Goal: Transaction & Acquisition: Purchase product/service

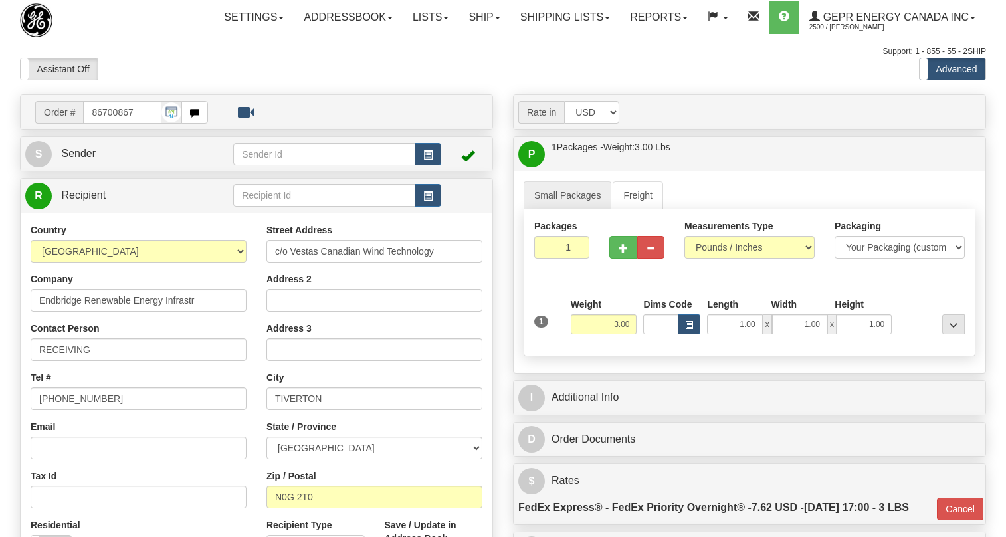
select select "0"
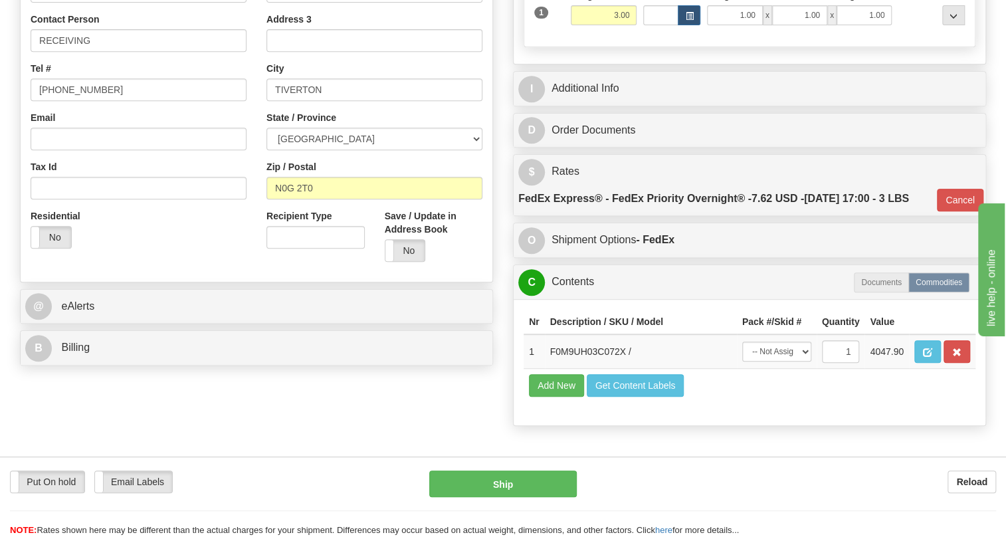
scroll to position [302, 0]
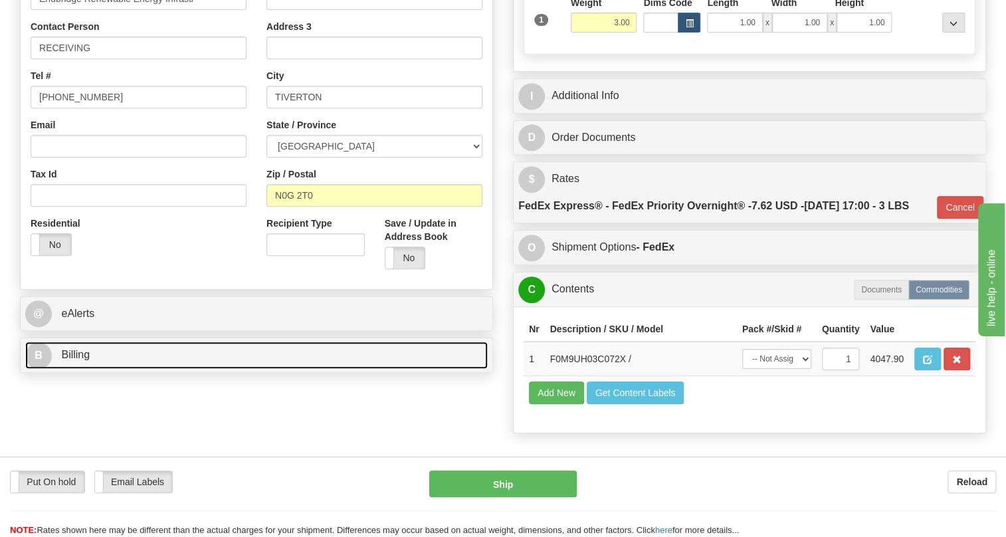
click at [85, 360] on span "Billing" at bounding box center [75, 354] width 29 height 11
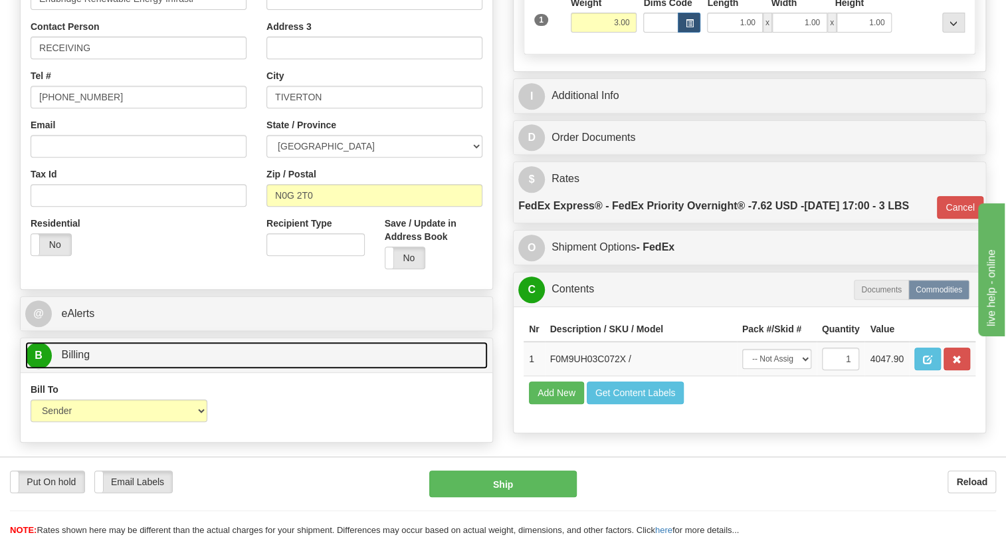
click at [85, 360] on span "Billing" at bounding box center [75, 354] width 29 height 11
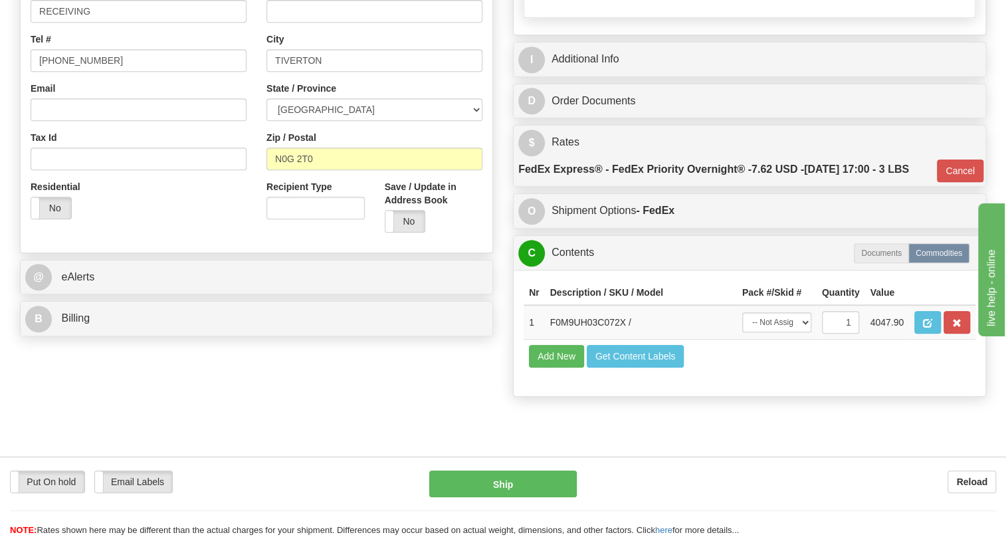
scroll to position [181, 0]
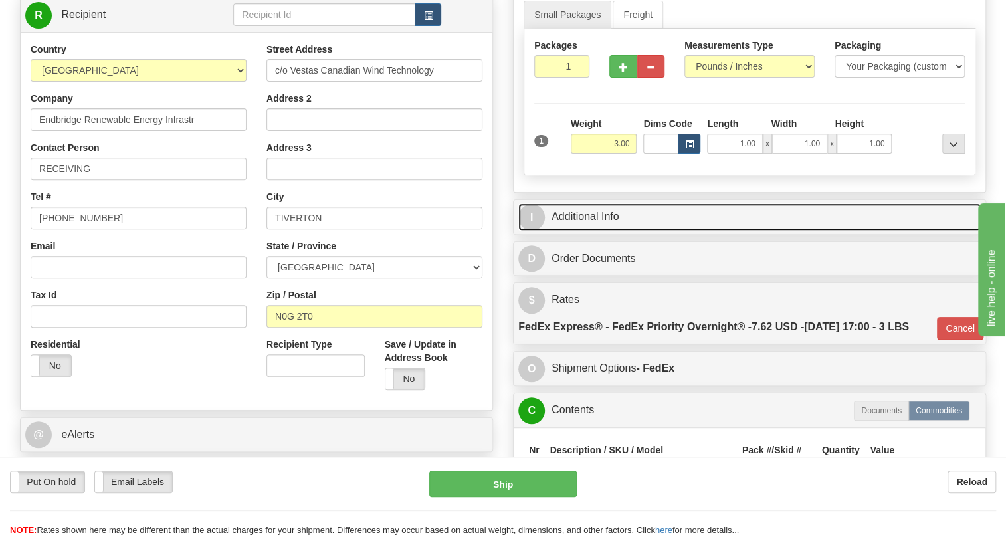
click at [593, 231] on link "I Additional Info" at bounding box center [749, 216] width 462 height 27
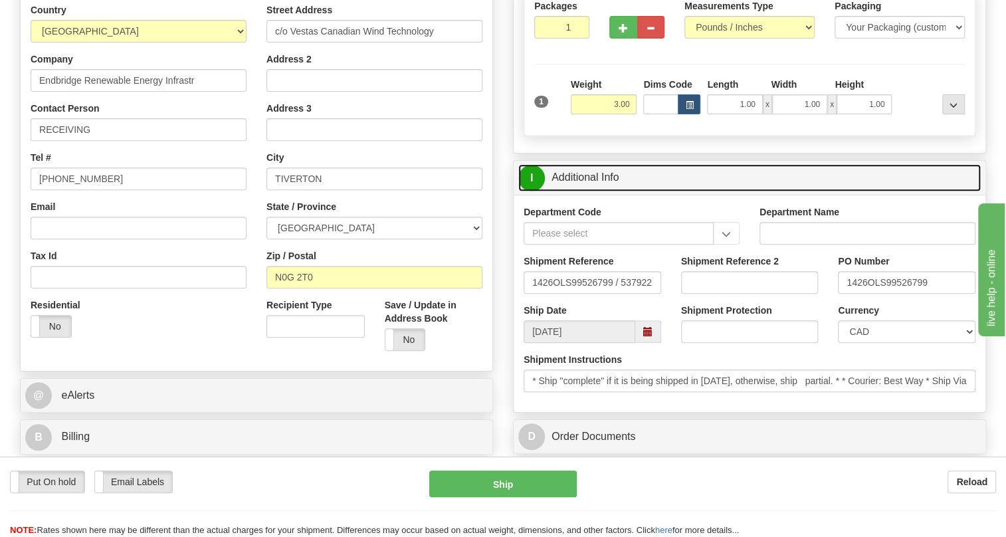
scroll to position [302, 0]
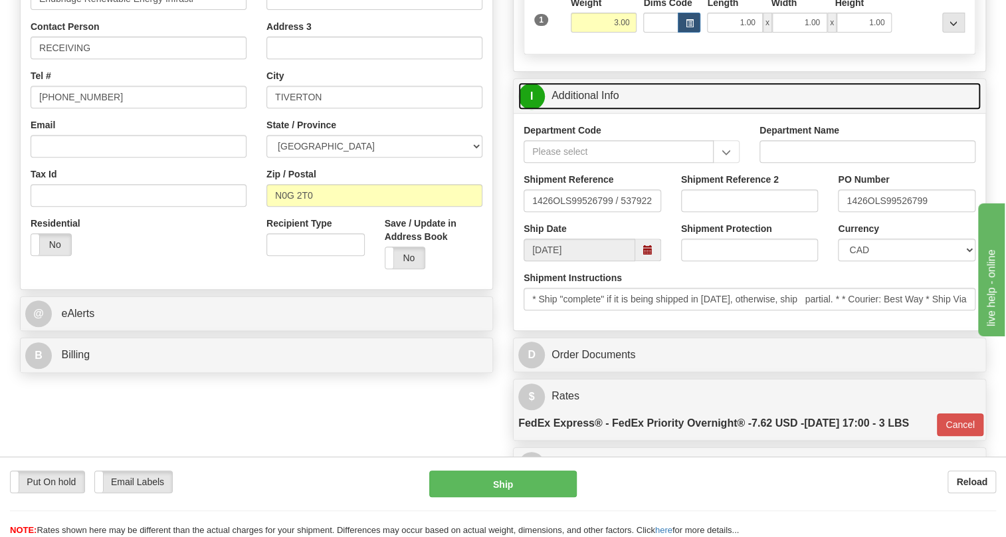
click at [577, 110] on link "I Additional Info" at bounding box center [749, 95] width 462 height 27
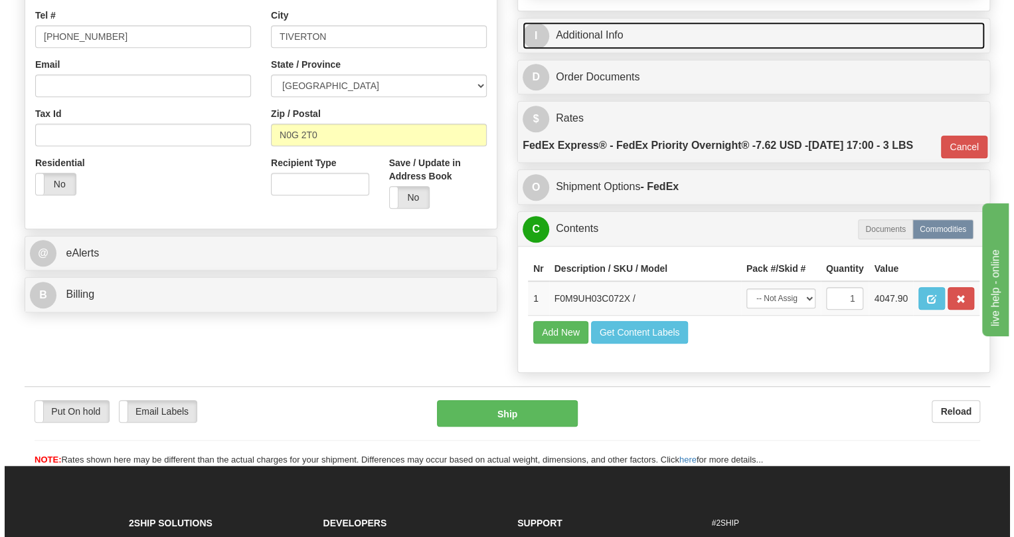
scroll to position [422, 0]
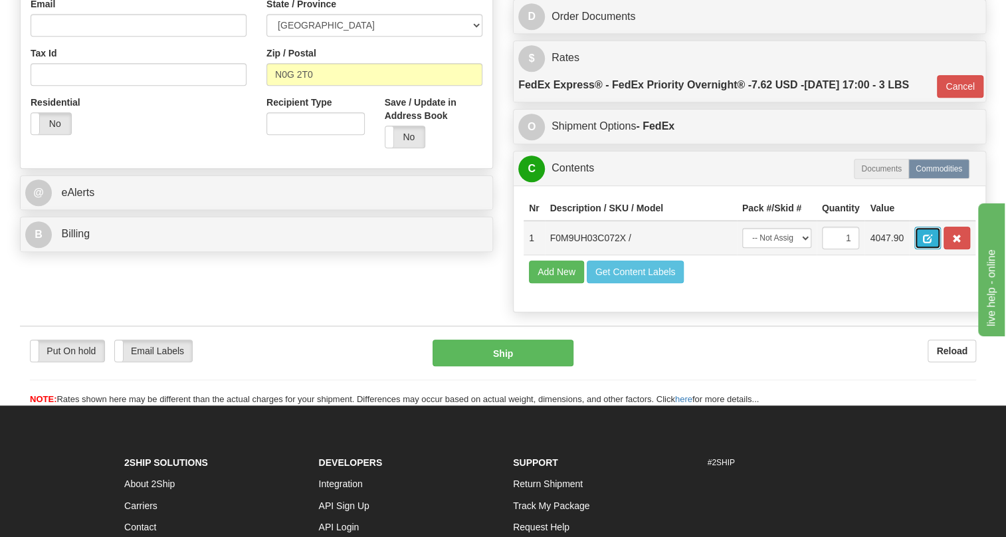
click at [927, 243] on span "button" at bounding box center [927, 238] width 9 height 9
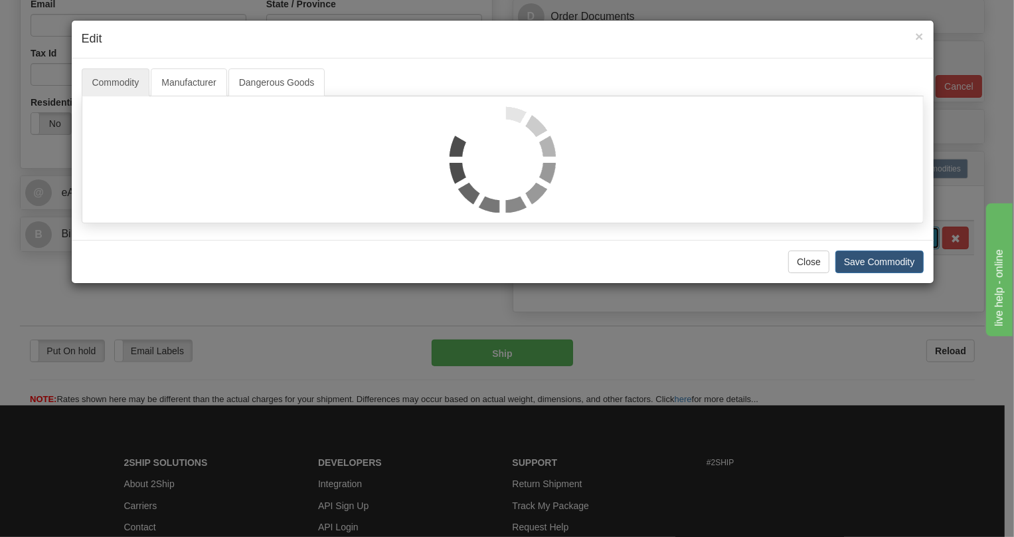
scroll to position [0, 0]
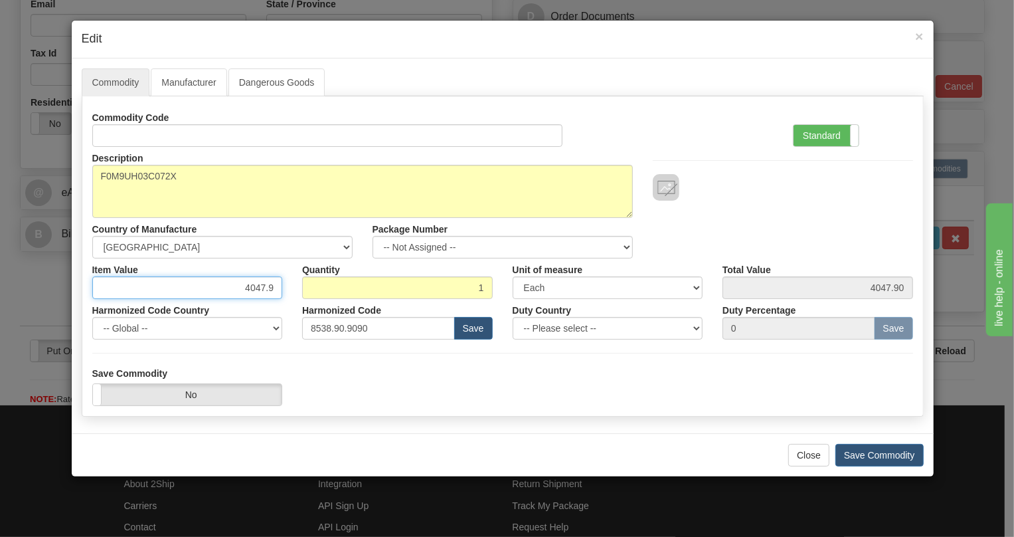
click at [268, 283] on input "4047.9" at bounding box center [187, 287] width 191 height 23
paste input ".149,83"
click at [246, 292] on input "4.149,83" at bounding box center [187, 287] width 191 height 23
click at [266, 292] on input "4149,83" at bounding box center [187, 287] width 191 height 23
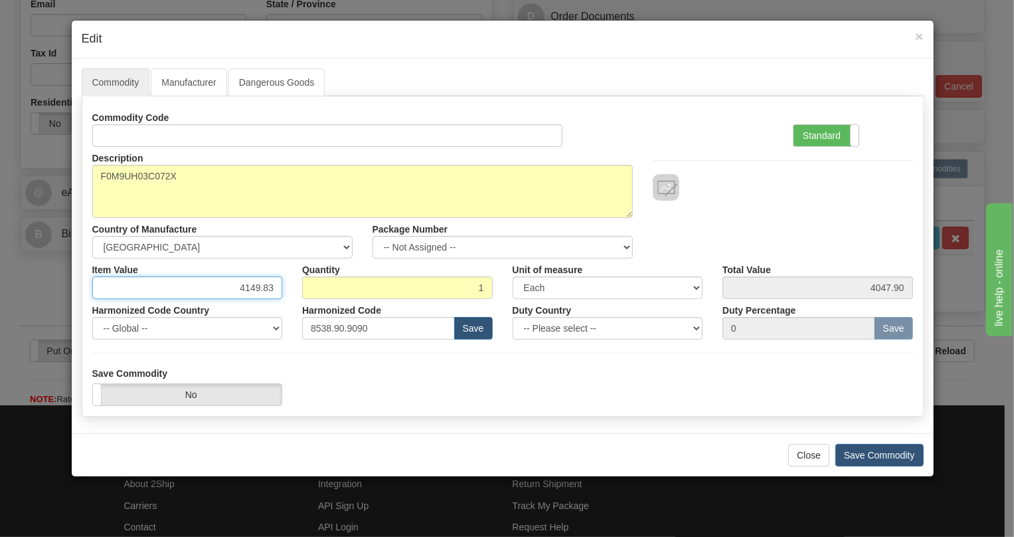
type input "4149.83"
click at [288, 305] on div "Harmonized Code Country -- Global -- AFGHANISTAN ALAND ISLANDS ALBANIA ALGERIA …" at bounding box center [187, 319] width 211 height 41
click at [822, 134] on label "Standard" at bounding box center [826, 135] width 65 height 21
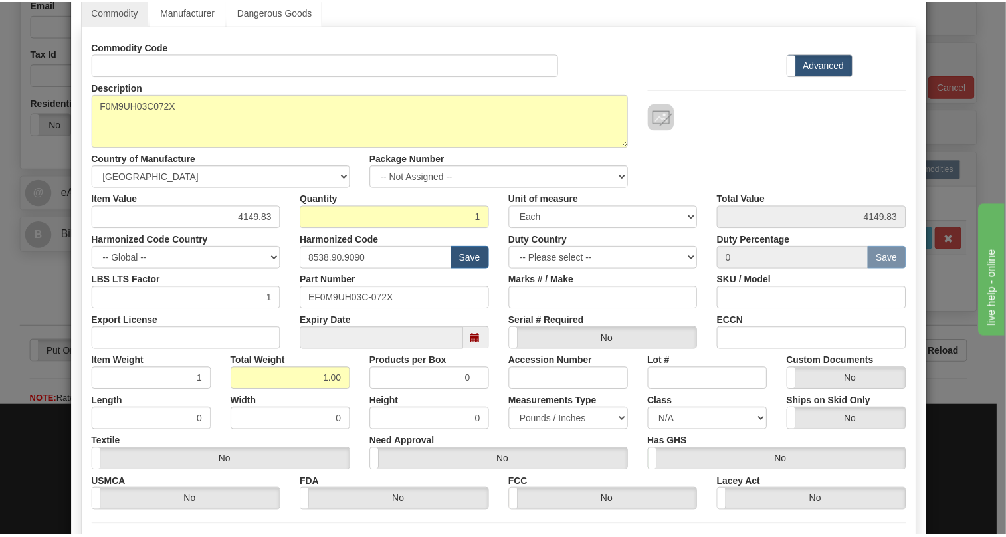
scroll to position [181, 0]
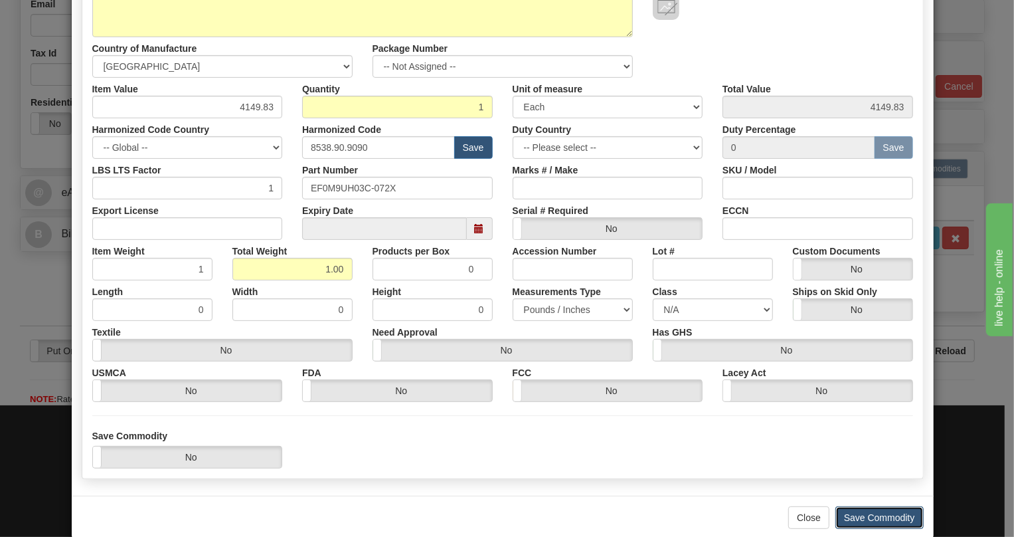
click at [871, 516] on button "Save Commodity" at bounding box center [880, 517] width 88 height 23
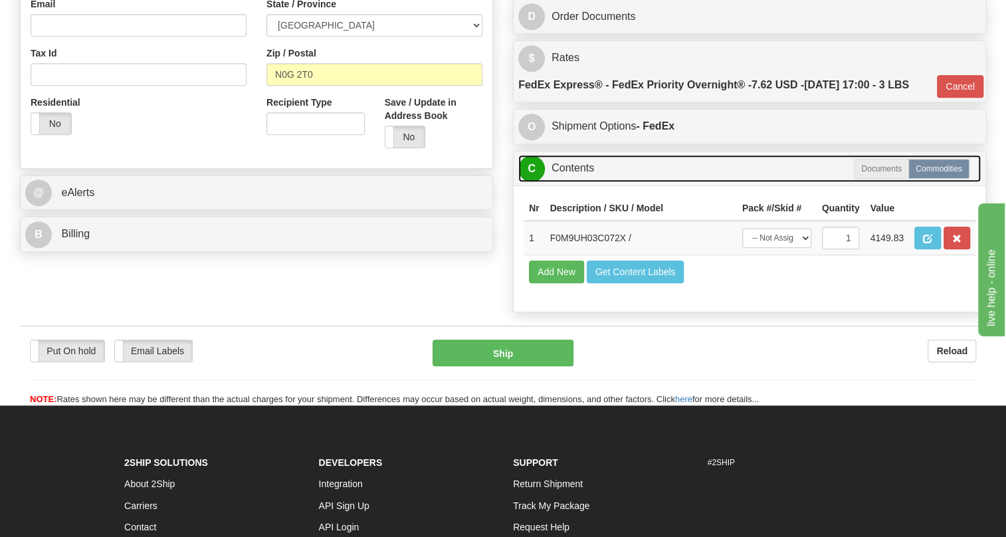
click at [567, 182] on link "C Contents" at bounding box center [749, 168] width 462 height 27
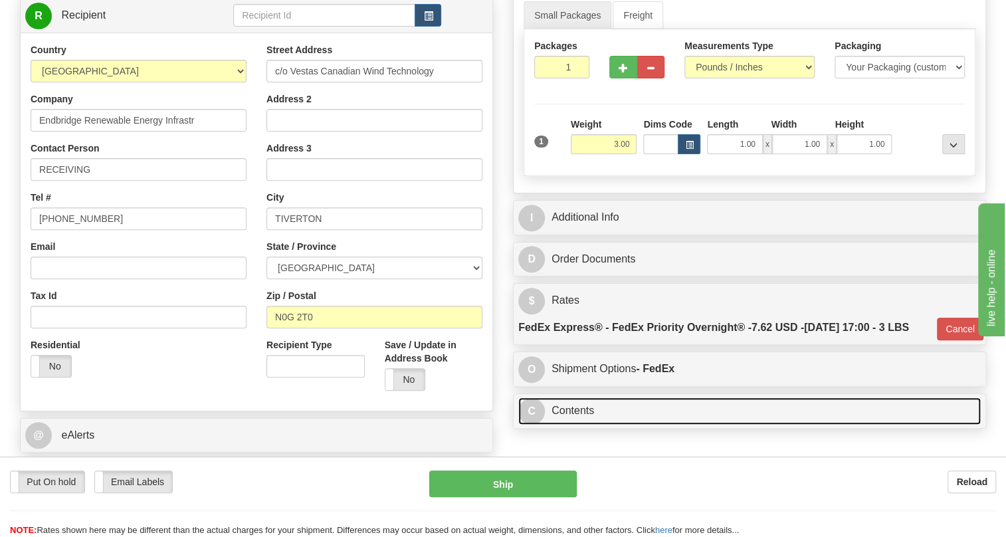
scroll to position [120, 0]
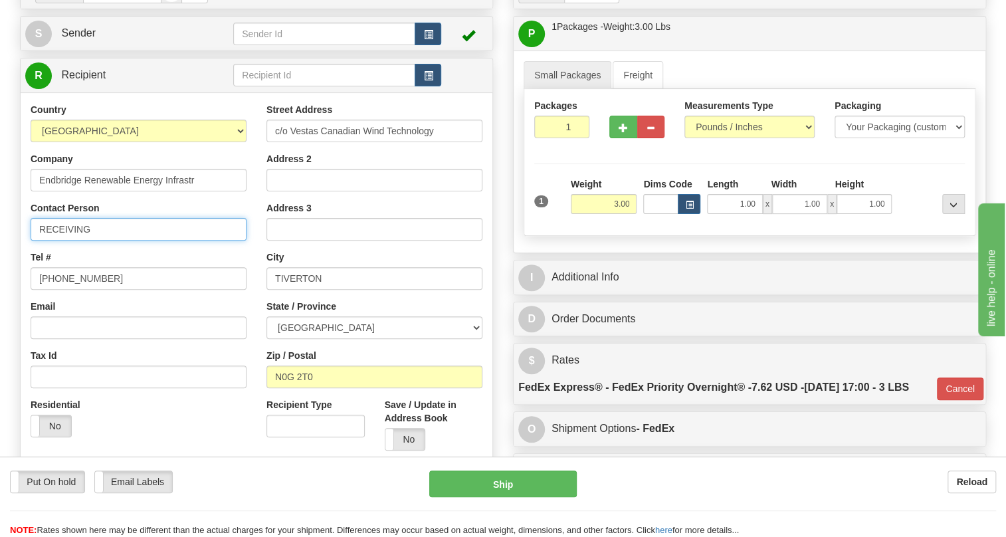
click at [117, 240] on input "RECEIVING" at bounding box center [139, 229] width 216 height 23
paste input "Brian Folk"
type input "RECEIVING / Brian Folk"
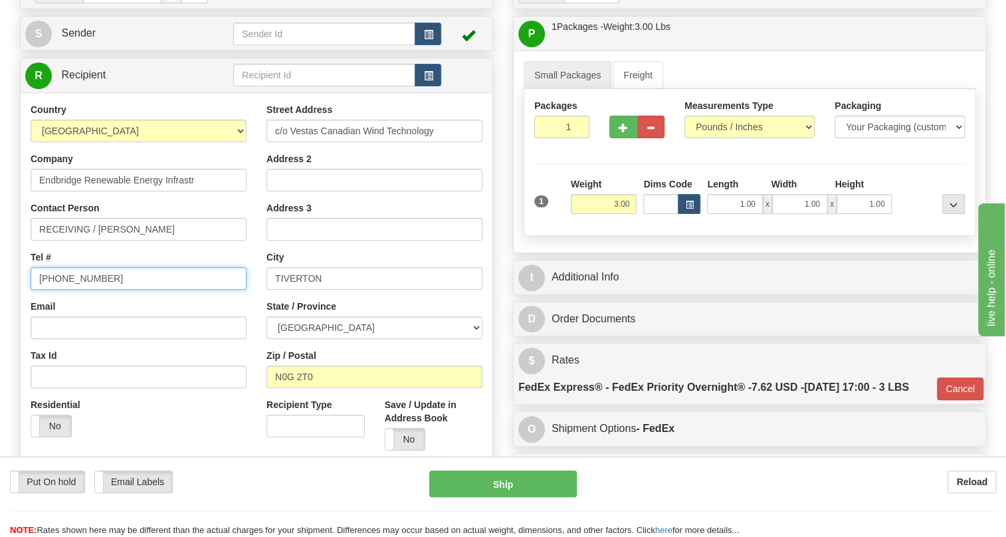
click at [85, 290] on input "(779)7960565" at bounding box center [139, 278] width 216 height 23
click at [85, 290] on input "[PHONE_NUMBER]" at bounding box center [139, 278] width 216 height 23
paste input "647-619-6360"
type input "647-619-6360"
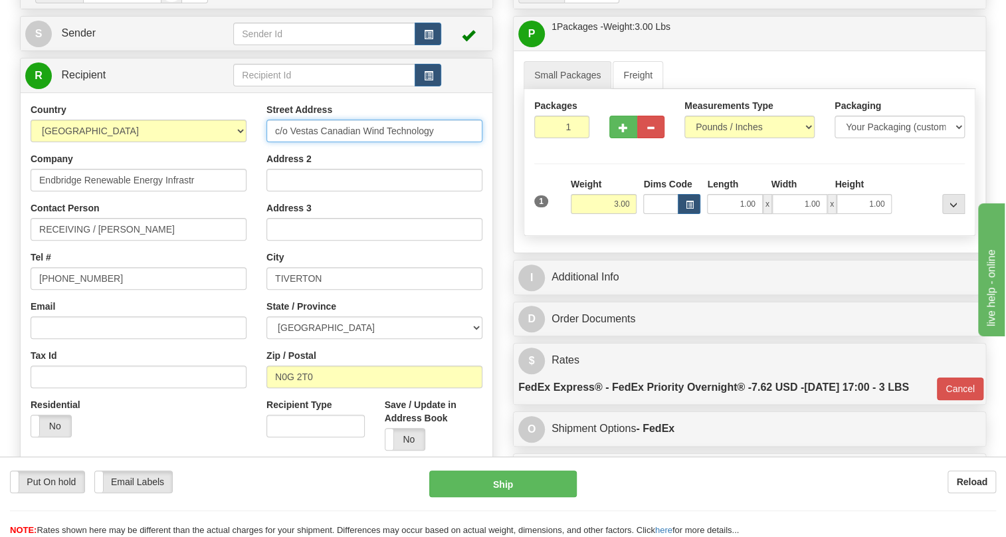
click at [274, 142] on input "c/o Vestas Canadian Wind Technology" at bounding box center [374, 131] width 216 height 23
paste input "457 Sideroad 30"
drag, startPoint x: 343, startPoint y: 159, endPoint x: 476, endPoint y: 157, distance: 132.9
click at [476, 142] on input "457 Sideroad 30c/o Vestas Canadian Wind Technology" at bounding box center [374, 131] width 216 height 23
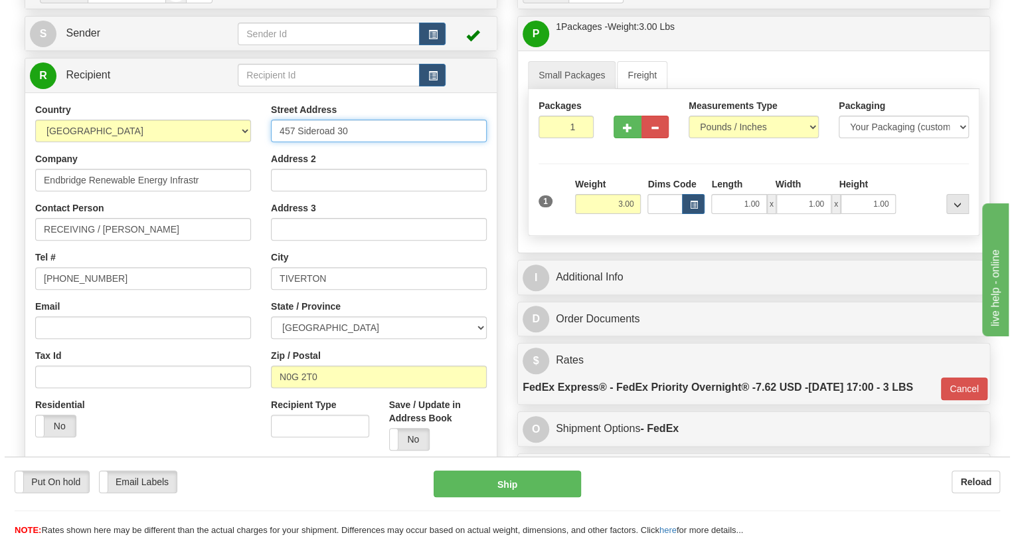
scroll to position [0, 0]
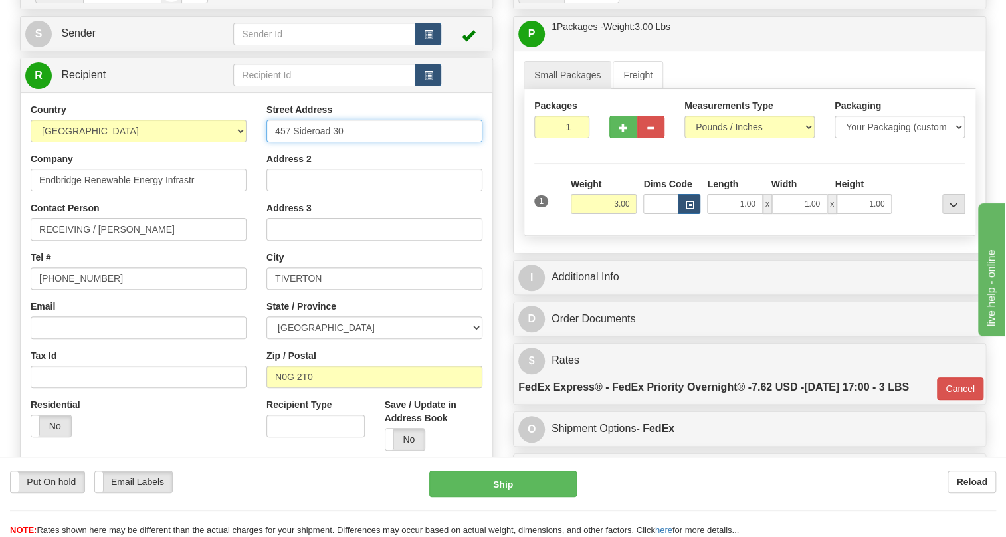
type input "457 Sideroad 30"
click at [292, 191] on input "Address 2" at bounding box center [374, 180] width 216 height 23
paste input "c/o Vestas Canadian Wind Technology"
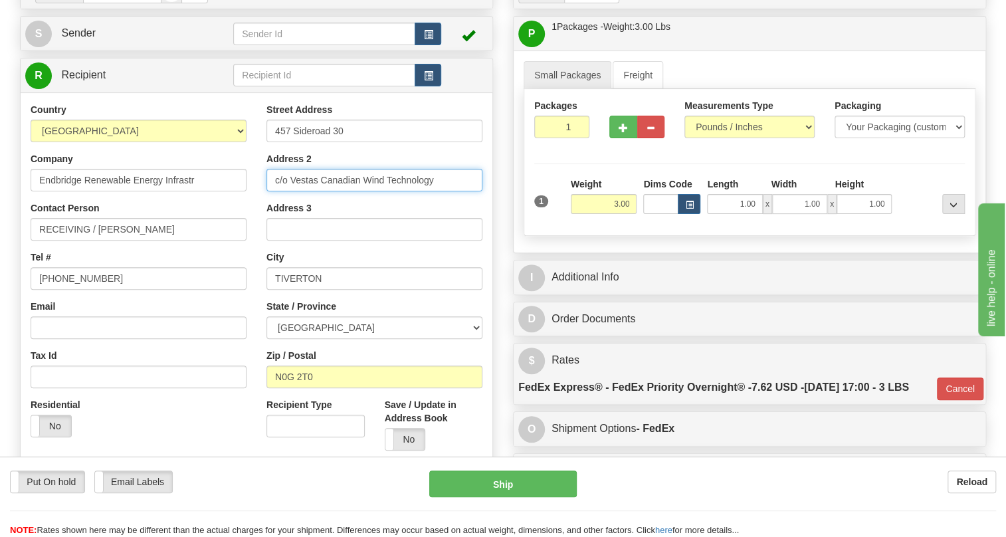
type input "c/o Vestas Canadian Wind Technology"
click at [258, 281] on div "Street Address 457 Sideroad 30 Address 2 c/o Vestas Canadian Wind Technology Ad…" at bounding box center [374, 281] width 236 height 357
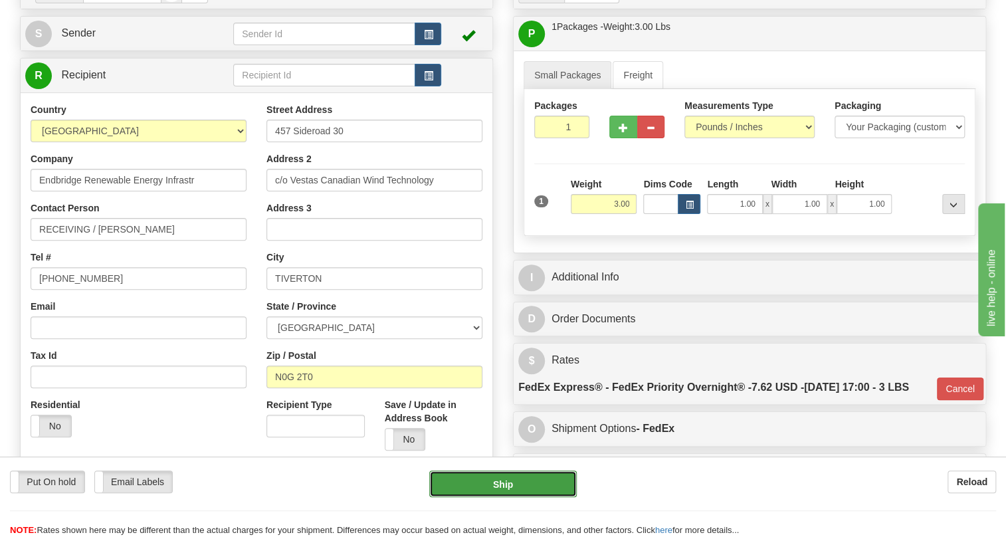
click at [500, 486] on button "Ship" at bounding box center [502, 483] width 147 height 27
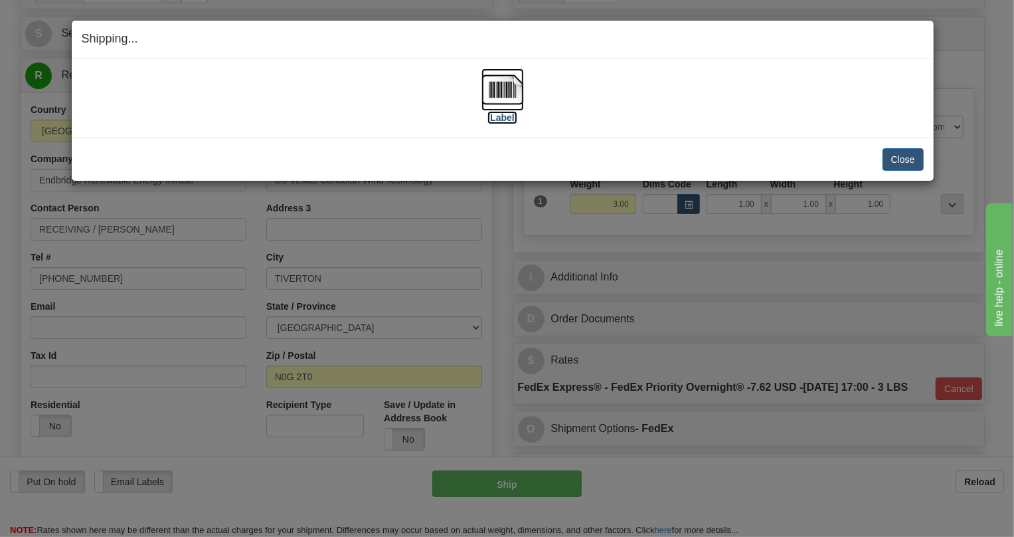
click at [503, 96] on img at bounding box center [503, 89] width 43 height 43
click at [905, 157] on button "Close" at bounding box center [903, 159] width 41 height 23
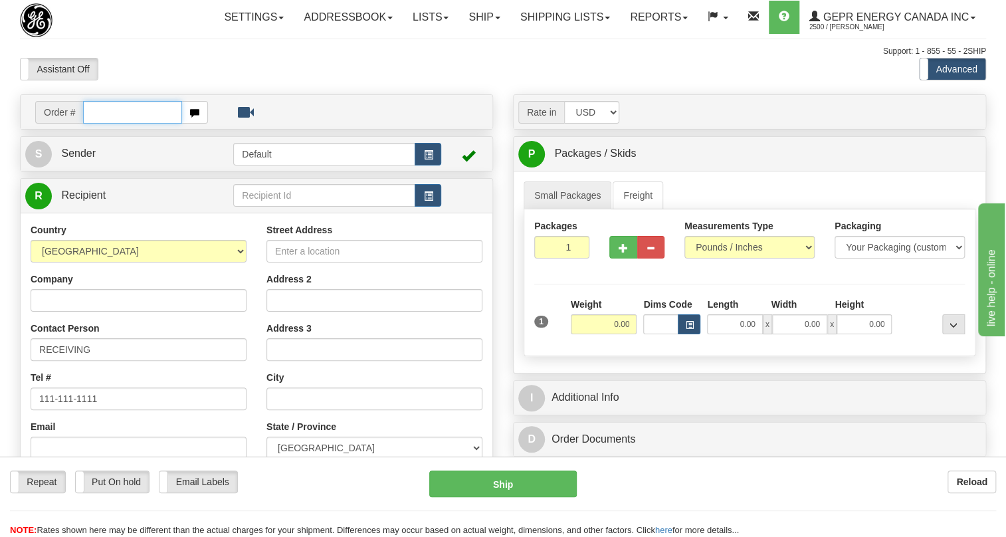
click at [132, 124] on input "text" at bounding box center [132, 112] width 99 height 23
paste input "0086700713"
click at [100, 124] on input "0086700713" at bounding box center [132, 112] width 99 height 23
type input "86700713"
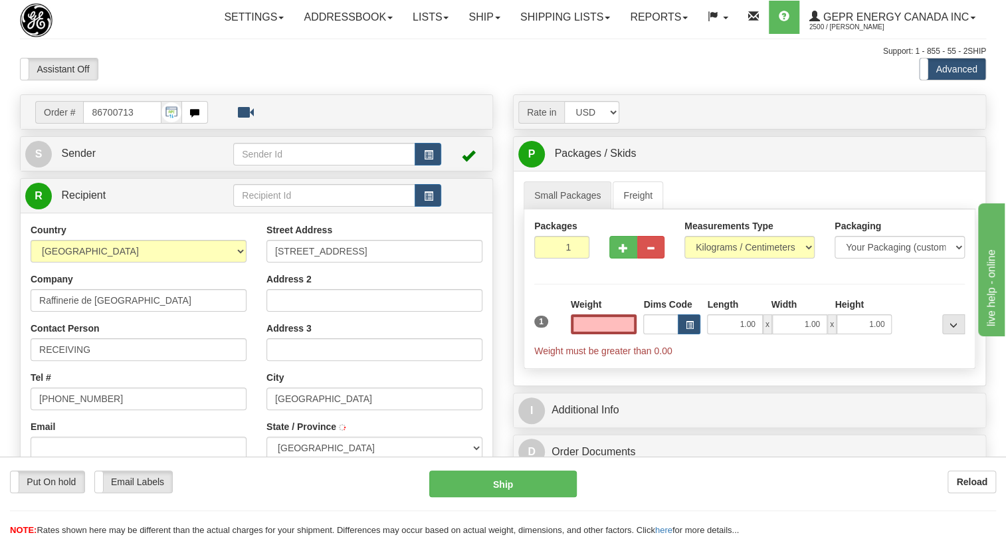
type input "MONTREAL"
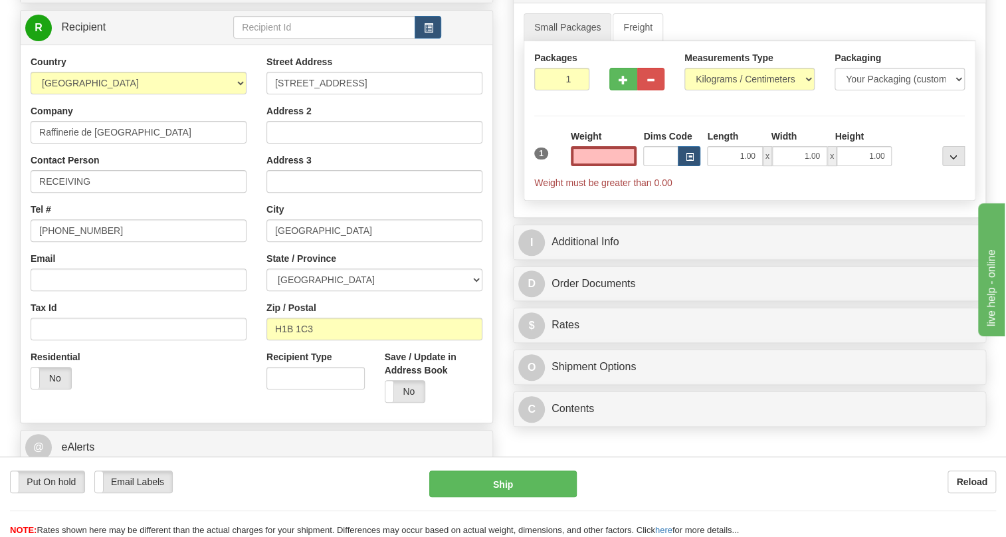
scroll to position [181, 0]
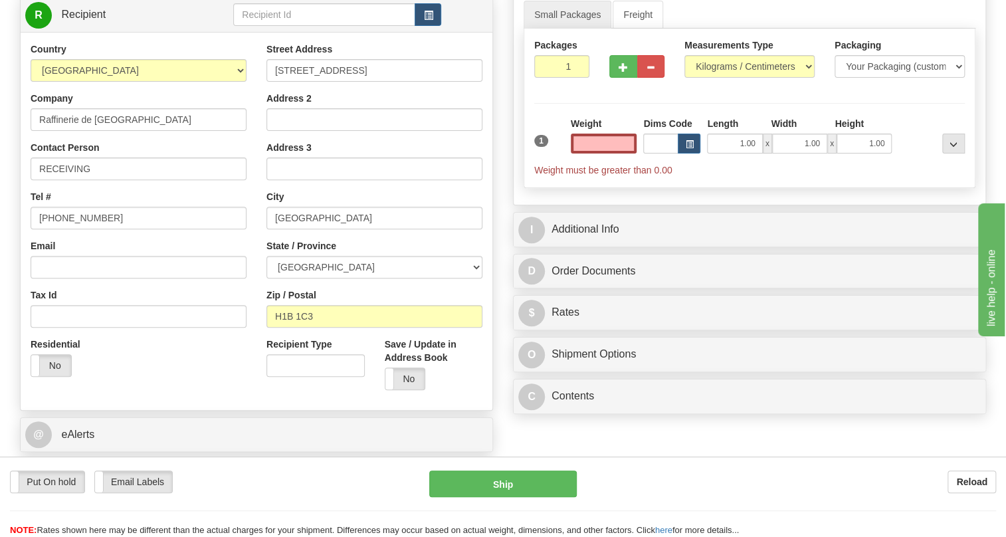
type input "0.00"
drag, startPoint x: 86, startPoint y: 9, endPoint x: 22, endPoint y: 33, distance: 69.0
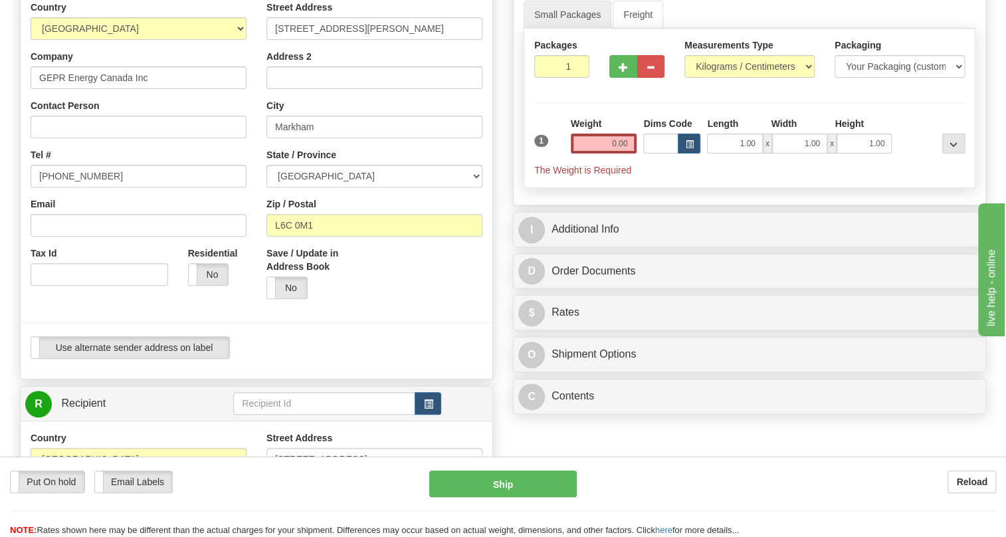
type input "MARKHAM"
click at [75, 187] on input "(779)7960565" at bounding box center [139, 176] width 216 height 23
paste input "905-927-5013"
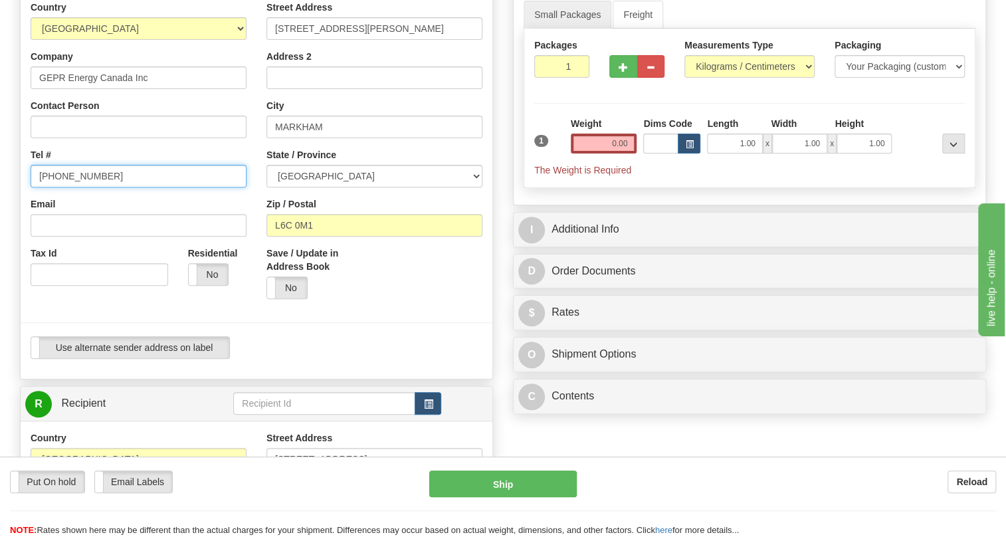
type input "905-927-5013"
drag, startPoint x: 87, startPoint y: 5, endPoint x: 124, endPoint y: 13, distance: 38.2
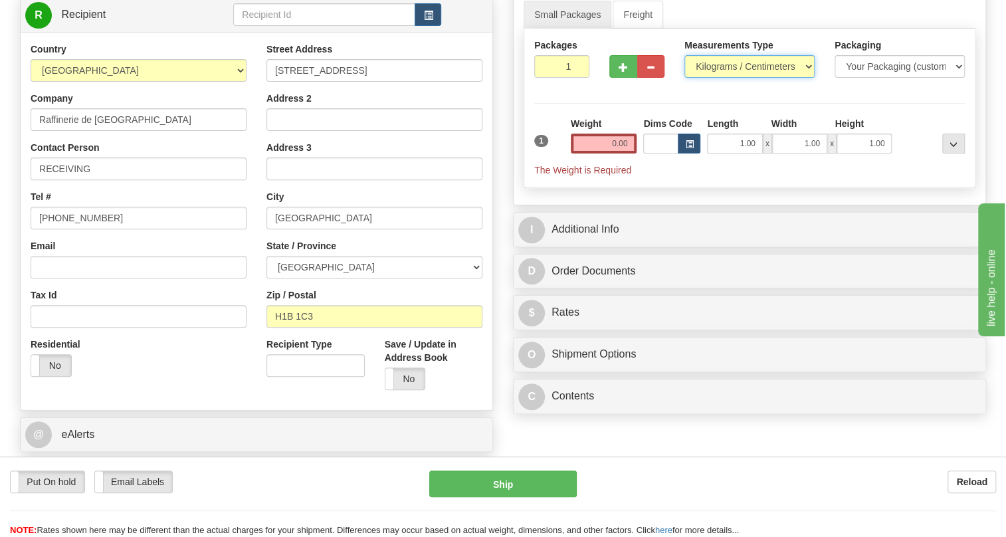
click at [723, 78] on select "Pounds / Inches Kilograms / Centimeters" at bounding box center [749, 66] width 130 height 23
select select "0"
click at [684, 78] on select "Pounds / Inches Kilograms / Centimeters" at bounding box center [749, 66] width 130 height 23
click at [598, 153] on input "0.00" at bounding box center [604, 144] width 66 height 20
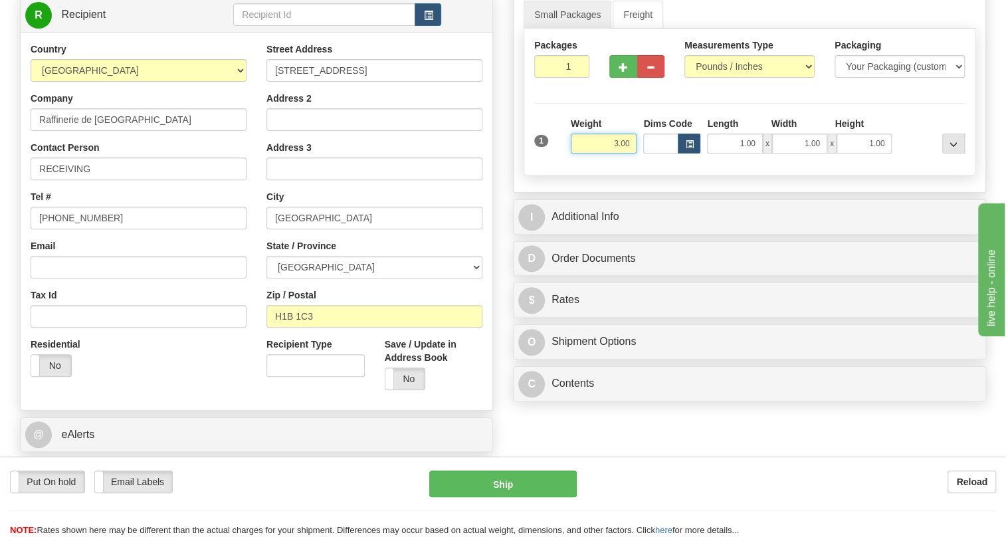
type input "3.00"
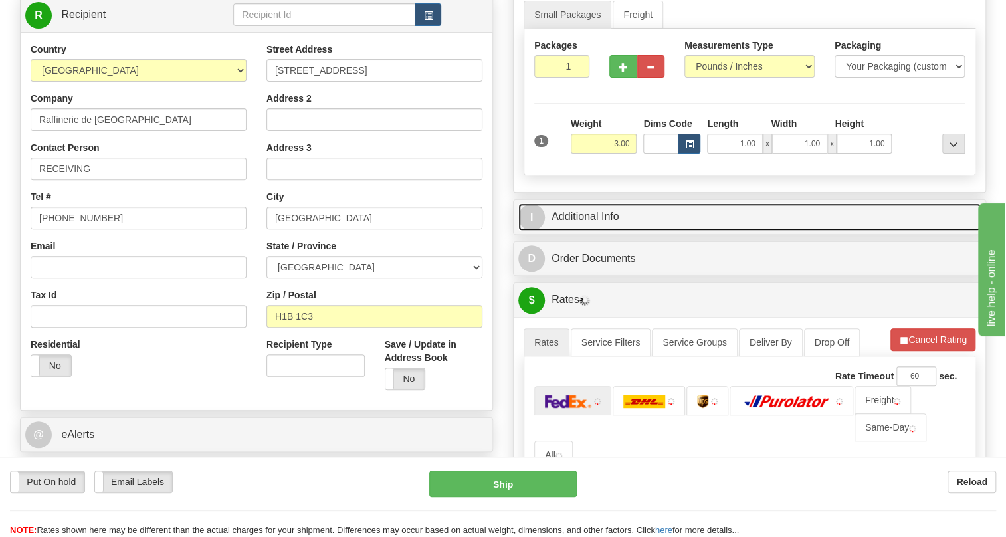
click at [591, 231] on link "I Additional Info" at bounding box center [749, 216] width 462 height 27
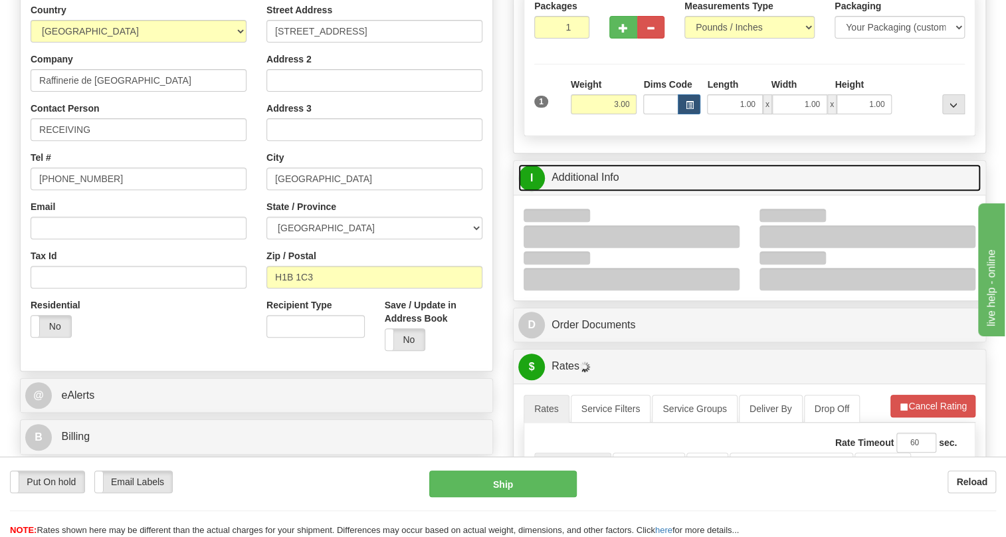
scroll to position [241, 0]
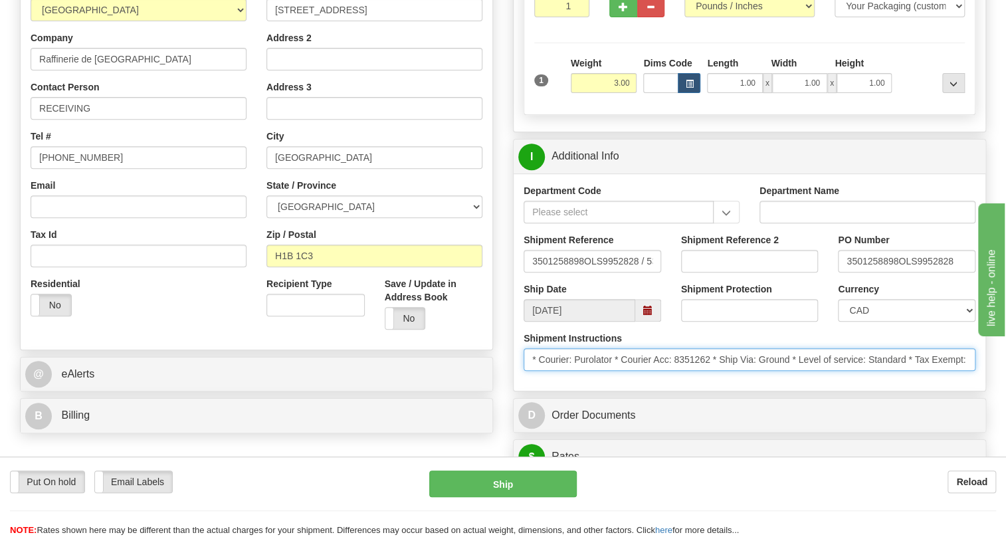
drag, startPoint x: 711, startPoint y: 389, endPoint x: 675, endPoint y: 384, distance: 36.9
click at [675, 371] on input "* Courier: Purolator * Courier Acc: 8351262 * Ship Via: Ground * Level of servi…" at bounding box center [749, 359] width 452 height 23
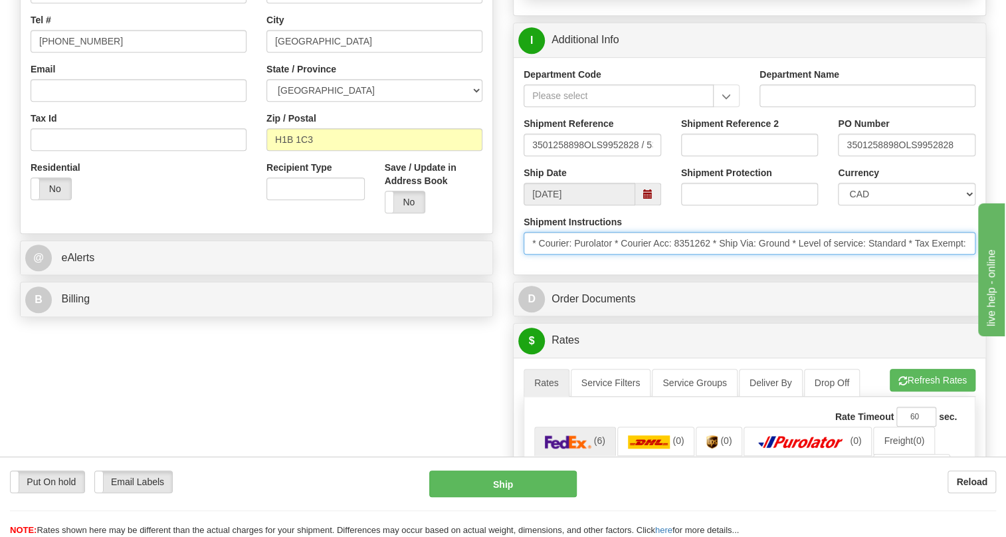
scroll to position [362, 0]
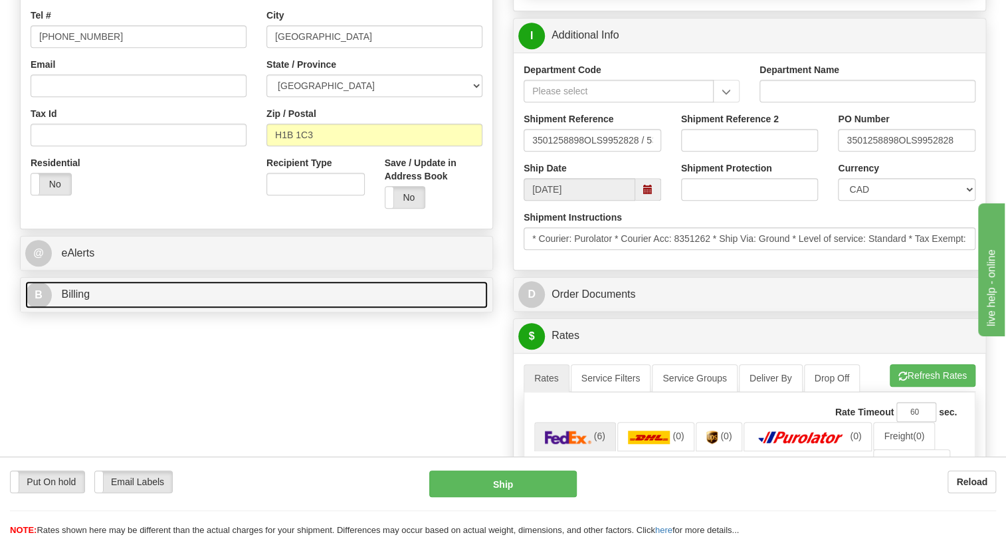
click at [75, 300] on span "Billing" at bounding box center [75, 293] width 29 height 11
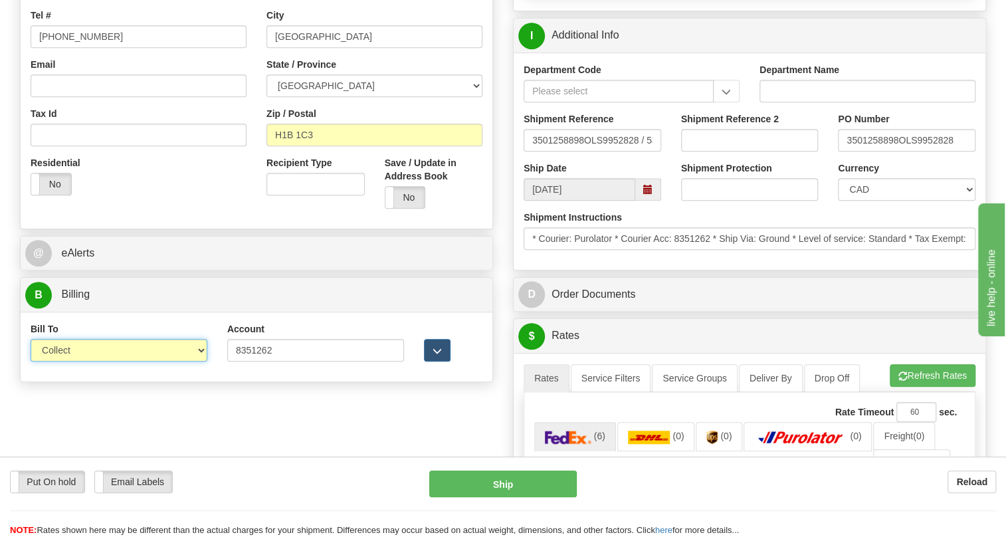
click at [124, 361] on select "Sender Recipient Third Party Collect" at bounding box center [119, 350] width 177 height 23
select select "2"
click at [31, 361] on select "Sender Recipient Third Party Collect" at bounding box center [119, 350] width 177 height 23
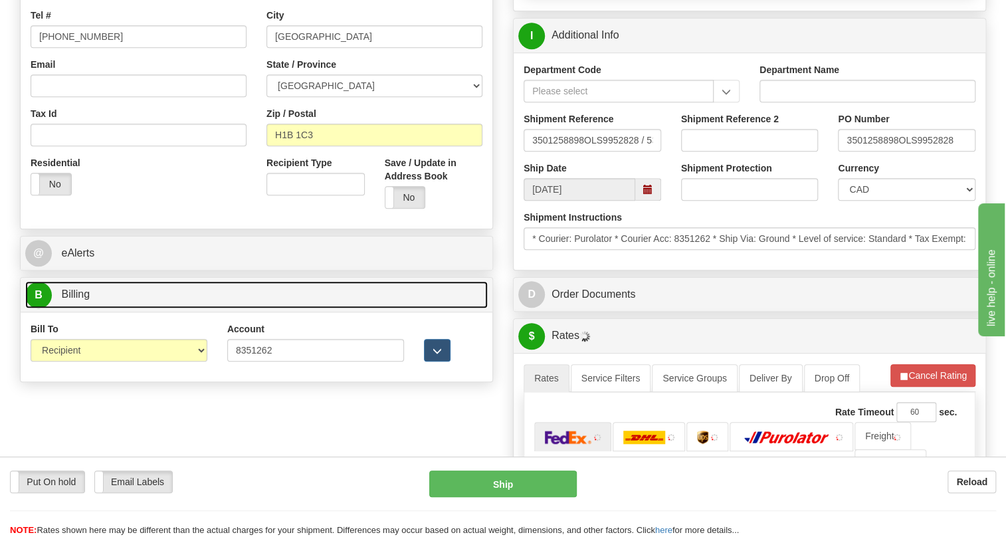
click at [80, 300] on span "Billing" at bounding box center [75, 293] width 29 height 11
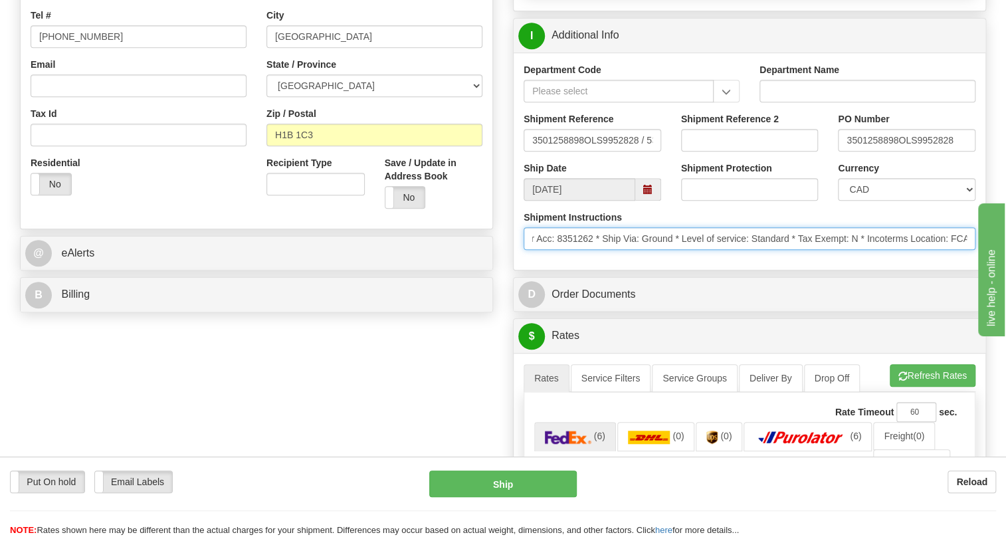
scroll to position [0, 0]
drag, startPoint x: 745, startPoint y: 272, endPoint x: 531, endPoint y: 282, distance: 213.5
click at [531, 260] on div "Shipment Instructions * Courier: Purolator * Courier Acc: 8351262 * Ship Via: G…" at bounding box center [750, 235] width 472 height 49
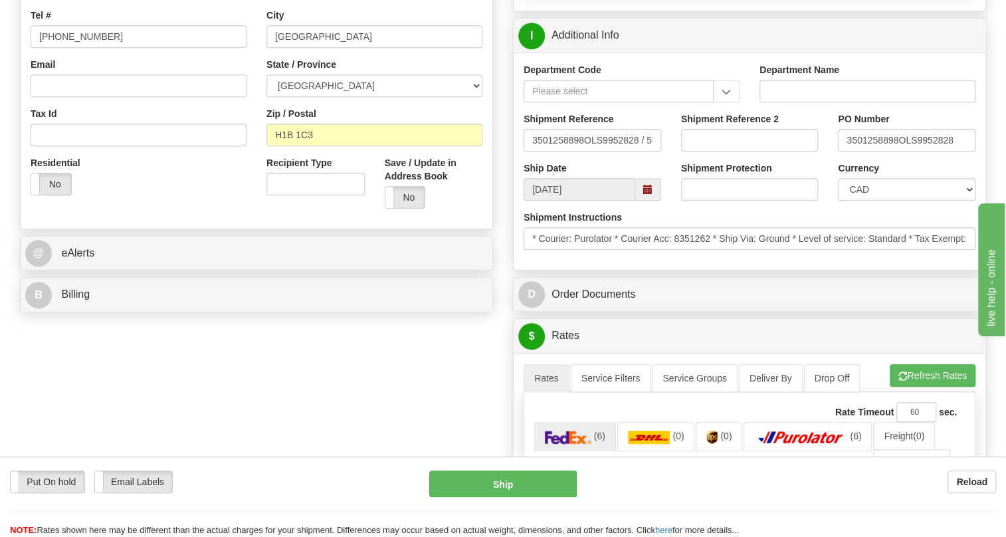
click at [604, 260] on div "Shipment Instructions * Courier: Purolator * Courier Acc: 8351262 * Ship Via: G…" at bounding box center [750, 235] width 472 height 49
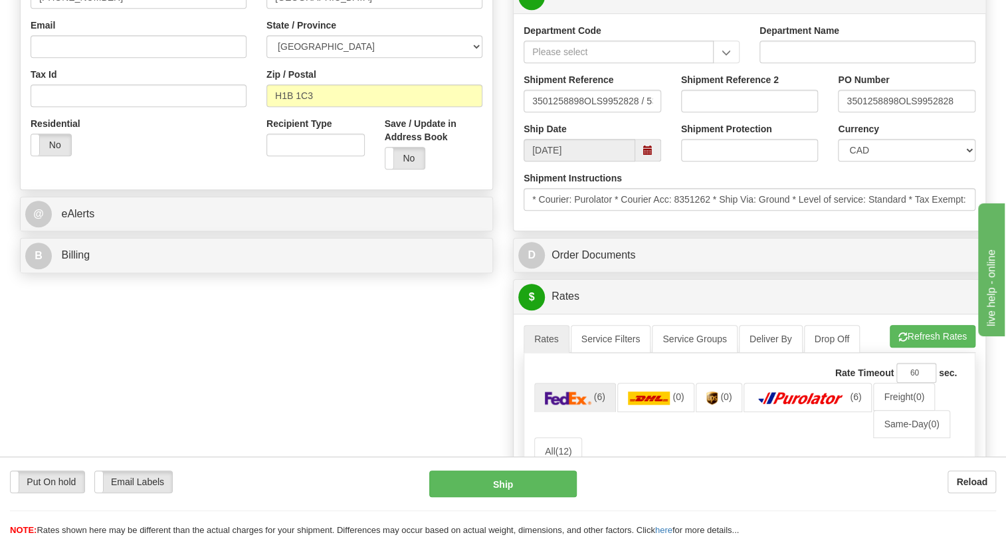
scroll to position [422, 0]
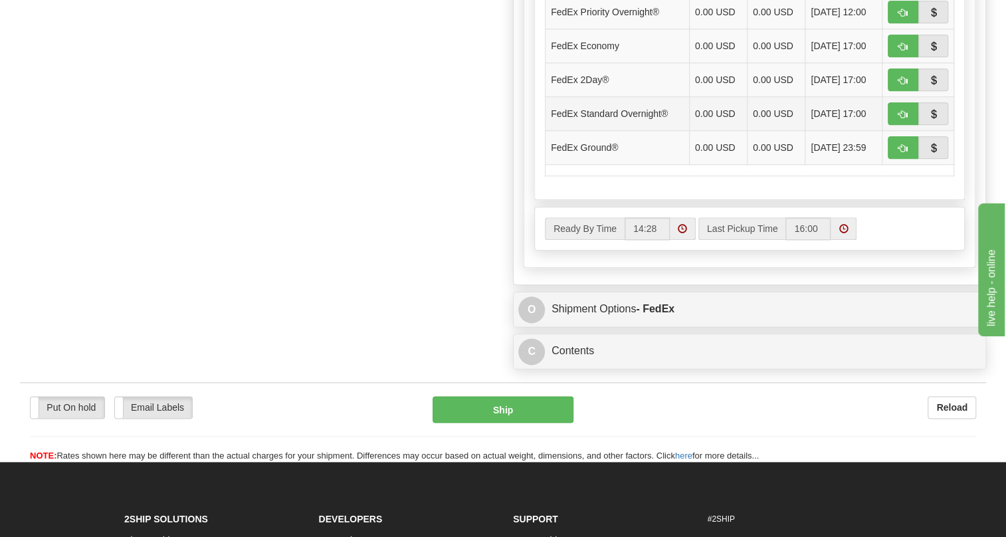
scroll to position [724, 0]
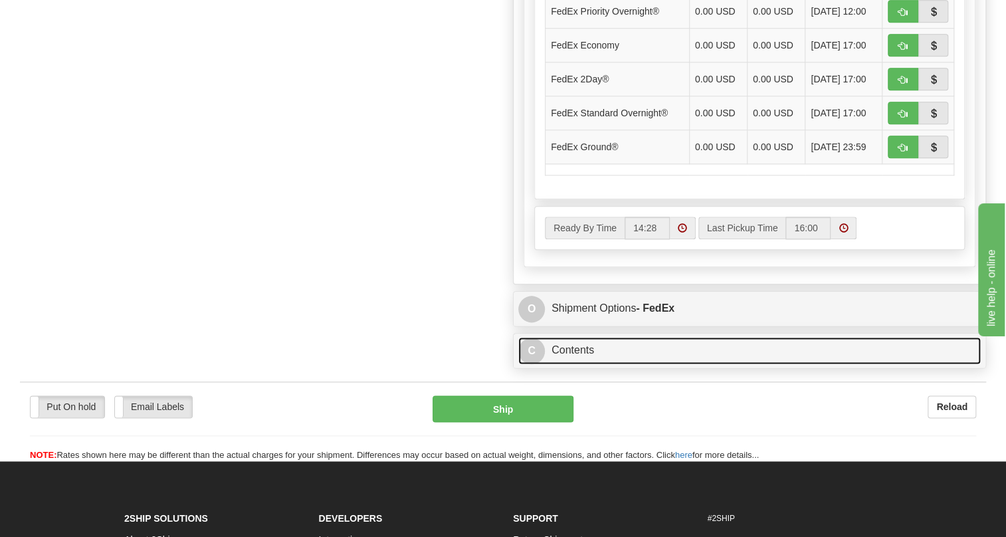
click at [586, 364] on link "C Contents" at bounding box center [749, 350] width 462 height 27
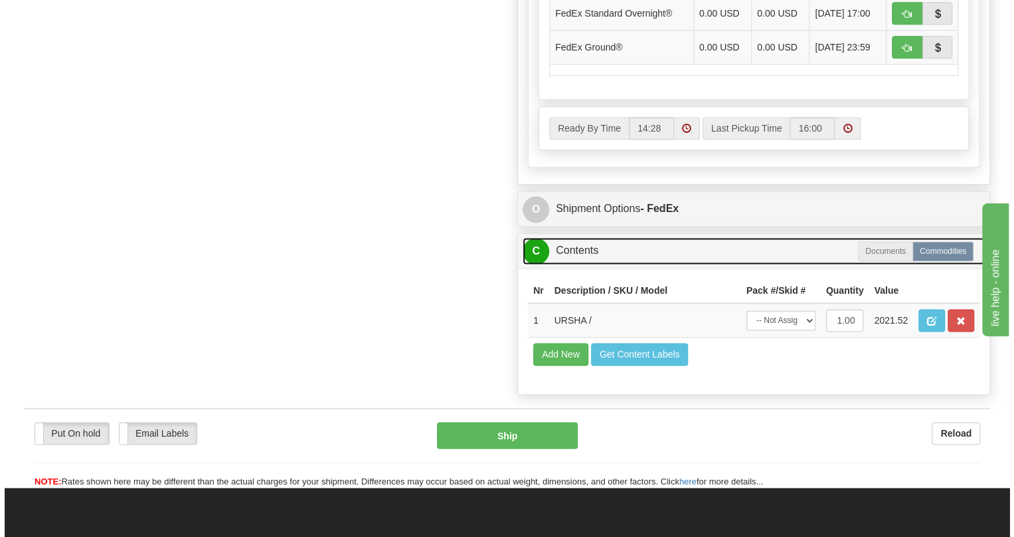
scroll to position [845, 0]
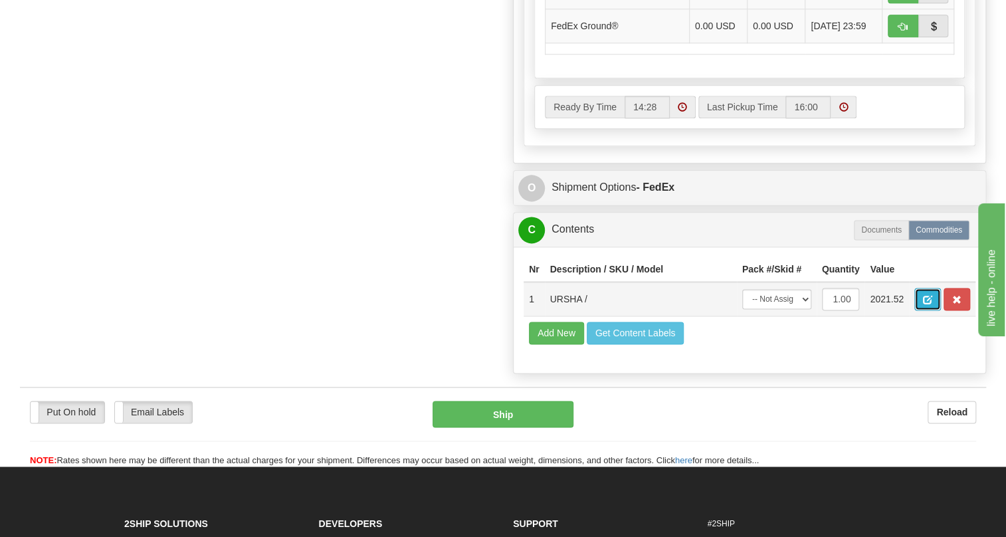
click at [930, 304] on span "button" at bounding box center [927, 300] width 9 height 9
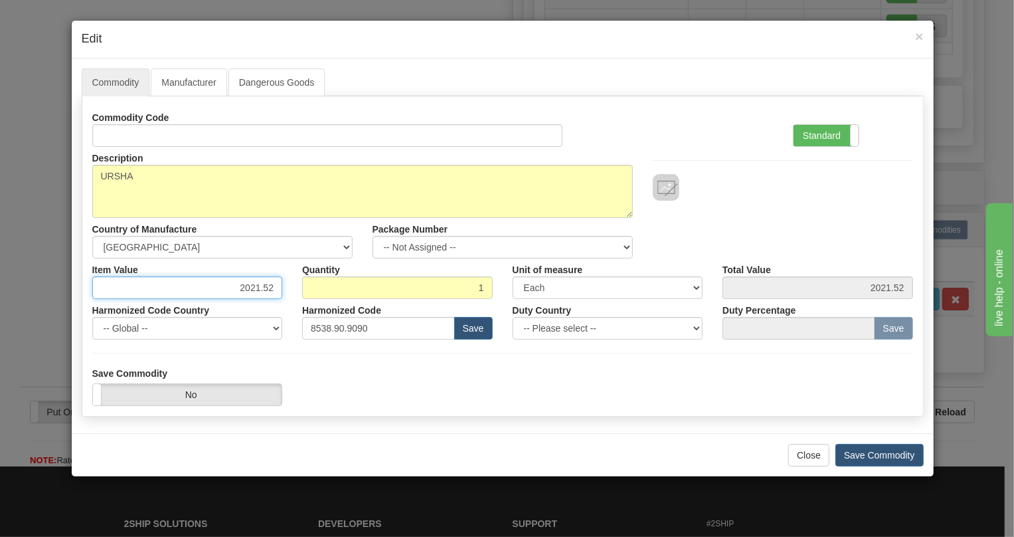
click at [266, 285] on input "2021.52" at bounding box center [187, 287] width 191 height 23
paste input ".456,67"
click at [246, 292] on input "2.456,67" at bounding box center [187, 287] width 191 height 23
click at [260, 290] on input "2456,67" at bounding box center [187, 287] width 191 height 23
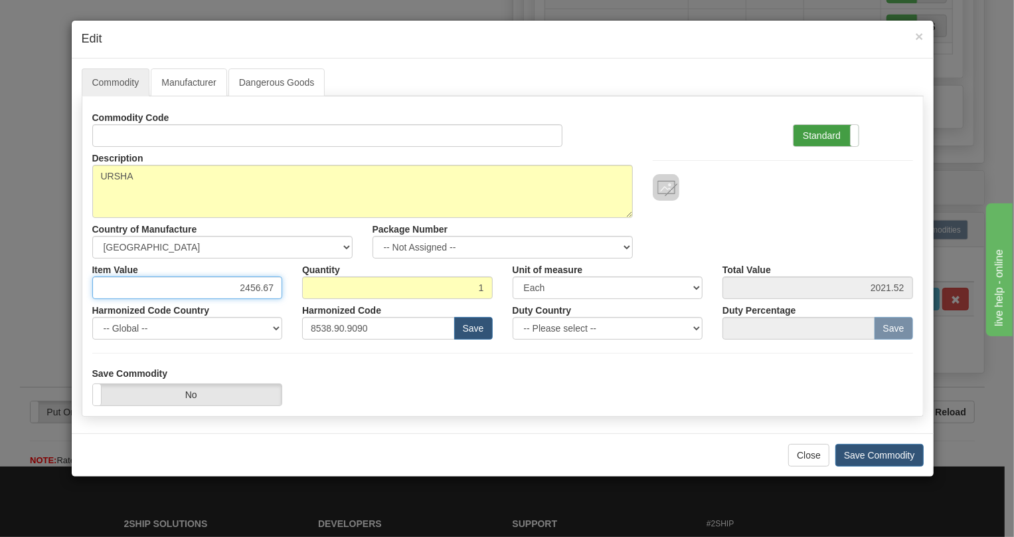
type input "2456.67"
click at [820, 136] on label "Standard" at bounding box center [826, 135] width 65 height 21
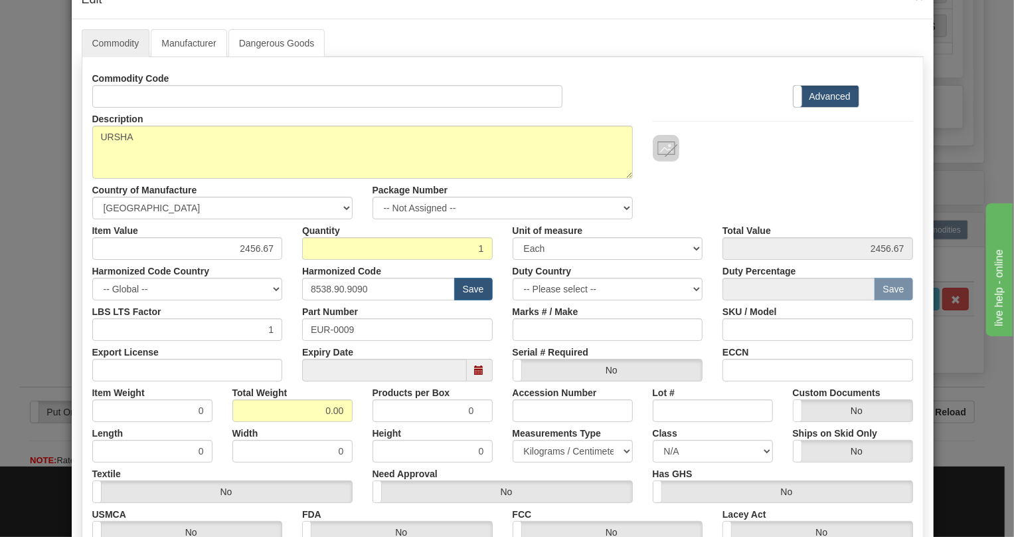
scroll to position [60, 0]
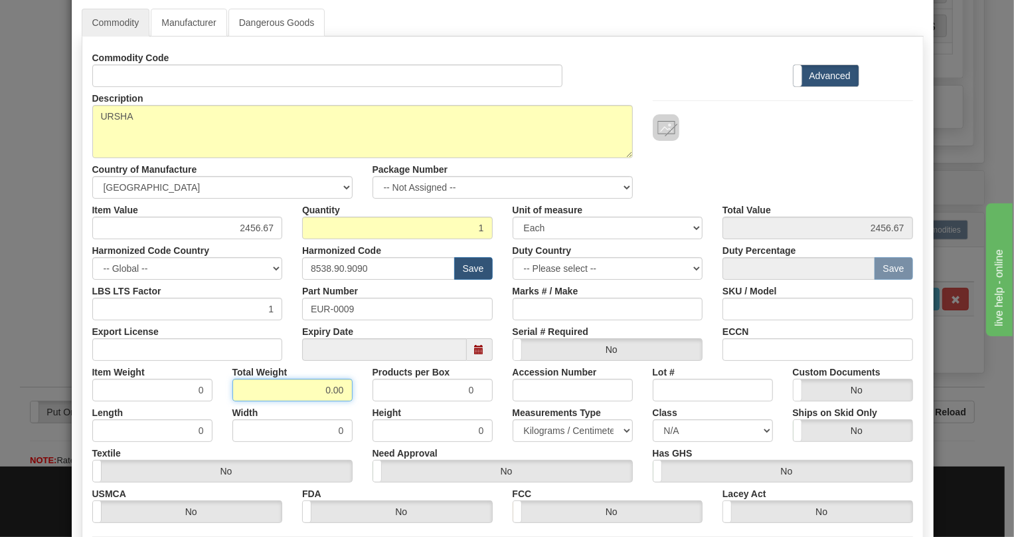
click at [318, 389] on input "0.00" at bounding box center [293, 390] width 120 height 23
type input "1.00"
type input "1.0000"
click at [557, 430] on select "Pounds / Inches Kilograms / Centimeters" at bounding box center [573, 430] width 120 height 23
select select "0"
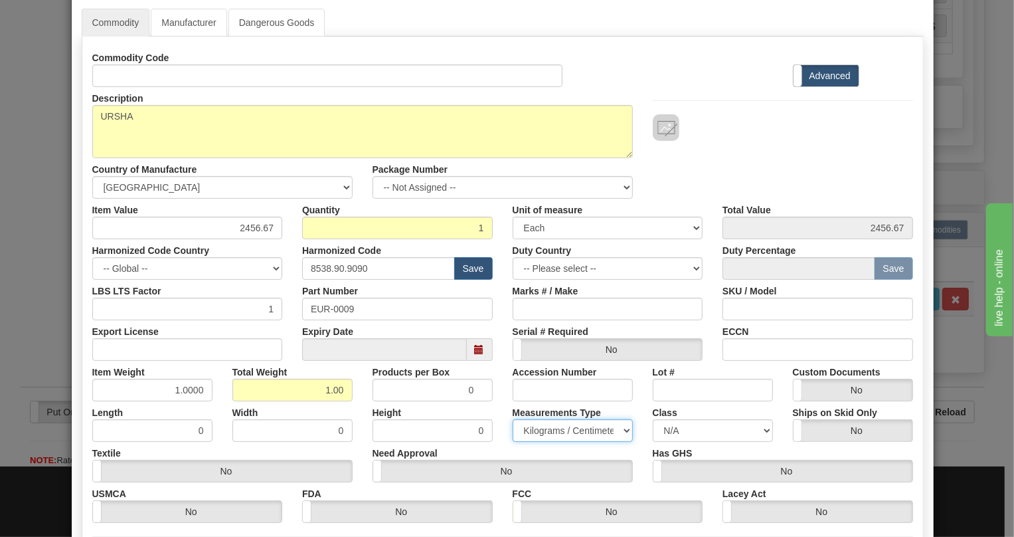
click at [513, 419] on select "Pounds / Inches Kilograms / Centimeters" at bounding box center [573, 430] width 120 height 23
click at [494, 405] on div "Height 0" at bounding box center [433, 421] width 140 height 41
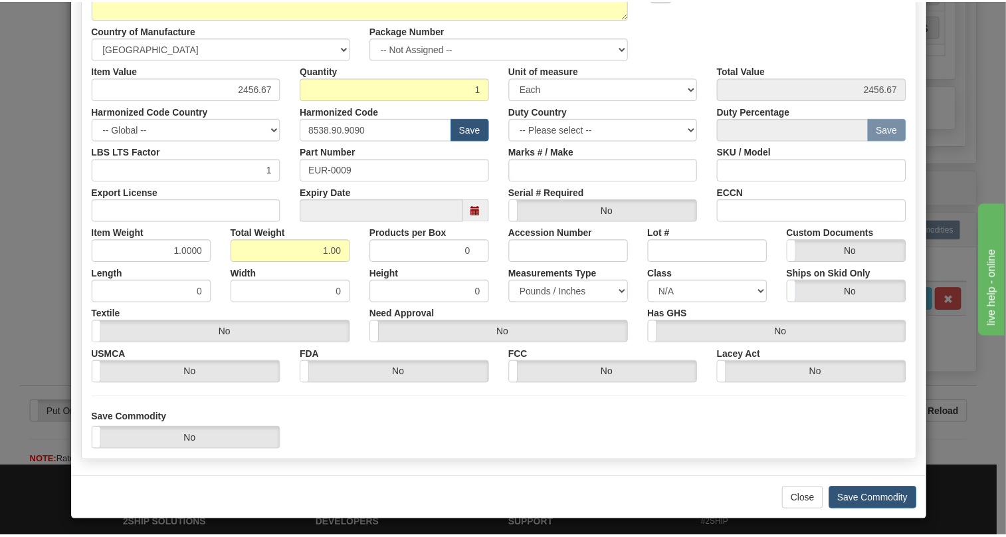
scroll to position [202, 0]
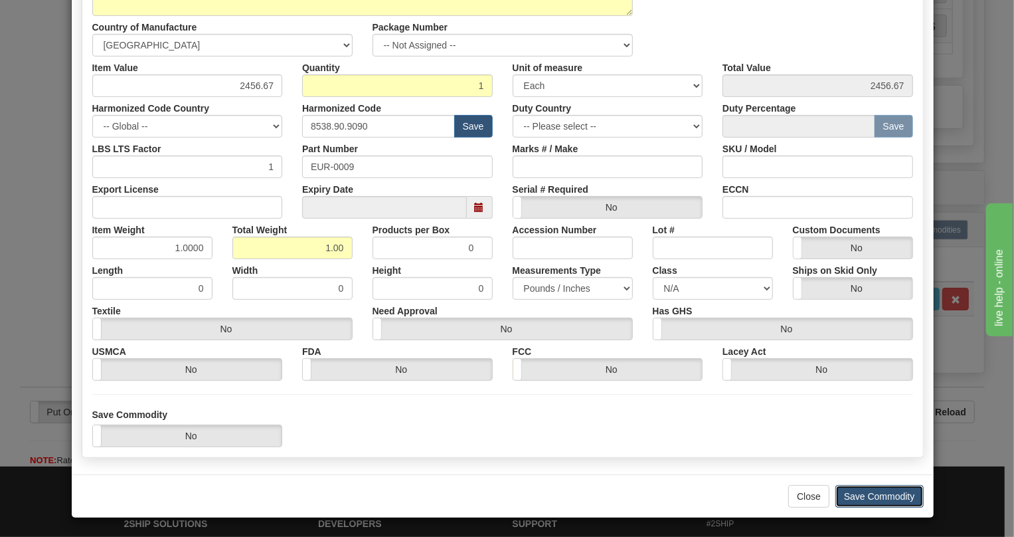
click at [876, 490] on button "Save Commodity" at bounding box center [880, 496] width 88 height 23
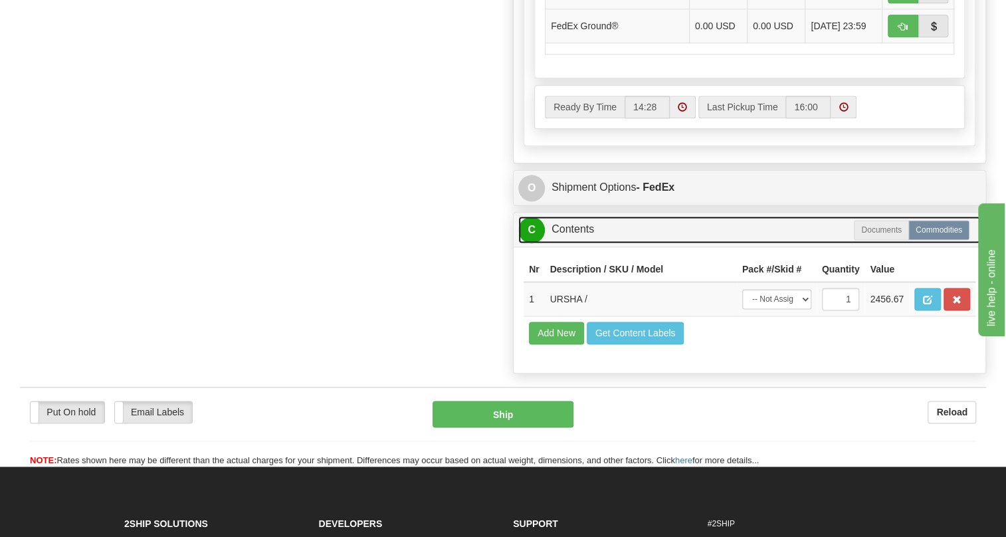
click at [585, 243] on link "C Contents" at bounding box center [749, 229] width 462 height 27
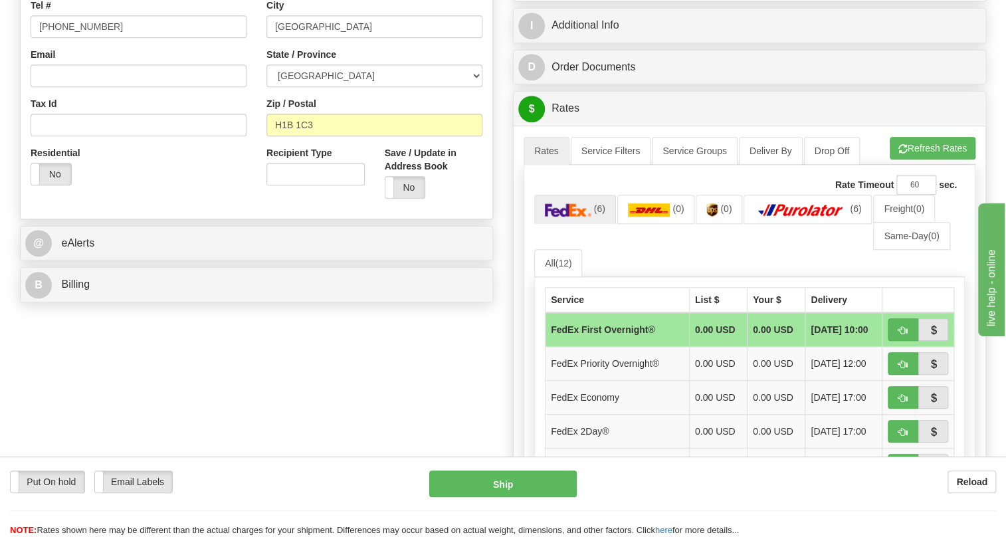
scroll to position [302, 0]
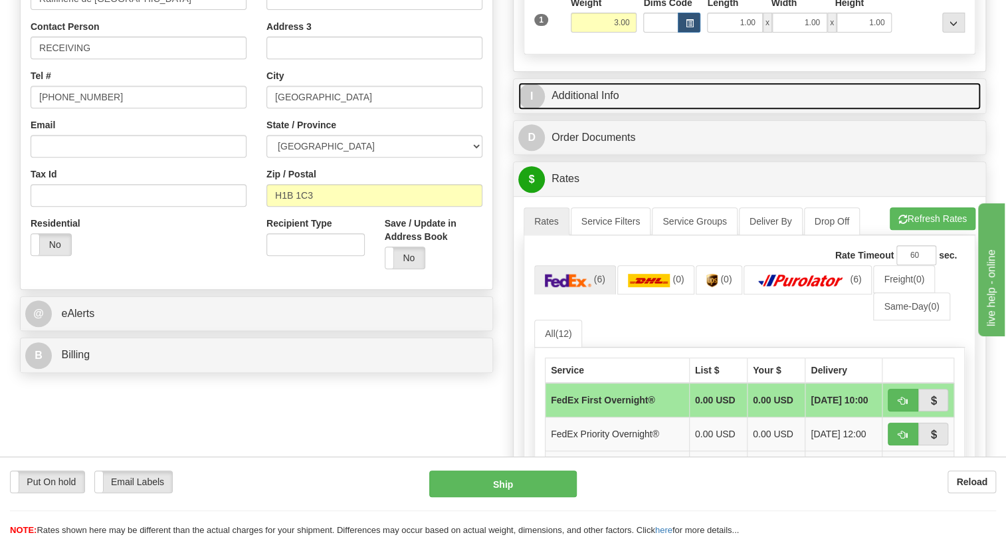
click at [588, 110] on link "I Additional Info" at bounding box center [749, 95] width 462 height 27
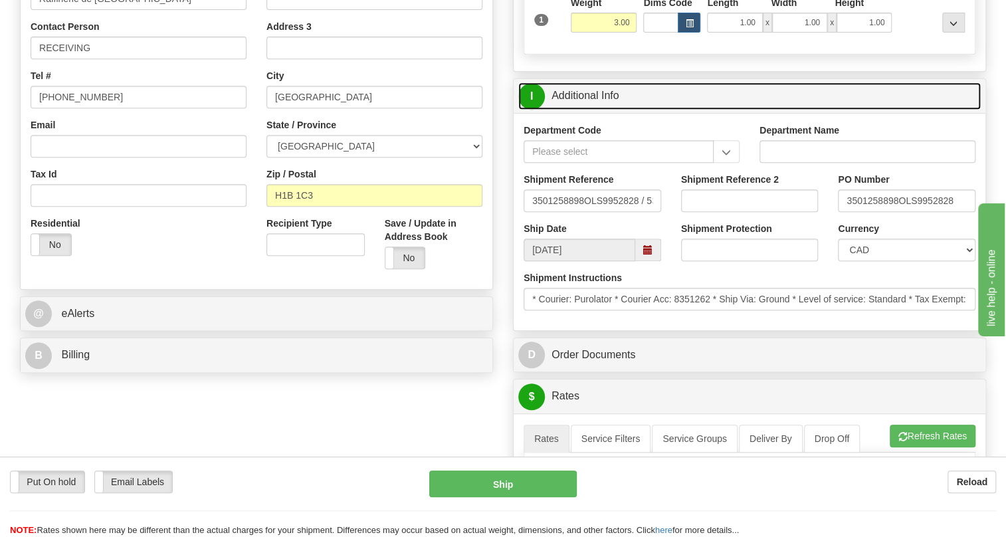
click at [587, 110] on link "I Additional Info" at bounding box center [749, 95] width 462 height 27
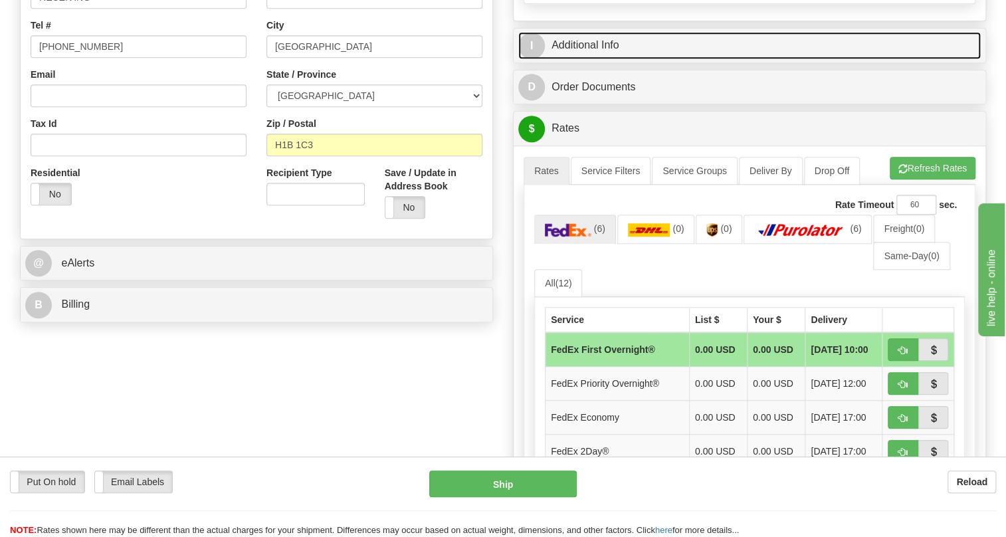
scroll to position [483, 0]
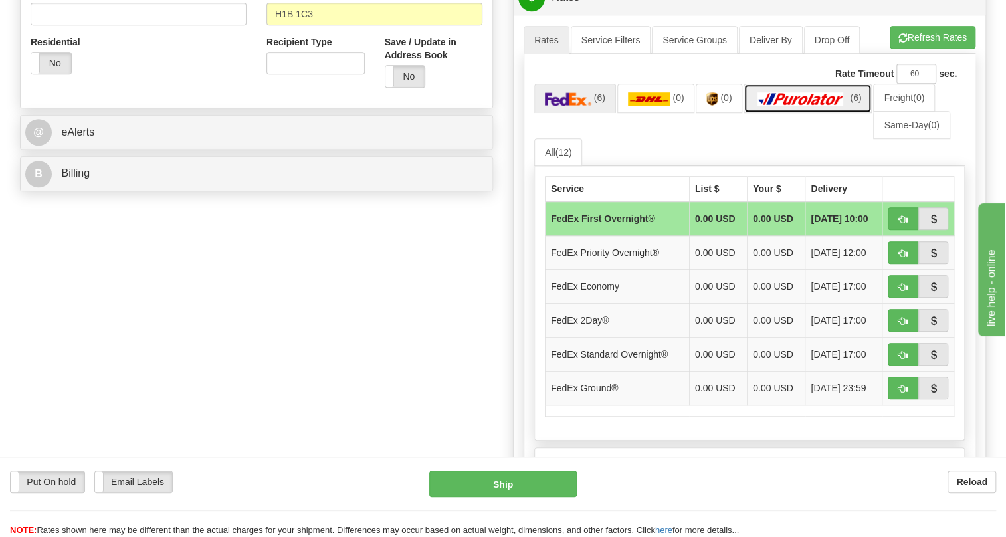
click at [820, 106] on img at bounding box center [800, 98] width 93 height 13
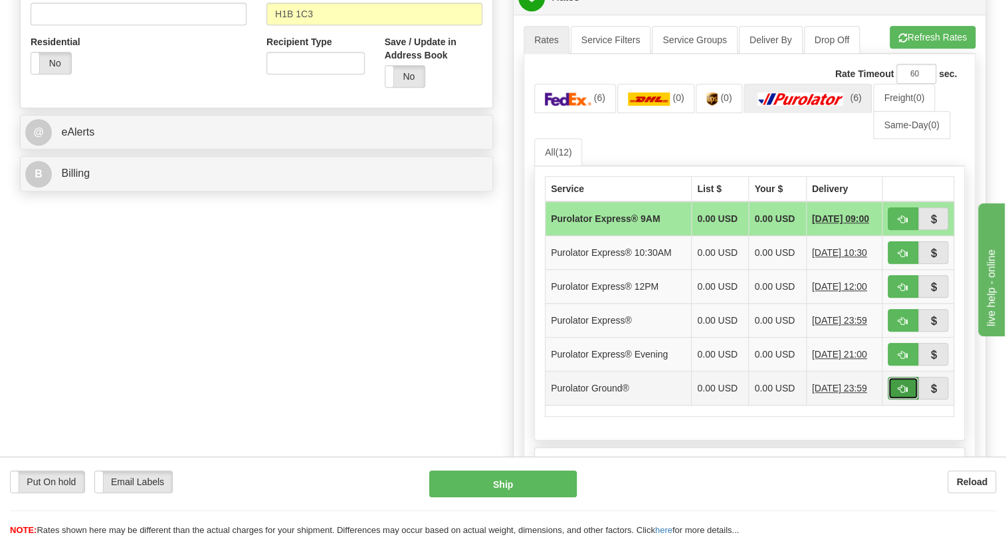
click at [895, 399] on button "button" at bounding box center [903, 388] width 31 height 23
type input "260"
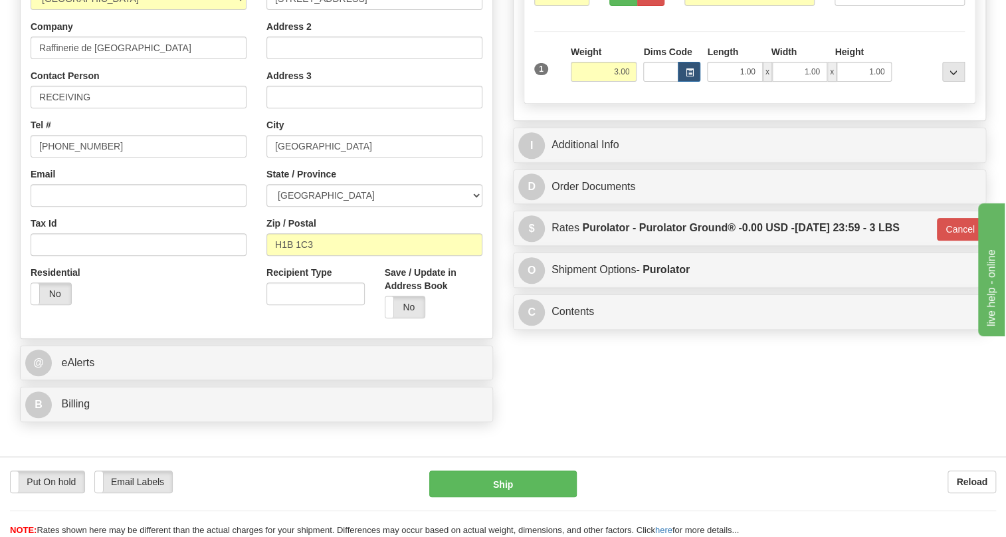
scroll to position [181, 0]
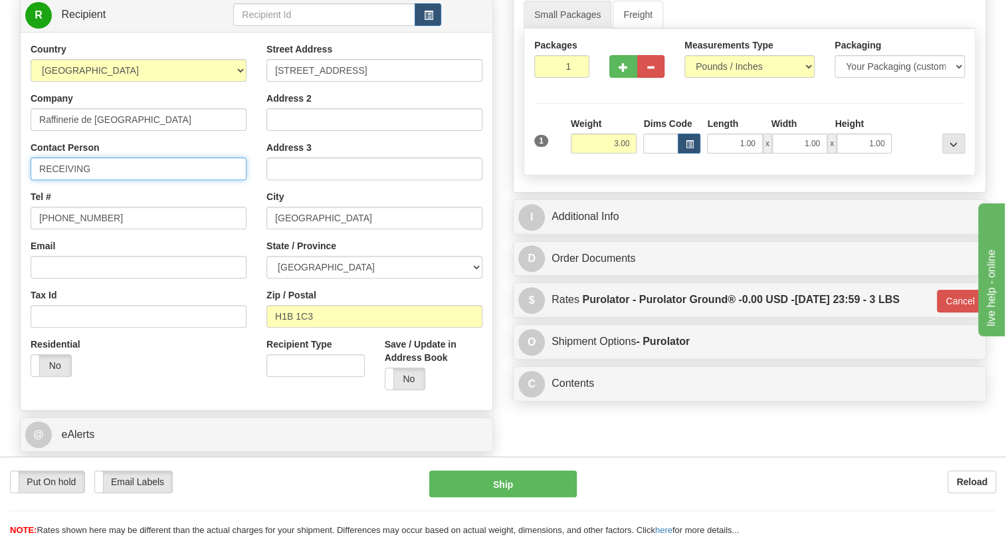
click at [134, 180] on input "RECEIVING" at bounding box center [139, 168] width 216 height 23
paste input "Nivin Sufan"
type input "RECEIVING / Nivin Sufan"
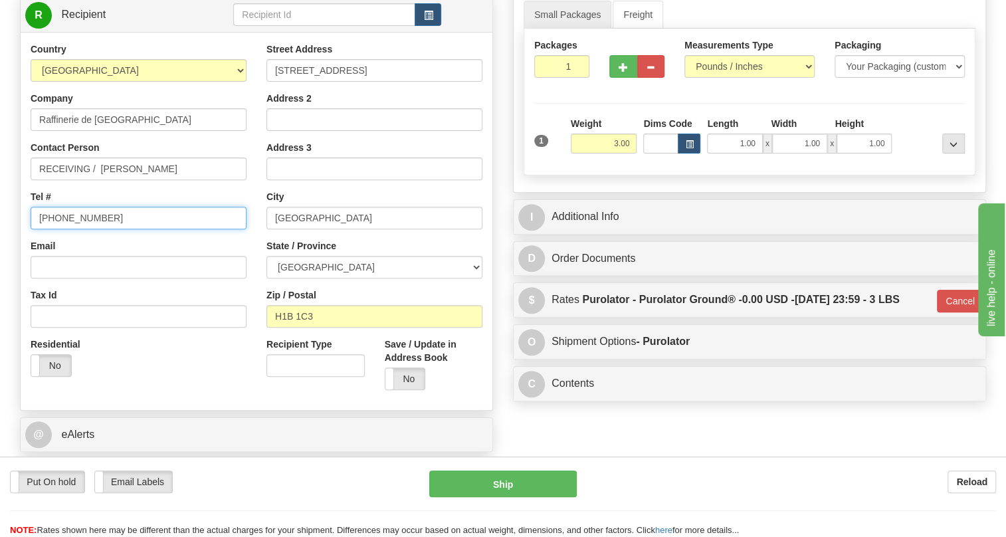
click at [81, 229] on input "(779)7960565" at bounding box center [139, 218] width 216 height 23
paste input "833-598-1822"
type input "833-598-1822"
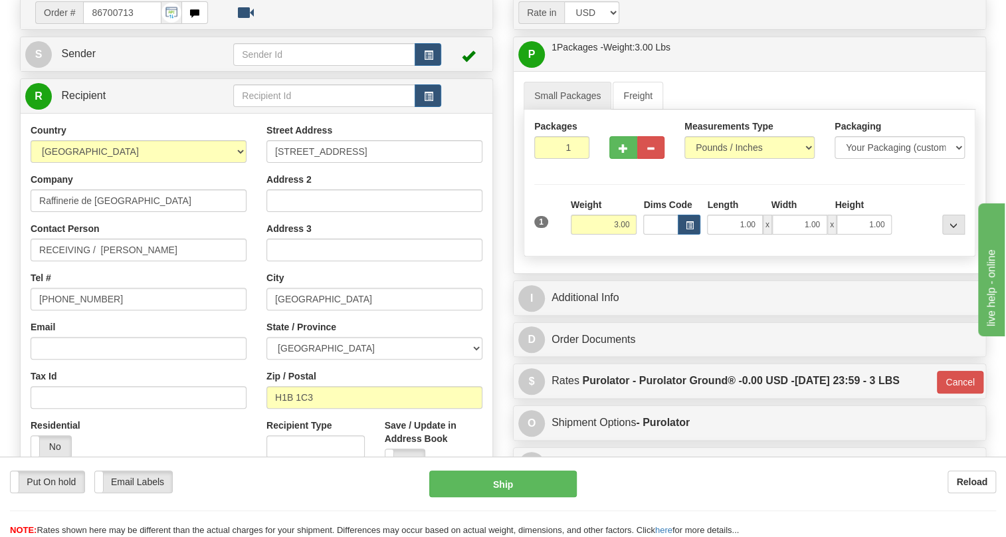
scroll to position [120, 0]
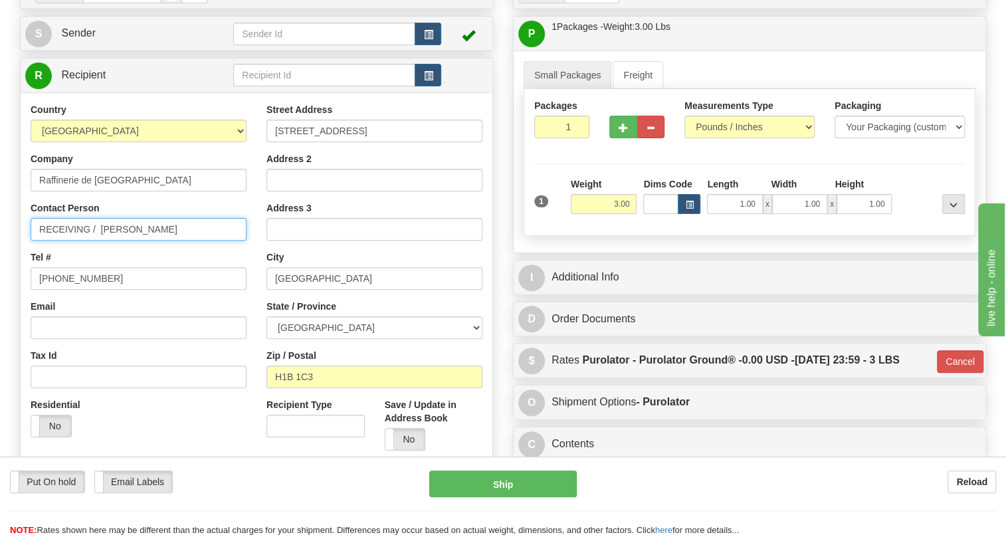
click at [100, 240] on input "RECEIVING / Nivin Sufan" at bounding box center [139, 229] width 216 height 23
type input "RECEIVING / Nivin Sufan"
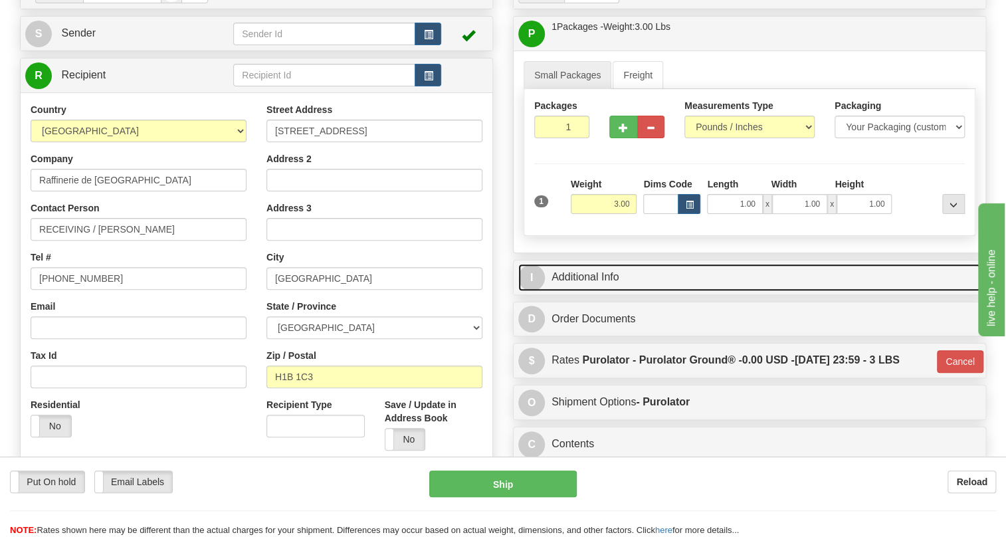
click at [605, 291] on link "I Additional Info" at bounding box center [749, 277] width 462 height 27
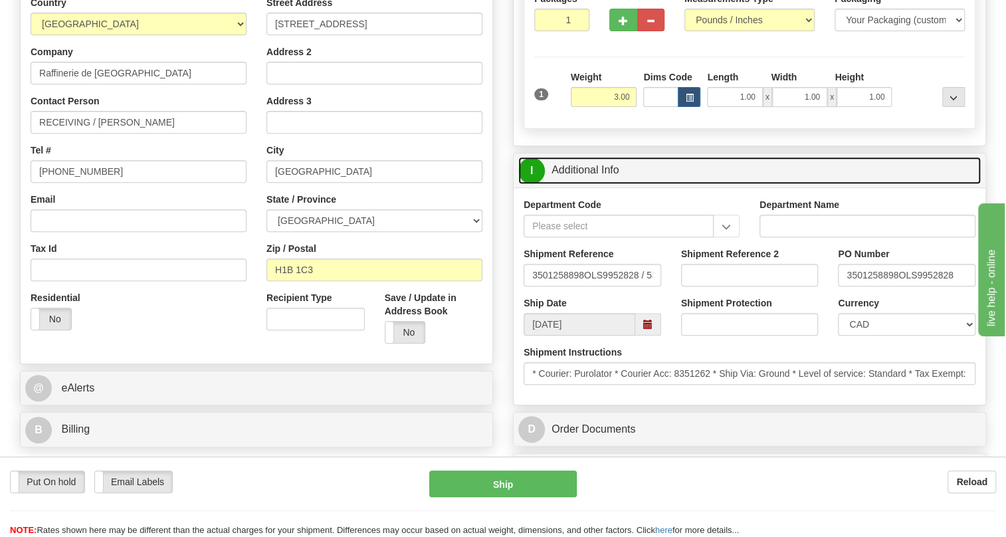
scroll to position [241, 0]
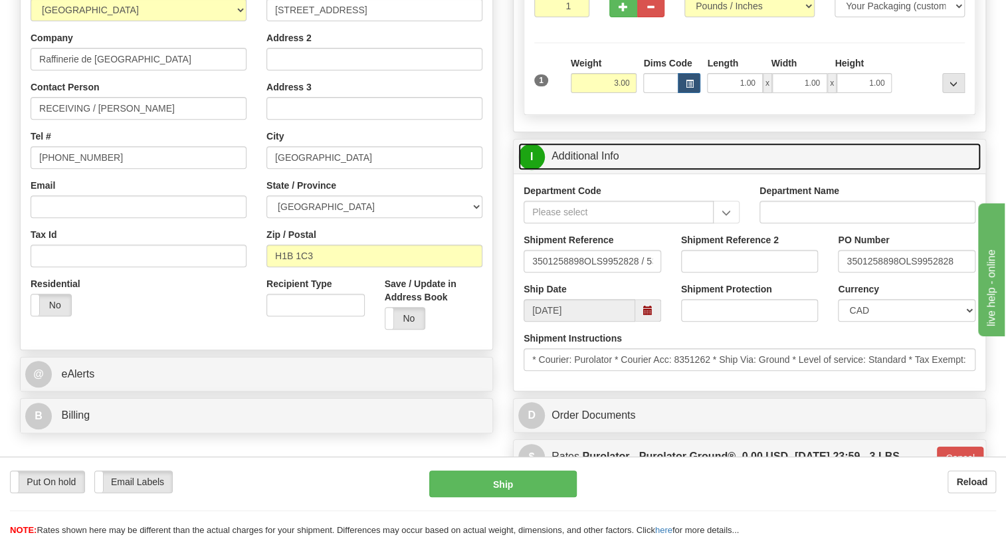
click at [604, 170] on link "I Additional Info" at bounding box center [749, 156] width 462 height 27
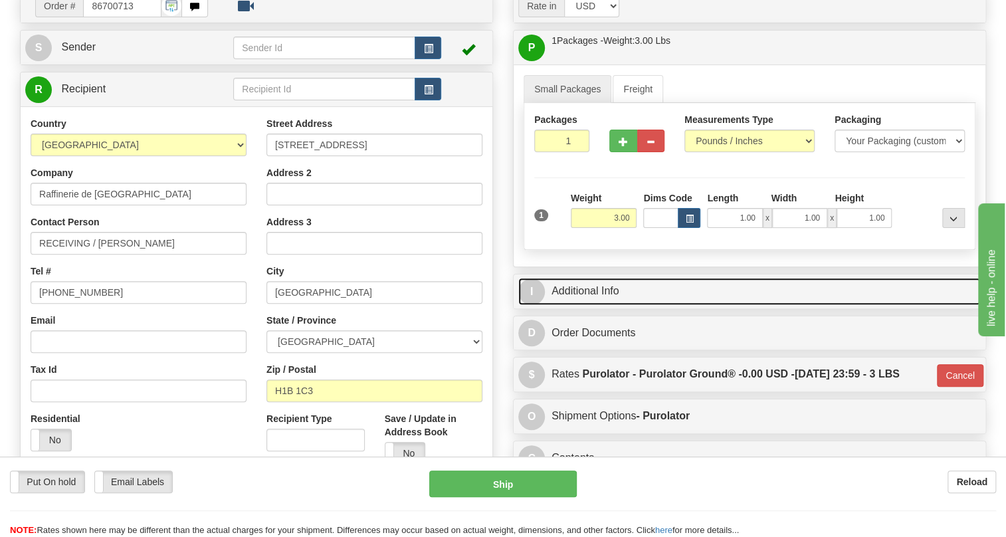
scroll to position [120, 0]
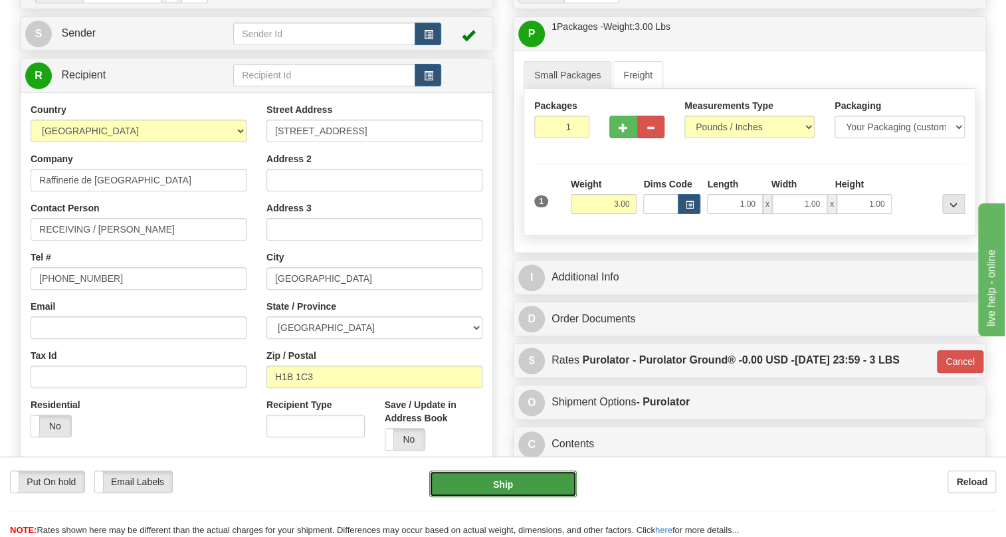
click at [508, 487] on button "Ship" at bounding box center [502, 483] width 147 height 27
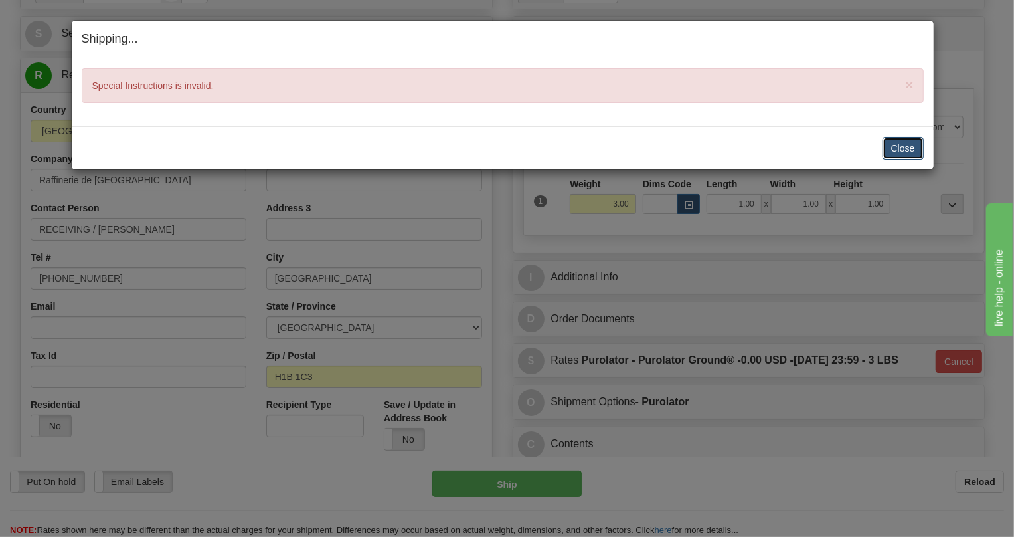
click at [894, 145] on button "Close" at bounding box center [903, 148] width 41 height 23
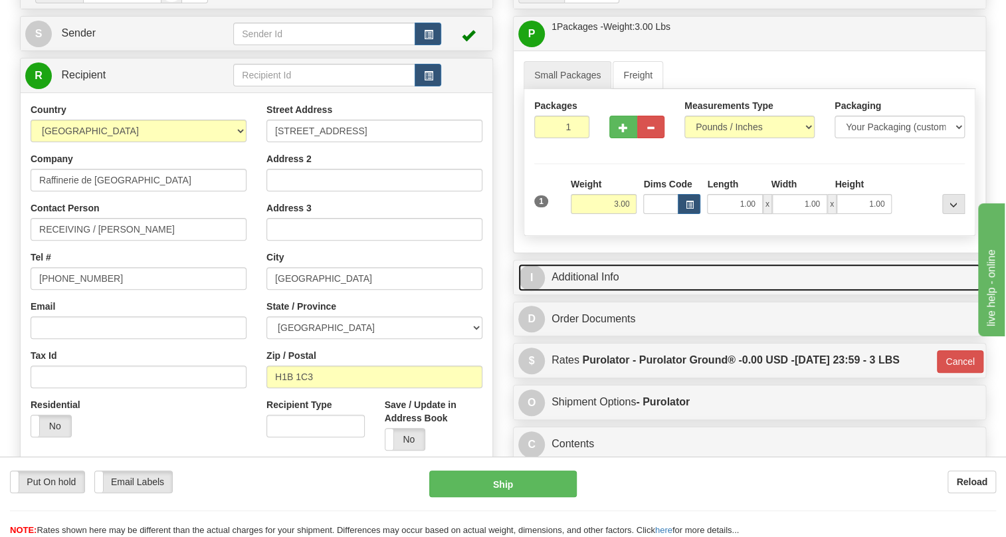
click at [605, 291] on link "I Additional Info" at bounding box center [749, 277] width 462 height 27
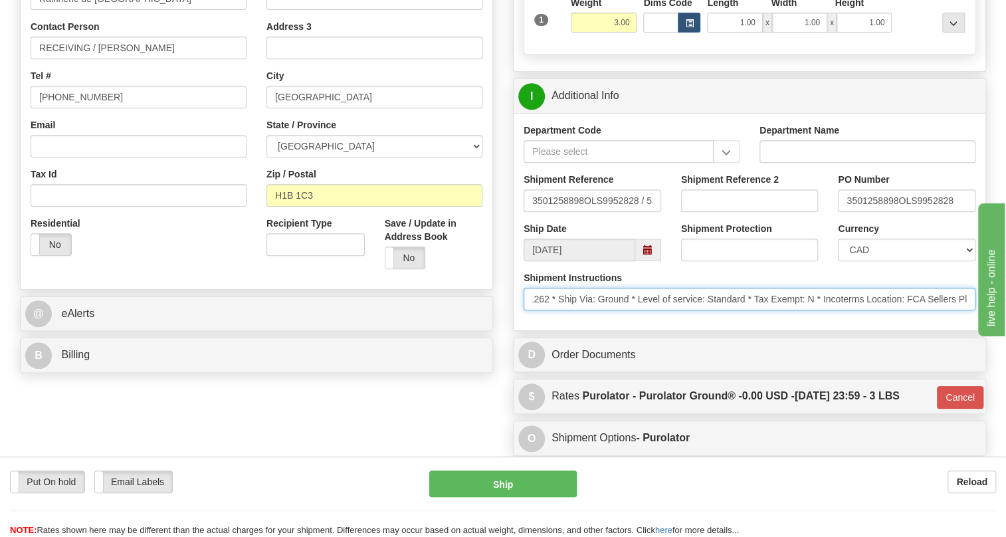
scroll to position [0, 181]
drag, startPoint x: 531, startPoint y: 329, endPoint x: 1014, endPoint y: 361, distance: 483.3
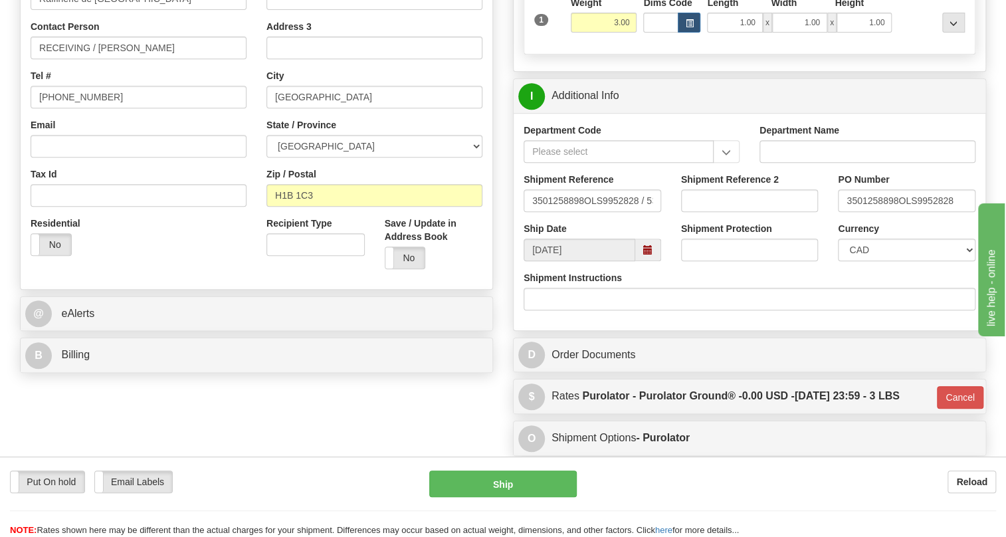
click at [537, 330] on div "Department Code Department Name Shipment Reference 3501258898OLS9952828 / 53947…" at bounding box center [750, 221] width 472 height 217
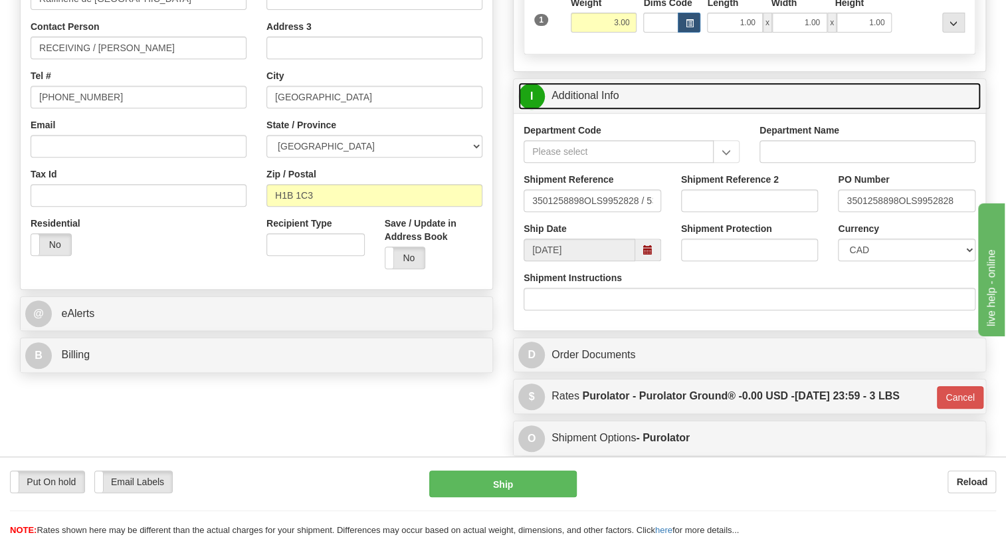
click at [591, 110] on link "I Additional Info" at bounding box center [749, 95] width 462 height 27
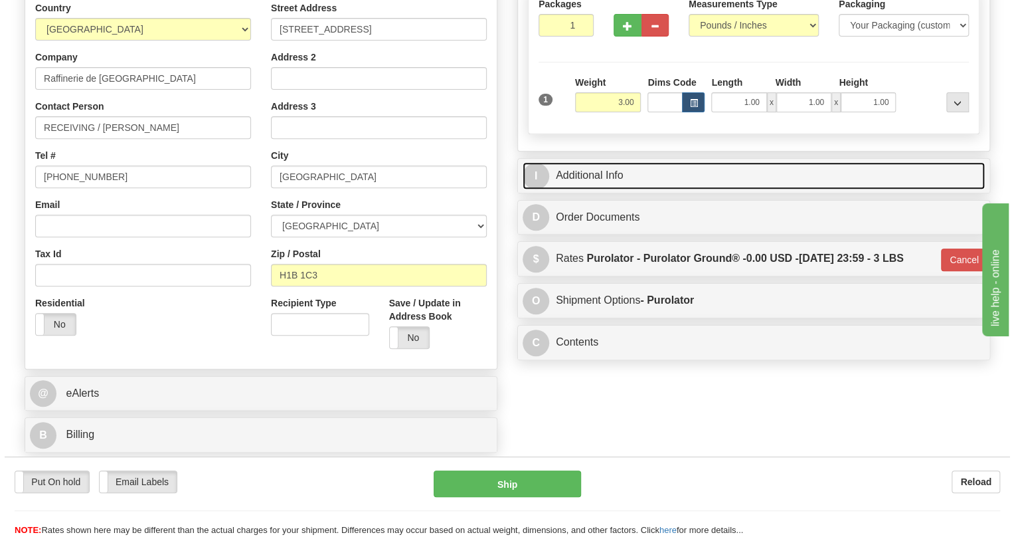
scroll to position [60, 0]
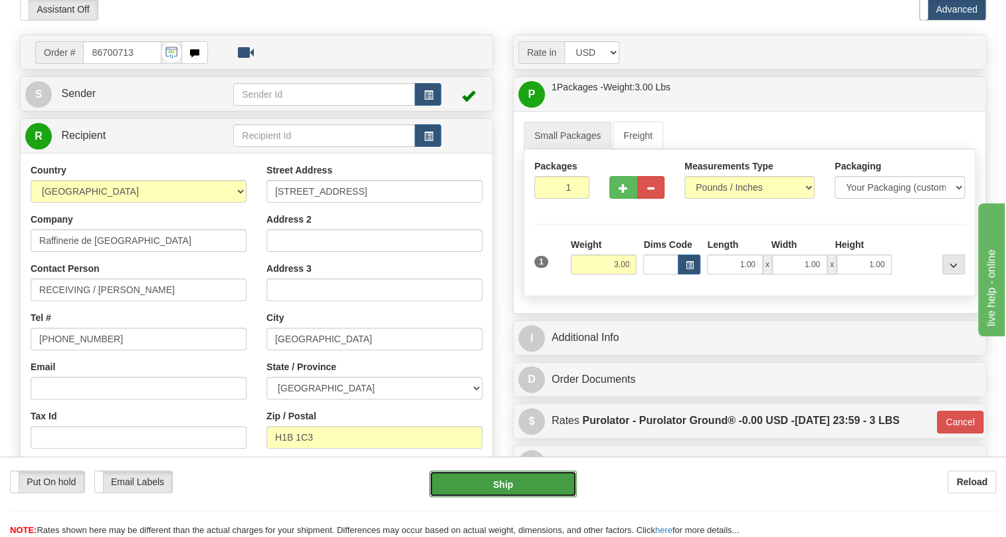
click at [508, 488] on button "Ship" at bounding box center [502, 483] width 147 height 27
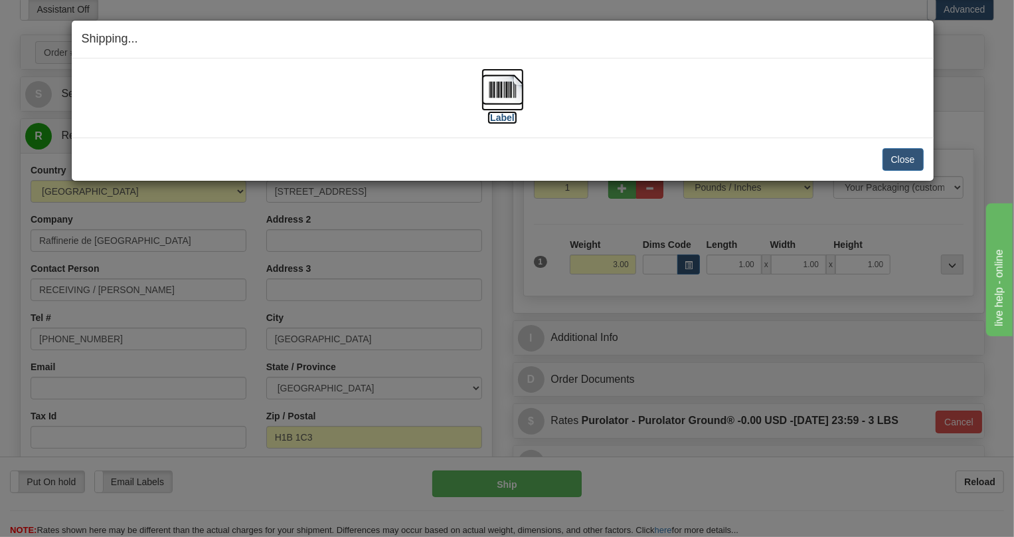
click at [498, 84] on img at bounding box center [503, 89] width 43 height 43
drag, startPoint x: 898, startPoint y: 161, endPoint x: 857, endPoint y: 159, distance: 41.2
click at [898, 161] on button "Close" at bounding box center [903, 159] width 41 height 23
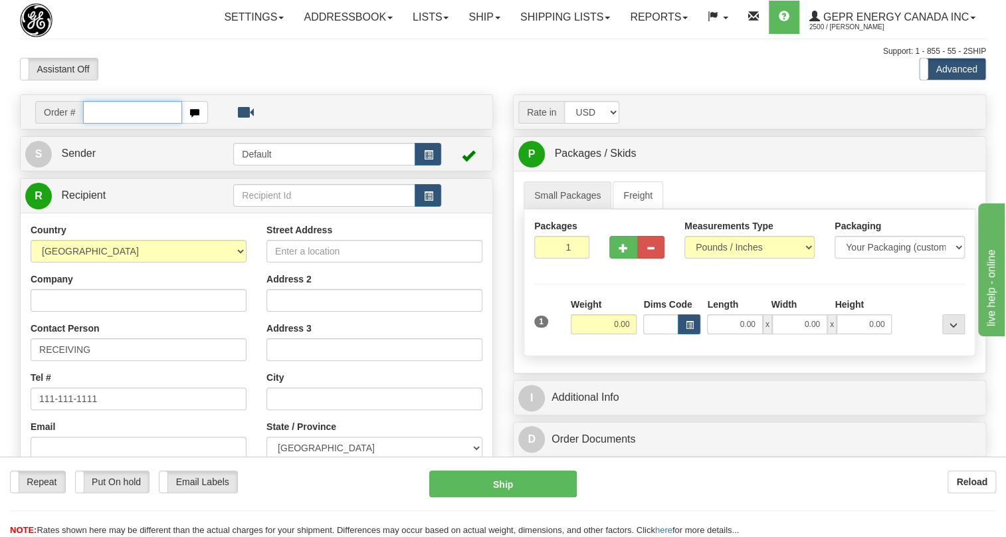
click at [148, 124] on input "text" at bounding box center [132, 112] width 99 height 23
paste input "0086700276"
click at [102, 124] on input "0086700276" at bounding box center [132, 112] width 99 height 23
type input "86700276"
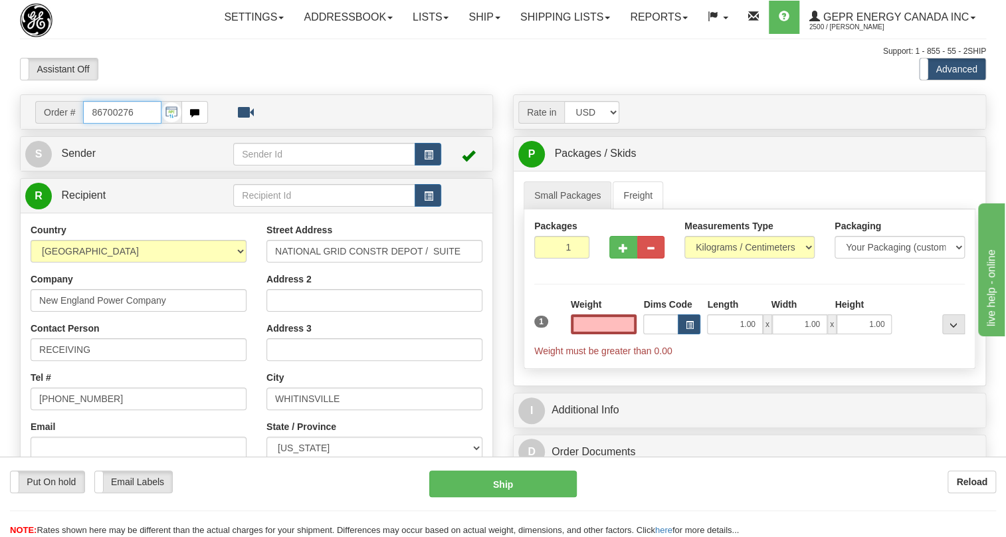
type input "0.00"
drag, startPoint x: 142, startPoint y: 144, endPoint x: 86, endPoint y: 151, distance: 56.2
click at [86, 124] on input "86700276" at bounding box center [122, 112] width 78 height 23
paste input "0086700160"
click at [103, 124] on input "0086700160" at bounding box center [122, 112] width 78 height 23
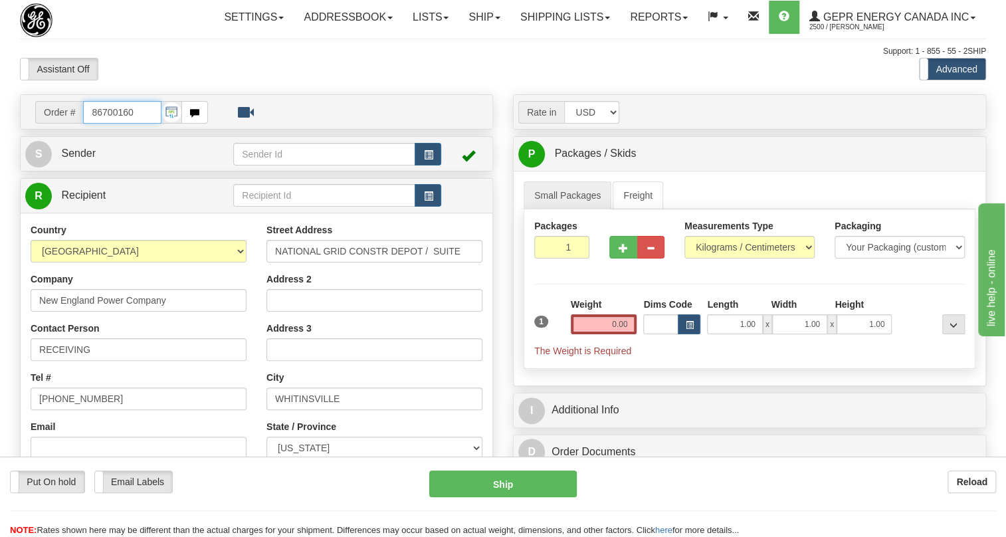
type input "86700160"
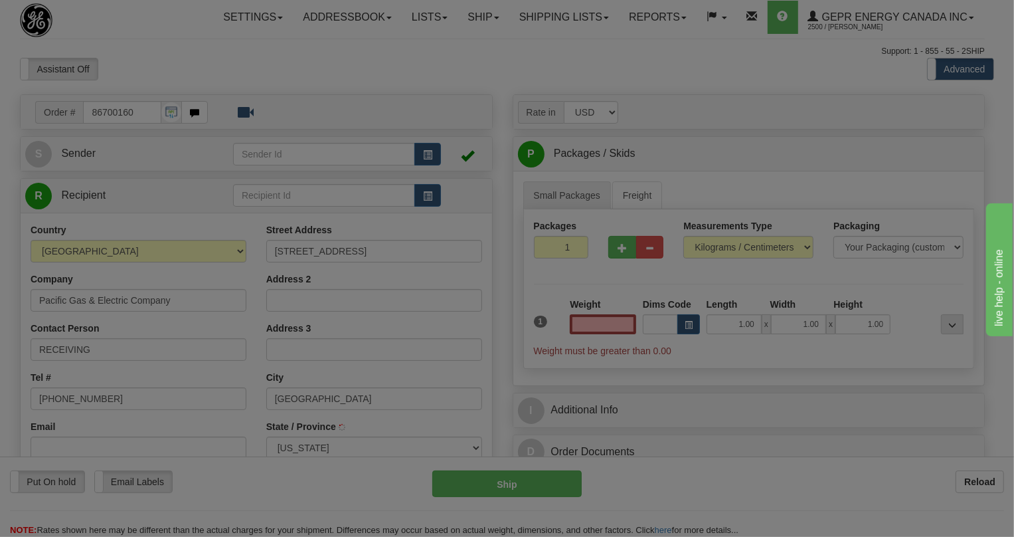
type input "[GEOGRAPHIC_DATA]"
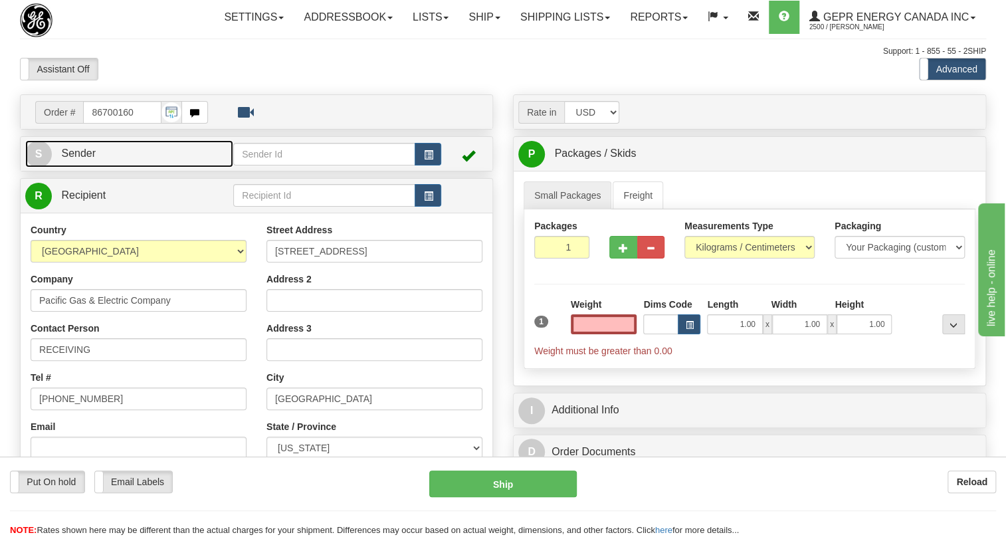
type input "0.00"
click at [78, 159] on span "Sender" at bounding box center [78, 152] width 35 height 11
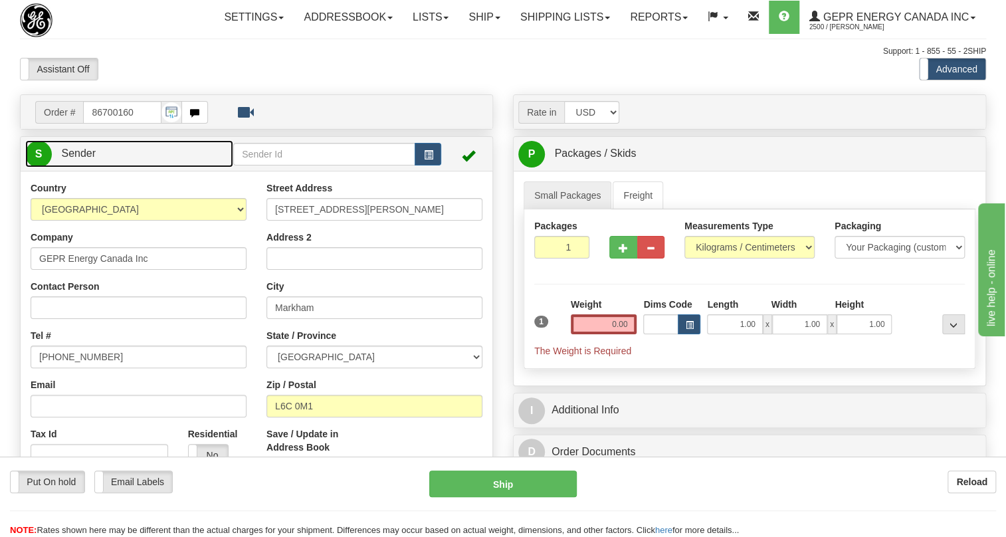
type input "MARKHAM"
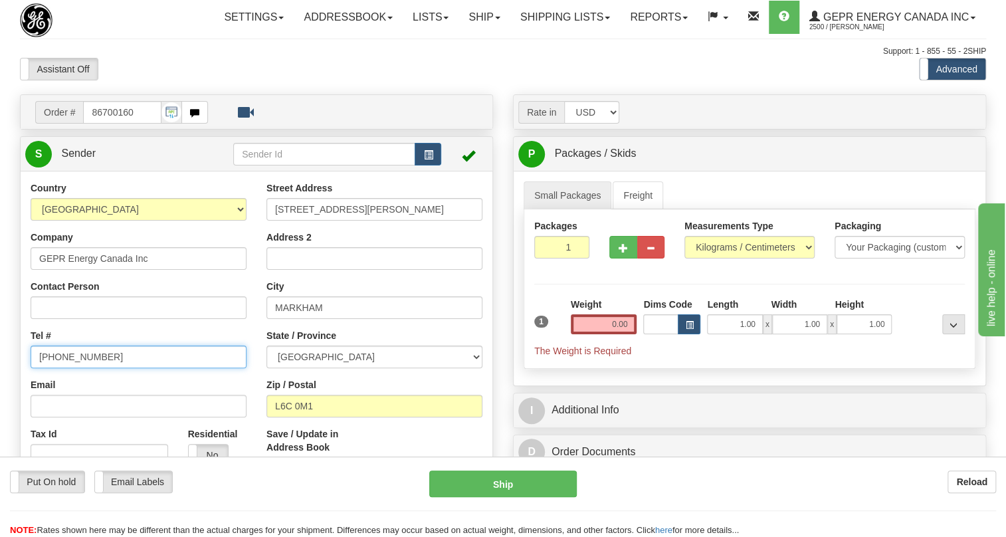
click at [77, 368] on input "(779)7960565" at bounding box center [139, 356] width 216 height 23
paste input "905-927-5013"
type input "905-927-5013"
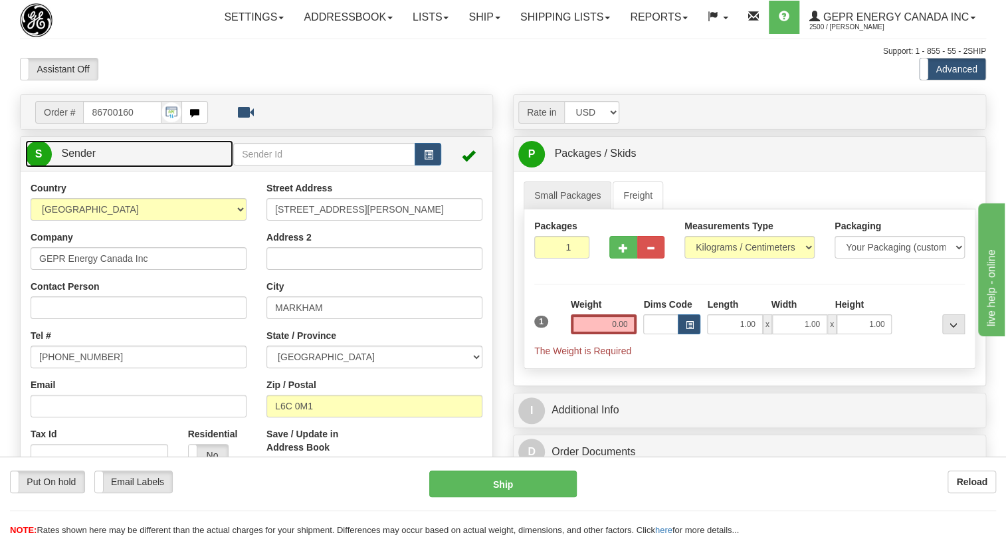
drag, startPoint x: 85, startPoint y: 182, endPoint x: 381, endPoint y: 226, distance: 298.8
click at [84, 159] on span "Sender" at bounding box center [78, 152] width 35 height 11
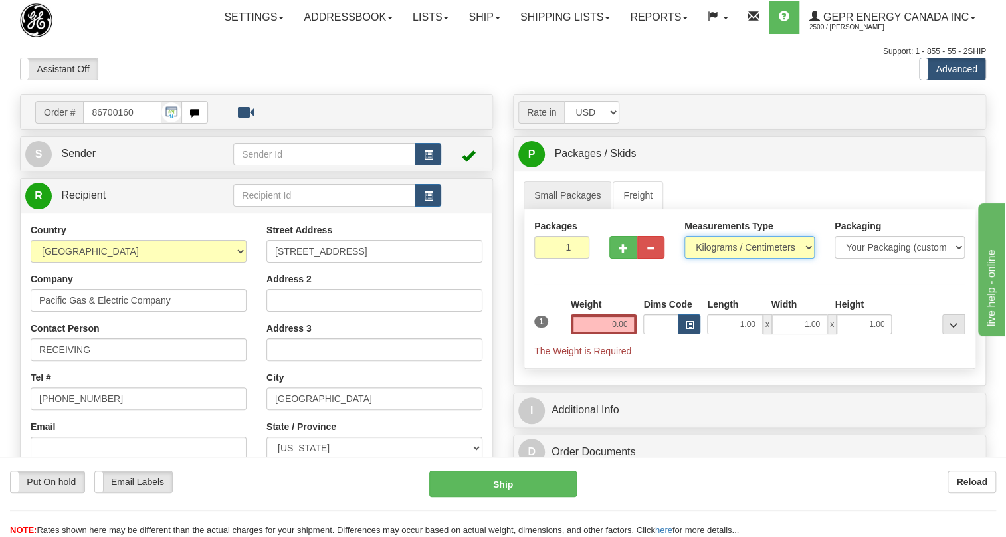
click at [737, 258] on select "Pounds / Inches Kilograms / Centimeters" at bounding box center [749, 247] width 130 height 23
select select "0"
click at [684, 258] on select "Pounds / Inches Kilograms / Centimeters" at bounding box center [749, 247] width 130 height 23
click at [626, 334] on input "0.00" at bounding box center [604, 324] width 66 height 20
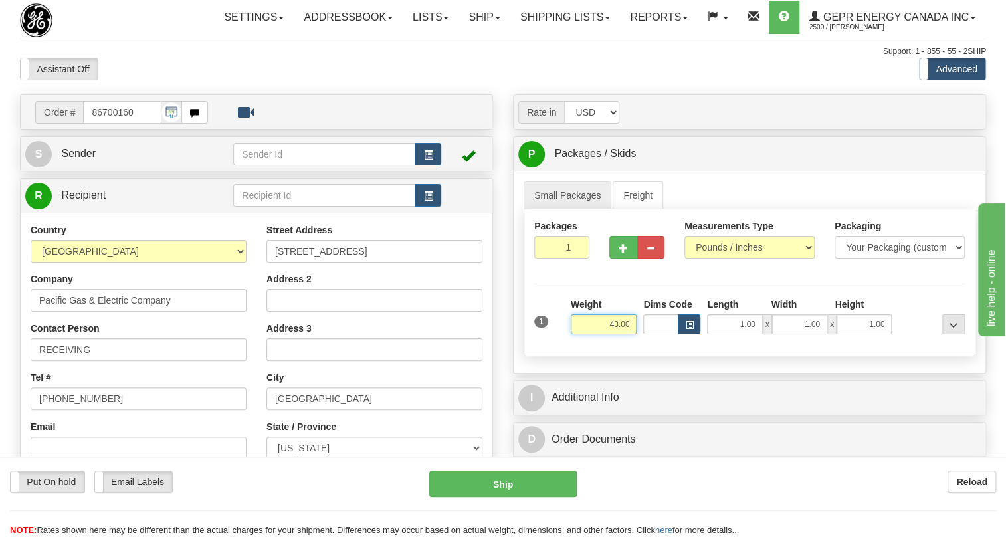
type input "43.00"
click at [557, 258] on input "1" at bounding box center [561, 247] width 55 height 23
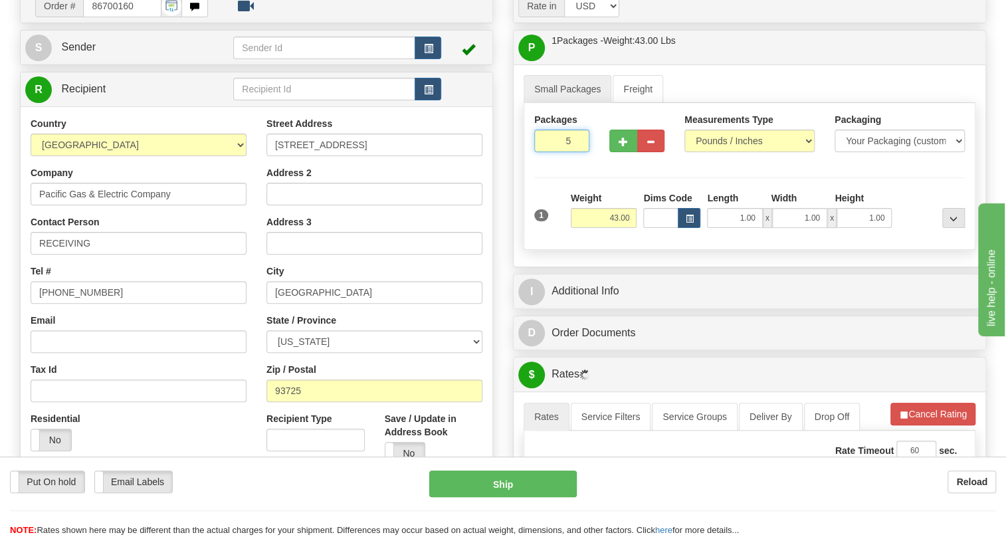
scroll to position [120, 0]
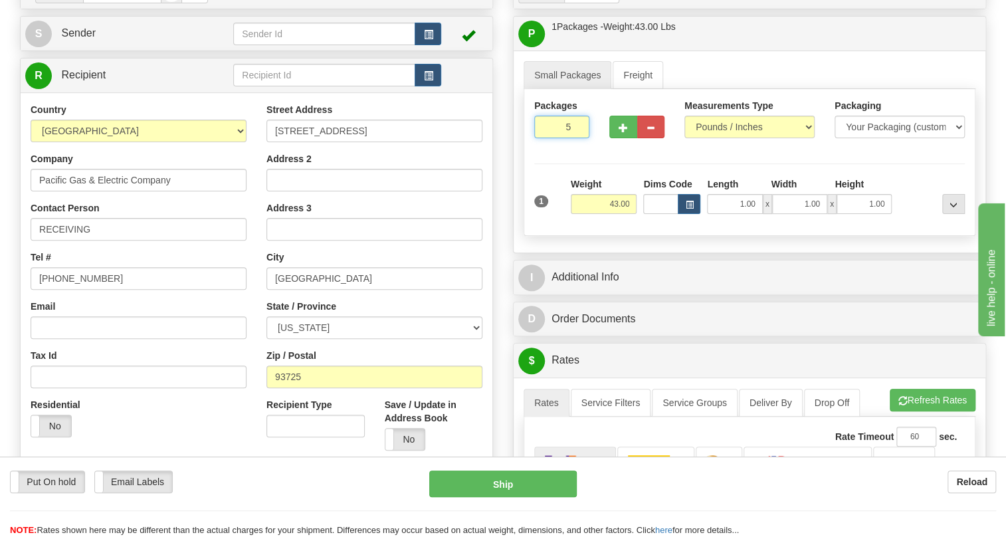
type input "5"
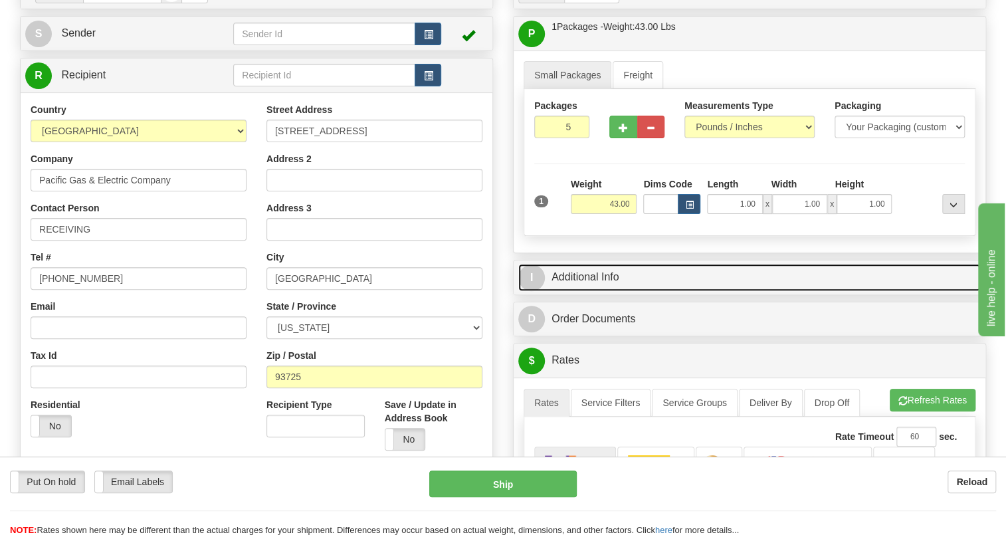
click at [601, 291] on link "I Additional Info" at bounding box center [749, 277] width 462 height 27
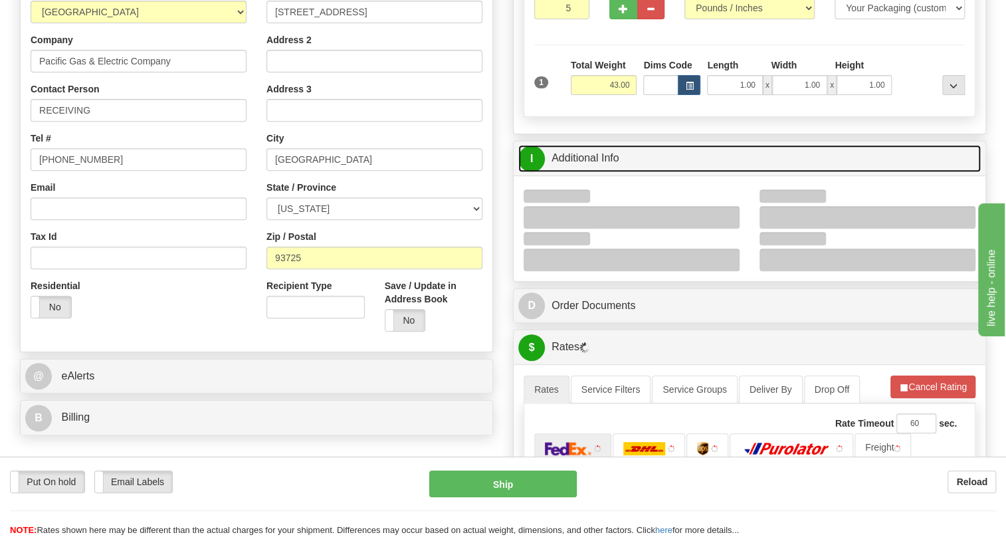
scroll to position [241, 0]
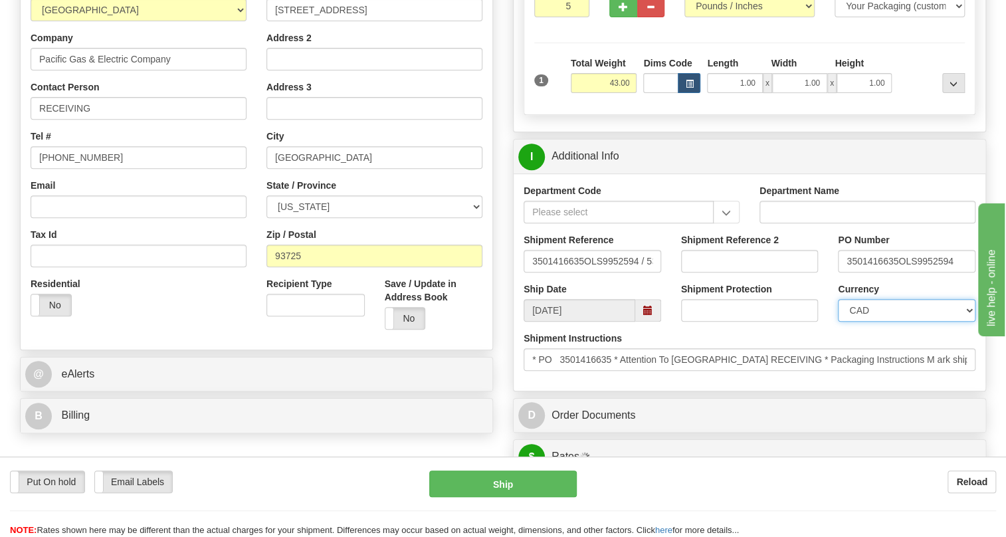
click at [888, 322] on select "CAD USD EUR ZAR [PERSON_NAME] ARN AUD AUS AWG BBD BFR BGN BHD BMD BND BRC BRL C…" at bounding box center [907, 310] width 138 height 23
select select "1"
click at [838, 322] on select "CAD USD EUR ZAR [PERSON_NAME] ARN AUD AUS AWG BBD BFR BGN BHD BMD BND BRC BRL C…" at bounding box center [907, 310] width 138 height 23
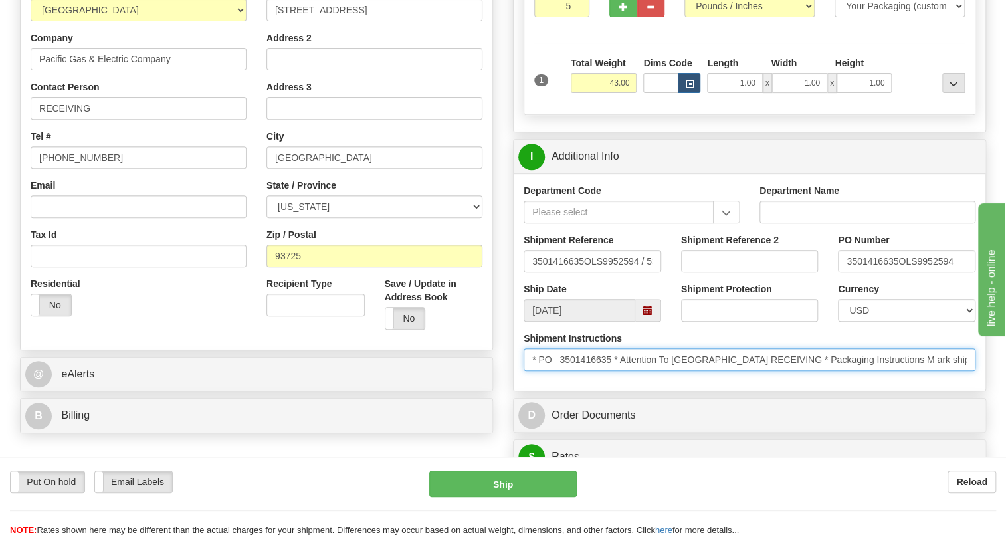
drag, startPoint x: 765, startPoint y: 389, endPoint x: 620, endPoint y: 393, distance: 144.2
click at [620, 371] on input "* PO 3501416635 * Attention To FRESNO RECEIVING * Packaging Instructions M ark …" at bounding box center [749, 359] width 452 height 23
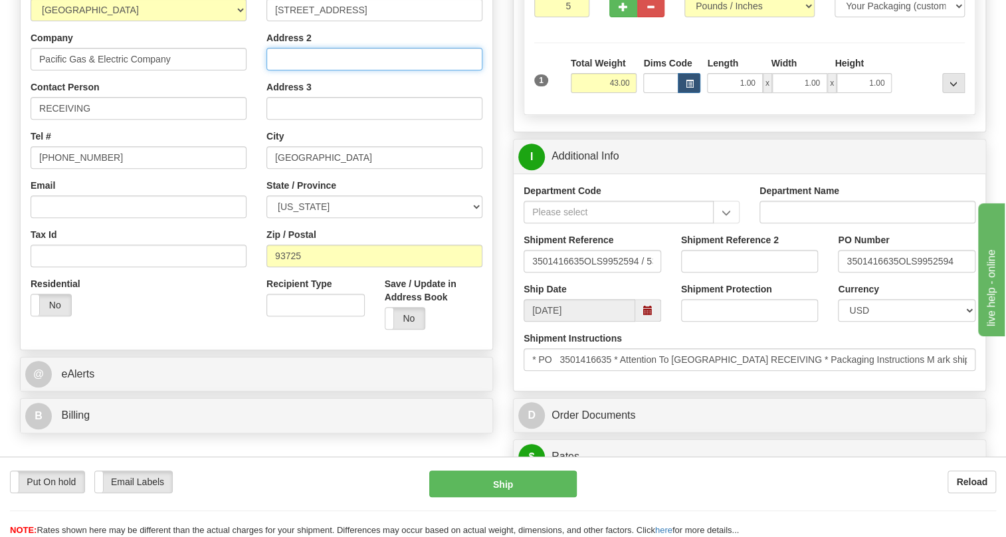
click at [286, 70] on input "Address 2" at bounding box center [374, 59] width 216 height 23
paste input "Attention To [GEOGRAPHIC_DATA] RECEIVING"
type input "Attention To [GEOGRAPHIC_DATA] RECEIVING"
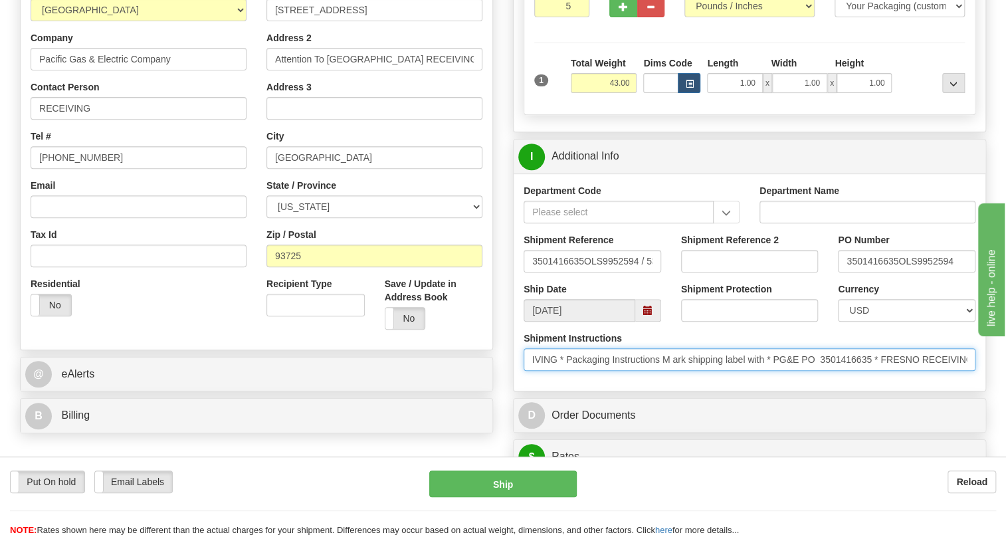
scroll to position [0, 324]
drag, startPoint x: 872, startPoint y: 389, endPoint x: 990, endPoint y: 385, distance: 118.3
click at [990, 385] on div "Rate in Account Currency ARN AWG AUD AUS BHD BBD BFR BMD BRC BRL GBP UKL BND BG…" at bounding box center [749, 477] width 493 height 1249
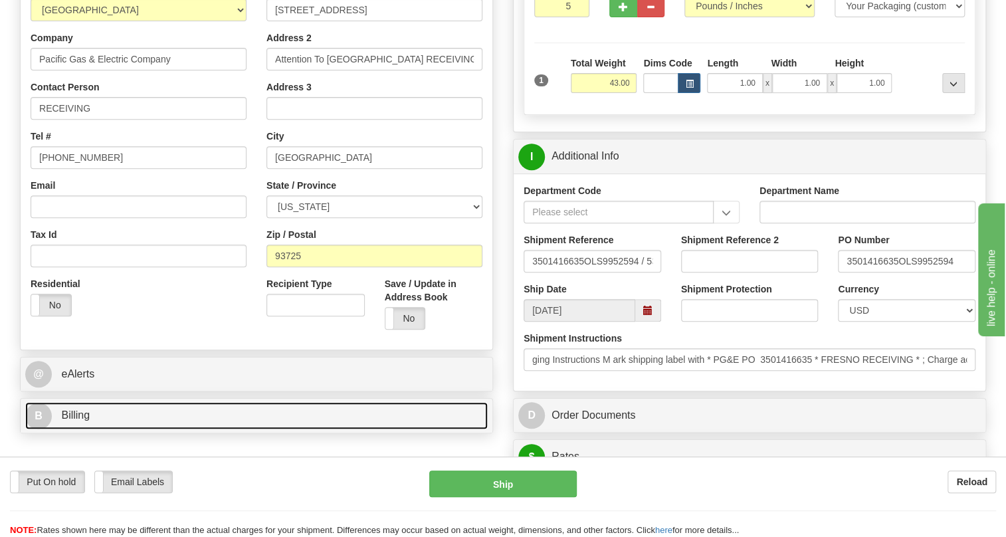
click at [80, 421] on span "Billing" at bounding box center [75, 414] width 29 height 11
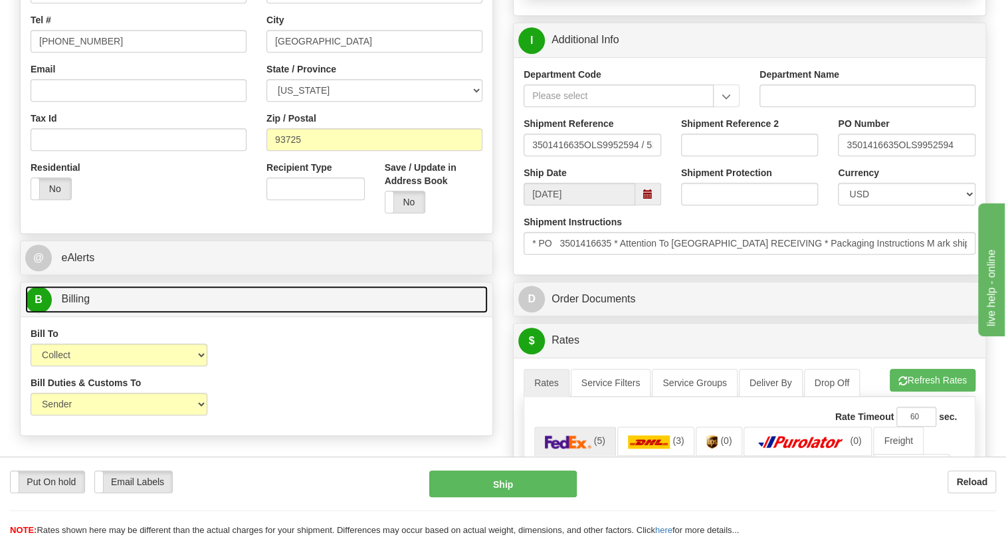
scroll to position [362, 0]
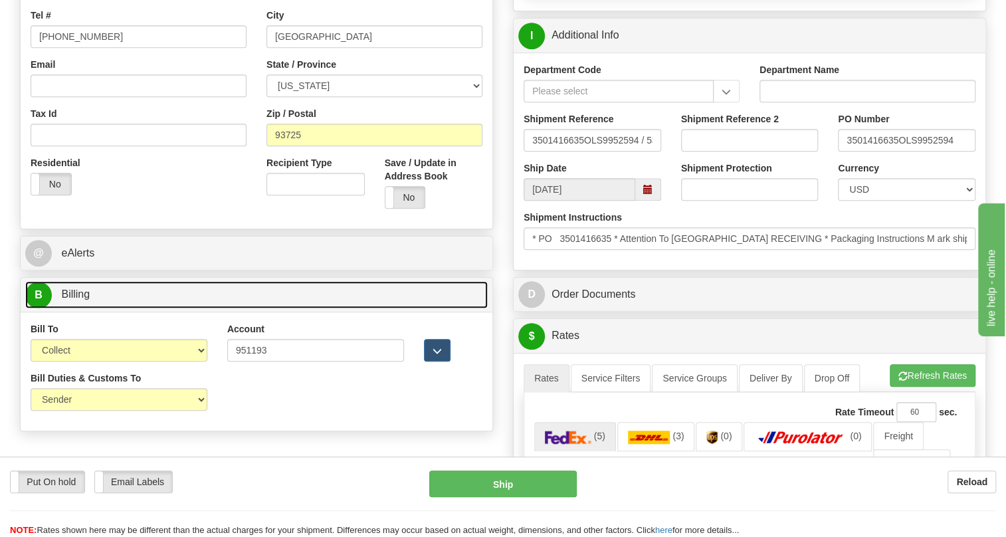
click at [86, 308] on link "B Billing" at bounding box center [256, 294] width 462 height 27
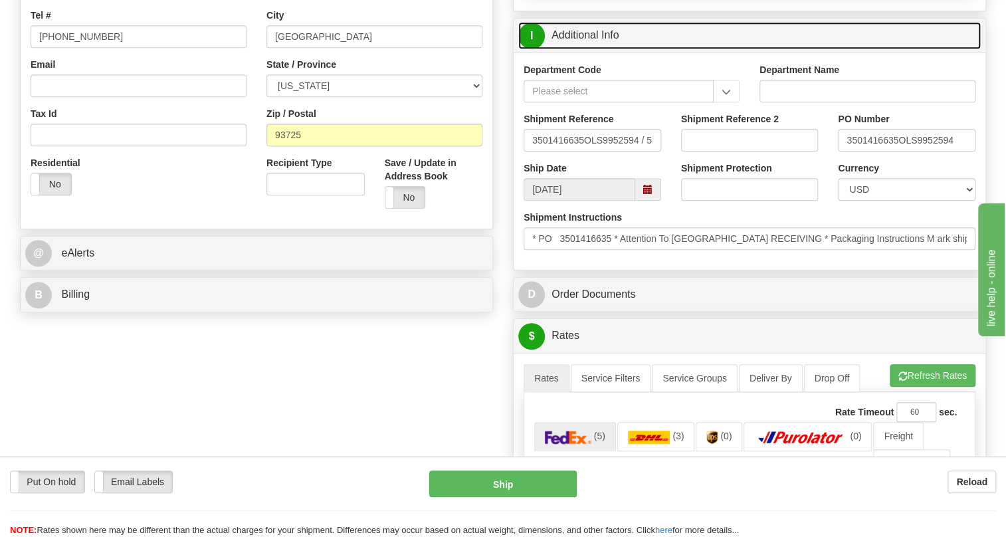
click at [600, 49] on link "I Additional Info" at bounding box center [749, 35] width 462 height 27
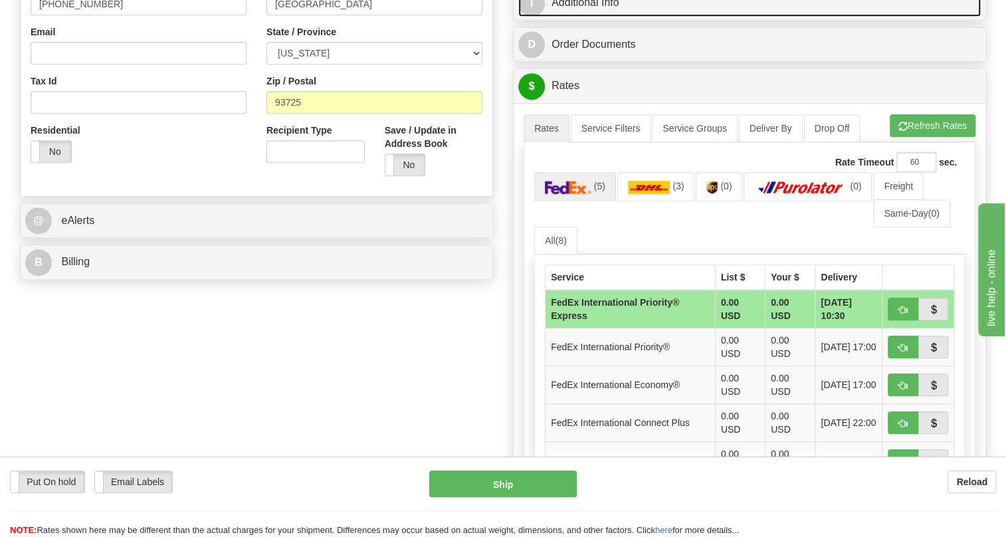
scroll to position [422, 0]
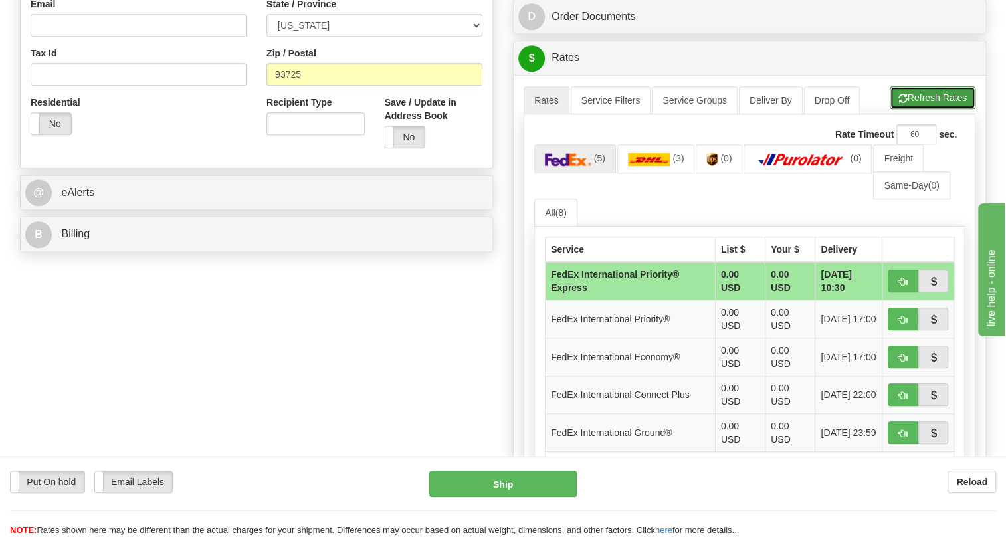
click at [923, 109] on button "Refresh Rates" at bounding box center [933, 97] width 86 height 23
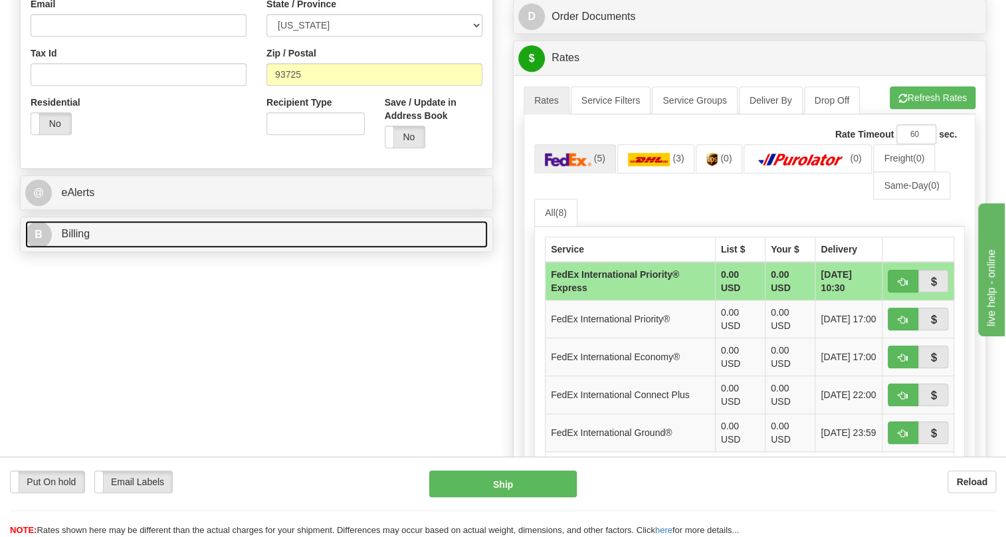
click at [59, 248] on link "B Billing" at bounding box center [256, 234] width 462 height 27
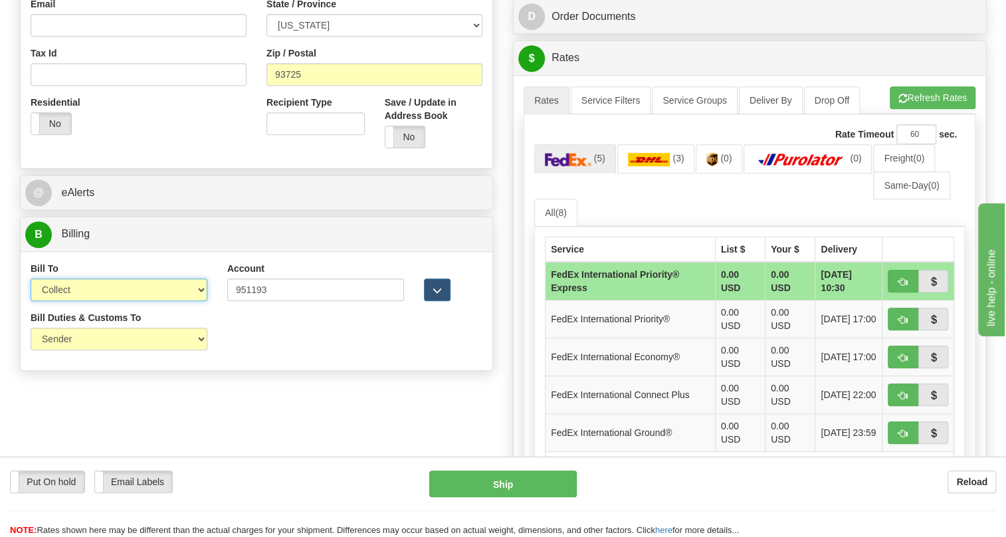
click at [87, 301] on select "Sender Recipient Third Party Collect" at bounding box center [119, 289] width 177 height 23
select select "2"
click at [31, 301] on select "Sender Recipient Third Party Collect" at bounding box center [119, 289] width 177 height 23
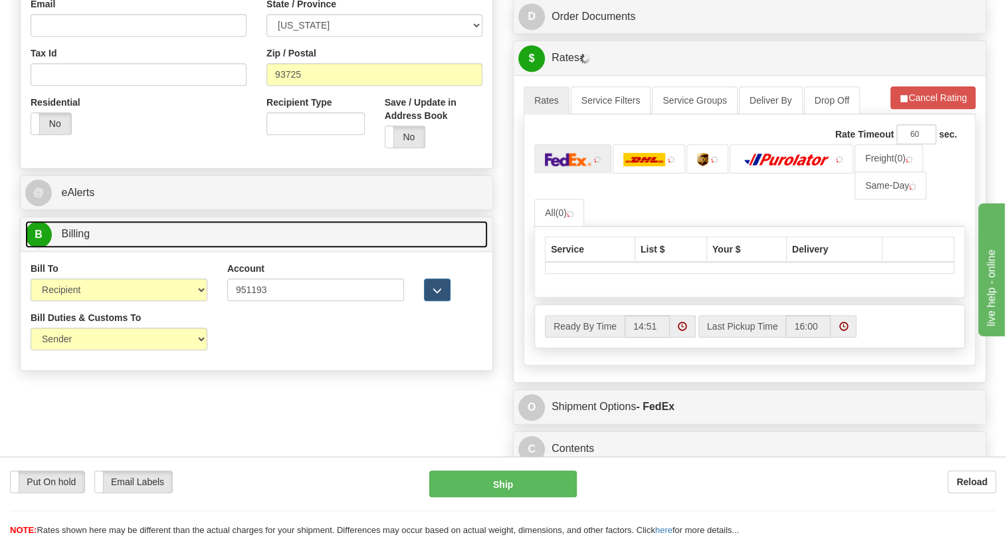
click at [78, 239] on span "Billing" at bounding box center [75, 233] width 29 height 11
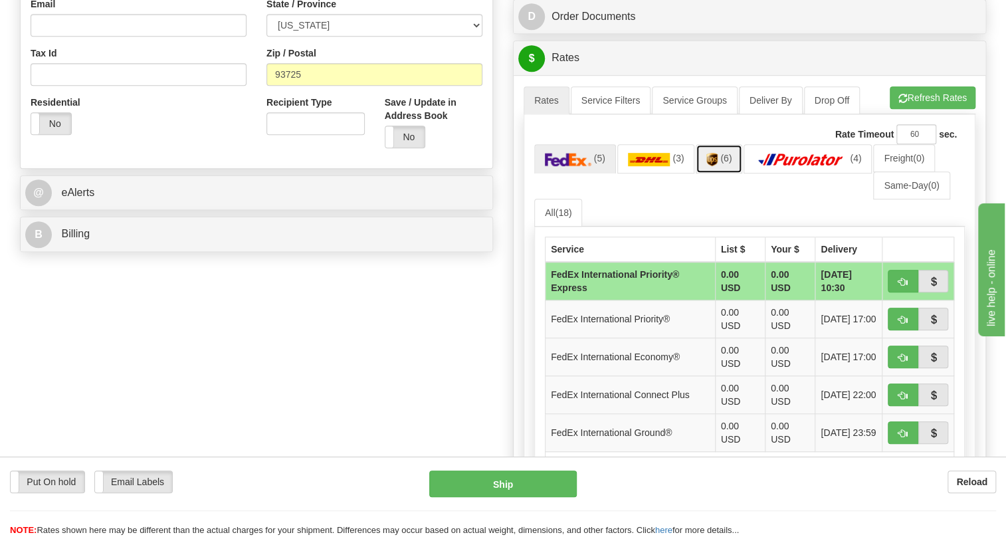
click at [718, 173] on link "(6)" at bounding box center [719, 158] width 47 height 29
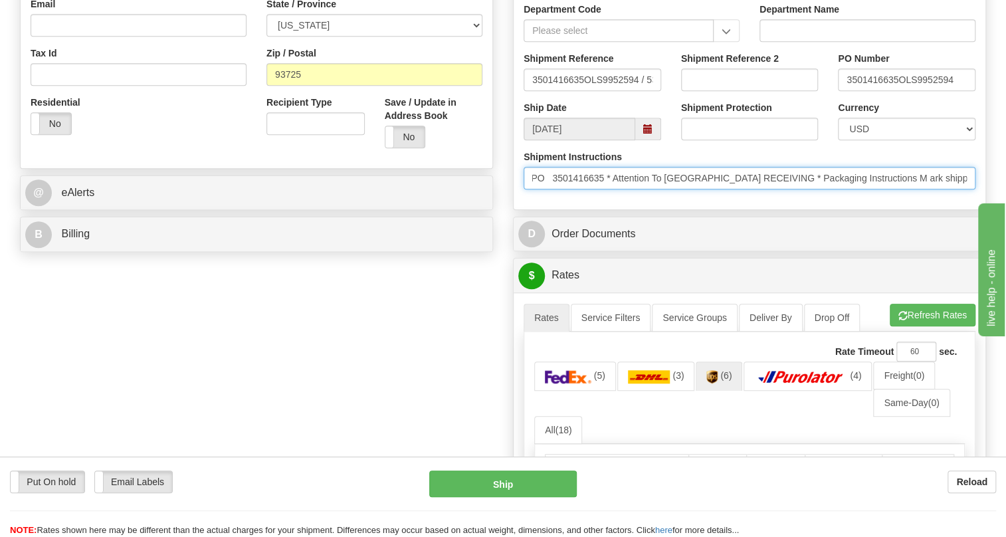
scroll to position [0, 0]
drag, startPoint x: 767, startPoint y: 211, endPoint x: 521, endPoint y: 222, distance: 246.7
click at [521, 199] on div "Shipment Instructions * PO 3501416635 * Attention To FRESNO RECEIVING * Packagi…" at bounding box center [750, 174] width 472 height 49
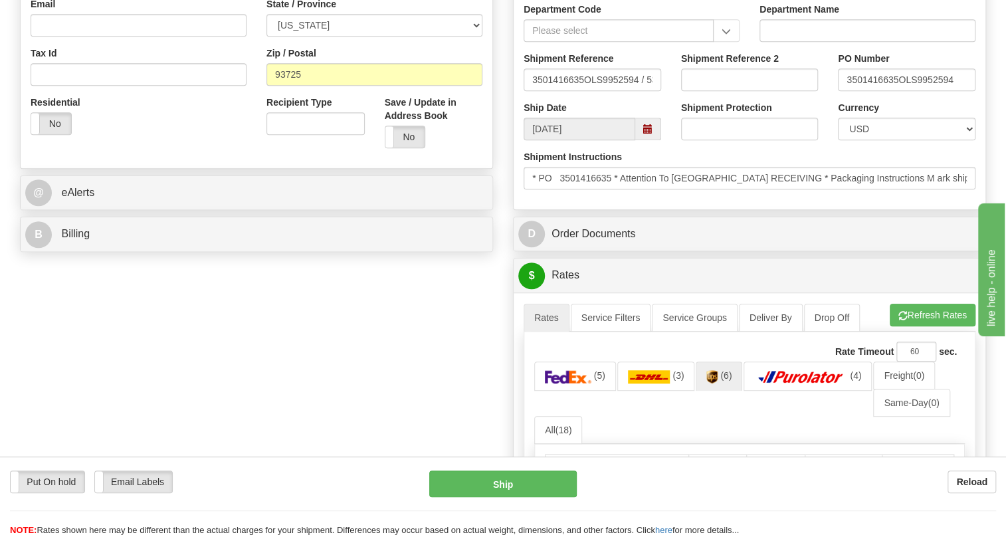
click at [688, 209] on div "Department Code Department Name Shipment Reference 3501416635OLS9952594 / 53469…" at bounding box center [750, 100] width 472 height 217
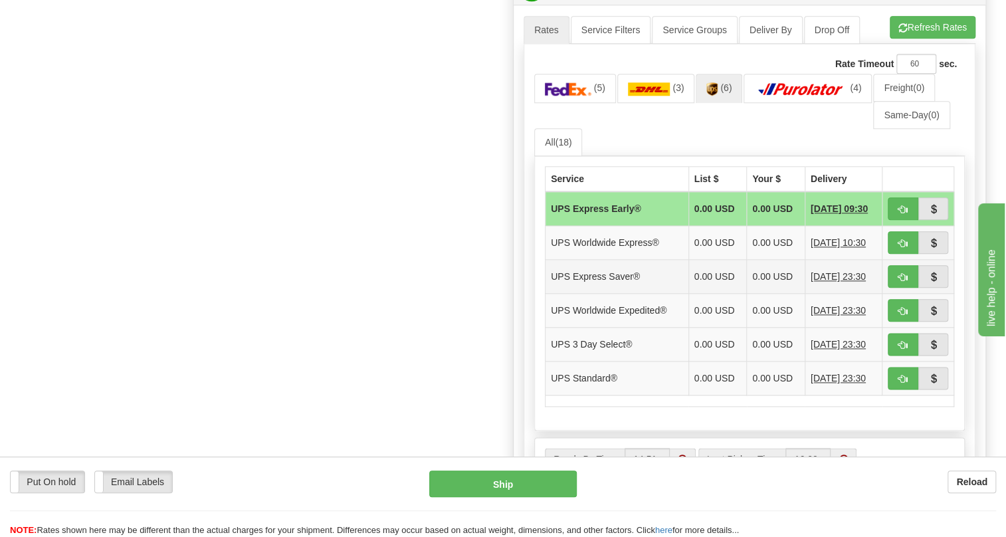
scroll to position [724, 0]
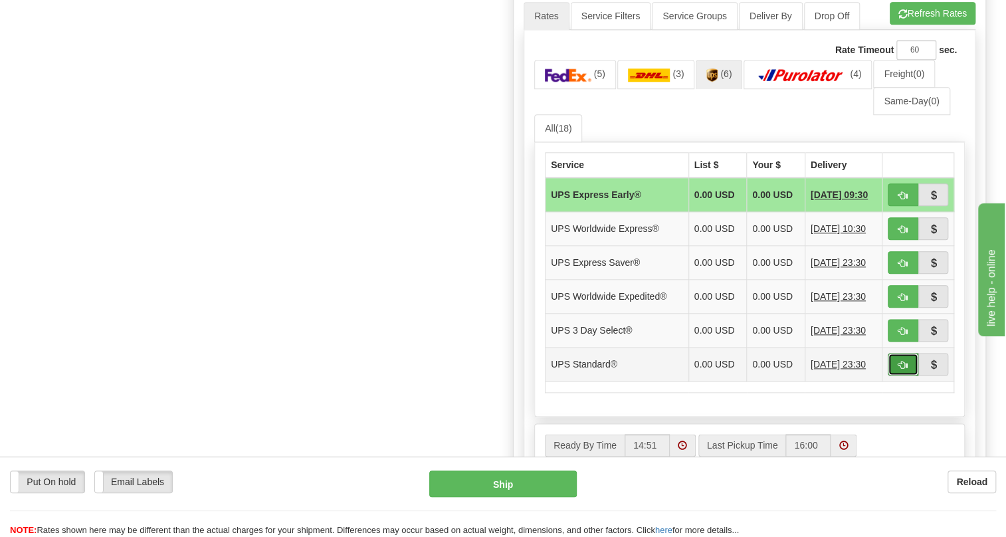
click at [901, 369] on span "button" at bounding box center [902, 365] width 9 height 9
type input "11"
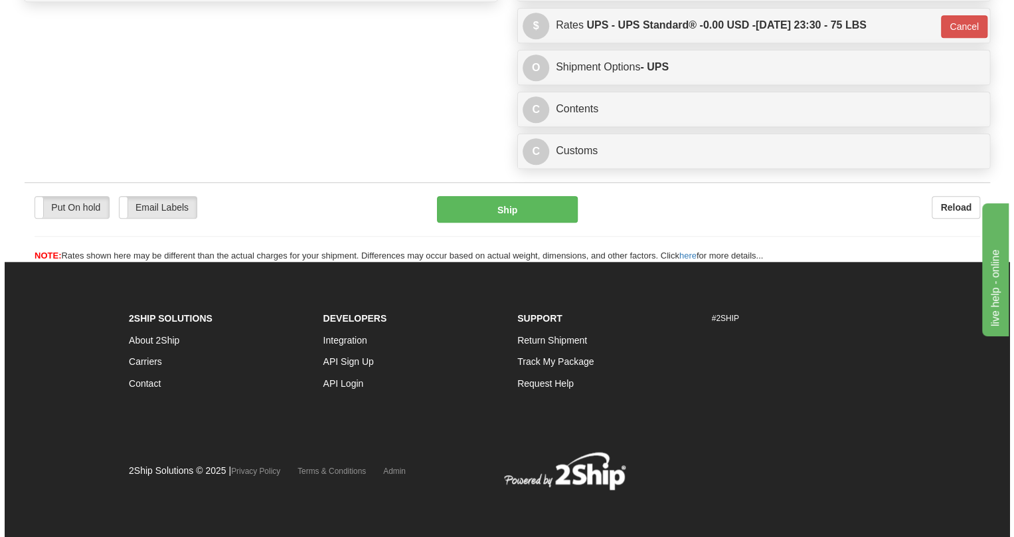
scroll to position [703, 0]
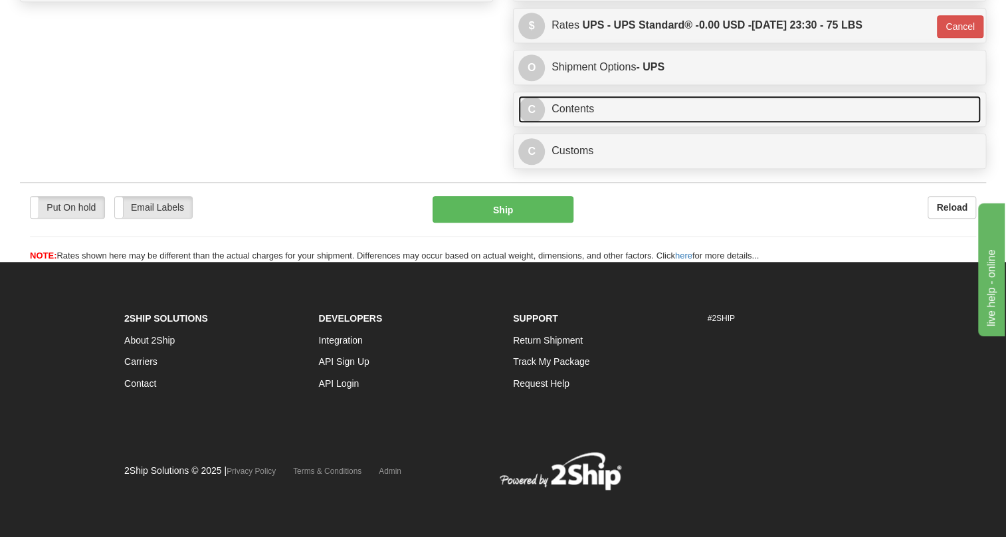
click at [578, 111] on link "C Contents" at bounding box center [749, 109] width 462 height 27
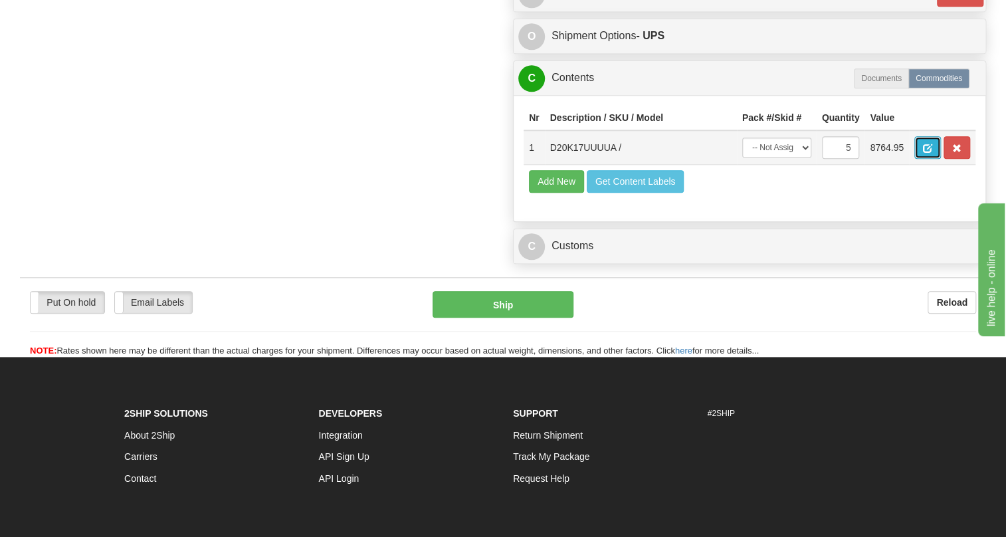
click at [927, 153] on span "button" at bounding box center [927, 148] width 9 height 9
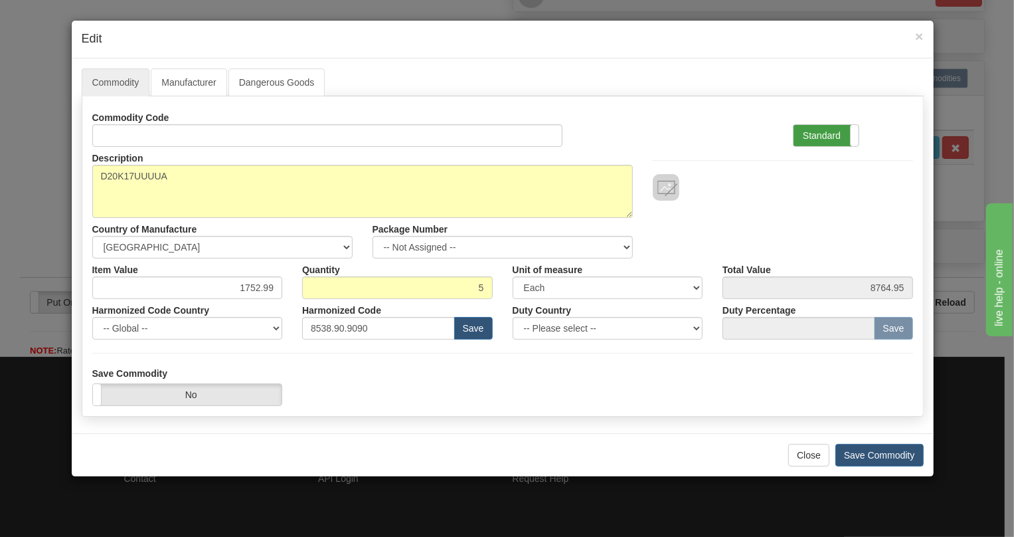
click at [815, 132] on label "Standard" at bounding box center [826, 135] width 65 height 21
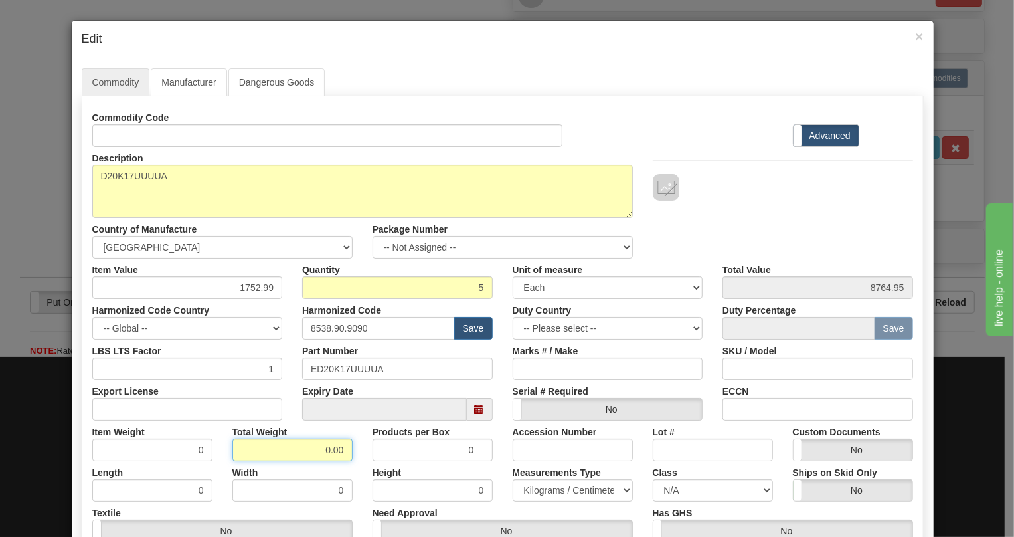
click at [313, 454] on input "0.00" at bounding box center [293, 449] width 120 height 23
type input "1.00"
type input "0.2000"
click at [549, 485] on select "Pounds / Inches Kilograms / Centimeters" at bounding box center [573, 490] width 120 height 23
select select "0"
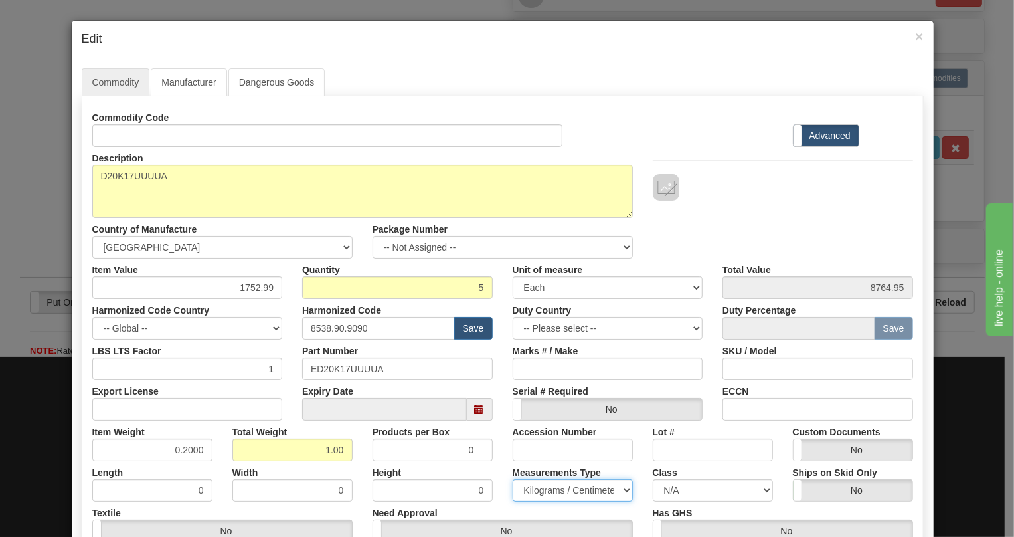
click at [513, 479] on select "Pounds / Inches Kilograms / Centimeters" at bounding box center [573, 490] width 120 height 23
click at [262, 287] on input "1752.99" at bounding box center [187, 287] width 191 height 23
paste input "989,15"
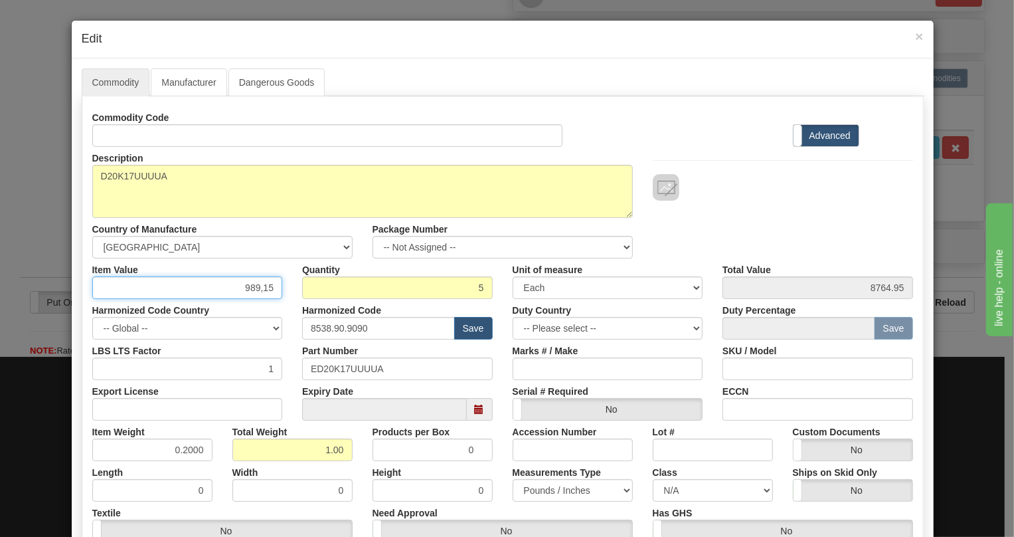
click at [260, 287] on input "989,15" at bounding box center [187, 287] width 191 height 23
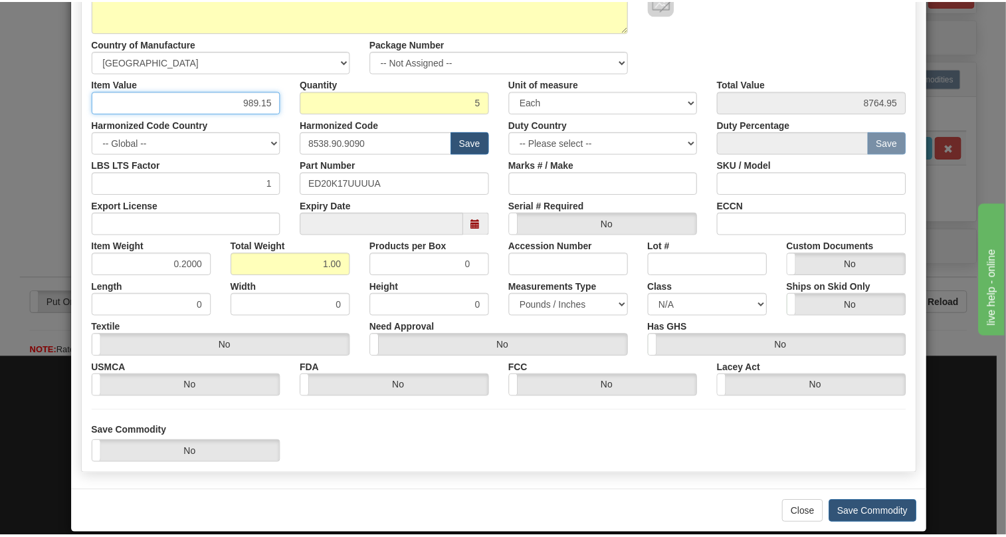
scroll to position [202, 0]
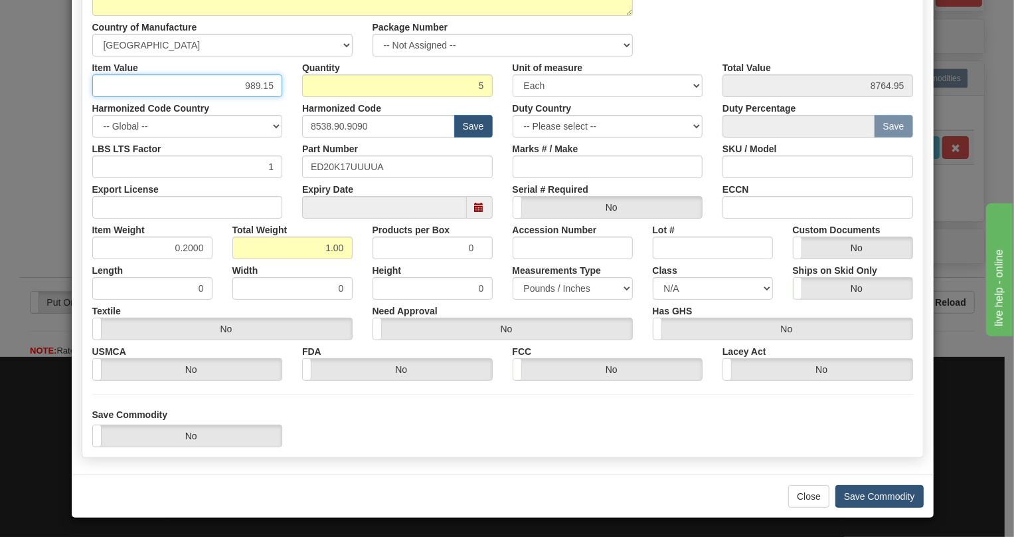
type input "989.15"
type input "4945.75"
click at [878, 495] on button "Save Commodity" at bounding box center [880, 496] width 88 height 23
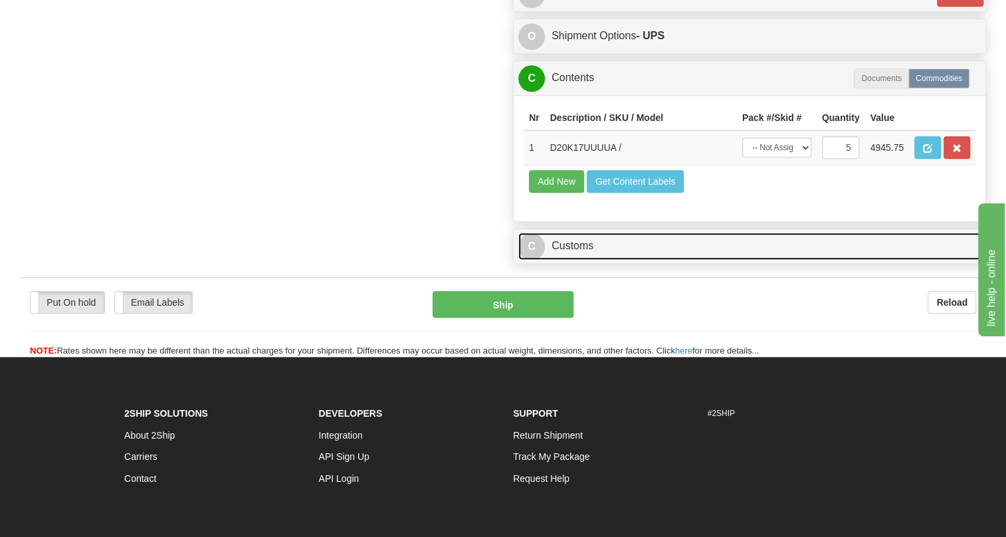
click at [582, 260] on link "C Customs" at bounding box center [749, 246] width 462 height 27
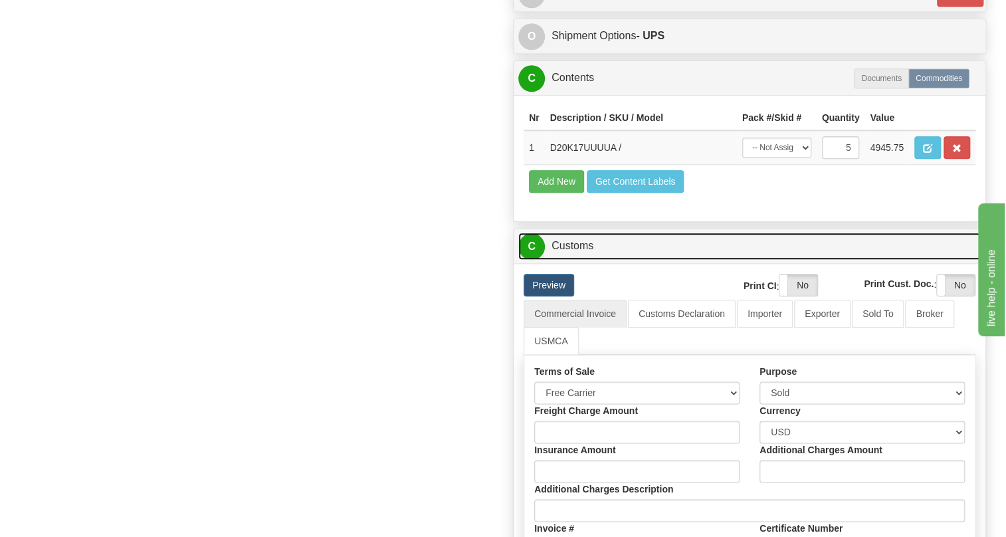
click at [582, 260] on link "C Customs" at bounding box center [749, 246] width 462 height 27
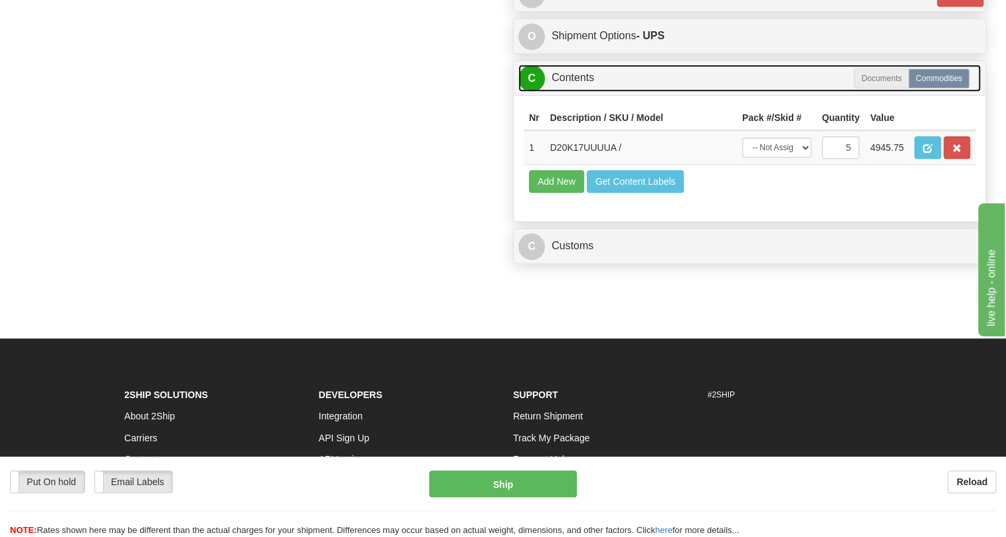
click at [575, 92] on link "C Contents" at bounding box center [749, 77] width 462 height 27
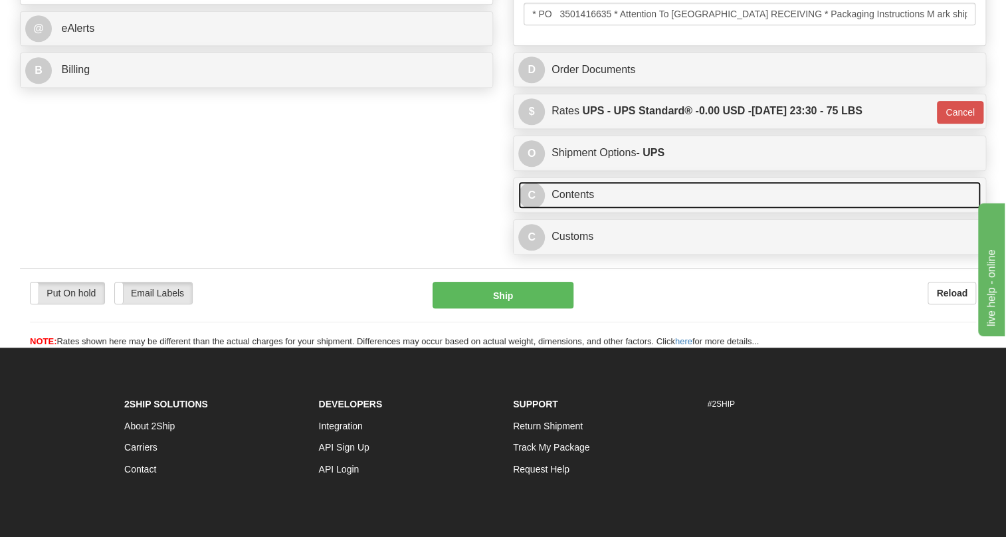
scroll to position [583, 0]
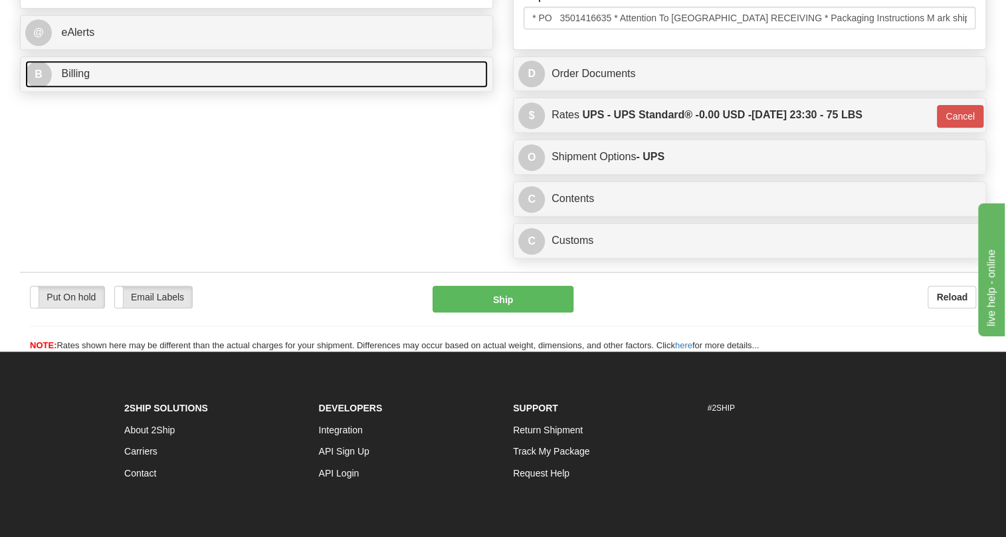
click at [66, 79] on span "Billing" at bounding box center [75, 73] width 29 height 11
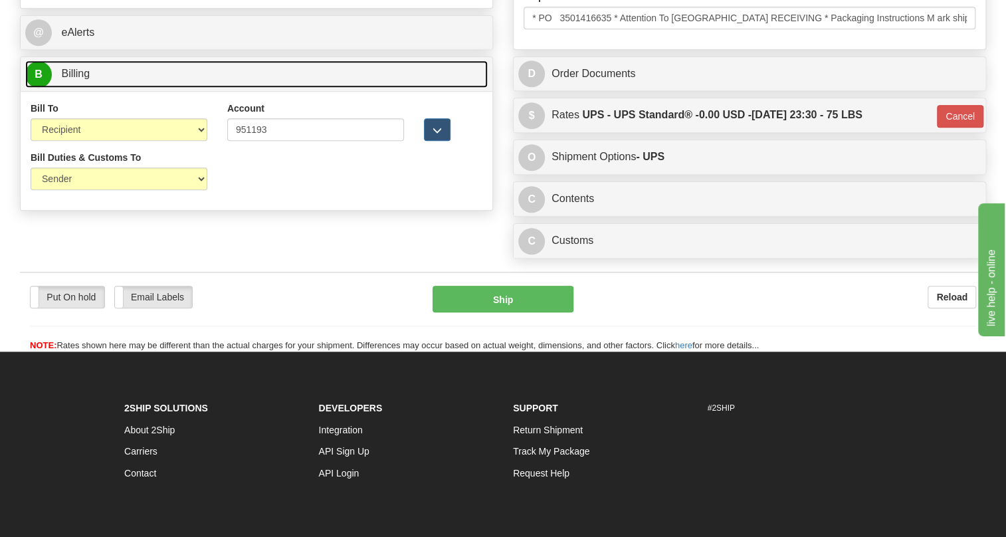
click at [66, 79] on span "Billing" at bounding box center [75, 73] width 29 height 11
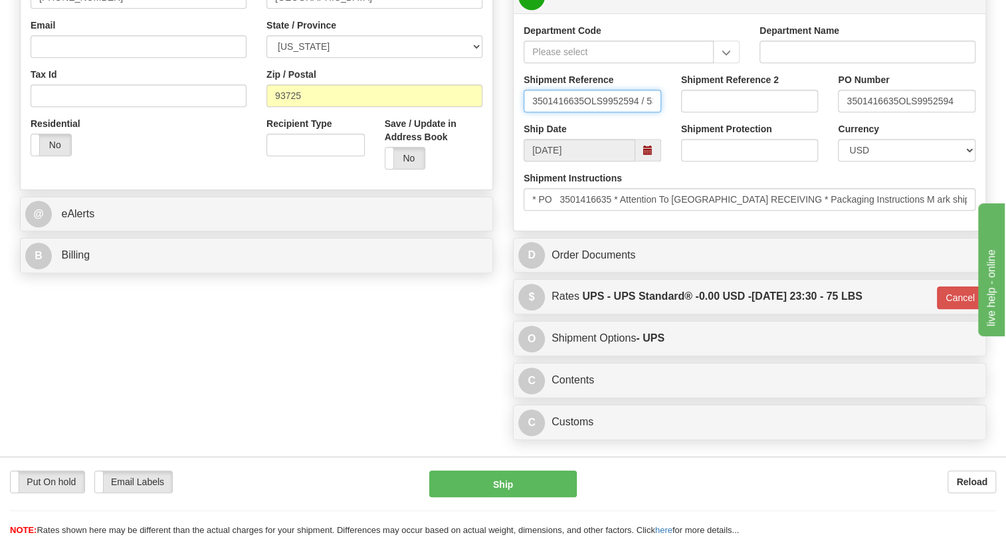
scroll to position [0, 35]
drag, startPoint x: 531, startPoint y: 130, endPoint x: 678, endPoint y: 131, distance: 146.2
click at [678, 122] on div "Shipment Reference 3501416635OLS9952594 / 534693 Shipment Reference 2 PO Number…" at bounding box center [750, 97] width 472 height 49
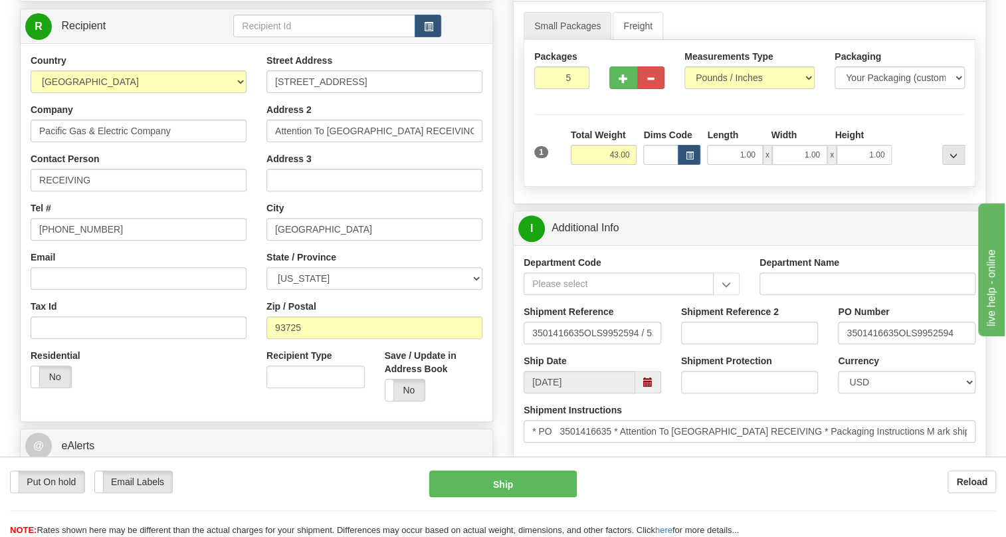
scroll to position [159, 0]
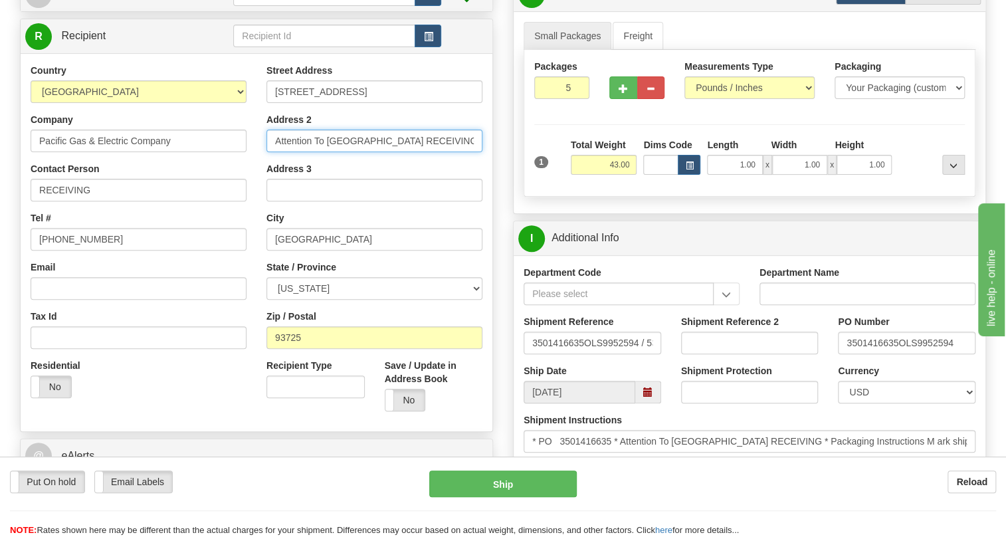
drag, startPoint x: 421, startPoint y: 173, endPoint x: 276, endPoint y: 171, distance: 145.5
click at [276, 152] on input "Attention To [GEOGRAPHIC_DATA] RECEIVING" at bounding box center [374, 141] width 216 height 23
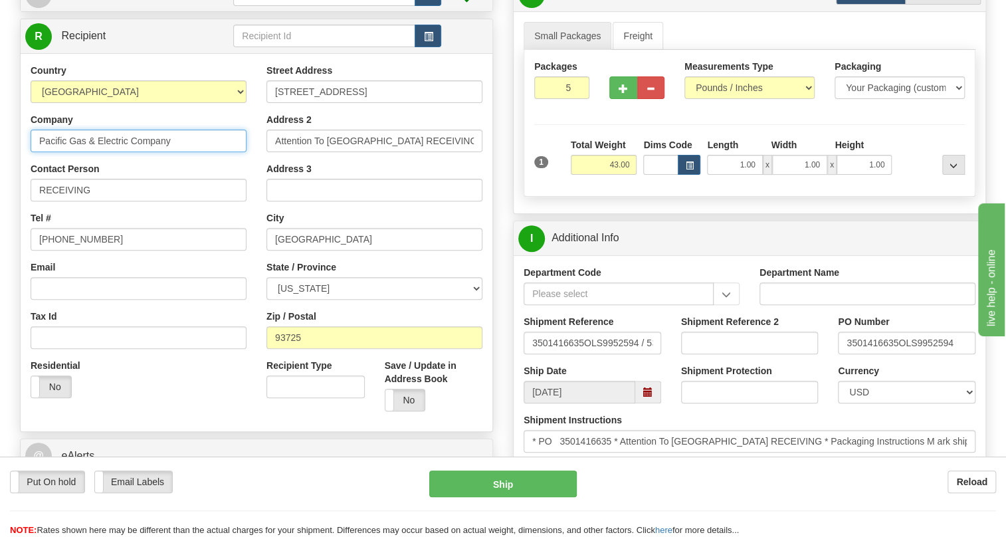
drag, startPoint x: 173, startPoint y: 169, endPoint x: 18, endPoint y: 177, distance: 155.0
click at [18, 177] on div "Order # 86700160 S" at bounding box center [256, 228] width 493 height 587
drag, startPoint x: 393, startPoint y: 122, endPoint x: 259, endPoint y: 124, distance: 134.2
click at [259, 124] on div "Street Address 2221 South Orange Avenue Address 2 Attention To FRESNO RECEIVING…" at bounding box center [374, 242] width 236 height 357
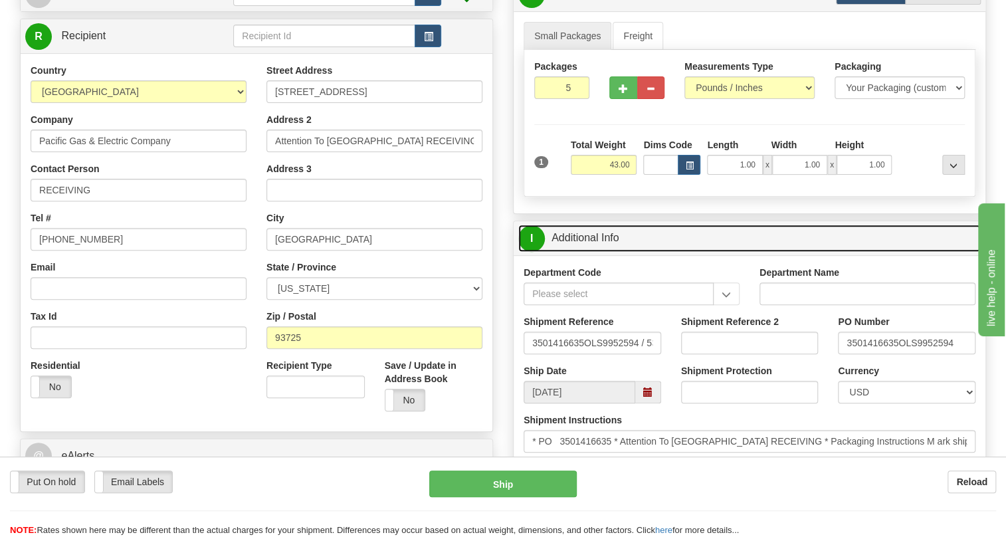
click at [604, 252] on link "I Additional Info" at bounding box center [749, 238] width 462 height 27
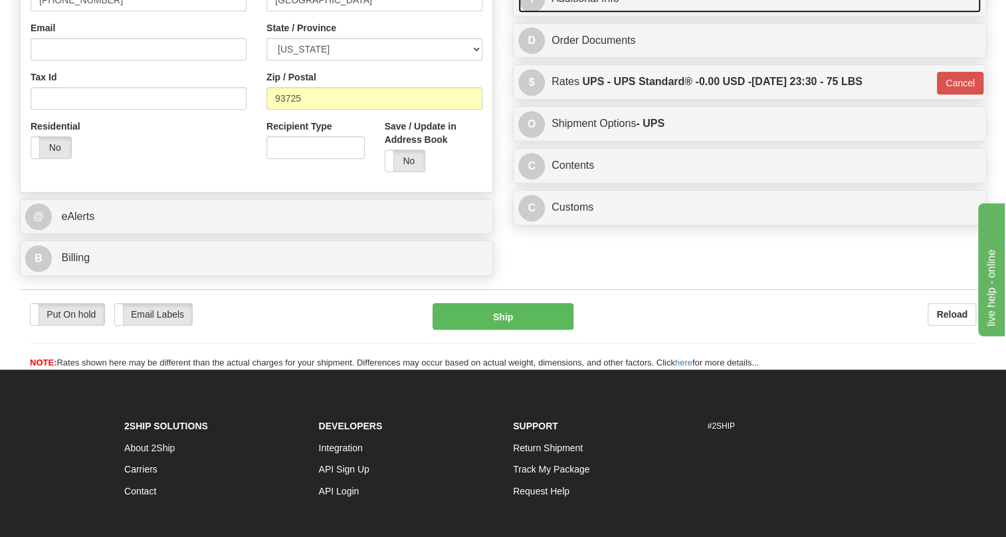
scroll to position [401, 0]
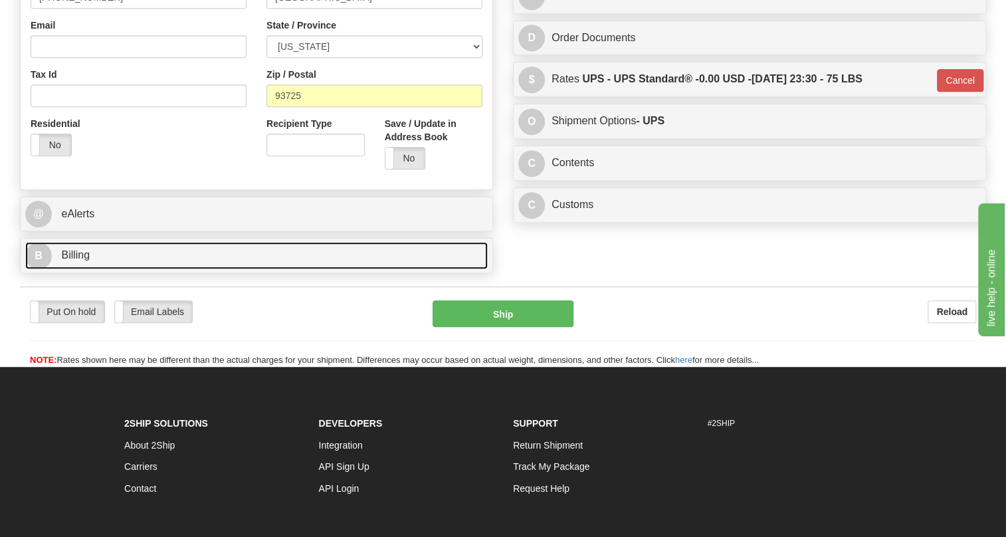
click at [84, 260] on span "Billing" at bounding box center [75, 254] width 29 height 11
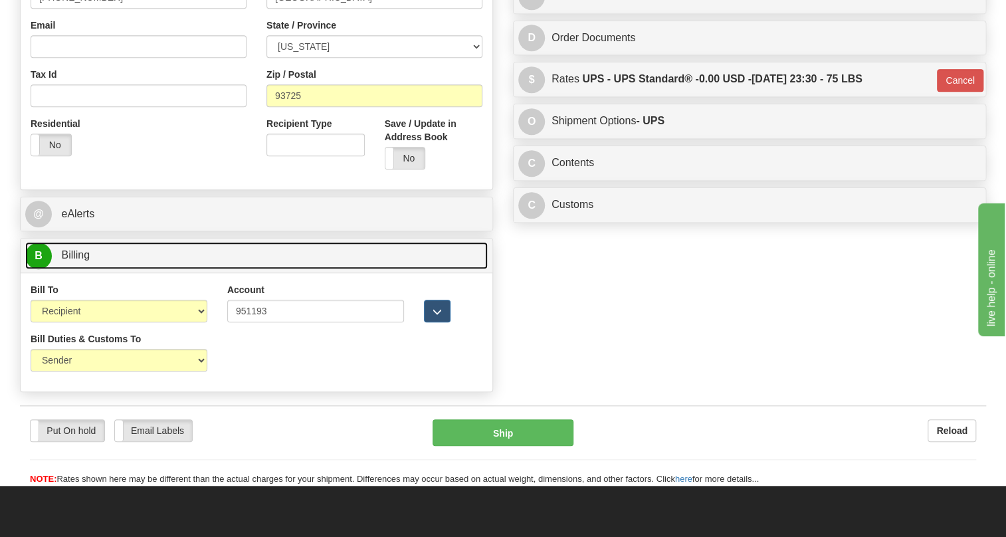
click at [84, 260] on span "Billing" at bounding box center [75, 254] width 29 height 11
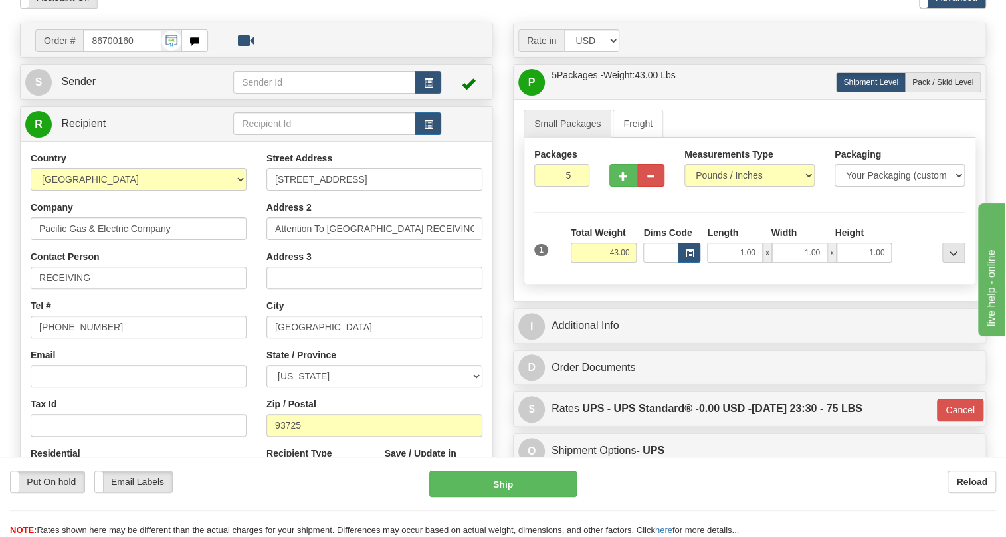
scroll to position [100, 0]
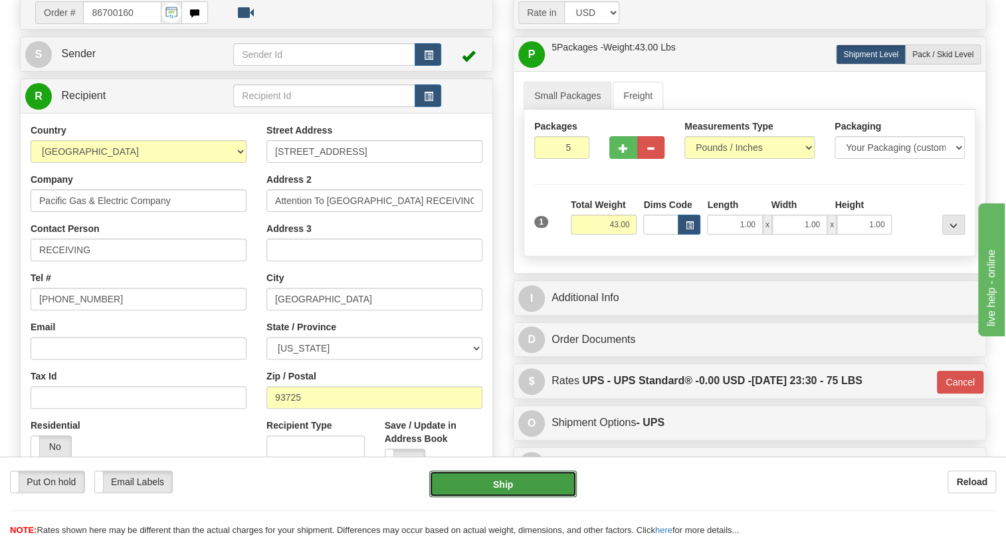
drag, startPoint x: 503, startPoint y: 482, endPoint x: 400, endPoint y: 487, distance: 103.1
click at [400, 487] on div "Put On hold Put On hold Email Labels Email Labels Edit Reload Ship" at bounding box center [503, 483] width 1006 height 27
click at [399, 487] on div "Put On hold Put On hold Email Labels Email Labels Edit Reload" at bounding box center [209, 481] width 399 height 23
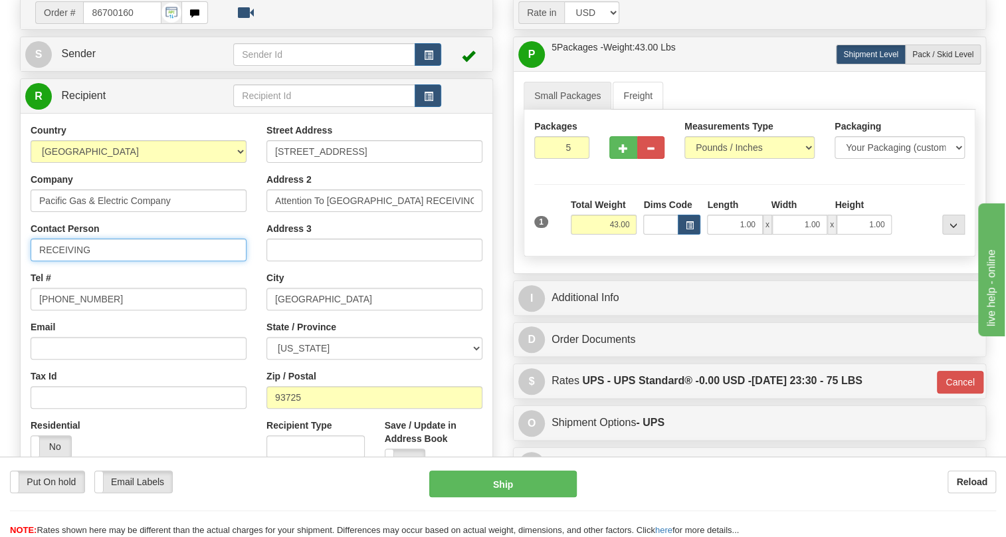
click at [123, 261] on input "RECEIVING" at bounding box center [139, 249] width 216 height 23
paste input "Prima Smith"
type input "RECEIVING / Prima Smith"
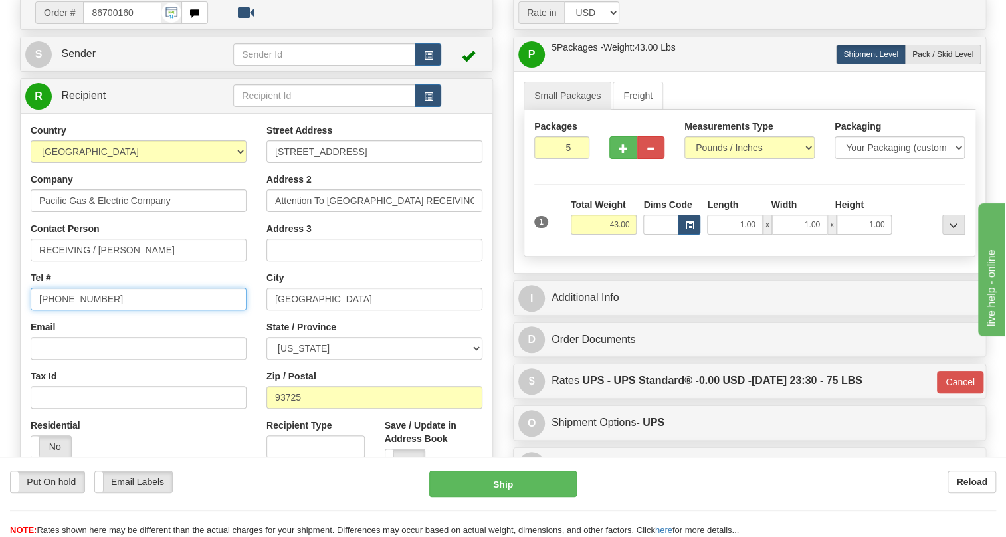
click at [83, 310] on input "(779)7960565" at bounding box center [139, 299] width 216 height 23
paste input "510-366-7944"
type input "510-366-7944"
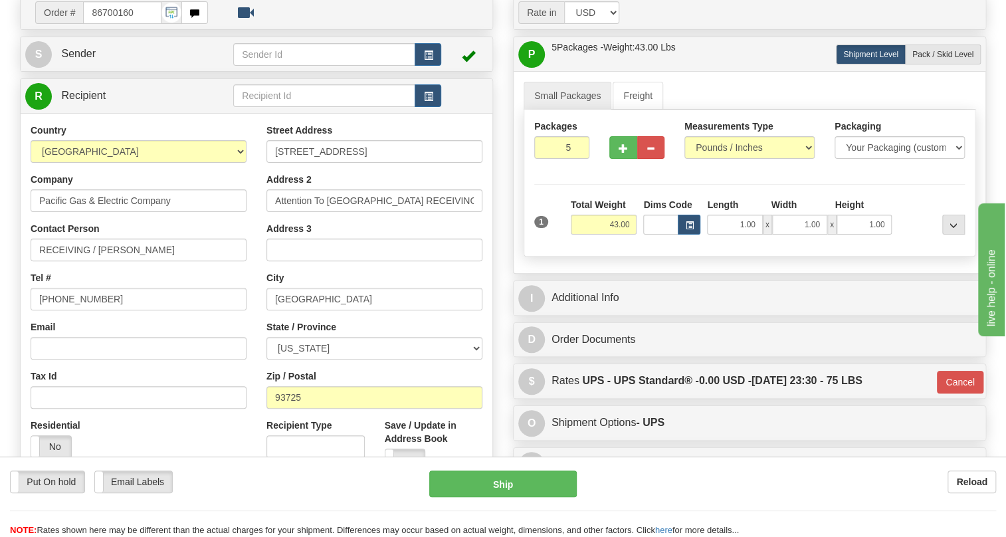
click at [254, 354] on div "Country AFGHANISTAN ALAND ISLANDS ALBANIA ALGERIA AMERICAN SAMOA ANDORRA ANGOLA…" at bounding box center [139, 296] width 236 height 344
click at [498, 485] on button "Ship" at bounding box center [502, 483] width 147 height 27
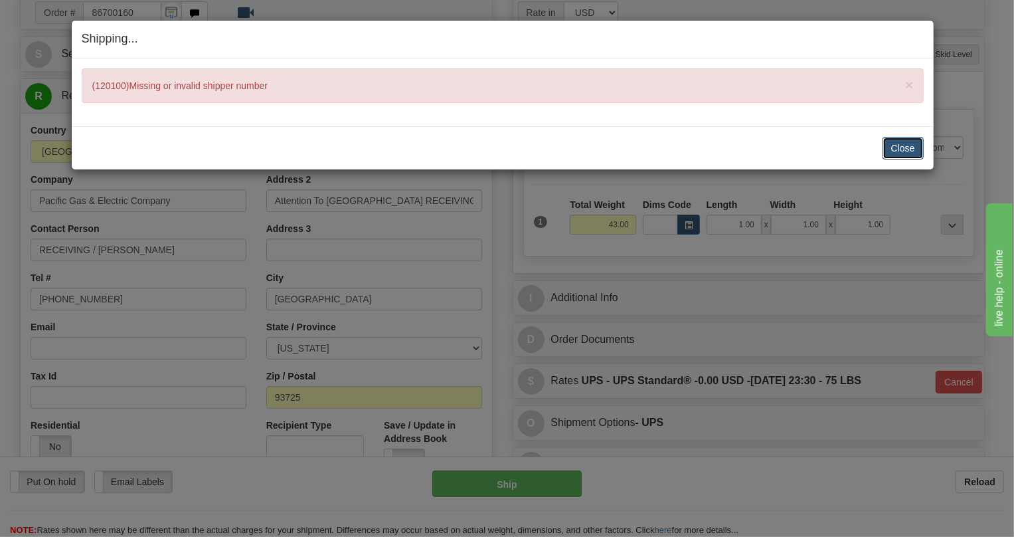
click at [896, 145] on button "Close" at bounding box center [903, 148] width 41 height 23
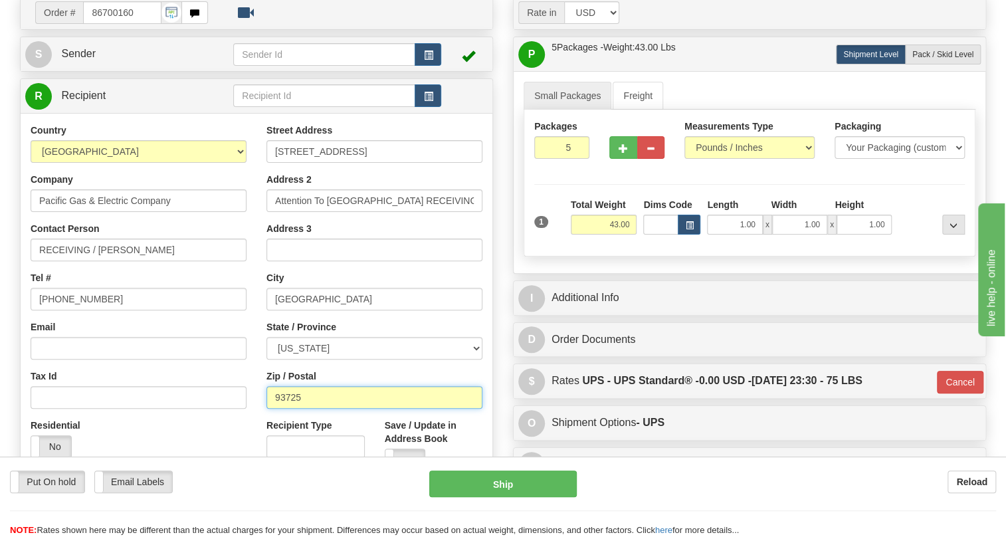
drag, startPoint x: 307, startPoint y: 425, endPoint x: 253, endPoint y: 433, distance: 54.4
click at [253, 433] on div "Country AFGHANISTAN ALAND ISLANDS ALBANIA ALGERIA AMERICAN SAMOA ANDORRA ANGOLA…" at bounding box center [257, 302] width 472 height 357
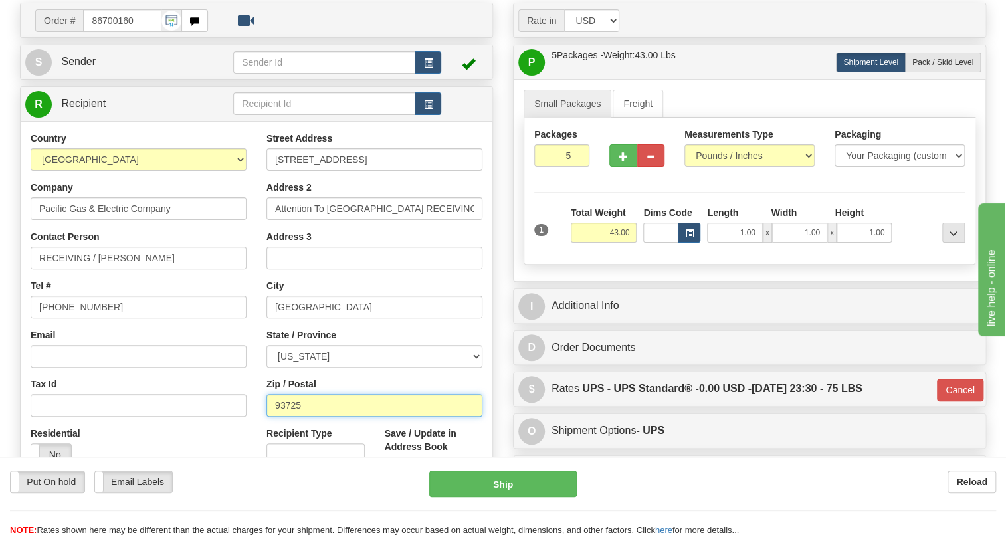
scroll to position [0, 0]
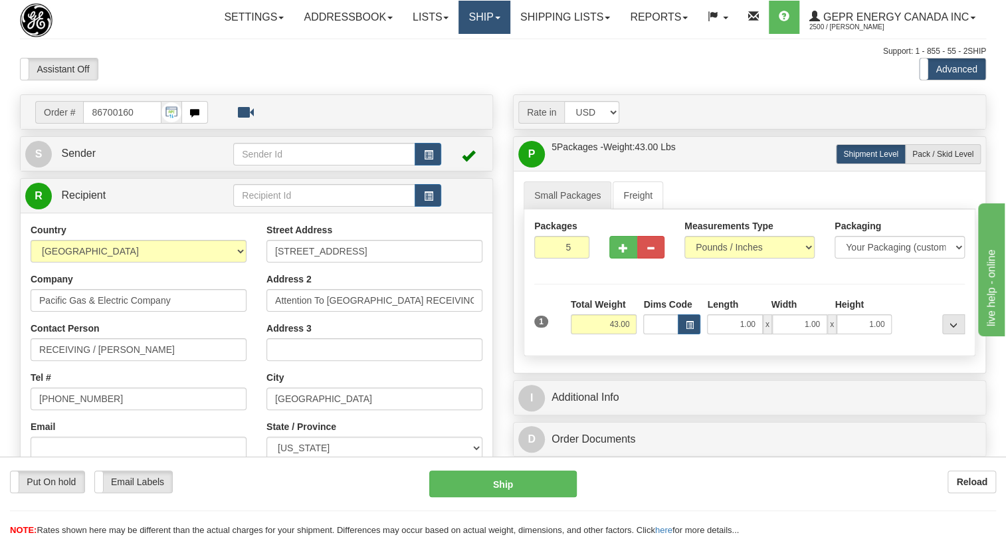
click at [492, 15] on link "Ship" at bounding box center [483, 17] width 51 height 33
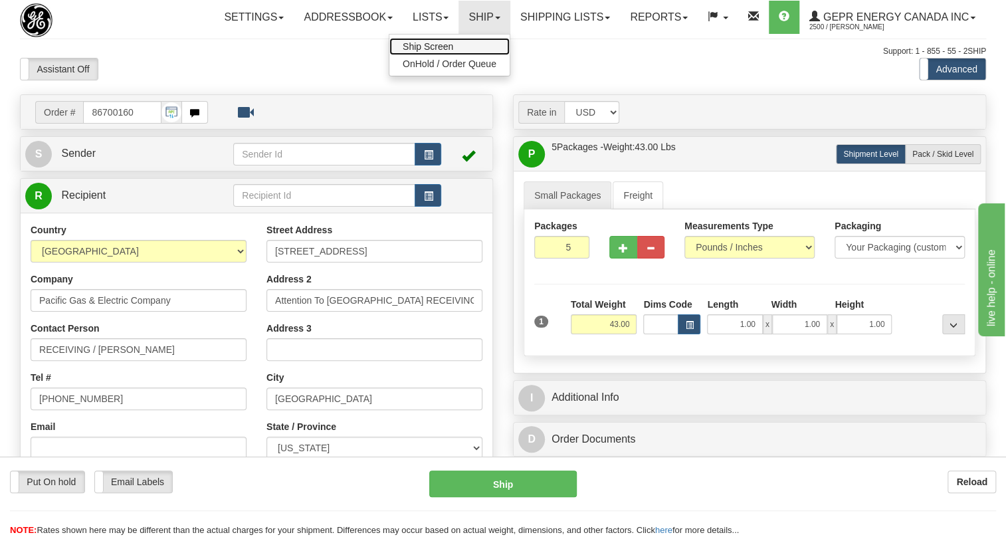
click at [430, 42] on span "Ship Screen" at bounding box center [428, 46] width 50 height 11
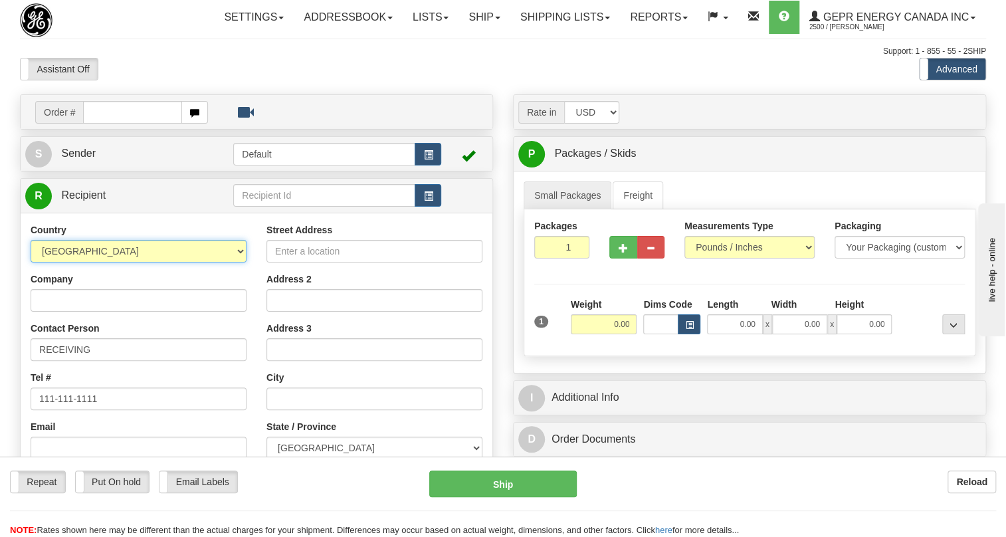
click at [238, 262] on select "[GEOGRAPHIC_DATA] [GEOGRAPHIC_DATA] [GEOGRAPHIC_DATA] [GEOGRAPHIC_DATA] [US_STA…" at bounding box center [139, 251] width 216 height 23
select select "US"
click at [31, 262] on select "[GEOGRAPHIC_DATA] [GEOGRAPHIC_DATA] [GEOGRAPHIC_DATA] [GEOGRAPHIC_DATA] [US_STA…" at bounding box center [139, 251] width 216 height 23
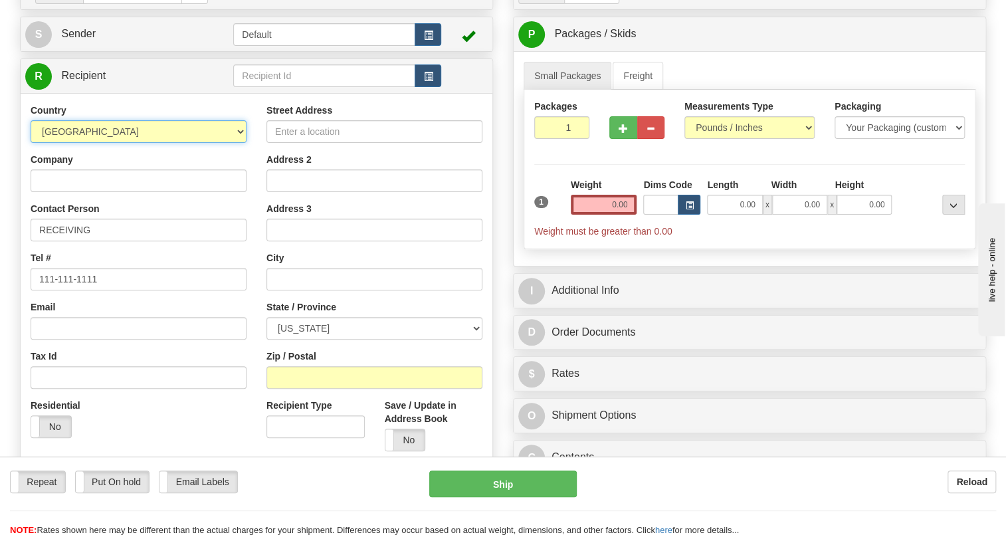
scroll to position [120, 0]
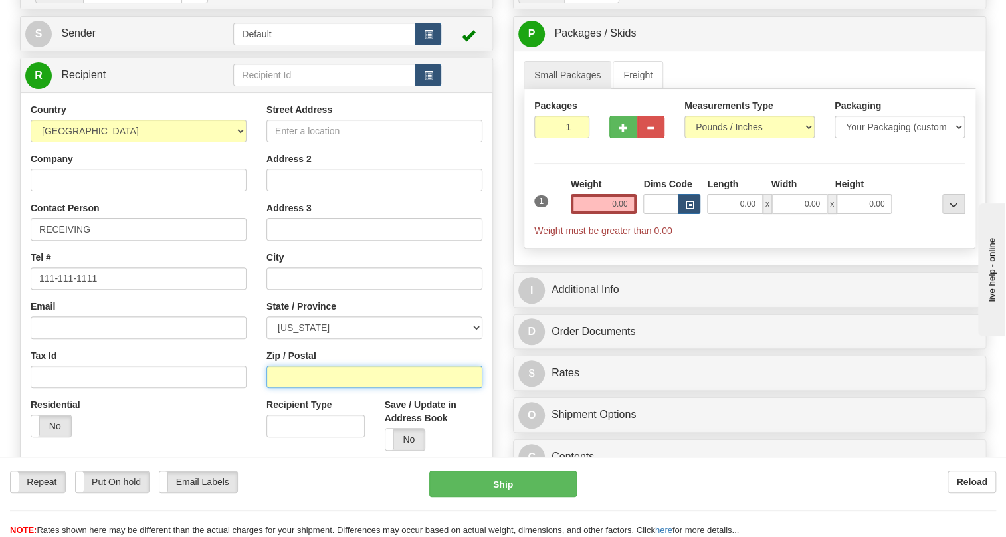
click at [304, 388] on input "Zip / Postal" at bounding box center [374, 376] width 216 height 23
paste input "93725"
type input "93725"
click at [260, 331] on div "Street Address Address 2 Address 3 City State / Province [US_STATE] [US_STATE] …" at bounding box center [374, 281] width 236 height 357
type input "[GEOGRAPHIC_DATA]"
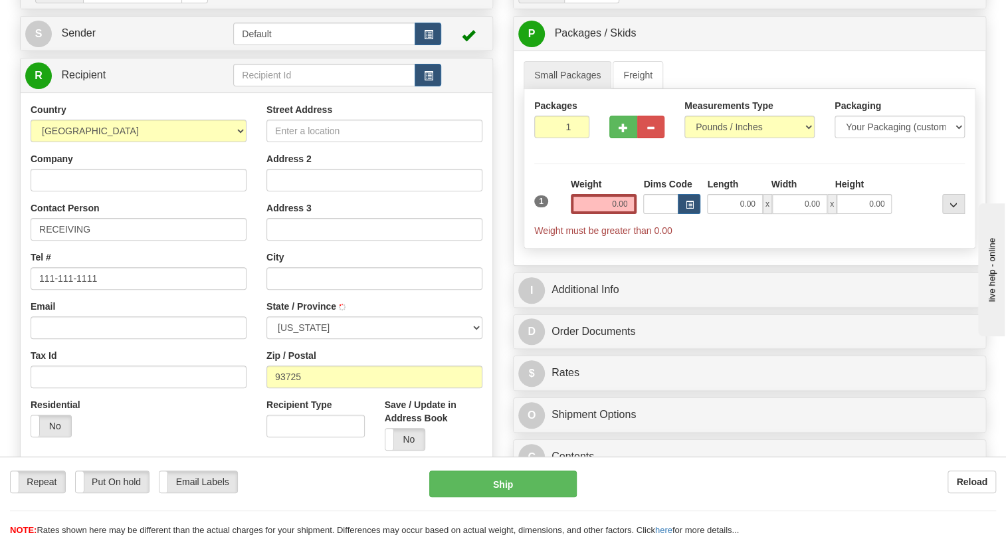
select select "CA"
click at [316, 388] on input "93725" at bounding box center [374, 376] width 216 height 23
type input "93725-1024"
type input "PACIFIC GAS AND ELECTRIC COMPANY"
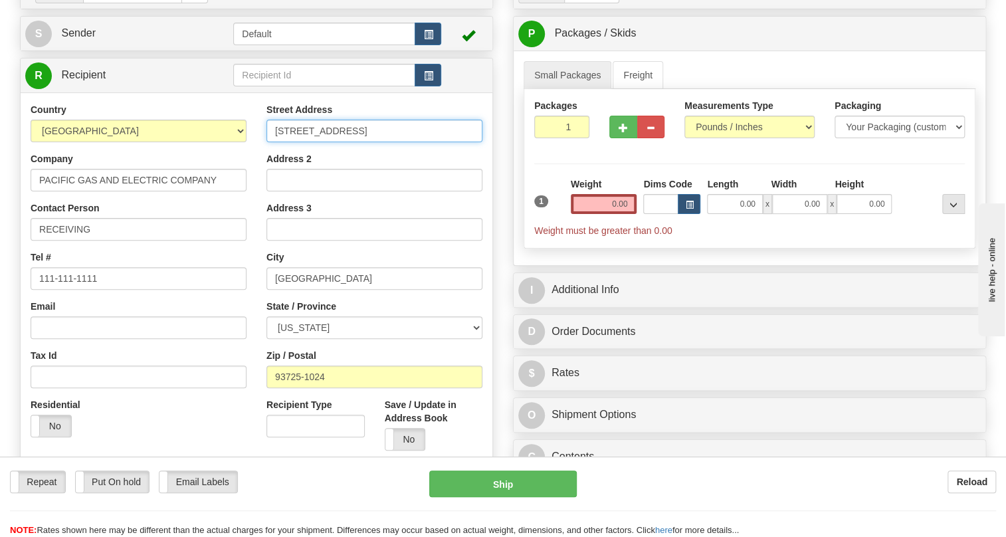
drag, startPoint x: 291, startPoint y: 159, endPoint x: 281, endPoint y: 171, distance: 15.1
click at [281, 142] on input "[STREET_ADDRESS]" at bounding box center [374, 131] width 216 height 23
click at [304, 142] on input "[STREET_ADDRESS]" at bounding box center [374, 131] width 216 height 23
type input "[STREET_ADDRESS]"
click at [298, 191] on input "Address 2" at bounding box center [374, 180] width 216 height 23
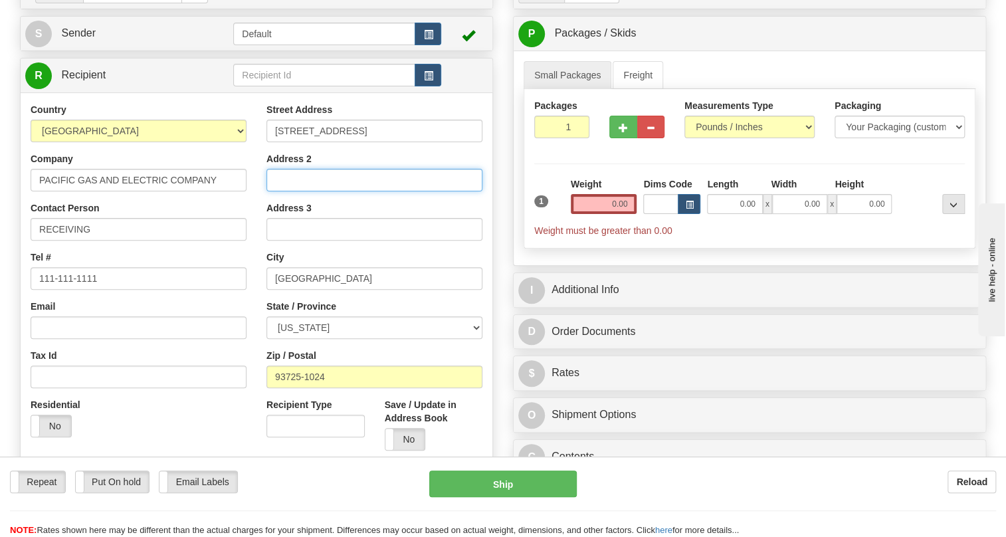
paste input "Attention To [GEOGRAPHIC_DATA] RECEIVING"
click at [312, 191] on input "Attention To [GEOGRAPHIC_DATA] RECEIVING" at bounding box center [374, 180] width 216 height 23
click at [310, 191] on input "Attention to [GEOGRAPHIC_DATA] RECEIVING" at bounding box center [374, 180] width 216 height 23
type input "Attention to [GEOGRAPHIC_DATA] RECEIVING"
click at [257, 233] on div "Street Address [STREET_ADDRESS] Address 2 Attention to [GEOGRAPHIC_DATA] RECEIV…" at bounding box center [374, 281] width 236 height 357
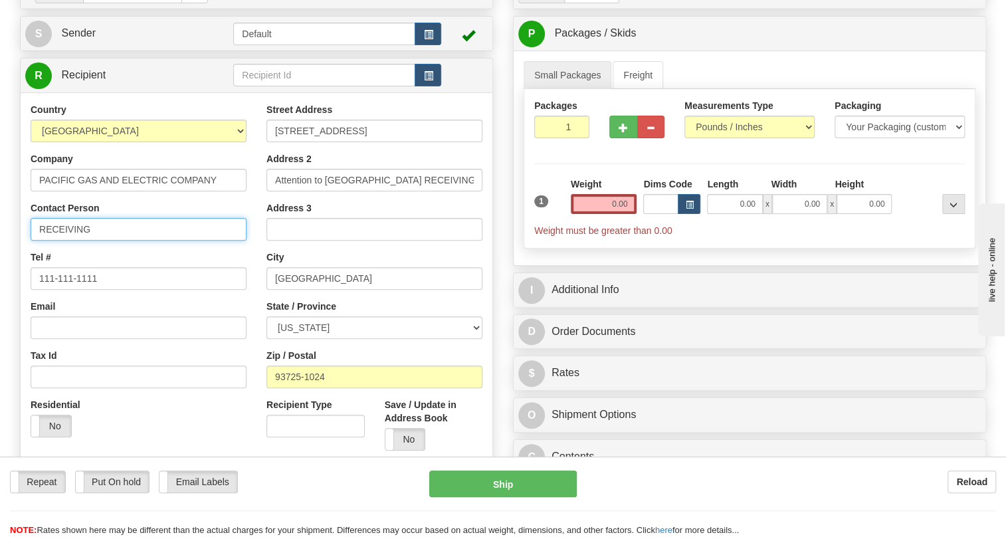
click at [130, 240] on input "RECEIVING" at bounding box center [139, 229] width 216 height 23
paste input "[PERSON_NAME]"
type input "RECEIVING / [PERSON_NAME]"
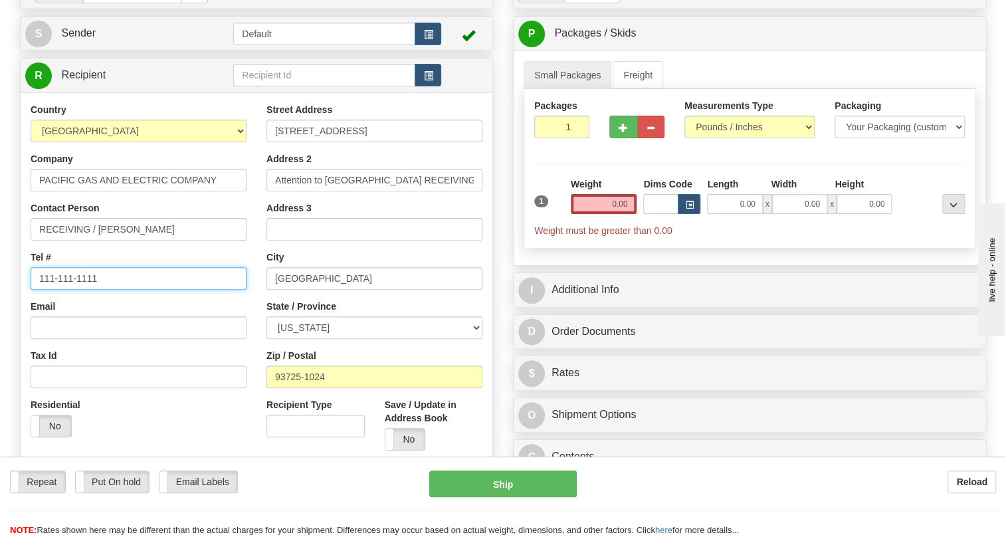
click at [80, 290] on input "111-111-1111" at bounding box center [139, 278] width 216 height 23
paste input "[PHONE_NUMBER]"
type input "[PHONE_NUMBER]"
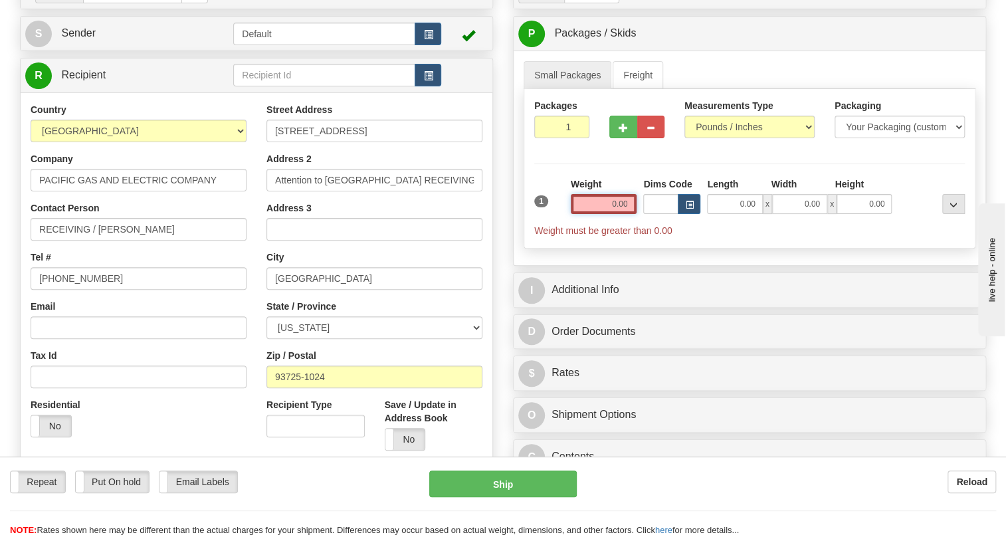
click at [603, 214] on input "0.00" at bounding box center [604, 204] width 66 height 20
type input "0.00"
click at [613, 214] on input "0.00" at bounding box center [604, 204] width 66 height 20
click at [613, 214] on input "text" at bounding box center [604, 204] width 66 height 20
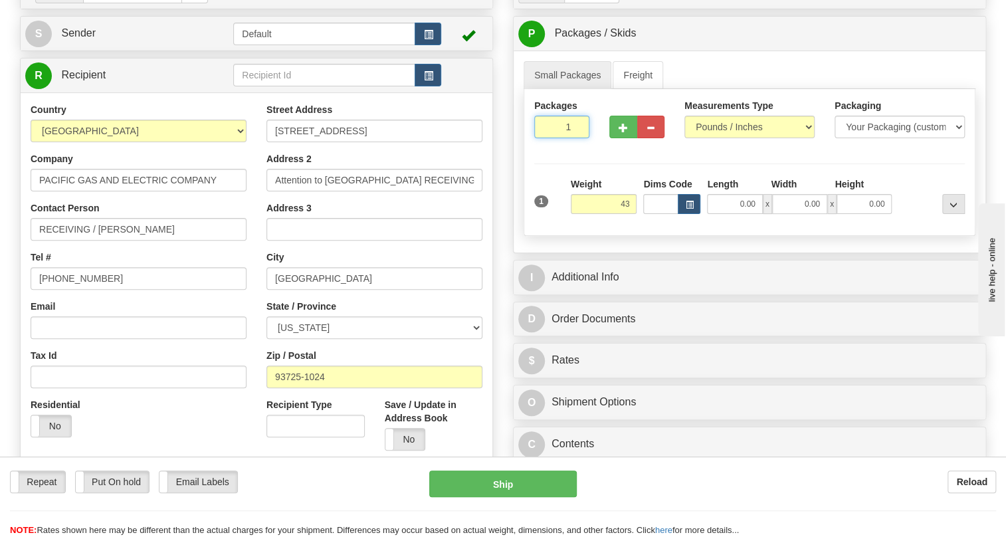
type input "43.00"
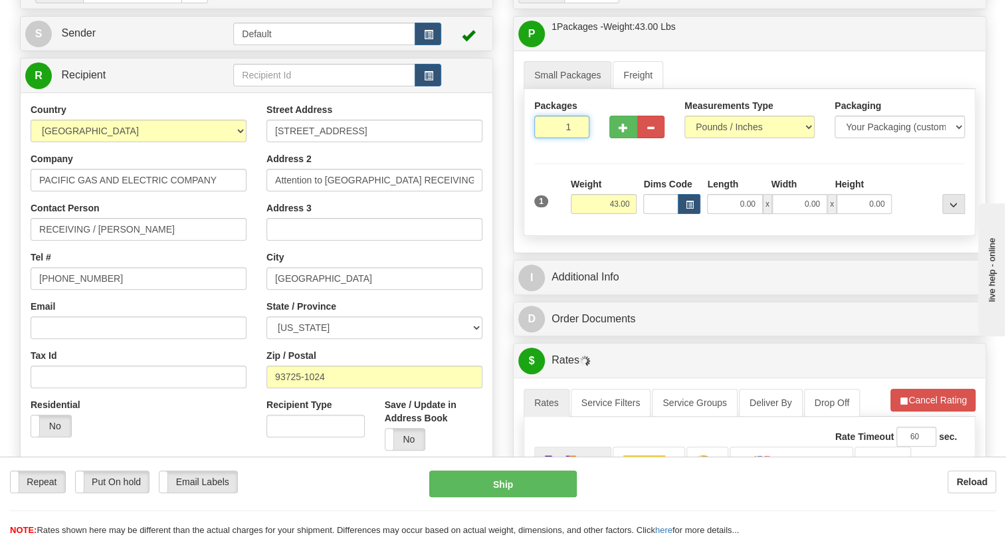
click at [558, 138] on input "1" at bounding box center [561, 127] width 55 height 23
type input "5"
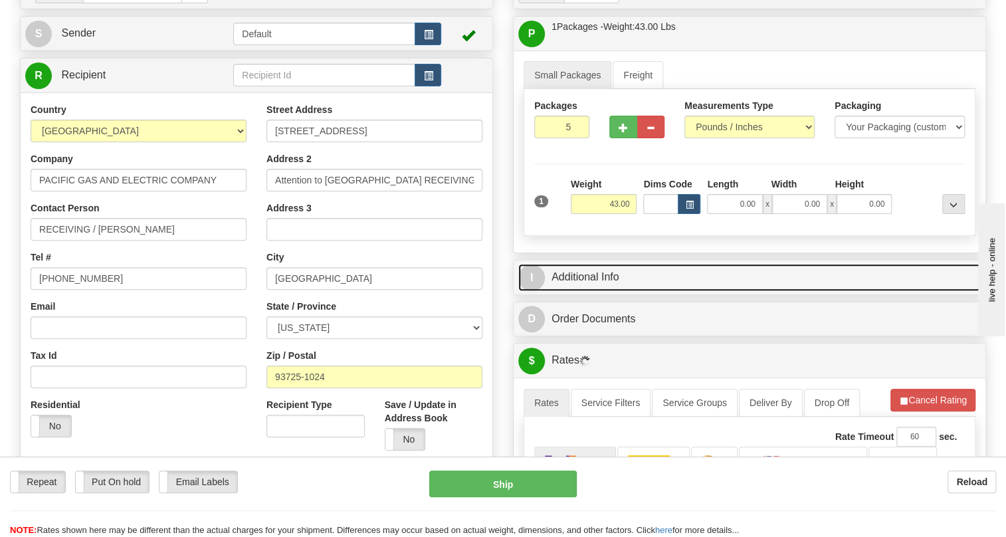
click at [575, 291] on link "I Additional Info" at bounding box center [749, 277] width 462 height 27
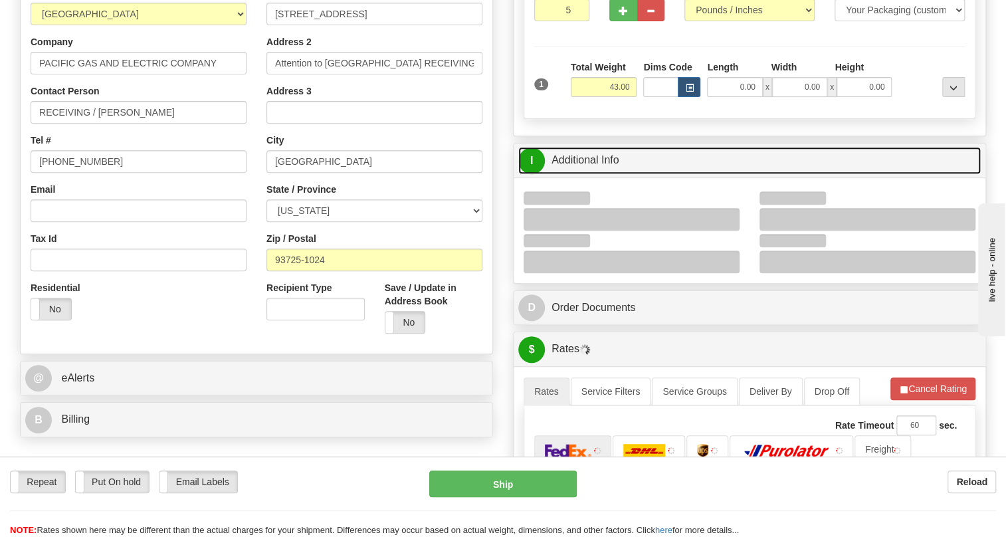
scroll to position [241, 0]
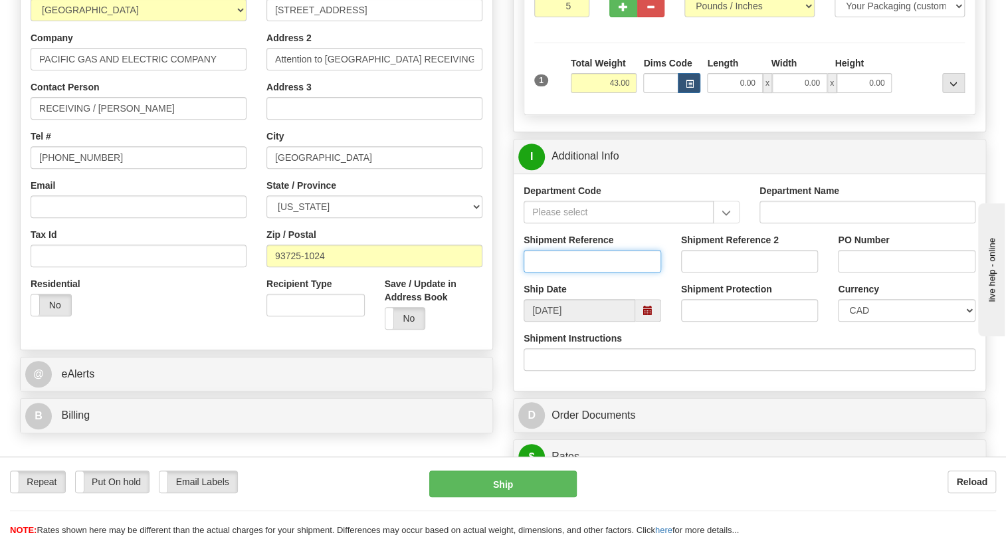
click at [557, 272] on input "Shipment Reference" at bounding box center [592, 261] width 138 height 23
paste input "3501416635OLS9952594 / 534693"
drag, startPoint x: 602, startPoint y: 287, endPoint x: 527, endPoint y: 294, distance: 74.8
click at [527, 272] on input "3501416635OLS9952594 / 534693" at bounding box center [592, 261] width 138 height 23
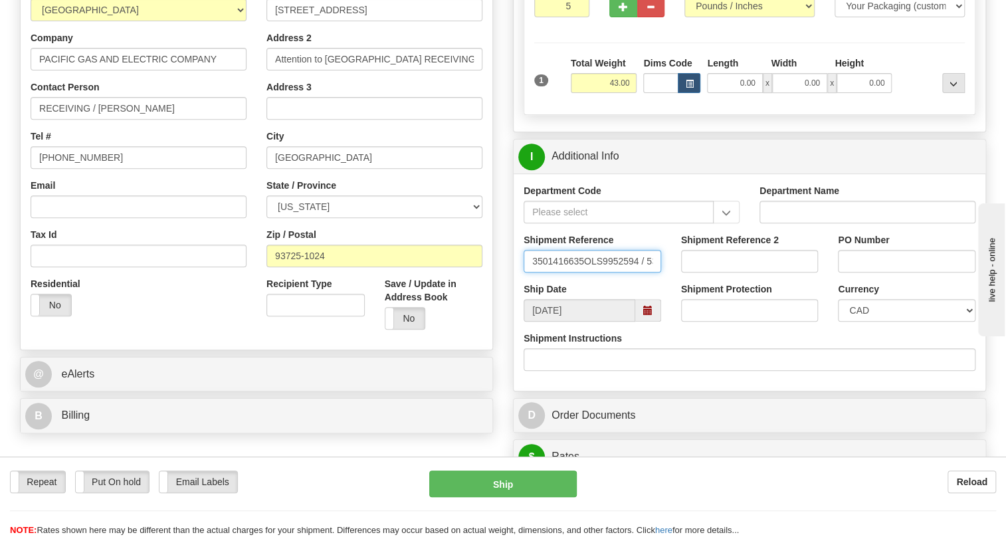
type input "3501416635OLS9952594 / 534693"
click at [824, 282] on div "Shipment Reference 2" at bounding box center [749, 257] width 157 height 49
click at [842, 272] on input "PO Number" at bounding box center [907, 261] width 138 height 23
paste input "3501416635OLS9952594"
type input "3501416635OLS9952594"
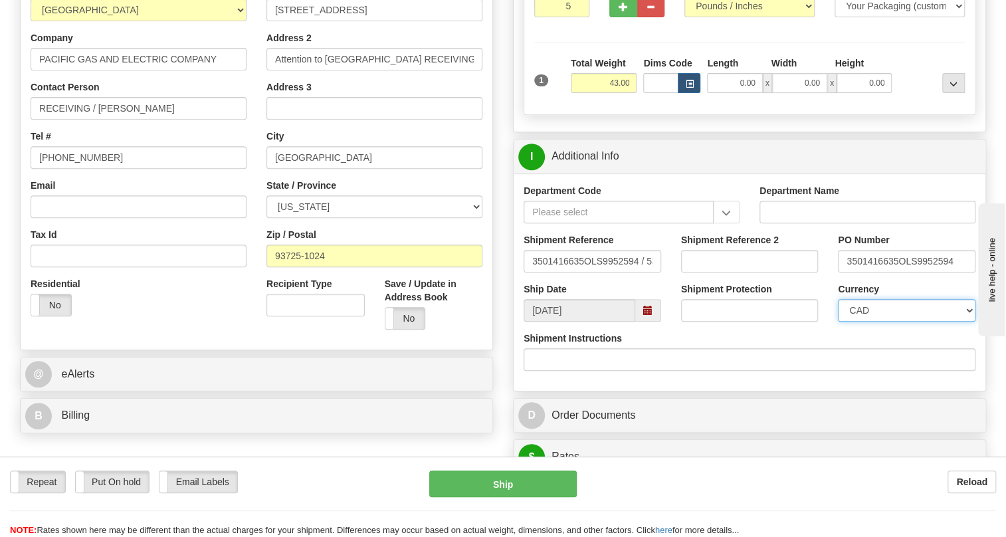
click at [872, 322] on select "CAD USD EUR ZAR [PERSON_NAME] ARN AUD AUS AWG BBD BFR BGN BHD BMD BND BRC BRL C…" at bounding box center [907, 310] width 138 height 23
select select "1"
click at [838, 322] on select "CAD USD EUR ZAR [PERSON_NAME] ARN AUD AUS AWG BBD BFR BGN BHD BMD BND BRC BRL C…" at bounding box center [907, 310] width 138 height 23
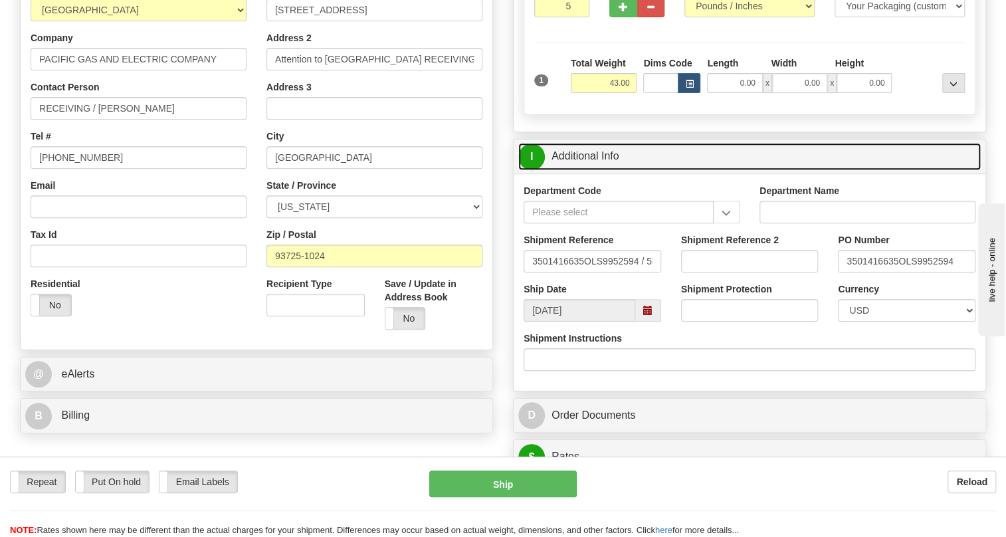
click at [594, 170] on link "I Additional Info" at bounding box center [749, 156] width 462 height 27
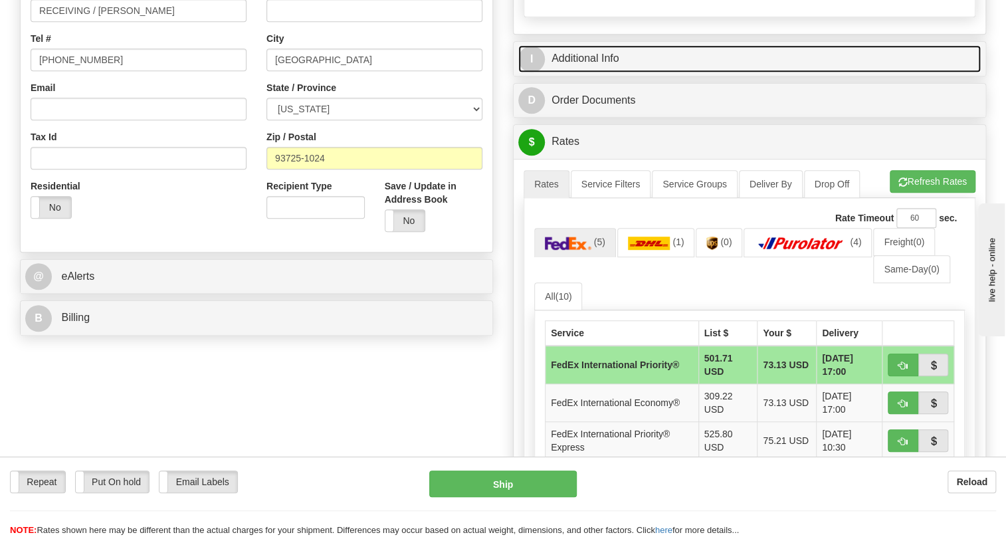
scroll to position [362, 0]
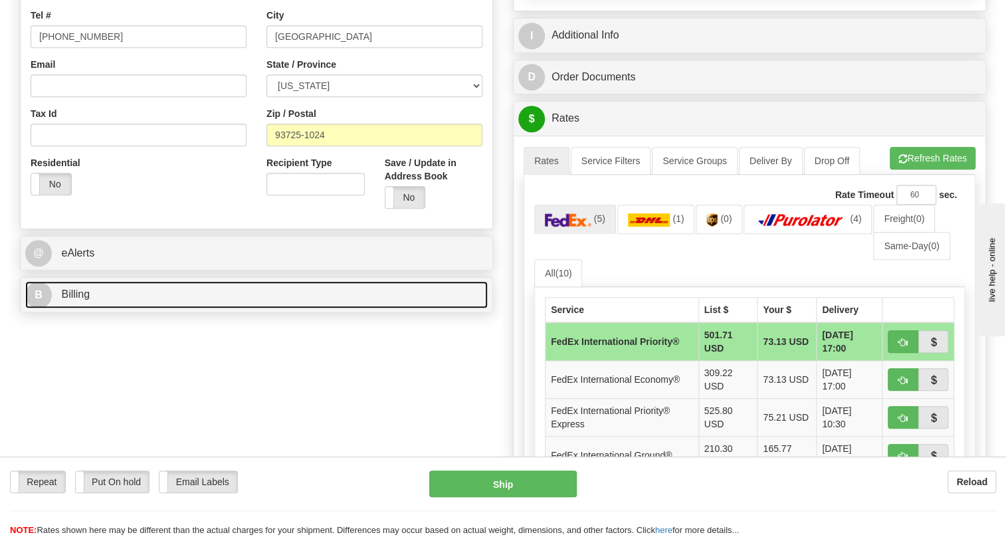
click at [74, 300] on span "Billing" at bounding box center [75, 293] width 29 height 11
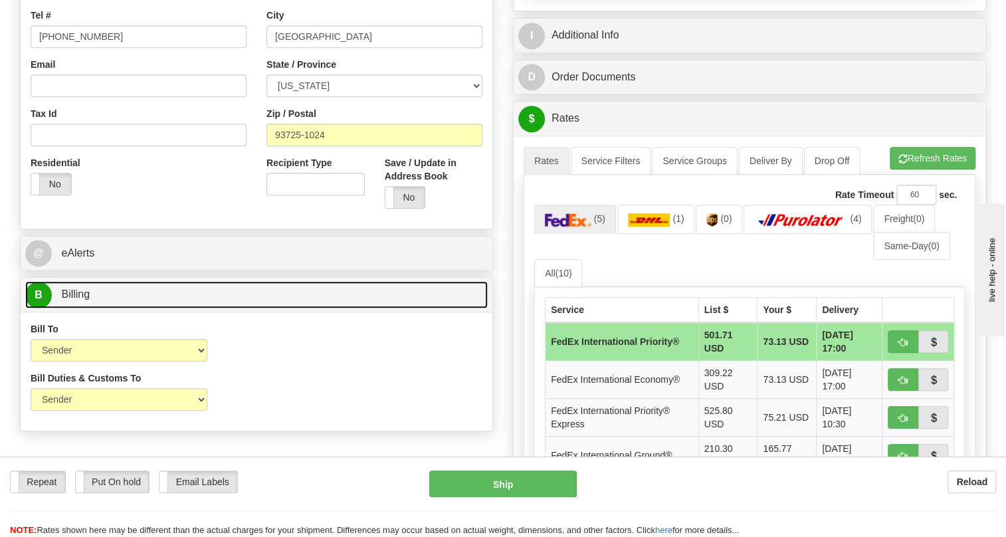
click at [74, 300] on span "Billing" at bounding box center [75, 293] width 29 height 11
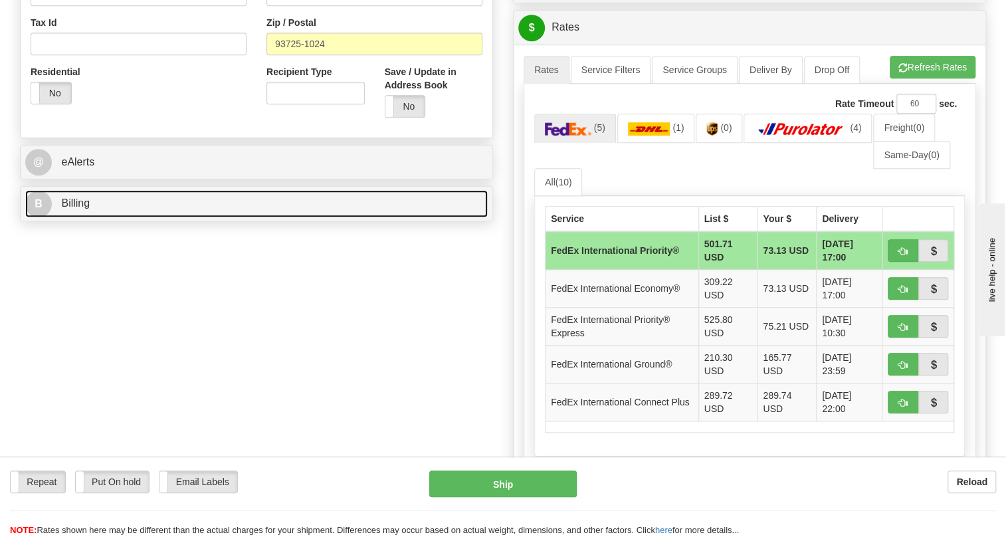
scroll to position [483, 0]
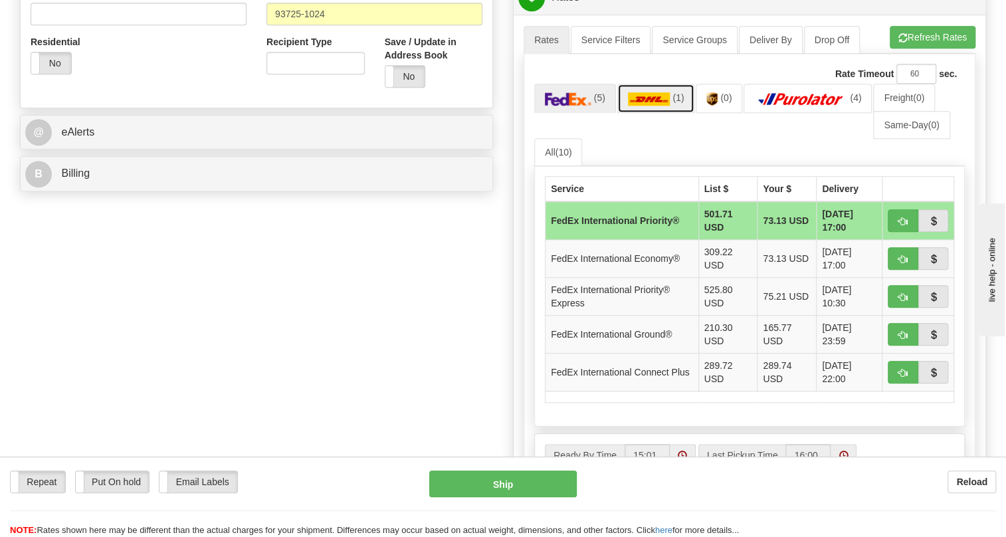
click at [650, 106] on img at bounding box center [649, 98] width 43 height 13
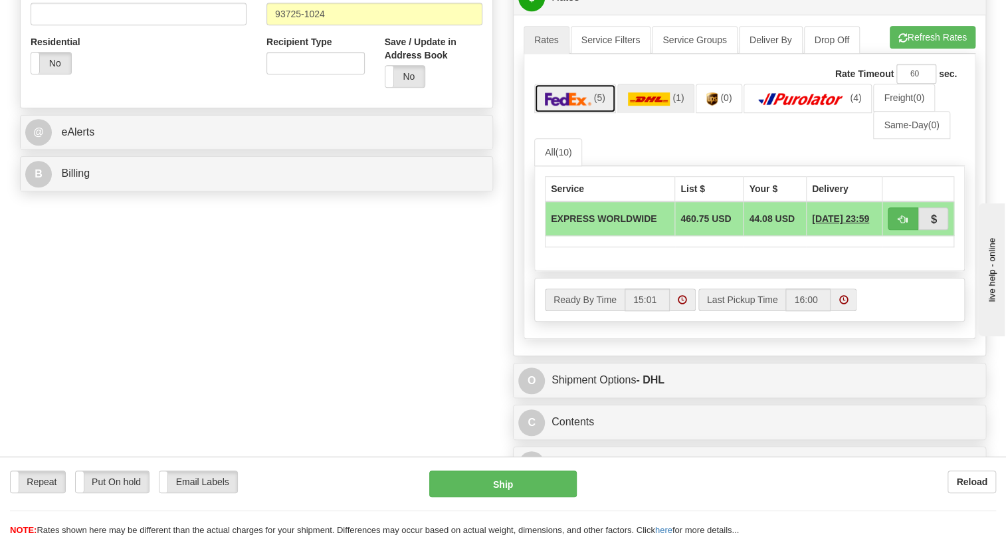
click at [558, 106] on img at bounding box center [568, 98] width 47 height 13
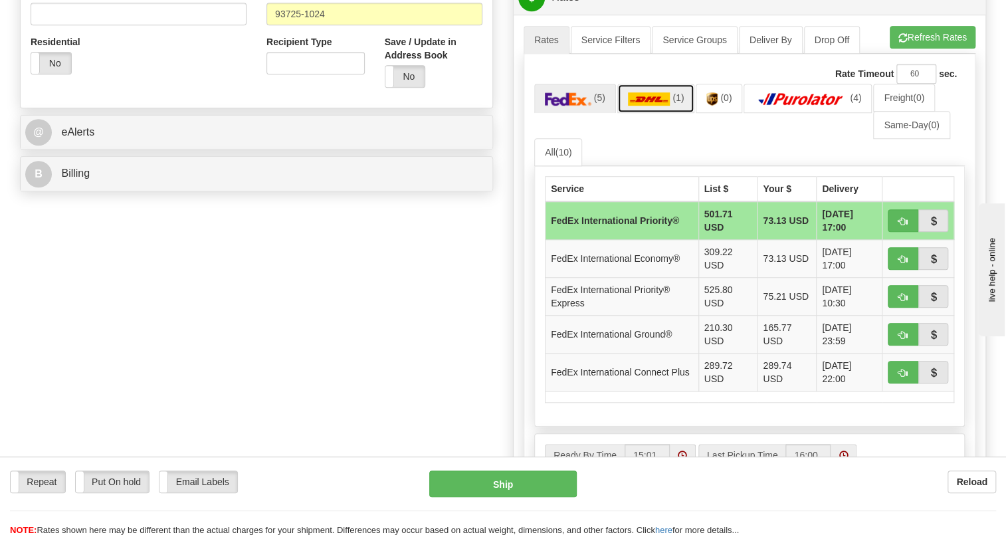
click at [651, 106] on img at bounding box center [649, 98] width 43 height 13
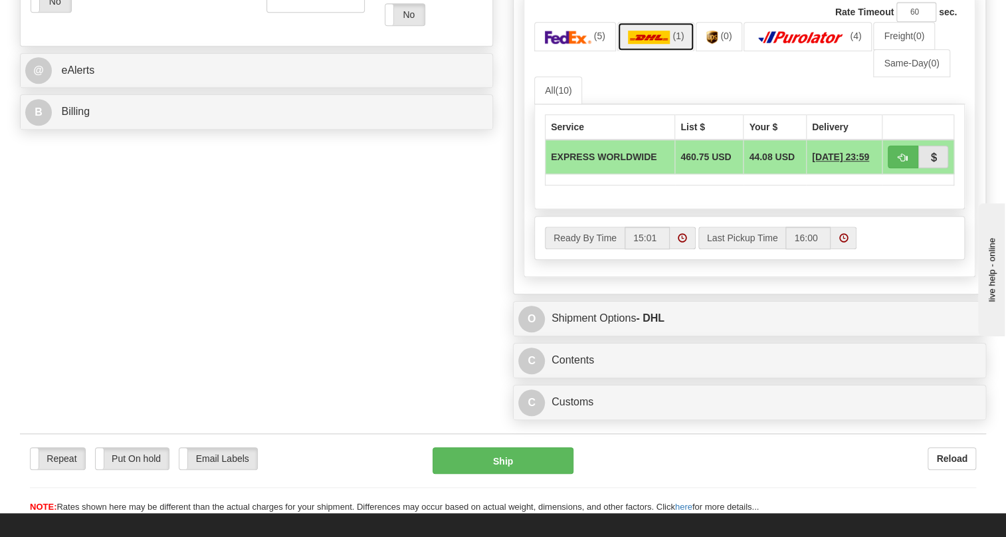
scroll to position [543, 0]
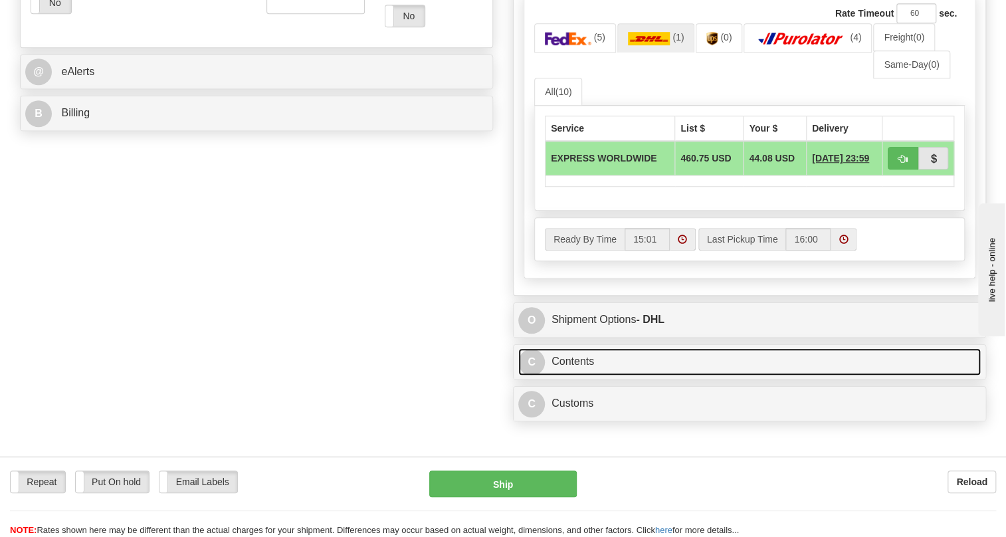
click at [585, 375] on link "C Contents" at bounding box center [749, 361] width 462 height 27
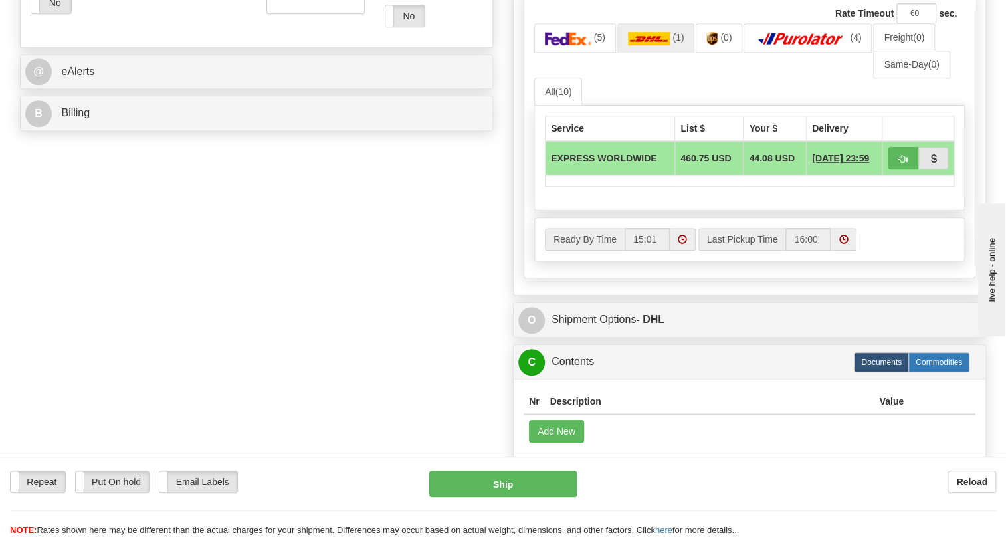
click at [947, 372] on label "Commodities" at bounding box center [938, 362] width 61 height 20
radio input "true"
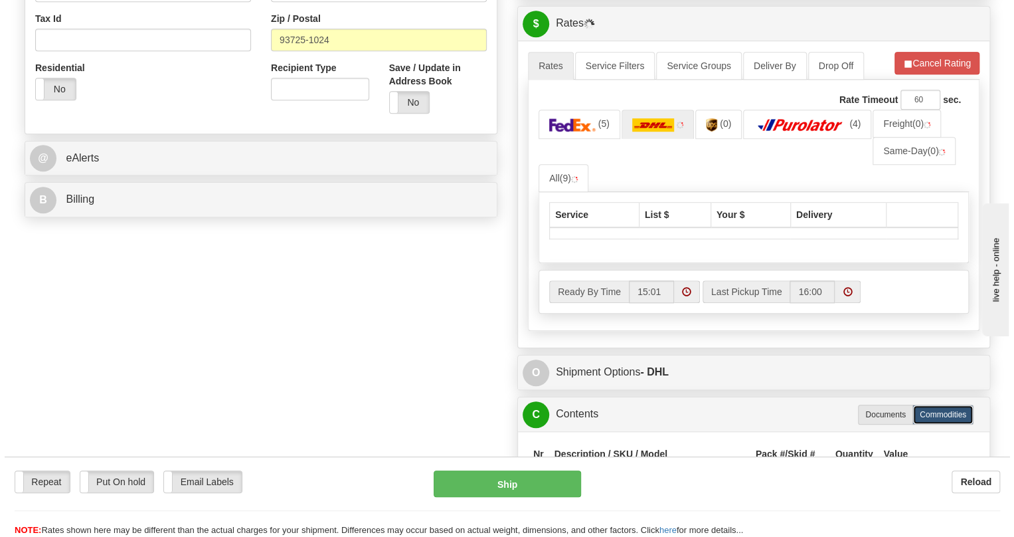
scroll to position [422, 0]
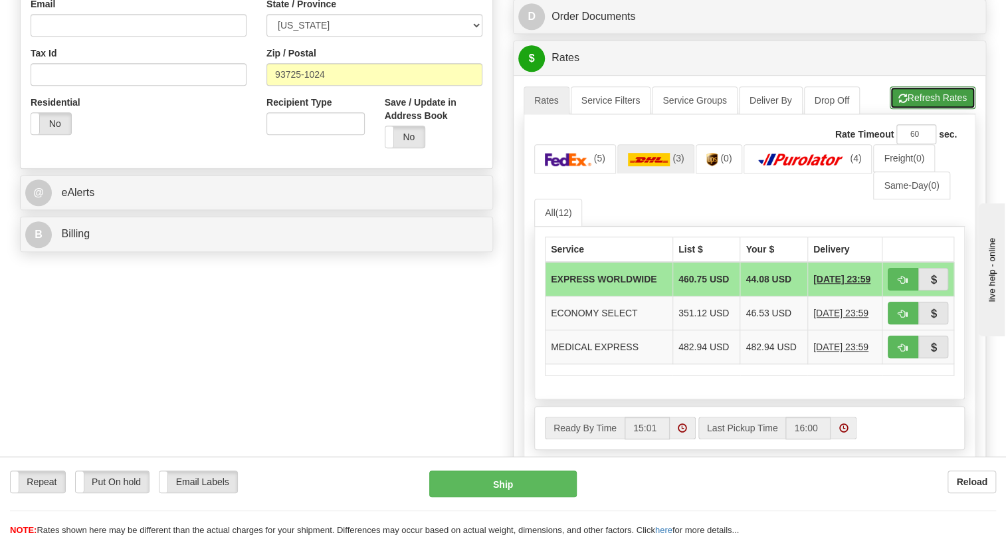
click at [928, 109] on button "Refresh Rates" at bounding box center [933, 97] width 86 height 23
click at [565, 166] on img at bounding box center [568, 159] width 47 height 13
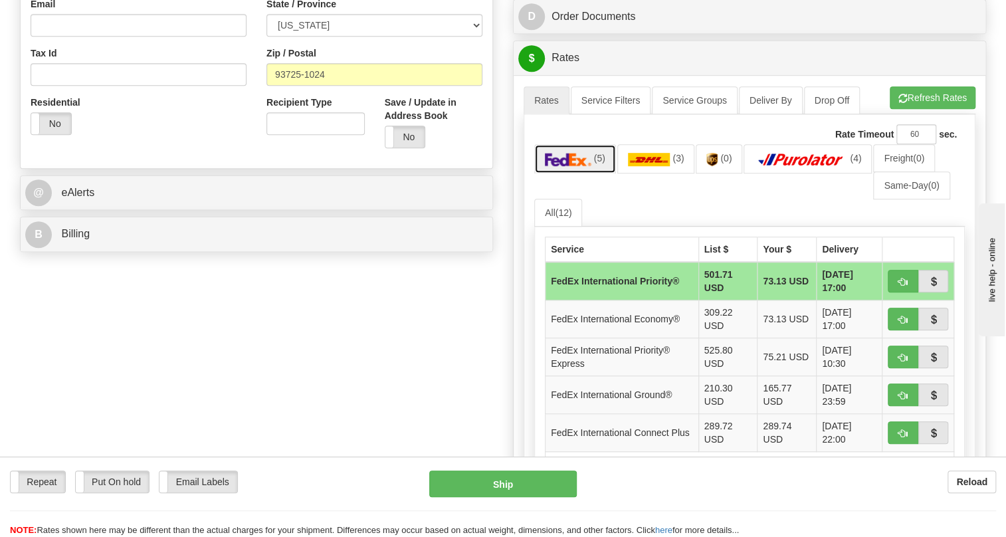
click at [565, 166] on img at bounding box center [568, 159] width 47 height 13
click at [656, 166] on img at bounding box center [649, 159] width 43 height 13
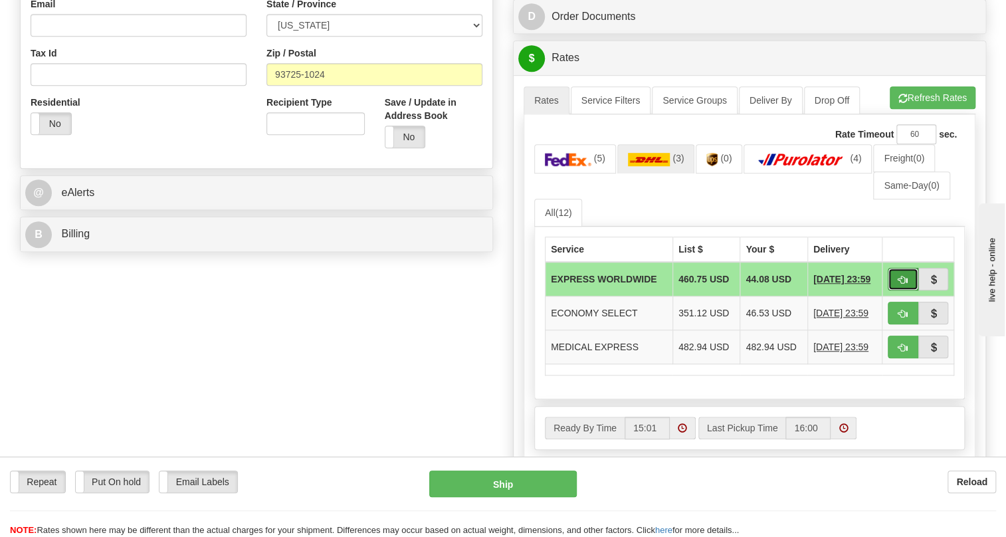
click at [901, 284] on span "button" at bounding box center [902, 280] width 9 height 9
type input "P"
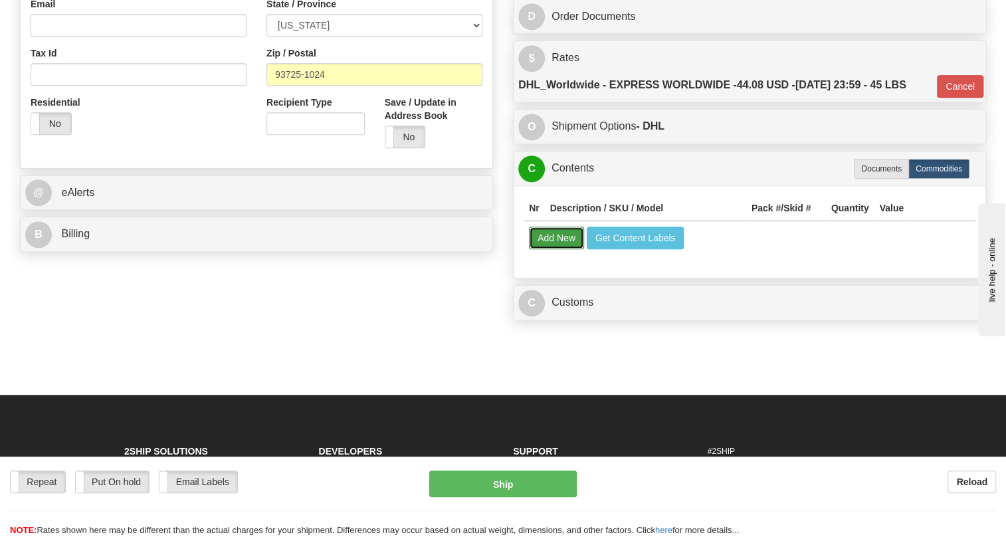
click at [558, 249] on button "Add New" at bounding box center [556, 238] width 55 height 23
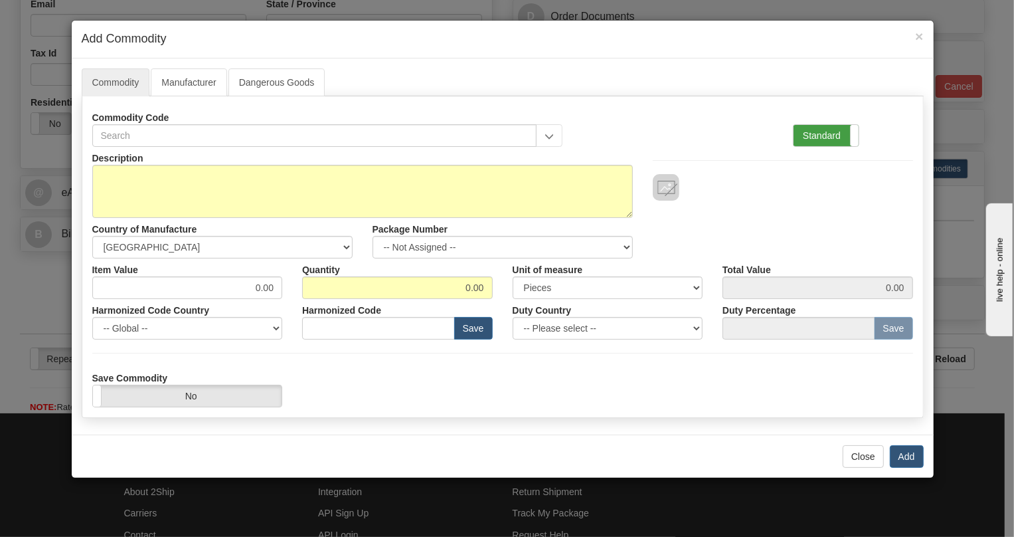
click at [821, 131] on label "Standard" at bounding box center [826, 135] width 65 height 21
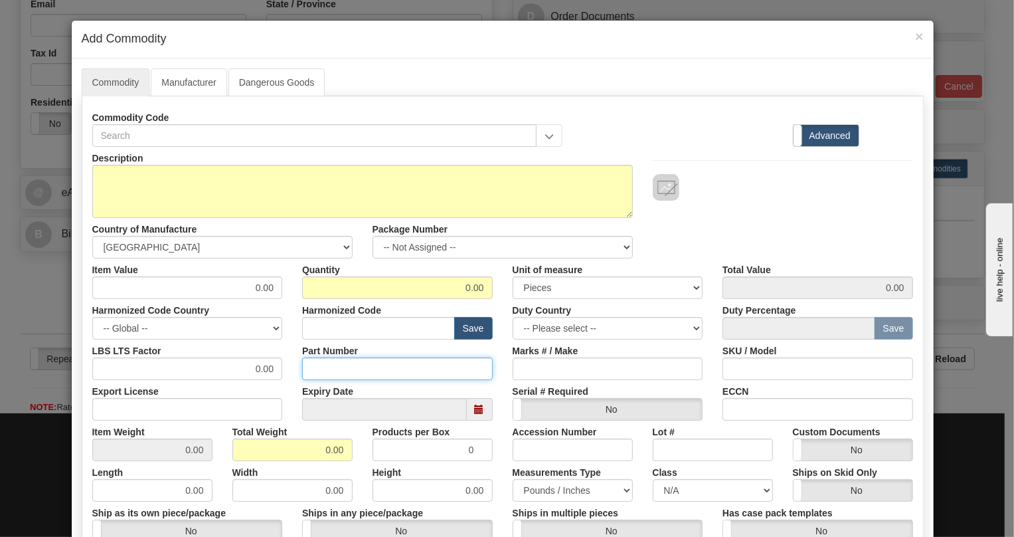
click at [312, 367] on input "Part Number" at bounding box center [397, 368] width 191 height 23
paste input "ED20K17UUUUA"
type input "ED20K17UUUUA"
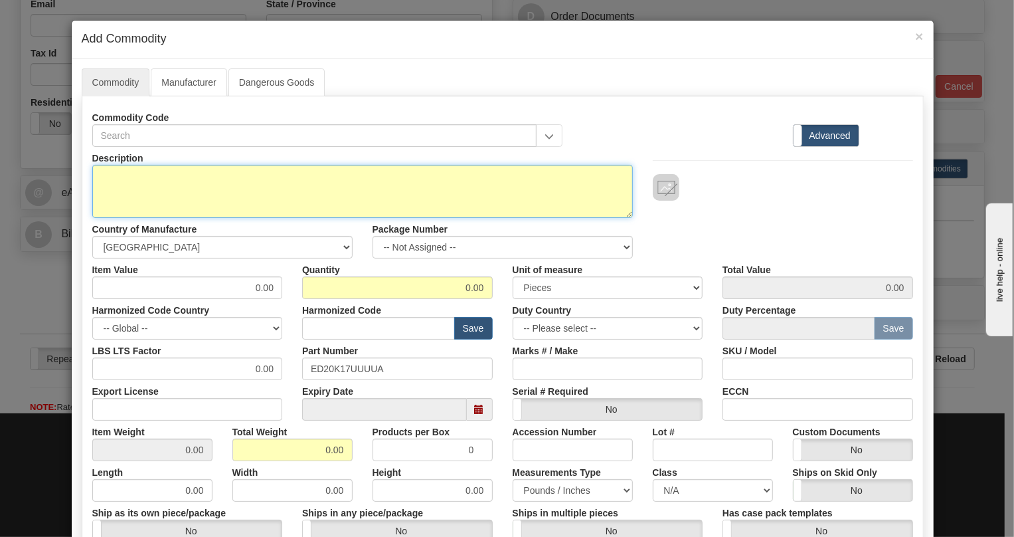
click at [151, 175] on textarea "Description" at bounding box center [362, 191] width 541 height 53
paste textarea "D20K17UUUUA D20K17UUUUA"
type textarea "D20K17UUUUA"
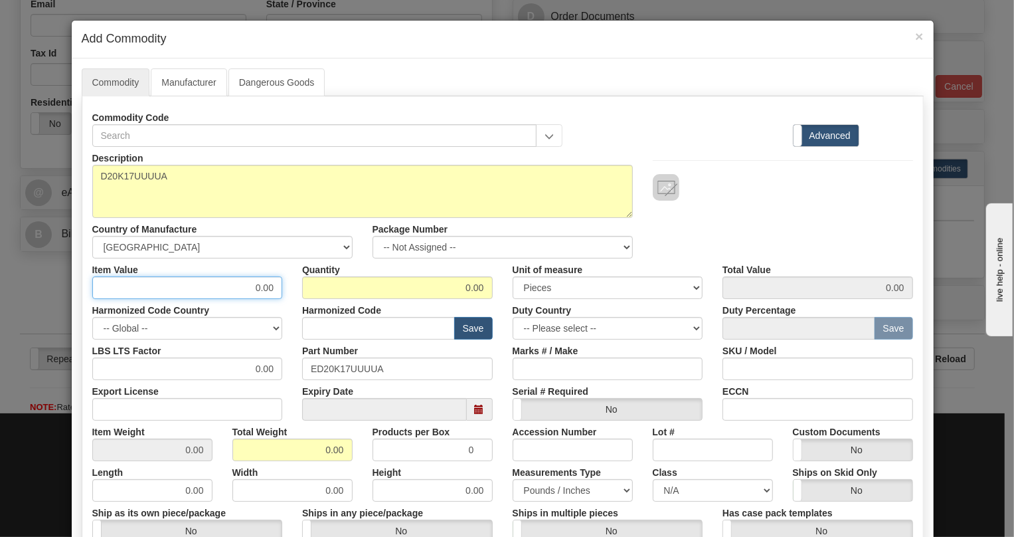
click at [266, 291] on input "0.00" at bounding box center [187, 287] width 191 height 23
paste input "989,15"
click at [260, 295] on input "989,15" at bounding box center [187, 287] width 191 height 23
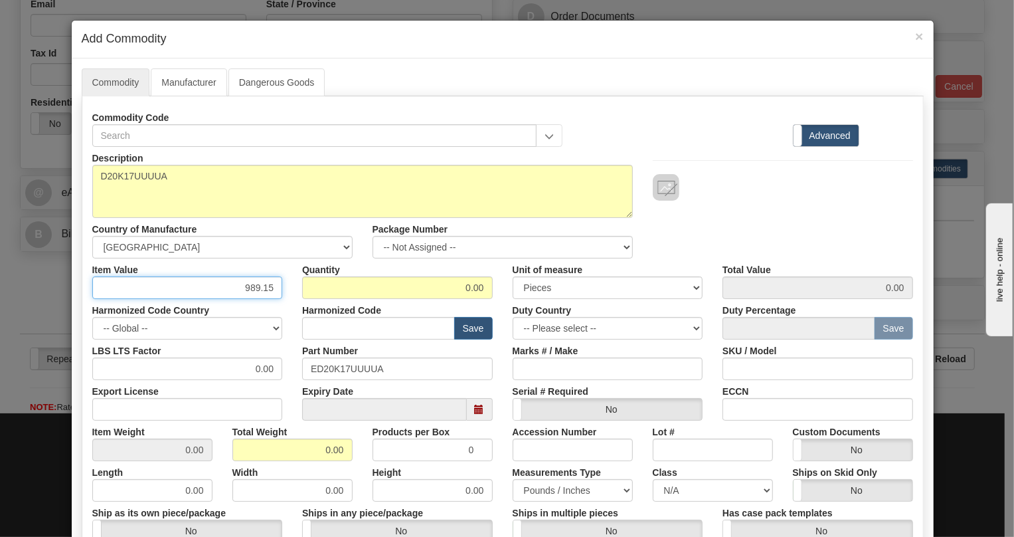
type input "989.15"
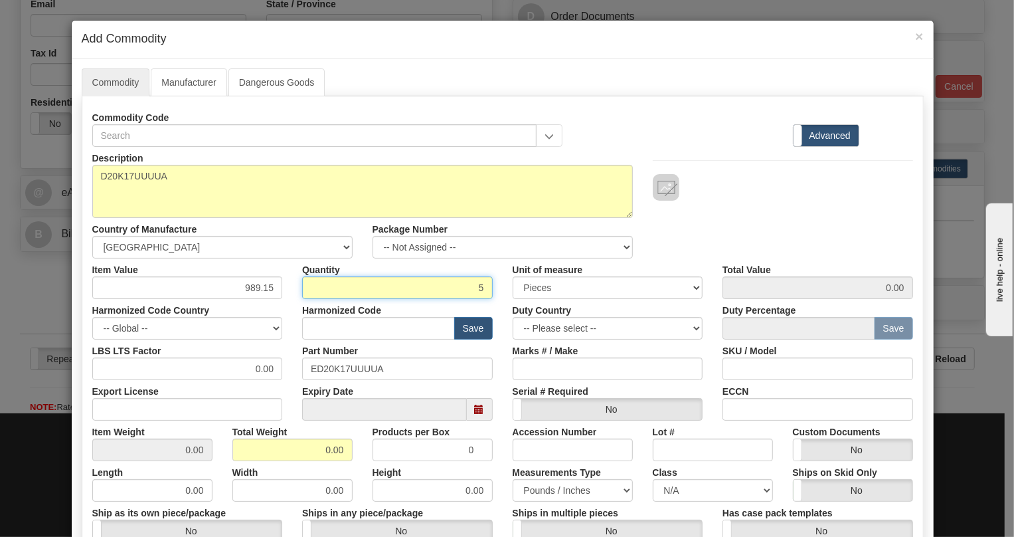
type input "5"
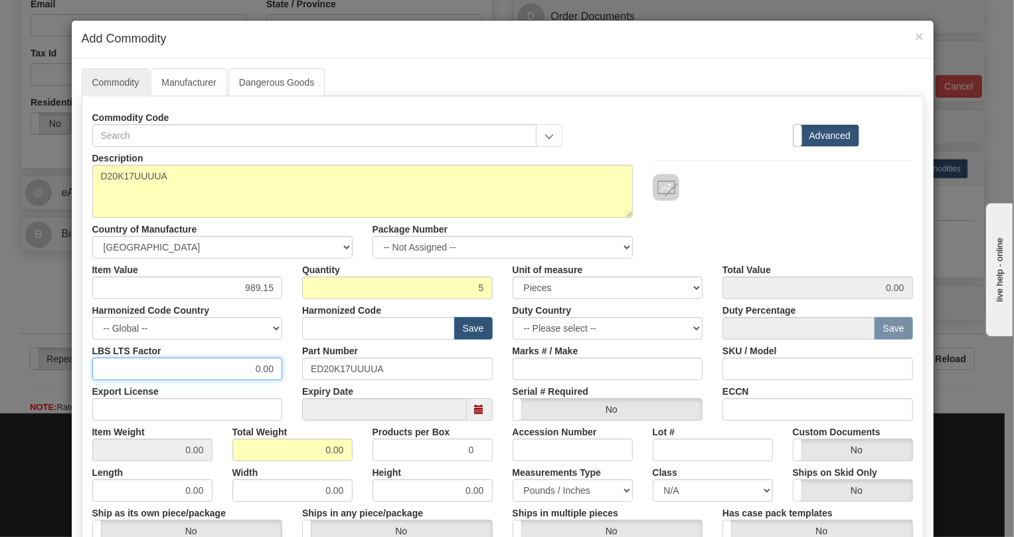
type input "4945.75"
click at [248, 372] on input "0.00" at bounding box center [187, 368] width 191 height 23
type input "1.00"
click at [319, 447] on input "0.00" at bounding box center [293, 449] width 120 height 23
type input "1.00"
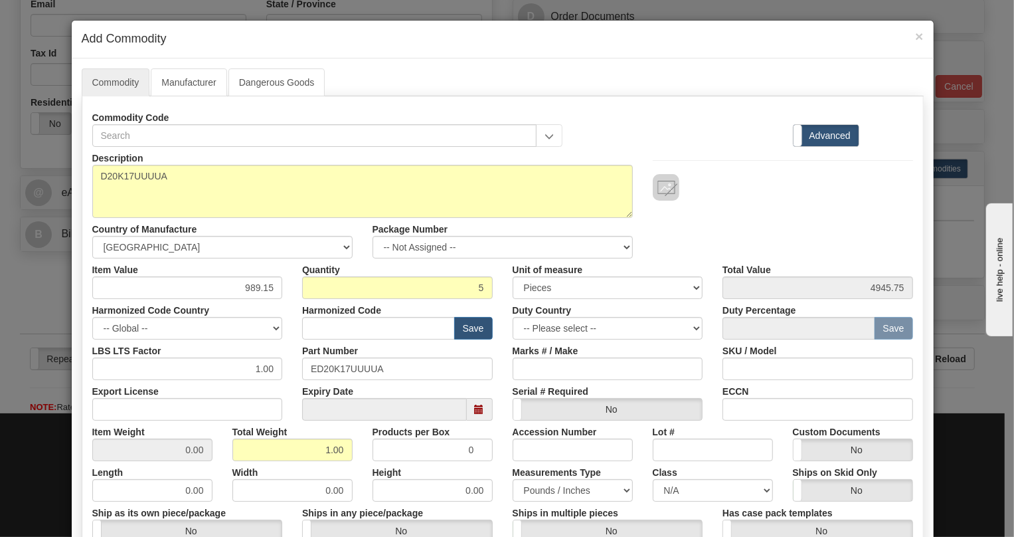
type input "0.2000"
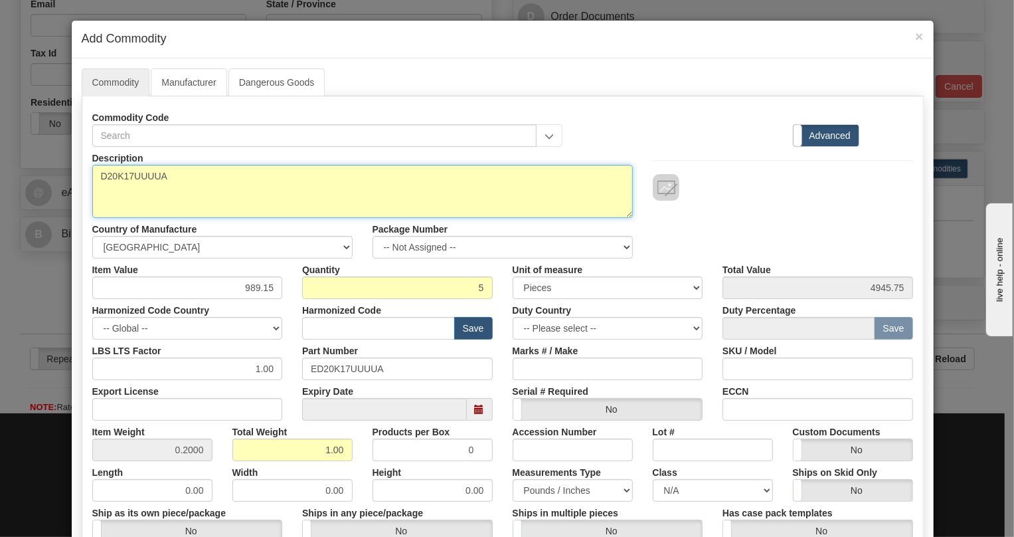
click at [205, 167] on textarea "D20K17UUUUA" at bounding box center [362, 191] width 541 height 53
paste textarea "HSC code: 8538.90.9090Country Of Origin: CA Canada 50060470,50060471,50060472,5…"
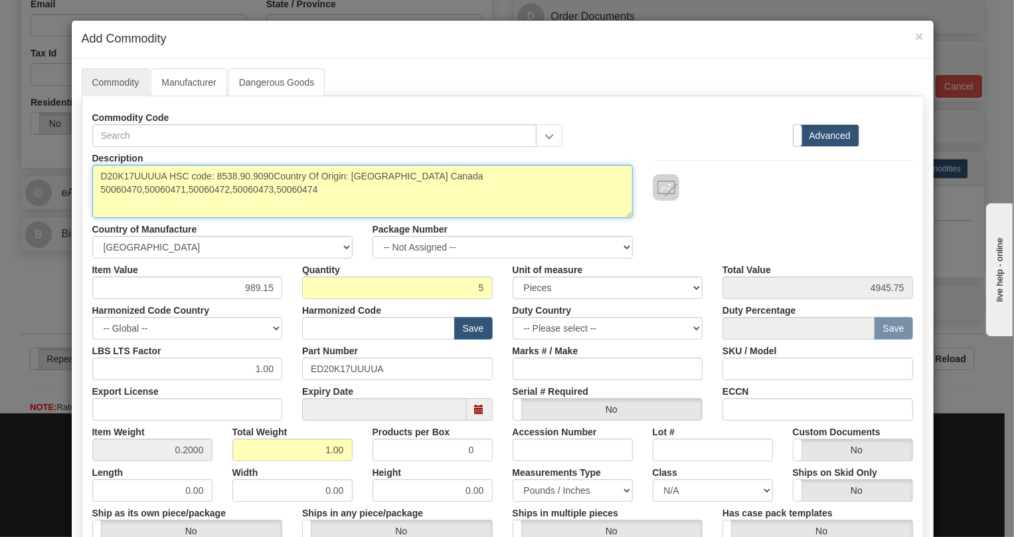
drag, startPoint x: 268, startPoint y: 175, endPoint x: 212, endPoint y: 177, distance: 55.8
click at [212, 177] on textarea "D20K17UUUUA HSC code: 8538.90.9090Country Of Origin: CA Canada 50060470,5006047…" at bounding box center [362, 191] width 541 height 53
type textarea "D20K17UUUUA HSC code: 8538.90.9090Country Of Origin: CA Canada 50060470,5006047…"
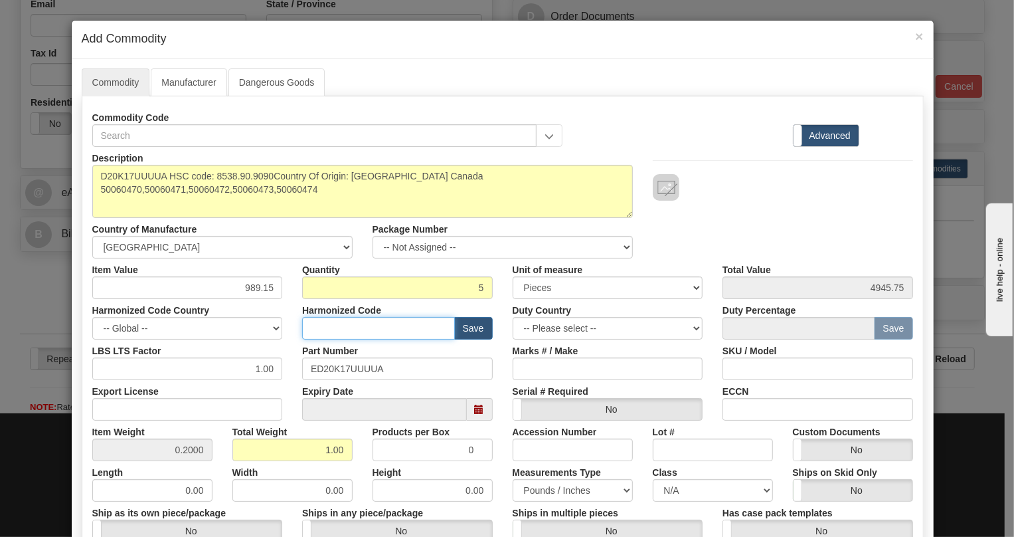
click at [318, 325] on input "text" at bounding box center [378, 328] width 153 height 23
paste input "8538.90.9090"
type input "8538.90.9090"
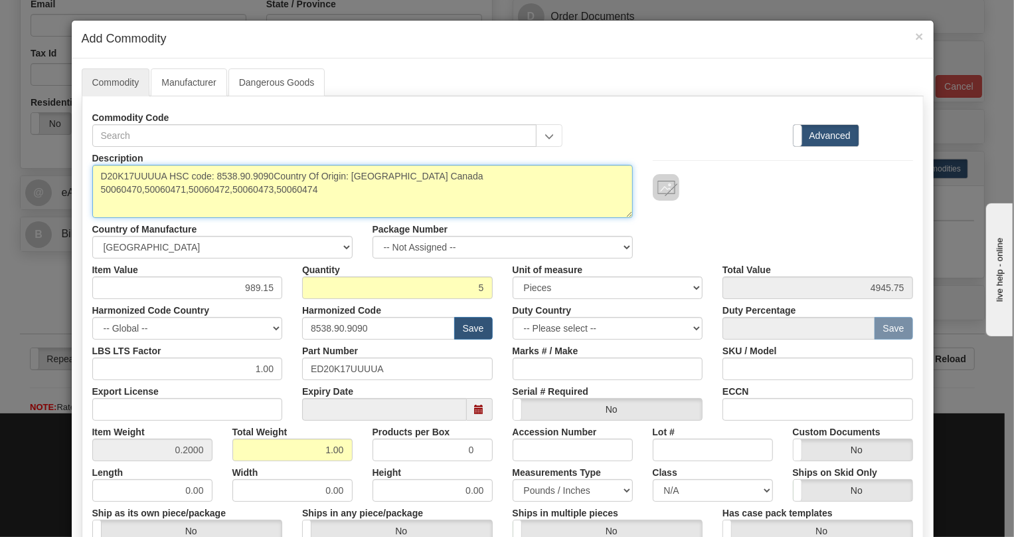
click at [165, 176] on textarea "D20K17UUUUA HSC code: 8538.90.9090Country Of Origin: CA Canada 50060470,5006047…" at bounding box center [362, 191] width 541 height 53
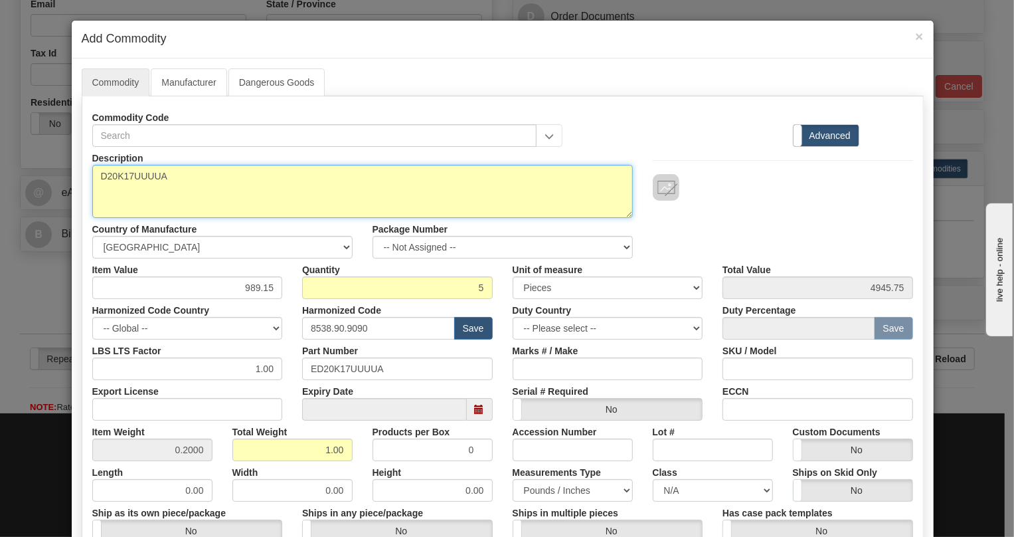
click at [189, 183] on textarea "D20K17UUUUA" at bounding box center [362, 191] width 541 height 53
type textarea "D20K17UUUUA"
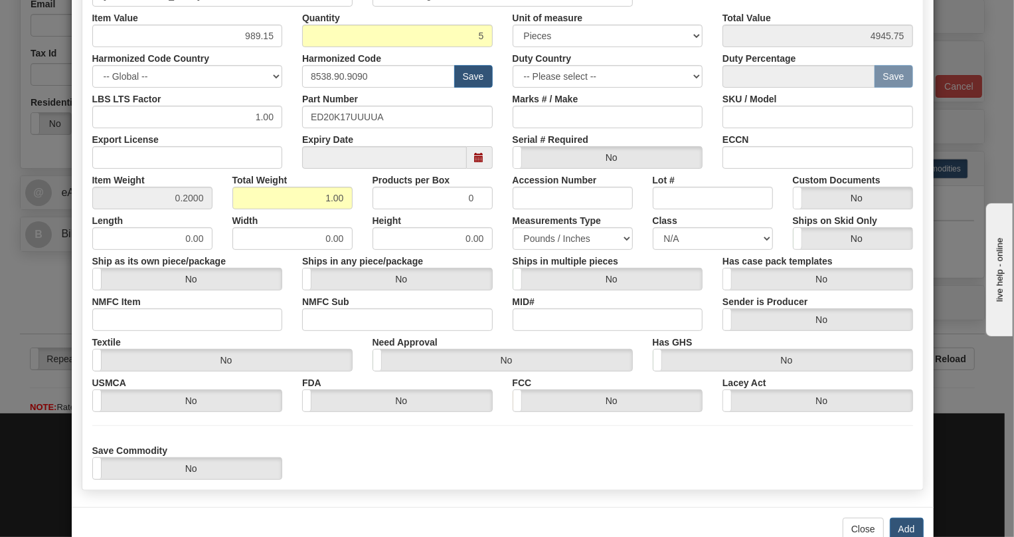
scroll to position [284, 0]
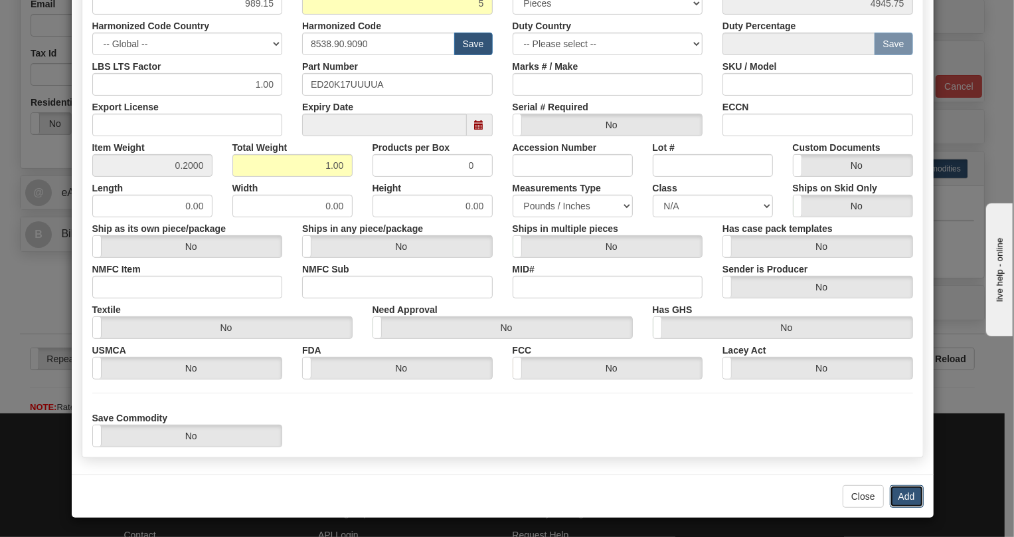
click at [906, 490] on button "Add" at bounding box center [907, 496] width 34 height 23
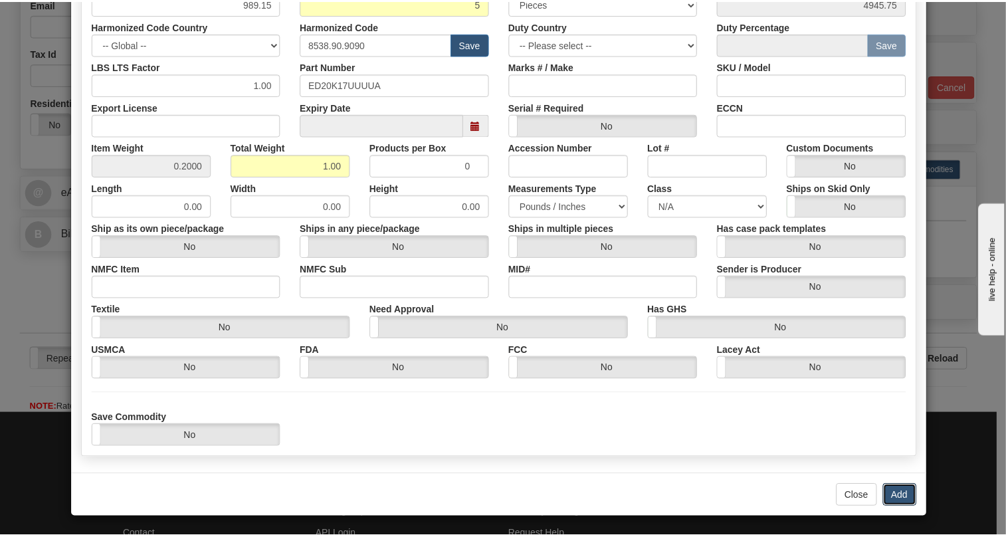
scroll to position [0, 0]
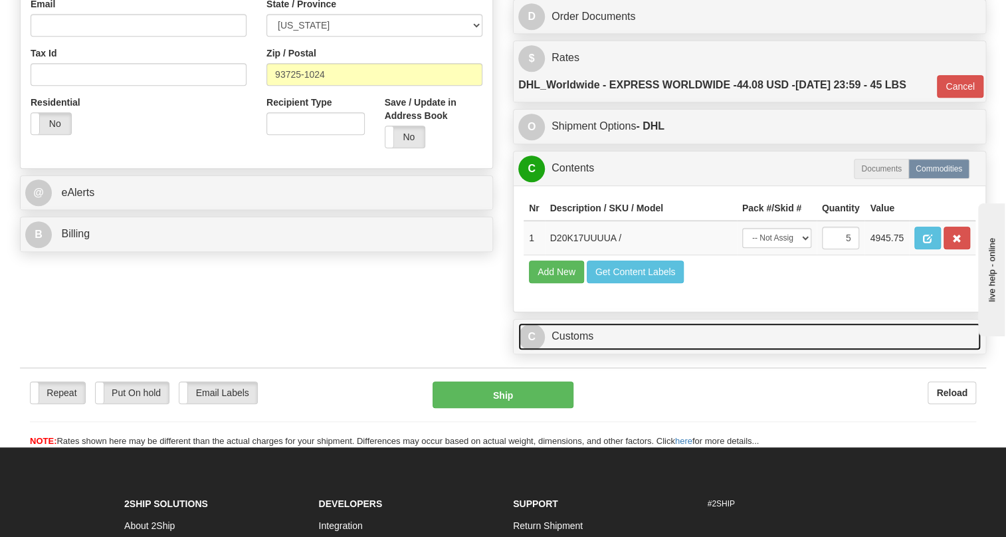
click at [571, 350] on link "C Customs" at bounding box center [749, 336] width 462 height 27
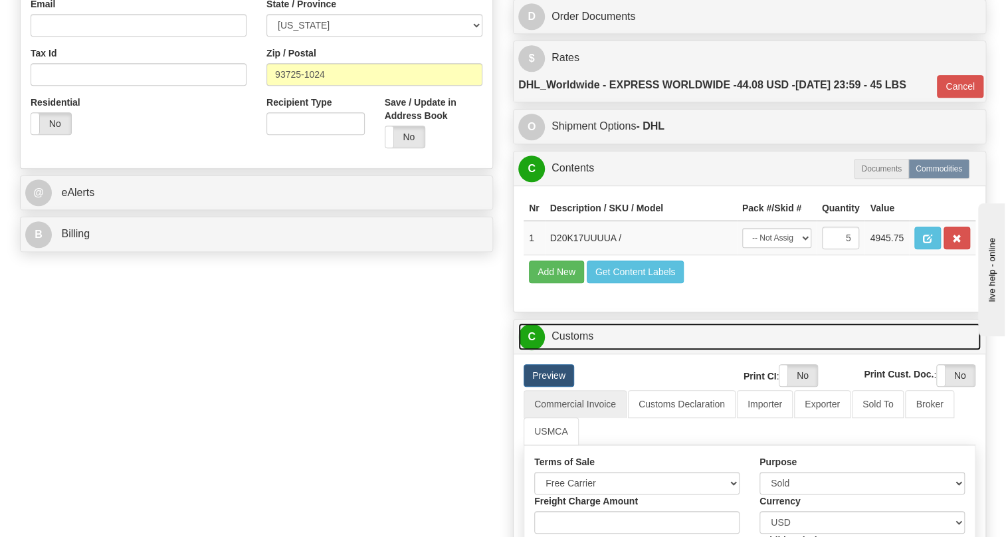
click at [567, 350] on link "C Customs" at bounding box center [749, 336] width 462 height 27
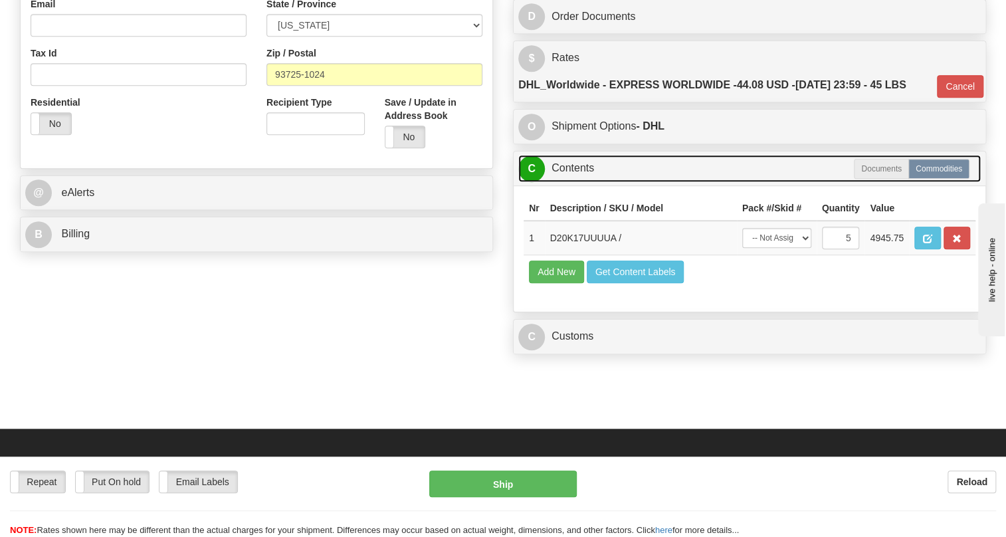
click at [565, 182] on link "C Contents" at bounding box center [749, 168] width 462 height 27
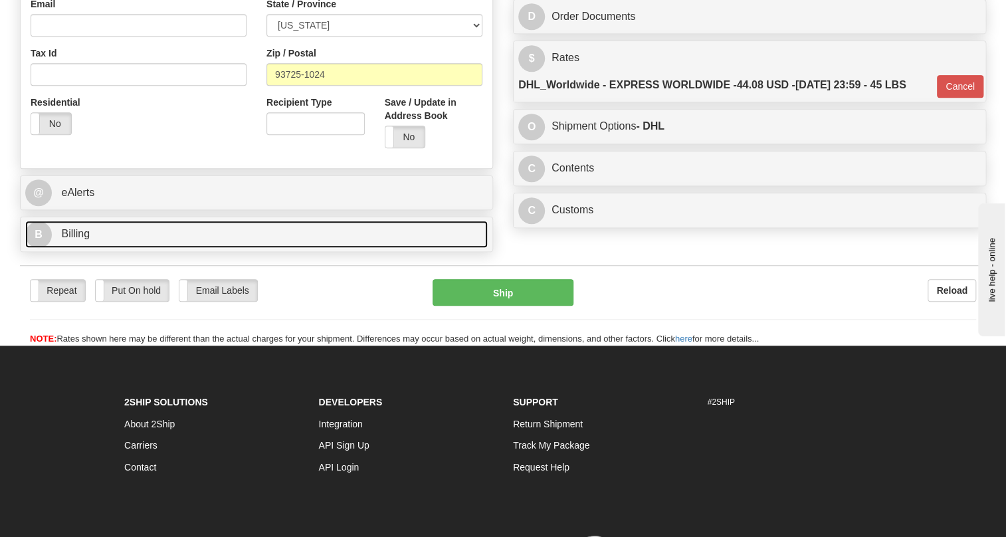
click at [85, 239] on span "Billing" at bounding box center [75, 233] width 29 height 11
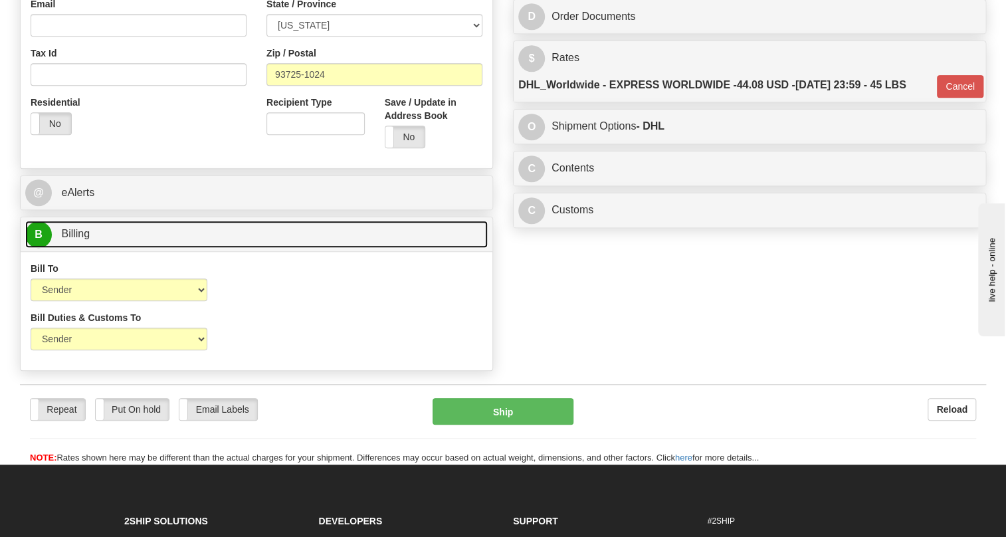
click at [84, 239] on span "Billing" at bounding box center [75, 233] width 29 height 11
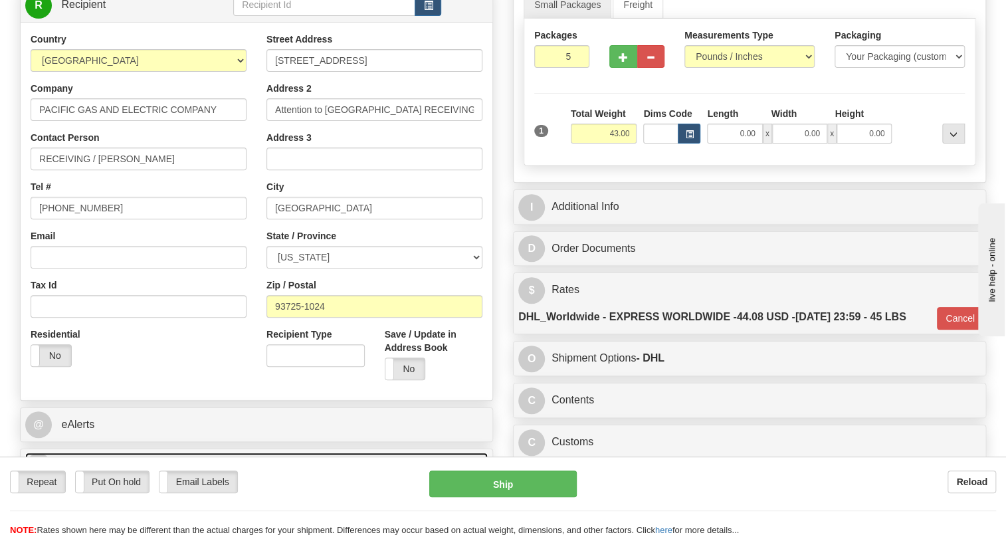
scroll to position [120, 0]
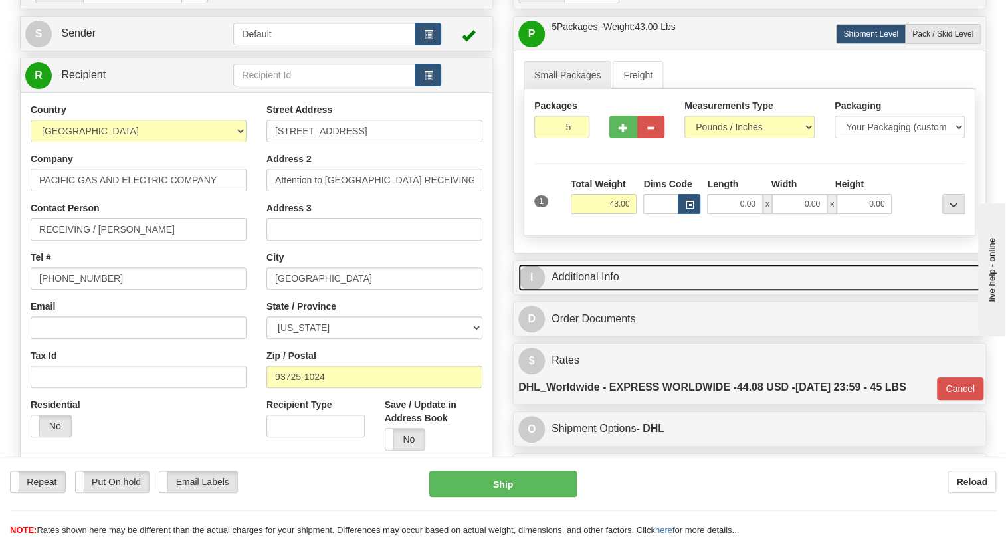
click at [608, 291] on link "I Additional Info" at bounding box center [749, 277] width 462 height 27
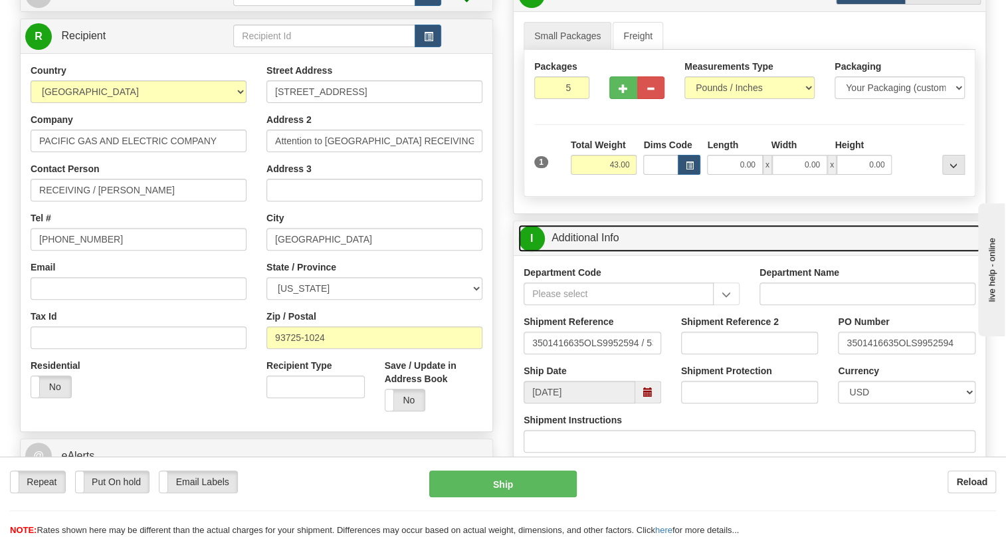
scroll to position [181, 0]
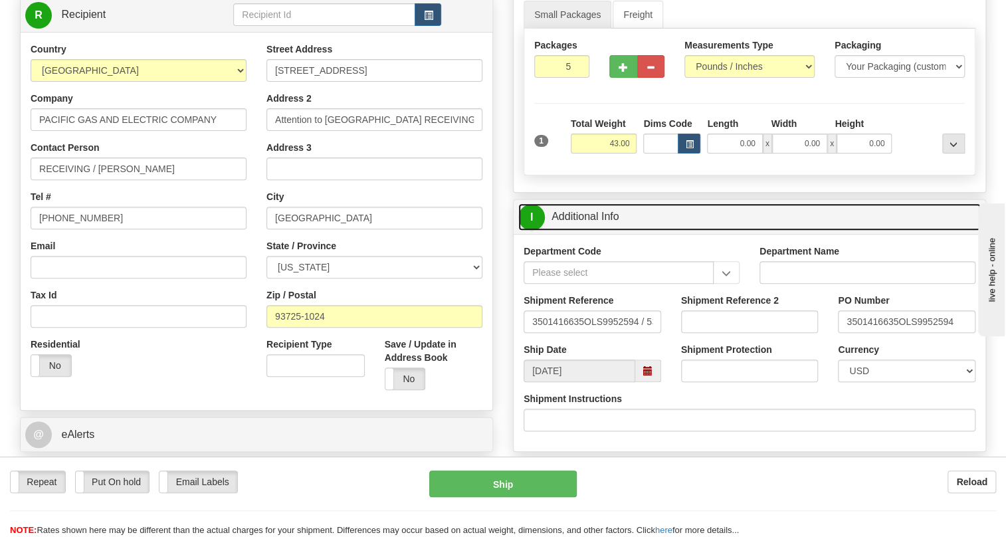
click at [587, 231] on link "I Additional Info" at bounding box center [749, 216] width 462 height 27
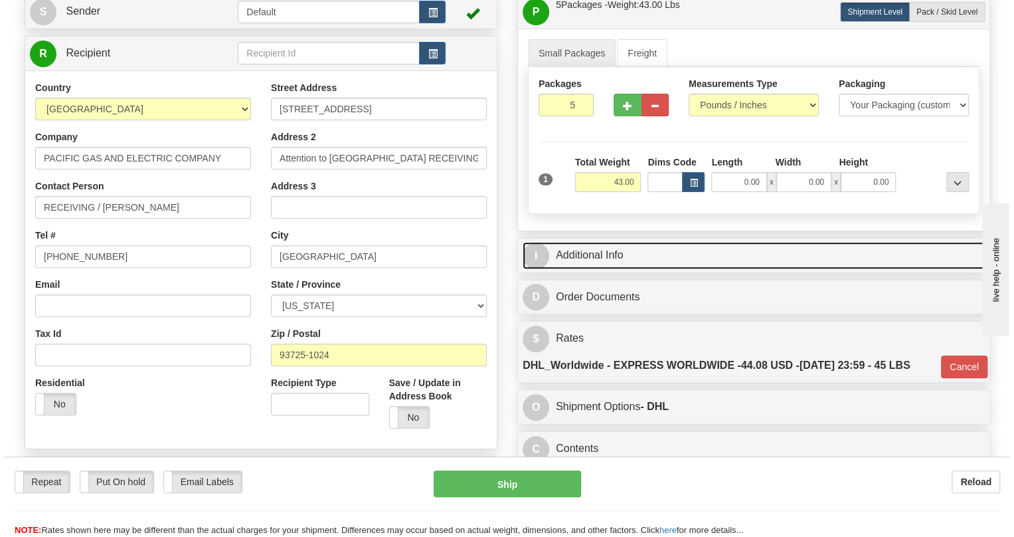
scroll to position [120, 0]
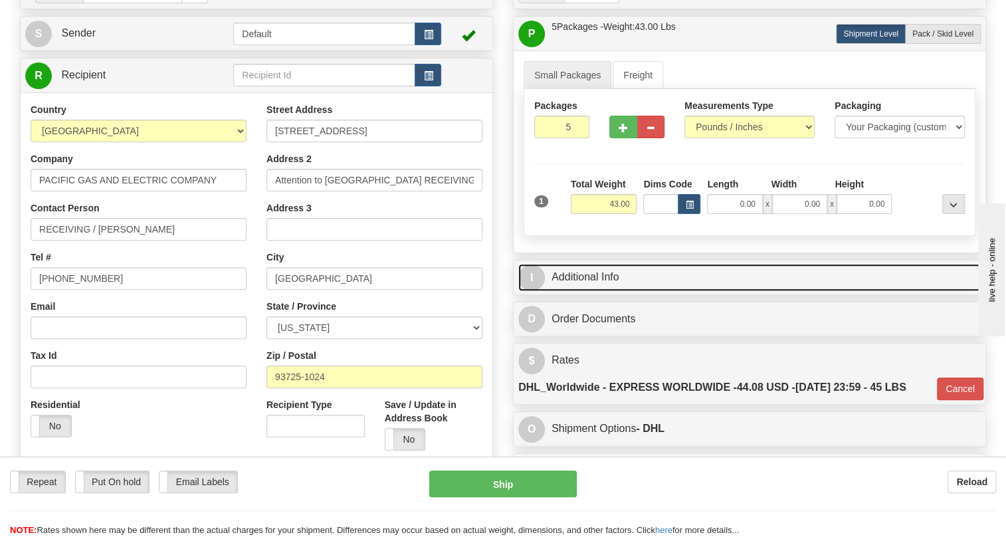
click at [601, 291] on link "I Additional Info" at bounding box center [749, 277] width 462 height 27
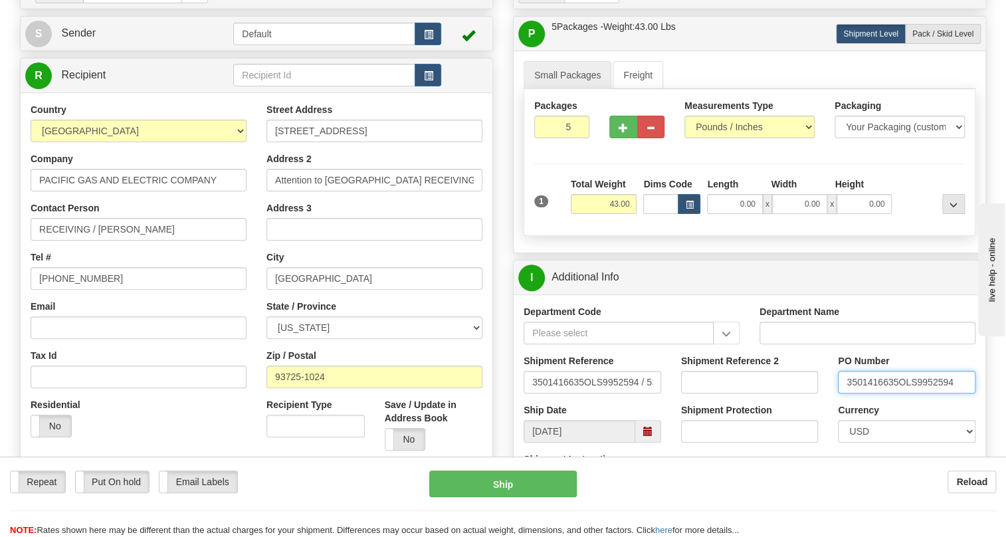
drag, startPoint x: 897, startPoint y: 412, endPoint x: 836, endPoint y: 413, distance: 61.1
click at [836, 403] on div "PO Number 3501416635OLS9952594" at bounding box center [906, 378] width 157 height 49
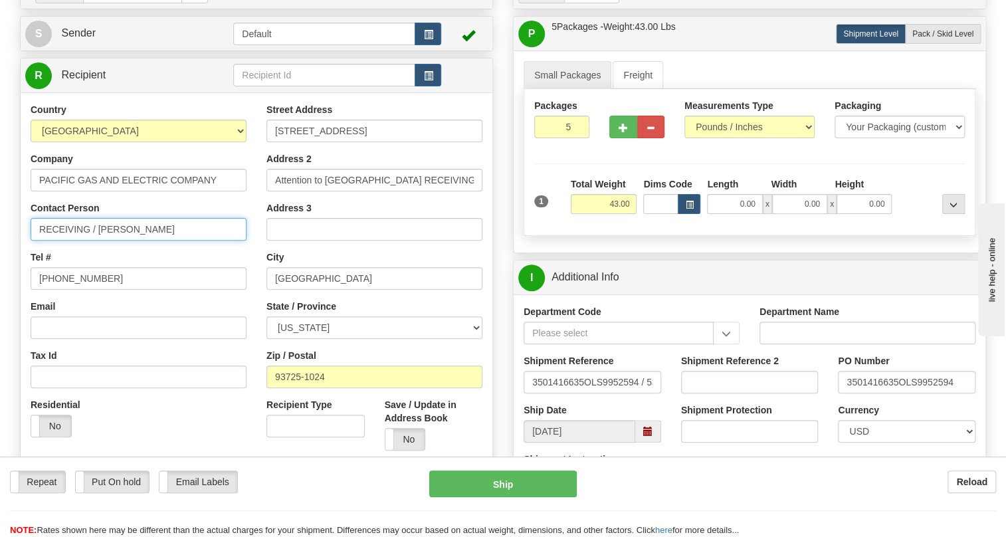
click at [186, 240] on input "RECEIVING / Prima Smith" at bounding box center [139, 229] width 216 height 23
click at [252, 281] on div "Country AFGHANISTAN ALAND ISLANDS ALBANIA ALGERIA AMERICAN SAMOA ANDORRA ANGOLA…" at bounding box center [139, 275] width 236 height 344
click at [98, 240] on input "RECEIVING / Prima Smith" at bounding box center [139, 229] width 216 height 23
click at [98, 240] on input "Prima Smith" at bounding box center [139, 229] width 216 height 23
paste input "3501416635"
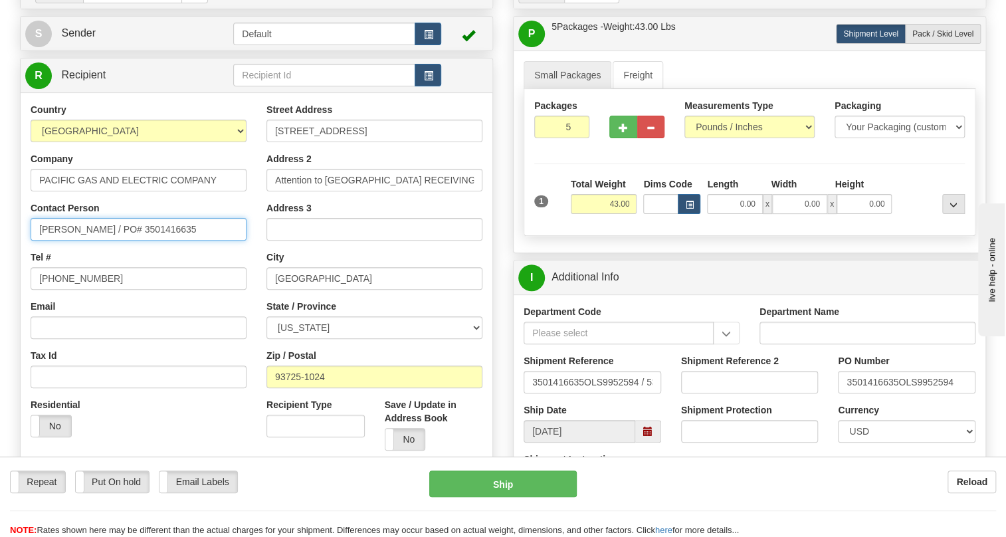
type input "Prima Smith / PO# 3501416635"
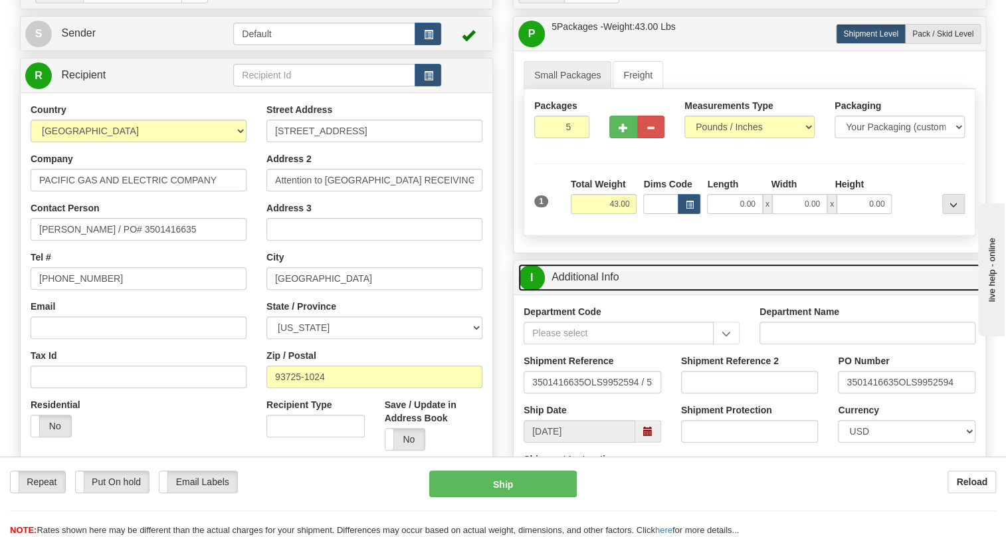
click at [577, 291] on link "I Additional Info" at bounding box center [749, 277] width 462 height 27
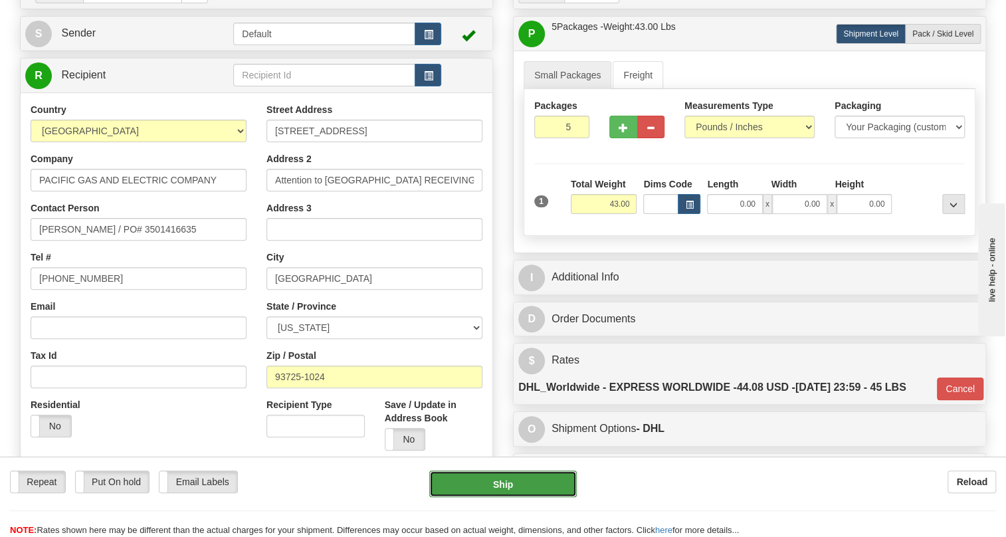
click at [498, 485] on button "Ship" at bounding box center [502, 483] width 147 height 27
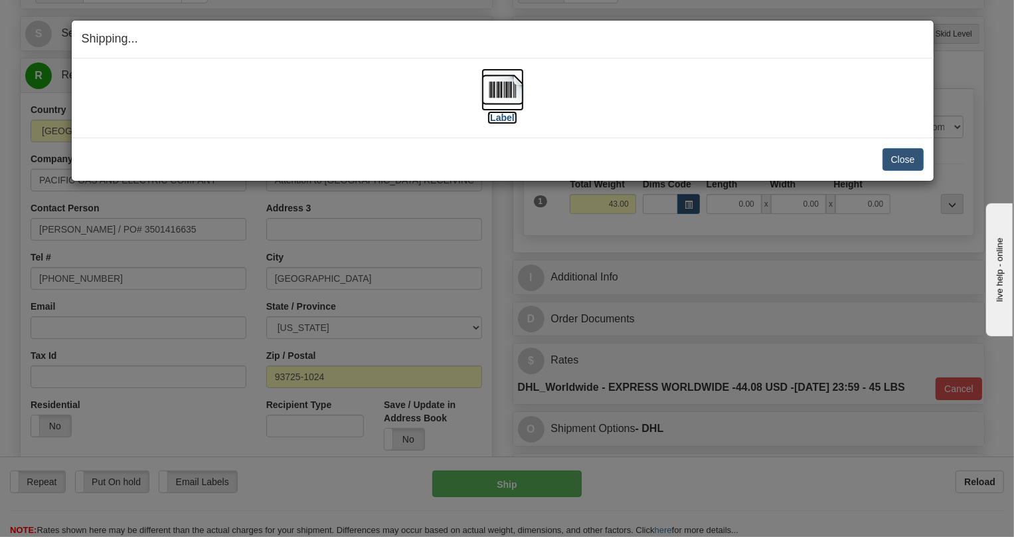
click at [502, 87] on img at bounding box center [503, 89] width 43 height 43
click at [911, 161] on button "Close" at bounding box center [903, 159] width 41 height 23
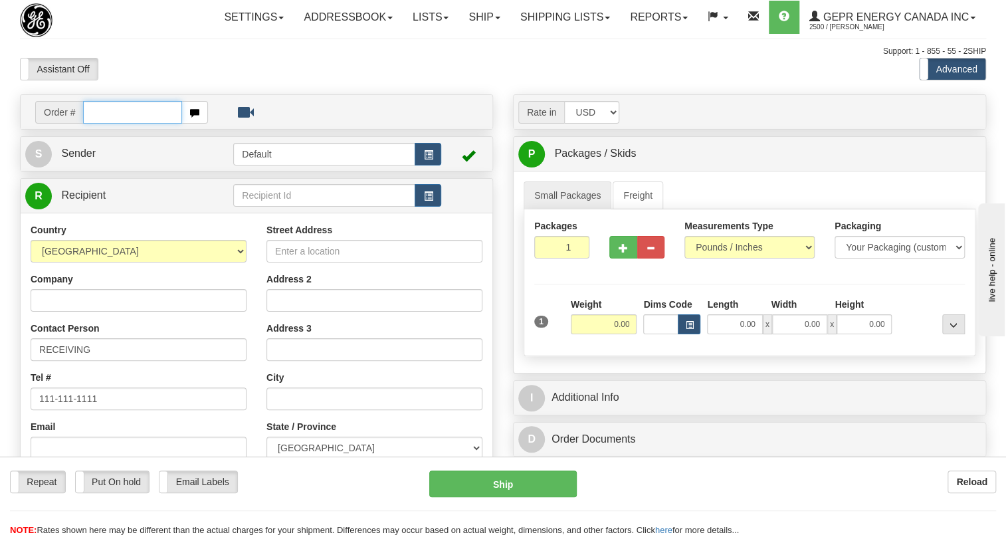
click at [109, 124] on input "text" at bounding box center [132, 112] width 99 height 23
paste input "0086700319"
click at [102, 124] on input "0086700319" at bounding box center [132, 112] width 99 height 23
type input "86700319"
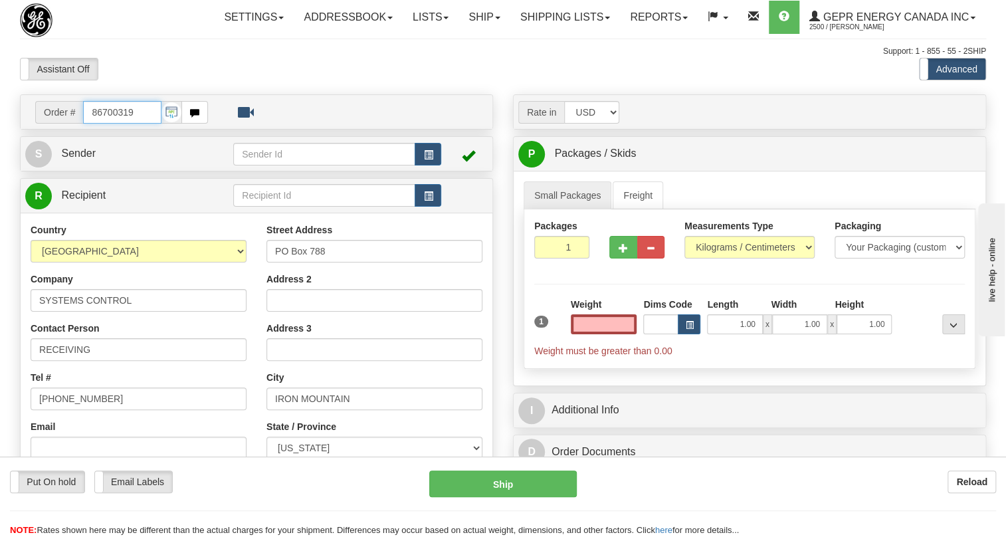
type input "0.00"
drag, startPoint x: 136, startPoint y: 140, endPoint x: 118, endPoint y: 148, distance: 20.5
click at [118, 124] on input "86700319" at bounding box center [122, 112] width 78 height 23
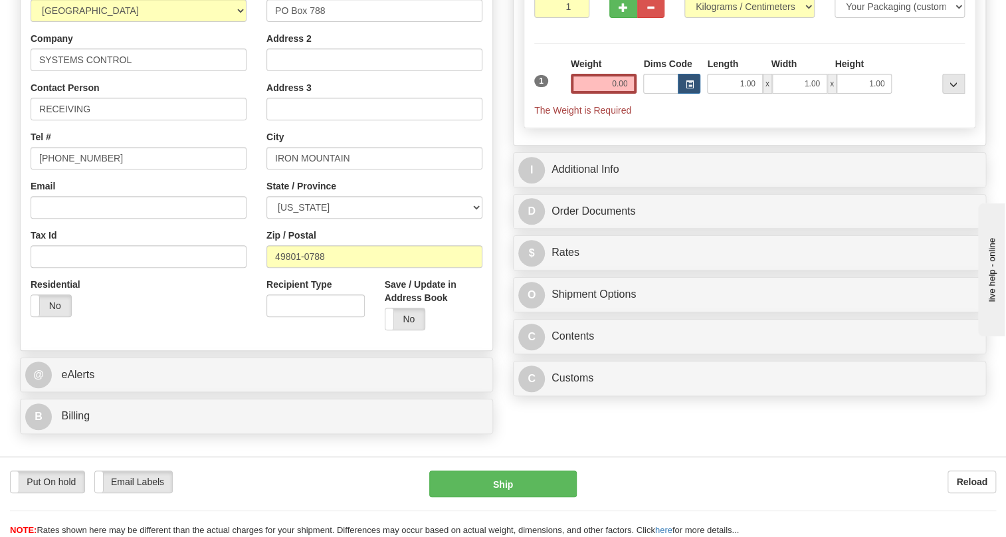
scroll to position [241, 0]
drag, startPoint x: 325, startPoint y: 288, endPoint x: 274, endPoint y: 290, distance: 50.6
click at [274, 267] on input "49801-0788" at bounding box center [374, 255] width 216 height 23
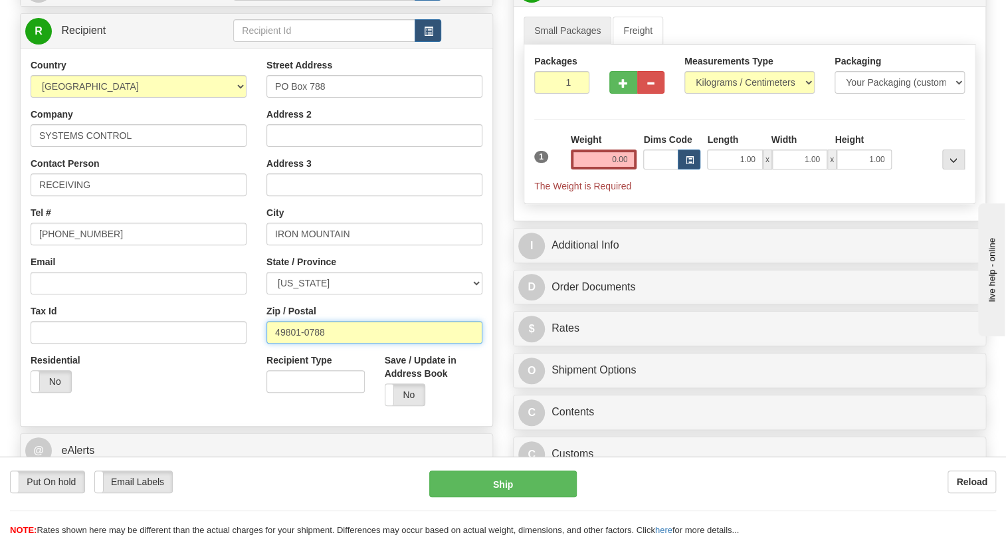
scroll to position [0, 0]
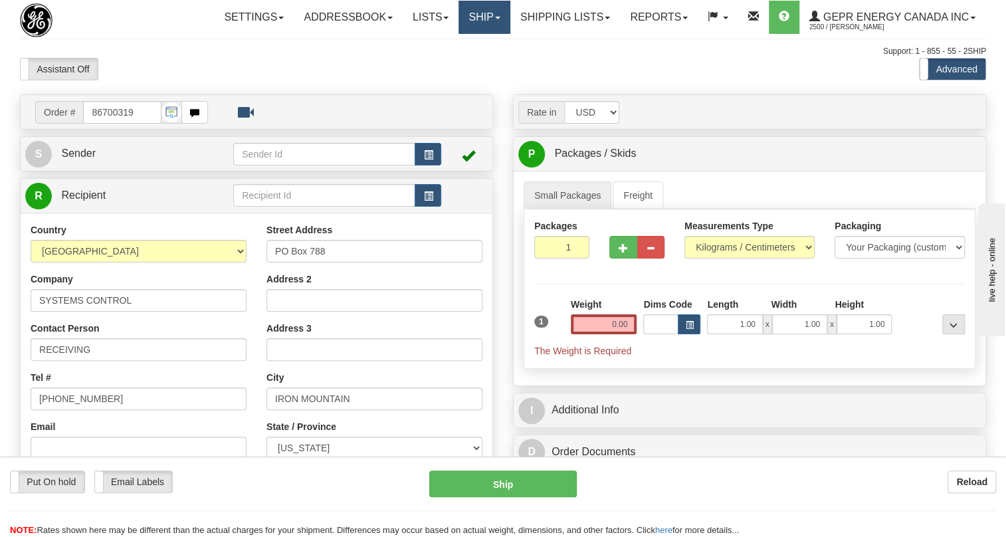
click at [495, 18] on span at bounding box center [497, 18] width 5 height 3
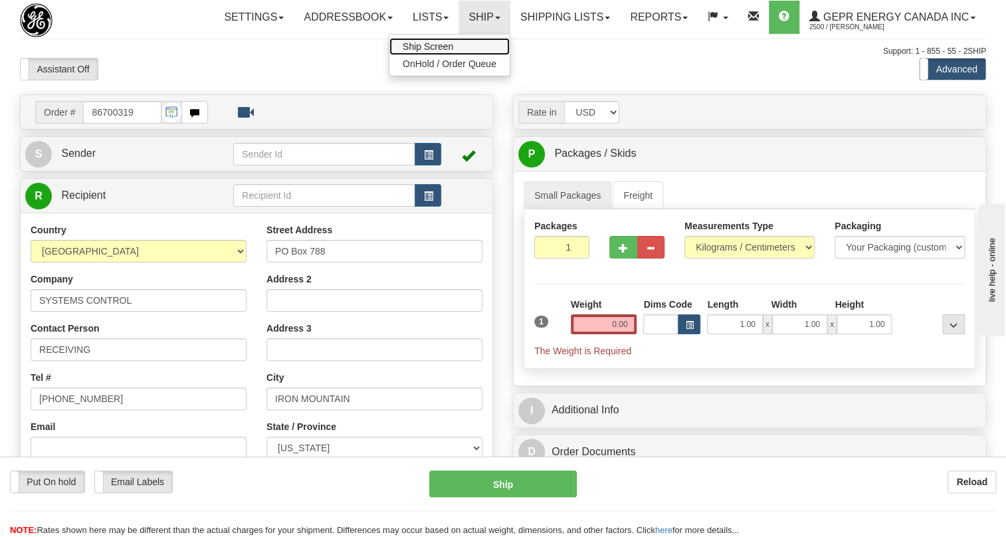
click at [433, 47] on span "Ship Screen" at bounding box center [428, 46] width 50 height 11
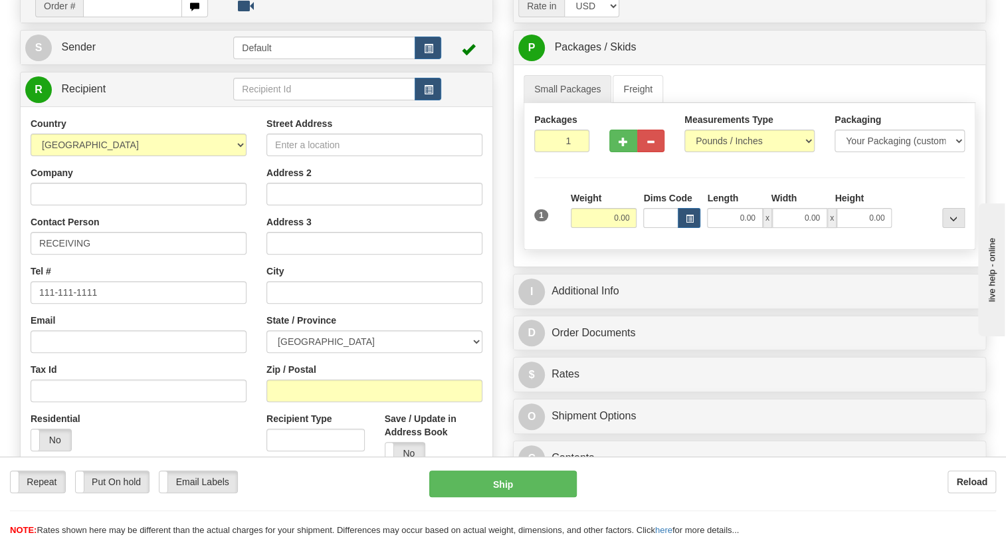
scroll to position [60, 0]
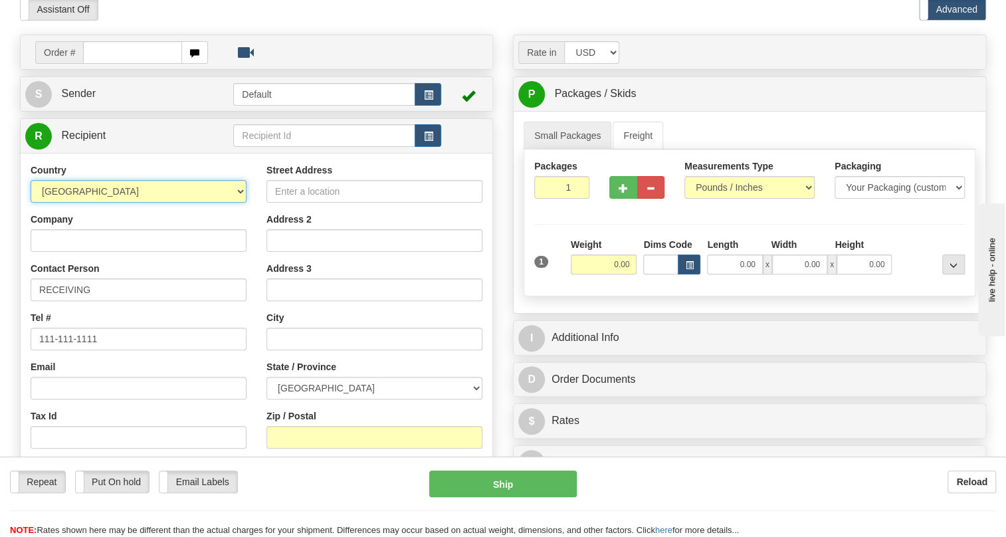
click at [241, 203] on select "[GEOGRAPHIC_DATA] [GEOGRAPHIC_DATA] [GEOGRAPHIC_DATA] [GEOGRAPHIC_DATA] [US_STA…" at bounding box center [139, 191] width 216 height 23
select select "US"
click at [31, 203] on select "[GEOGRAPHIC_DATA] [GEOGRAPHIC_DATA] [GEOGRAPHIC_DATA] [GEOGRAPHIC_DATA] [US_STA…" at bounding box center [139, 191] width 216 height 23
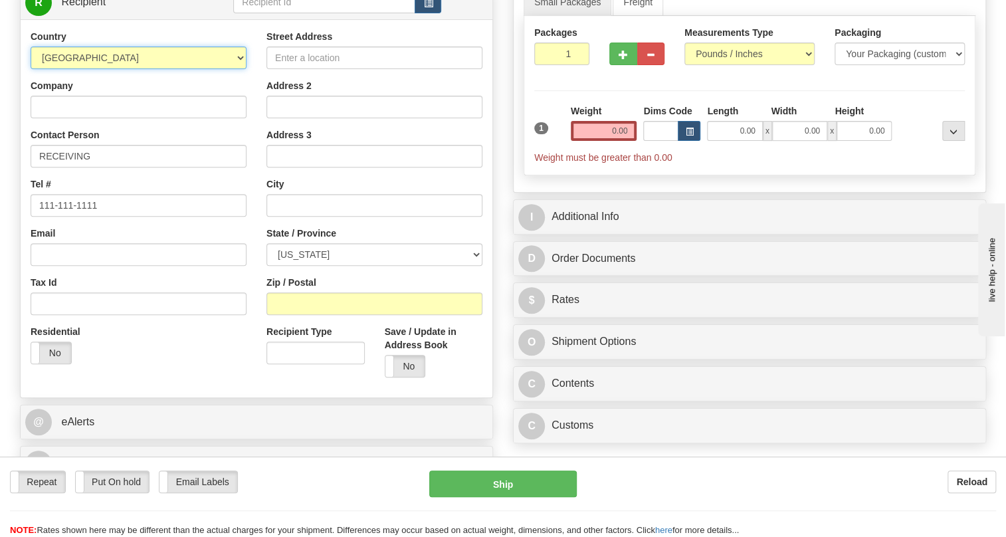
scroll to position [241, 0]
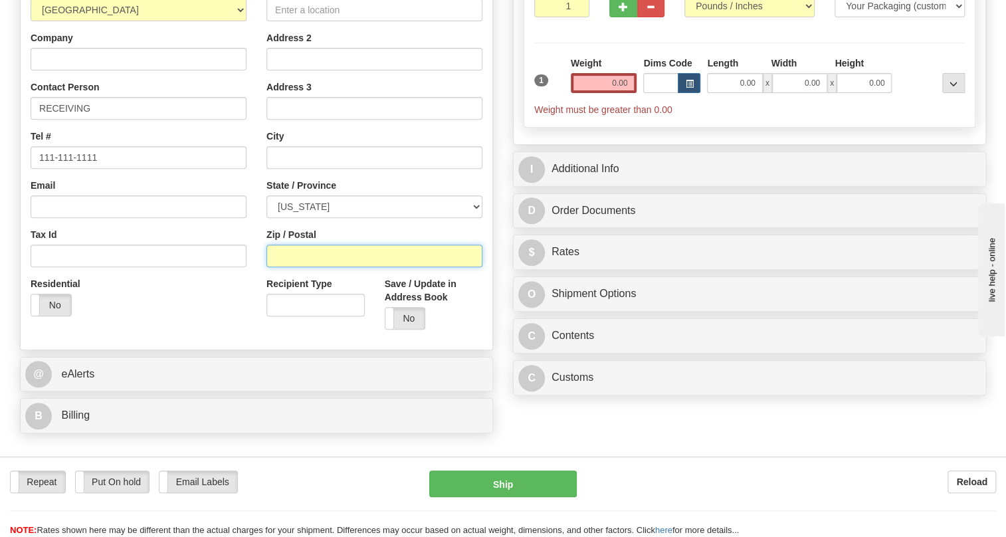
click at [283, 267] on input "Zip / Postal" at bounding box center [374, 255] width 216 height 23
paste input "49801-0788"
type input "49801-0788"
click at [247, 326] on div "Residential Yes No" at bounding box center [139, 301] width 236 height 49
type input "IRON MOUNTAIN"
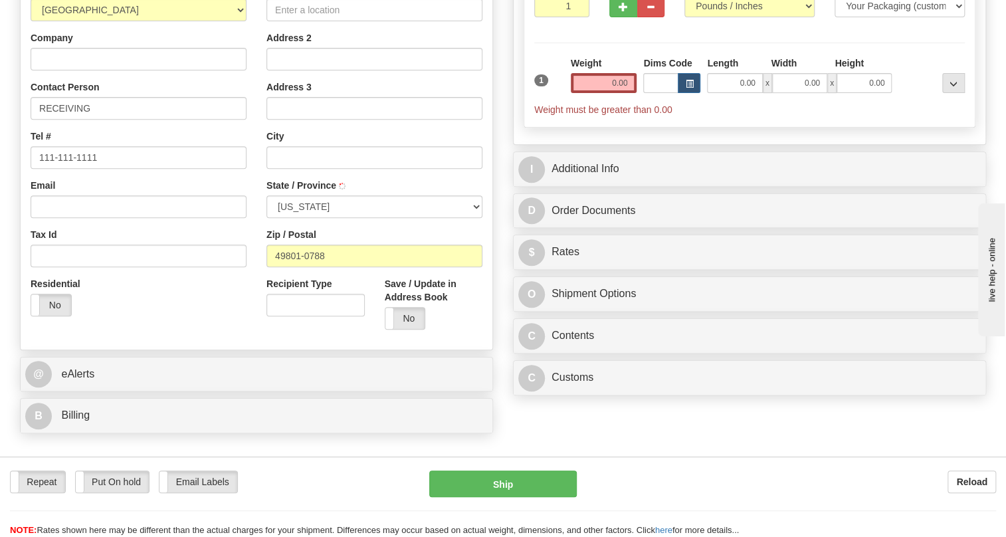
select select "MI"
click at [67, 70] on input "Company" at bounding box center [139, 59] width 216 height 23
paste input "Systems Control inc"
click at [112, 70] on input "Systems Control inc" at bounding box center [139, 59] width 216 height 23
type input "Systems Control Inc"
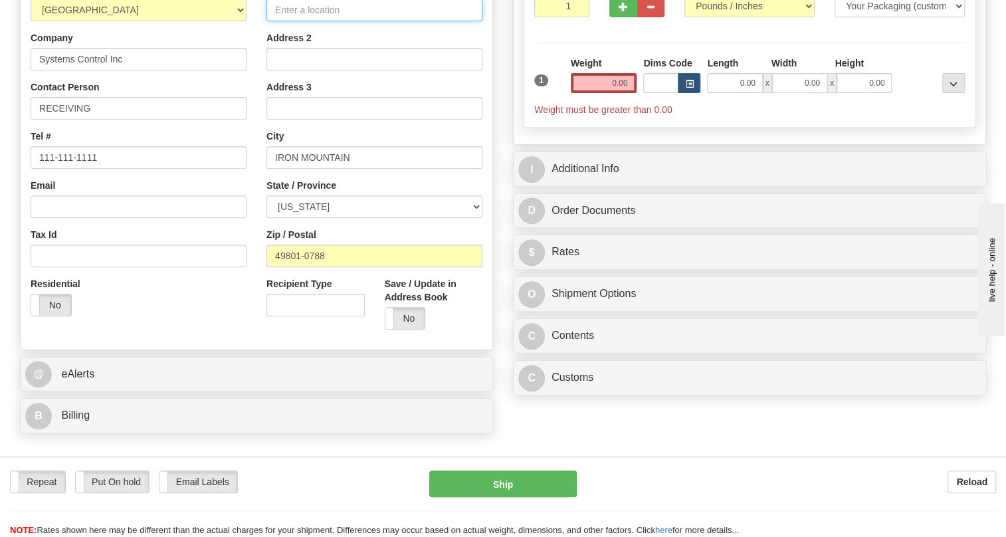
click at [290, 21] on input "Street Address" at bounding box center [374, 10] width 216 height 23
paste input "[STREET_ADDRESS]"
type input "[STREET_ADDRESS]"
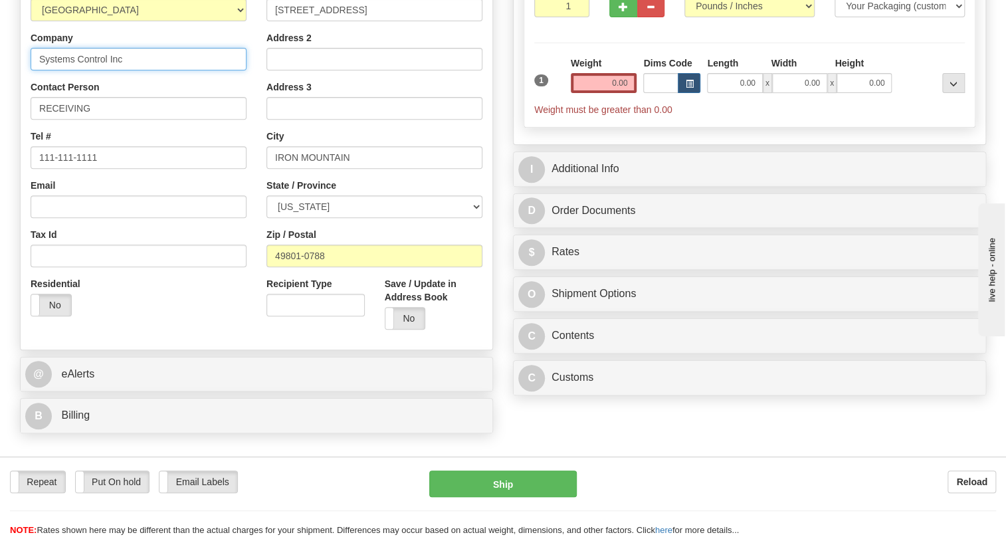
click at [118, 70] on input "Systems Control Inc" at bounding box center [139, 59] width 216 height 23
paste input "YSTEMS CONTROL"
click at [165, 70] on input "SYSTEMS CONTROL" at bounding box center [139, 59] width 216 height 23
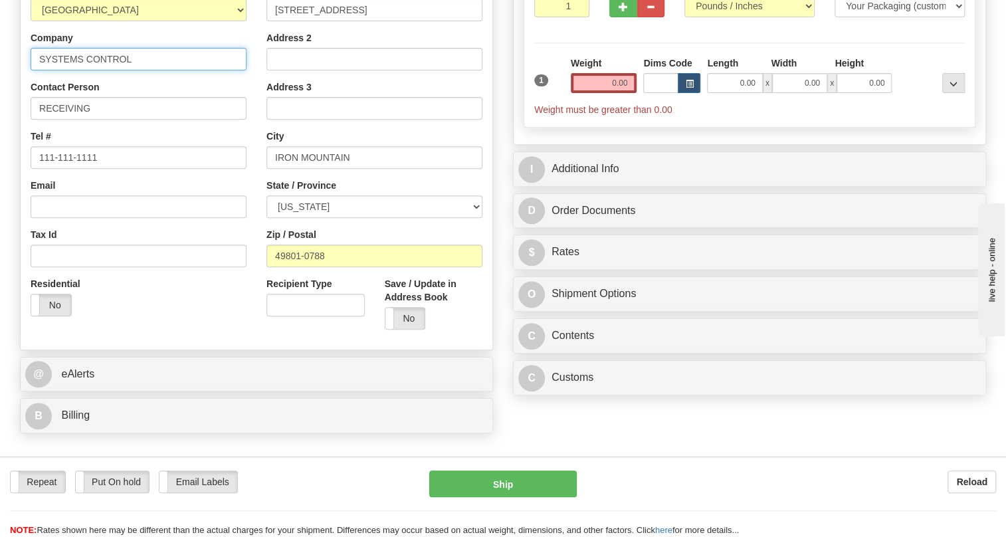
type input "SYSTEMS CONTROL"
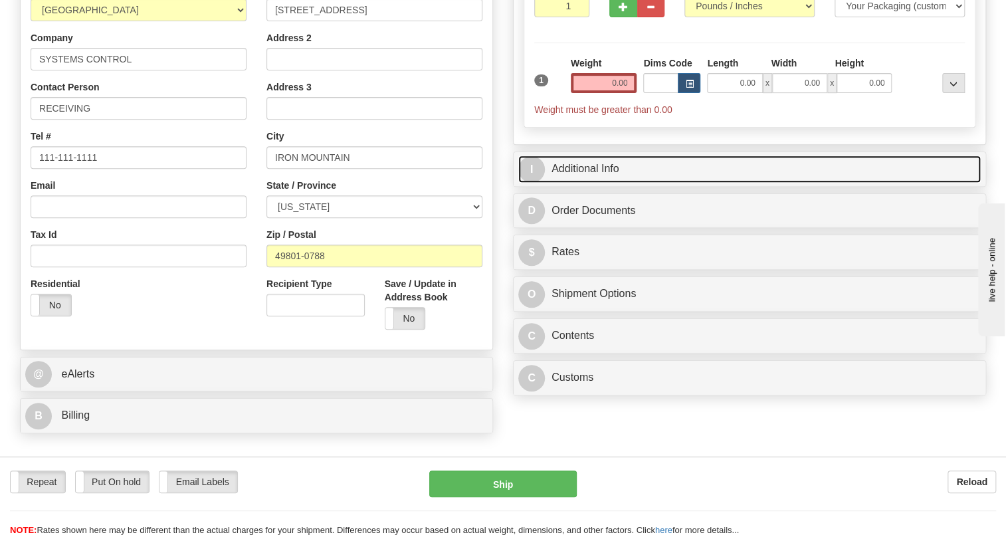
click at [581, 183] on link "I Additional Info" at bounding box center [749, 168] width 462 height 27
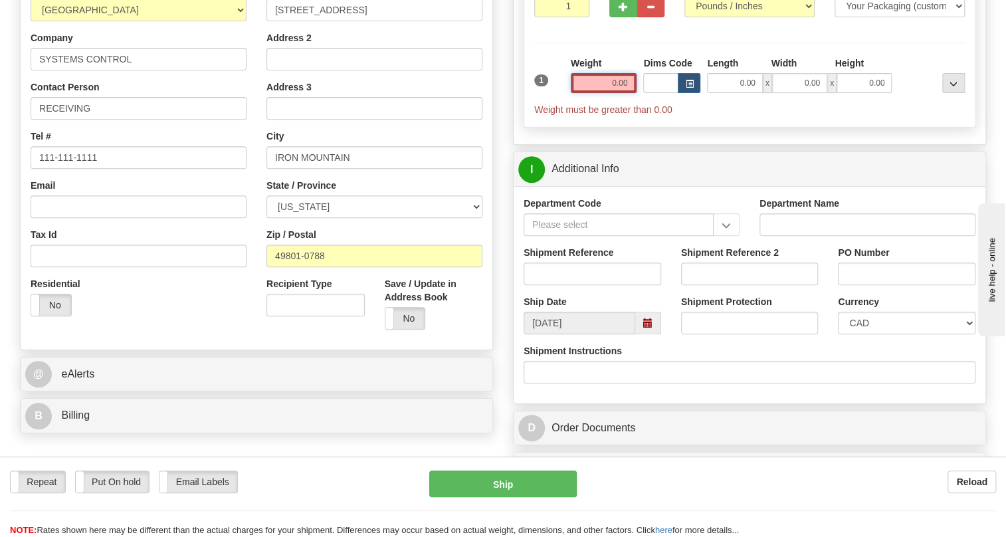
click at [614, 93] on input "0.00" at bounding box center [604, 83] width 66 height 20
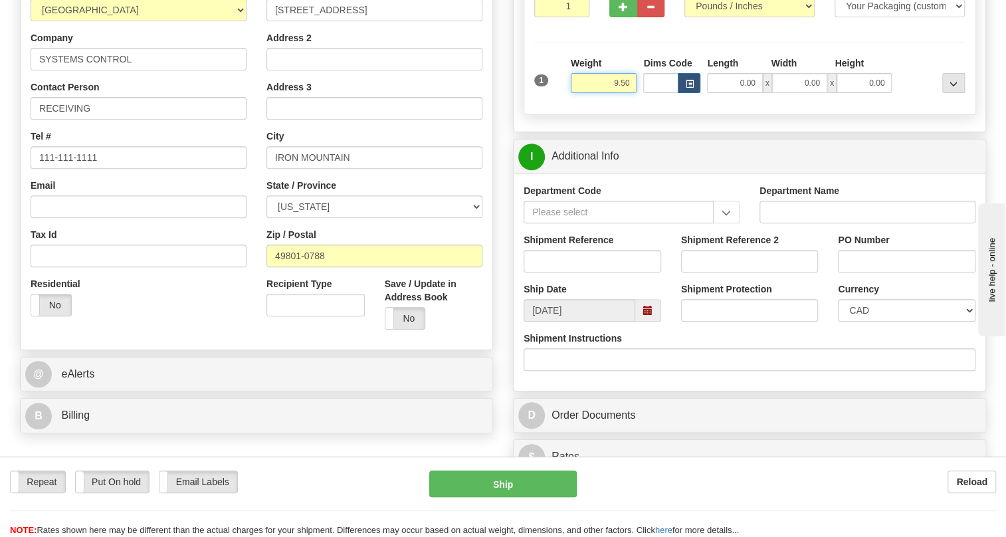
type input "9.50"
click at [567, 17] on input "1" at bounding box center [561, 6] width 55 height 23
type input "2"
click at [890, 322] on select "CAD USD EUR ZAR [PERSON_NAME] ARN AUD AUS AWG BBD BFR BGN BHD BMD BND BRC BRL C…" at bounding box center [907, 310] width 138 height 23
select select "1"
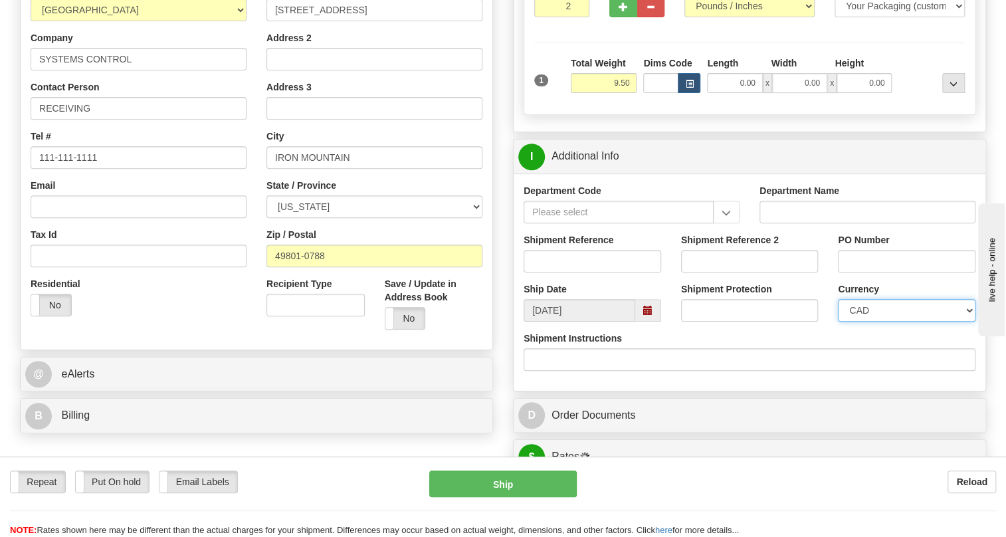
click at [838, 322] on select "CAD USD EUR ZAR [PERSON_NAME] ARN AUD AUS AWG BBD BFR BGN BHD BMD BND BRC BRL C…" at bounding box center [907, 310] width 138 height 23
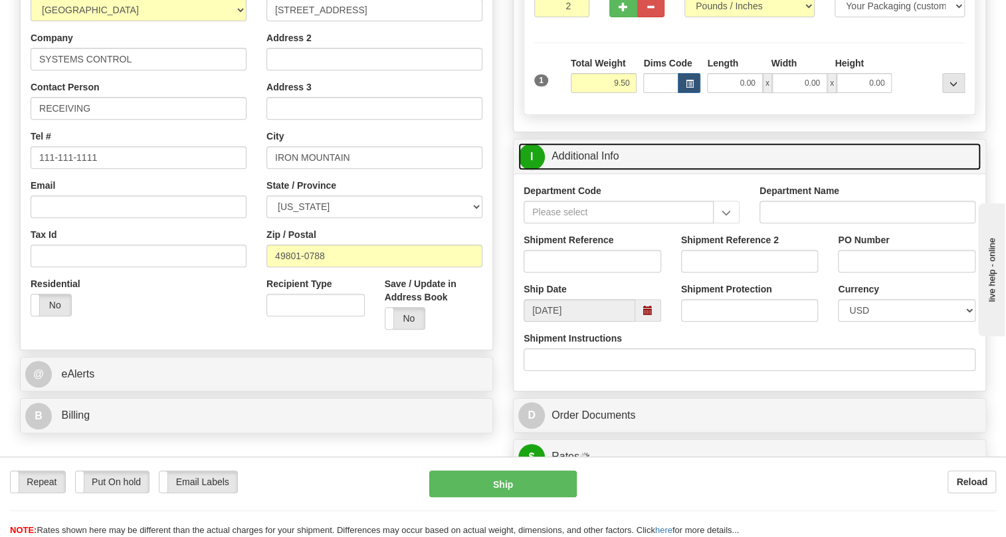
click at [595, 170] on link "I Additional Info" at bounding box center [749, 156] width 462 height 27
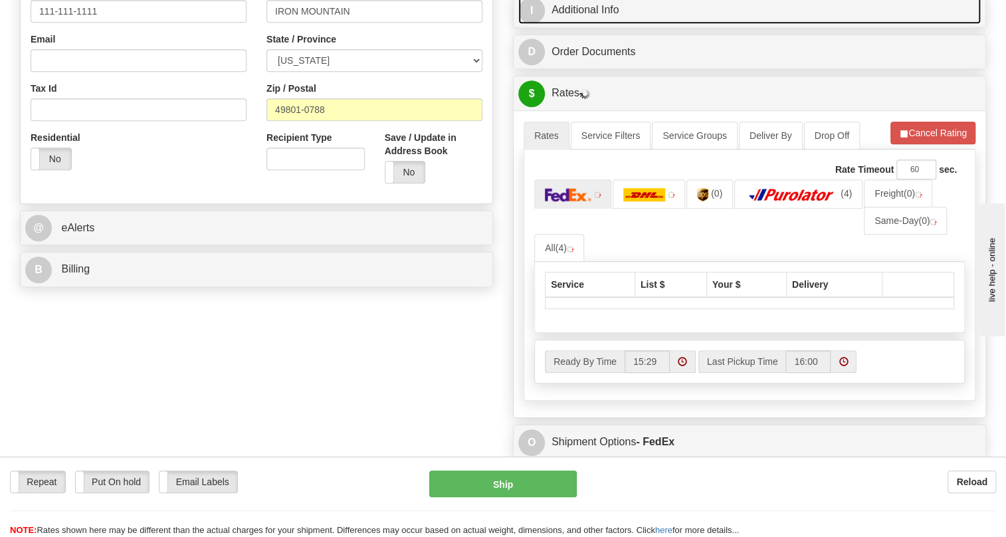
scroll to position [422, 0]
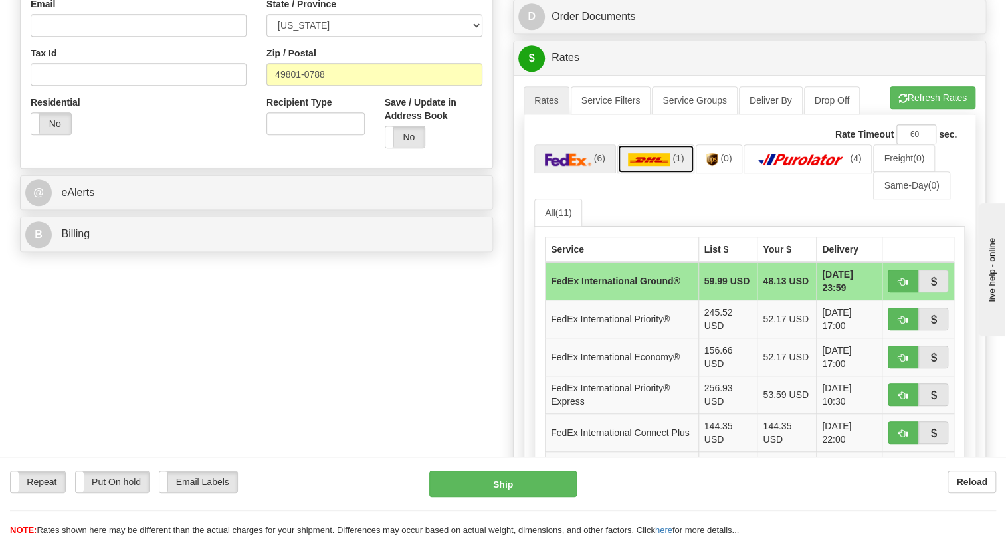
click at [645, 166] on img at bounding box center [649, 159] width 43 height 13
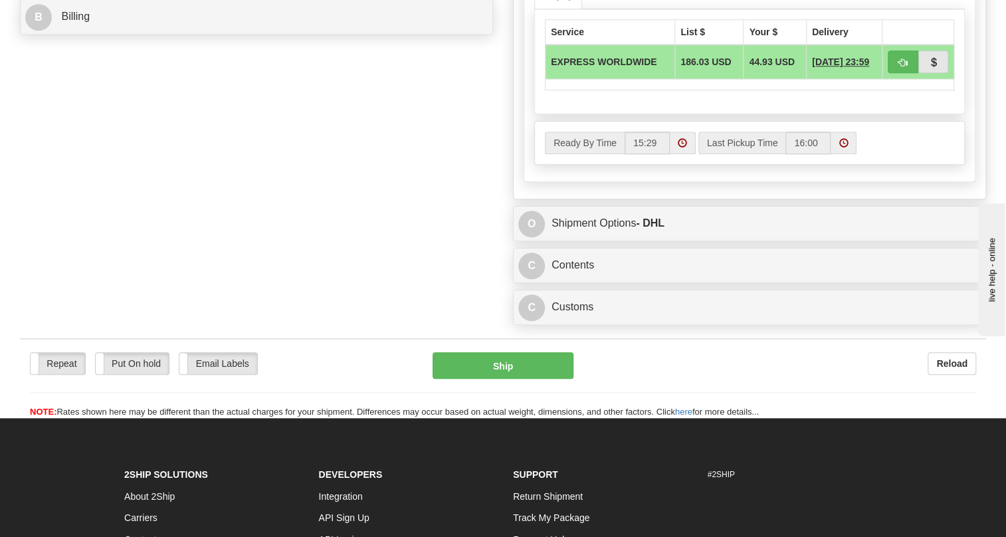
scroll to position [664, 0]
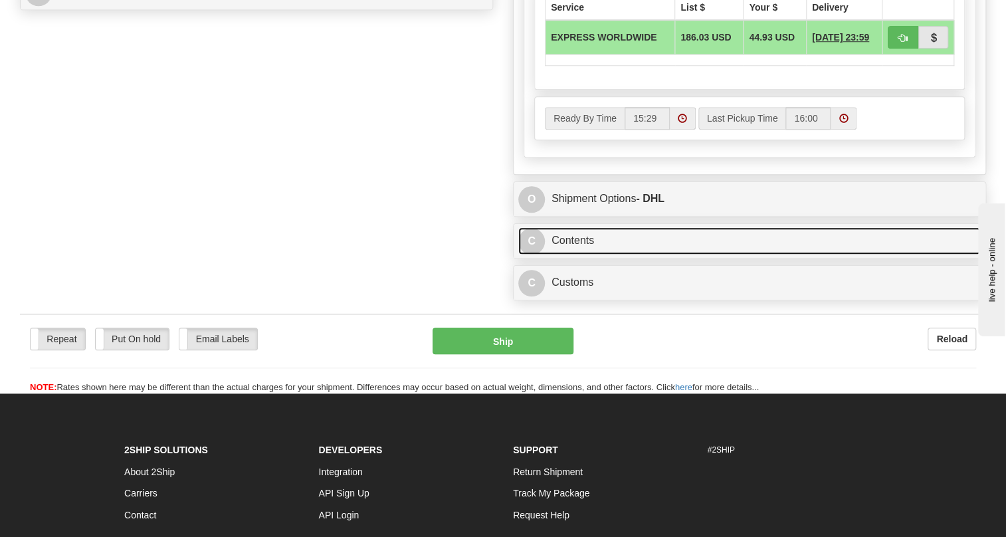
click at [577, 254] on link "C Contents" at bounding box center [749, 240] width 462 height 27
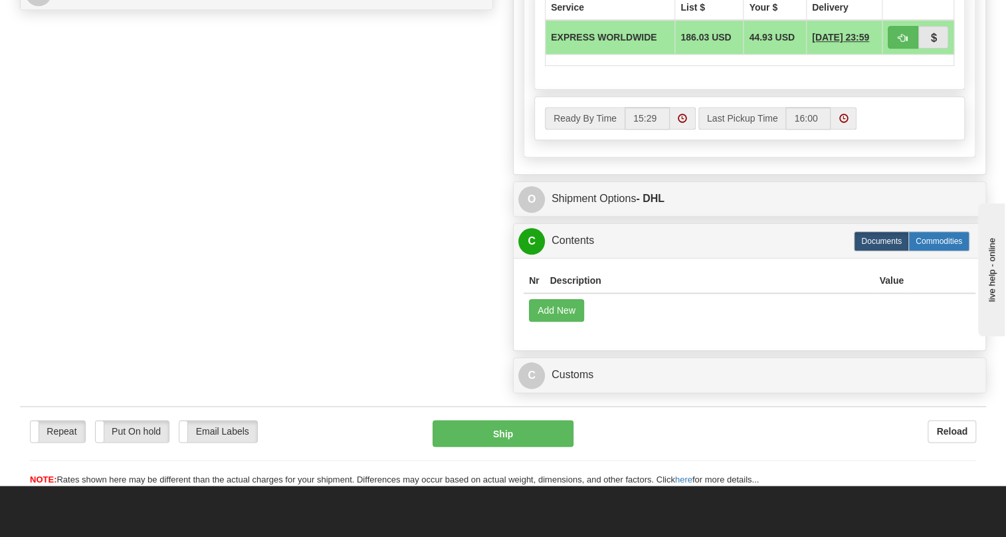
click at [942, 251] on label "Commodities" at bounding box center [938, 241] width 61 height 20
radio input "true"
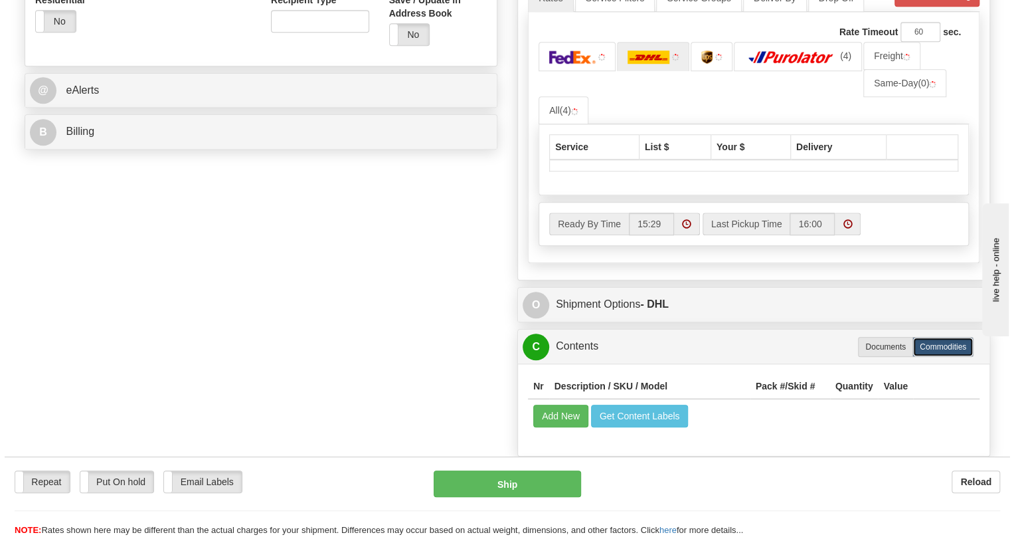
scroll to position [483, 0]
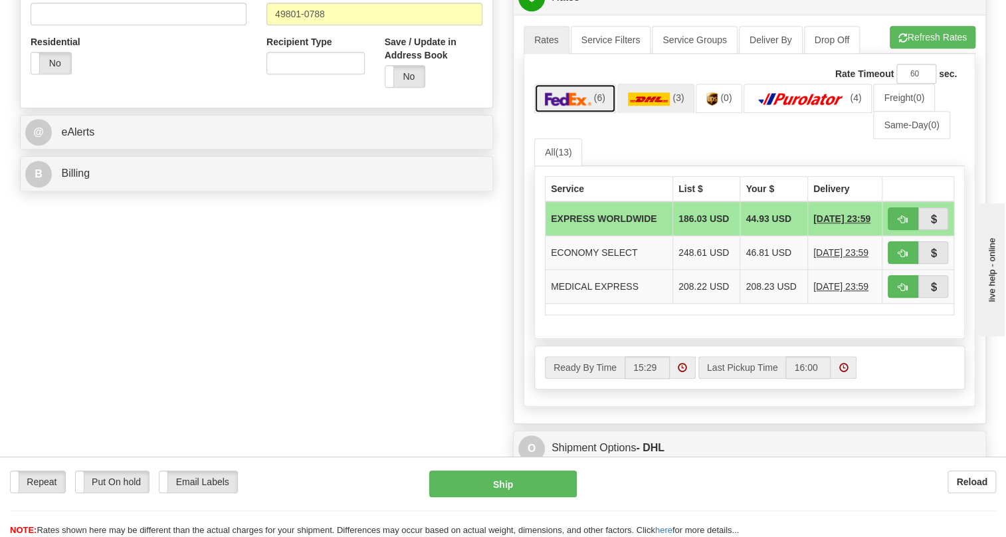
click at [574, 106] on img at bounding box center [568, 98] width 47 height 13
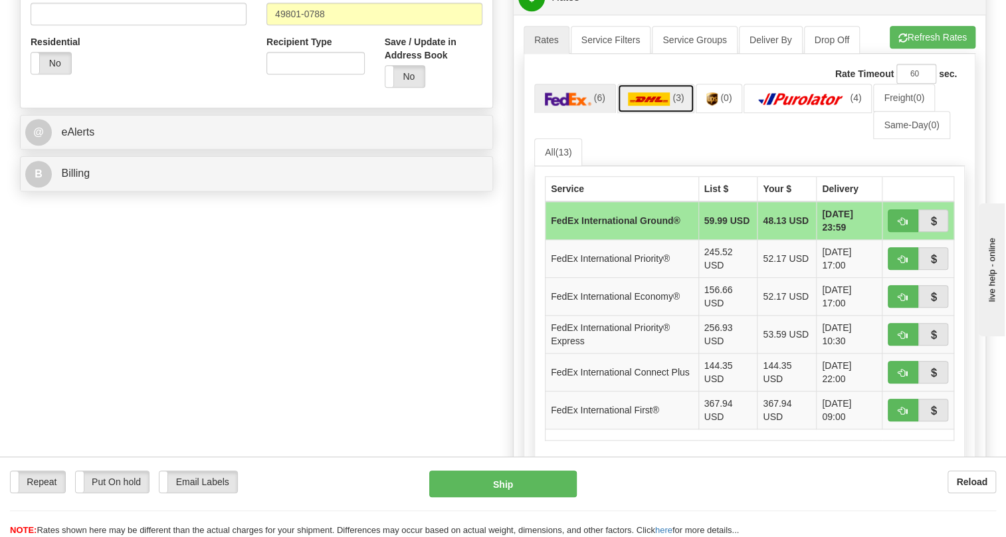
click at [658, 106] on img at bounding box center [649, 98] width 43 height 13
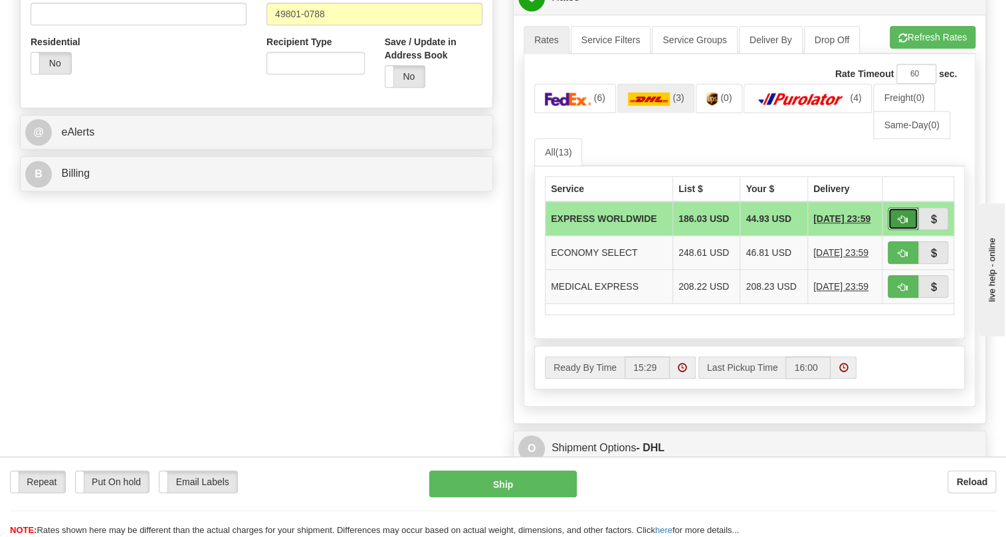
click at [899, 224] on span "button" at bounding box center [902, 219] width 9 height 9
type input "P"
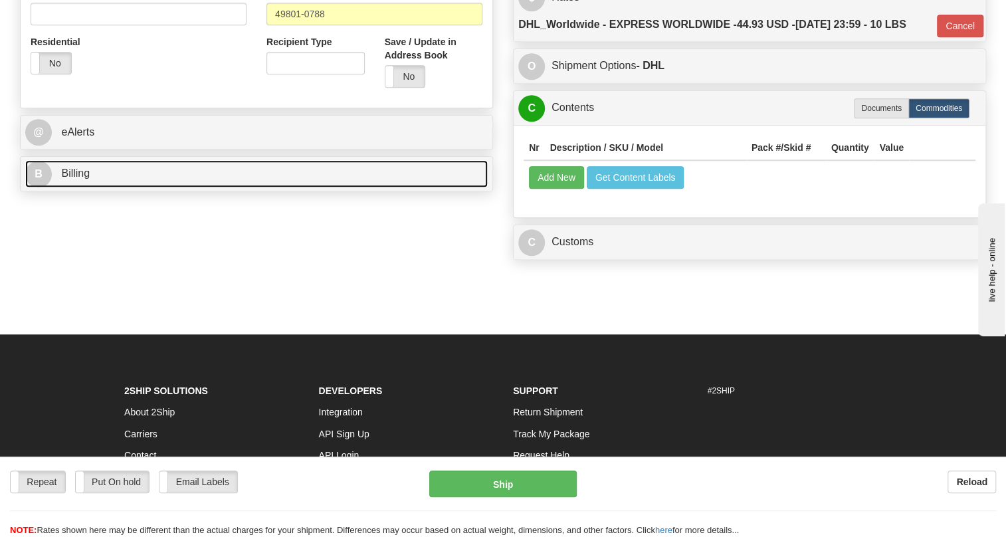
click at [84, 179] on span "Billing" at bounding box center [75, 172] width 29 height 11
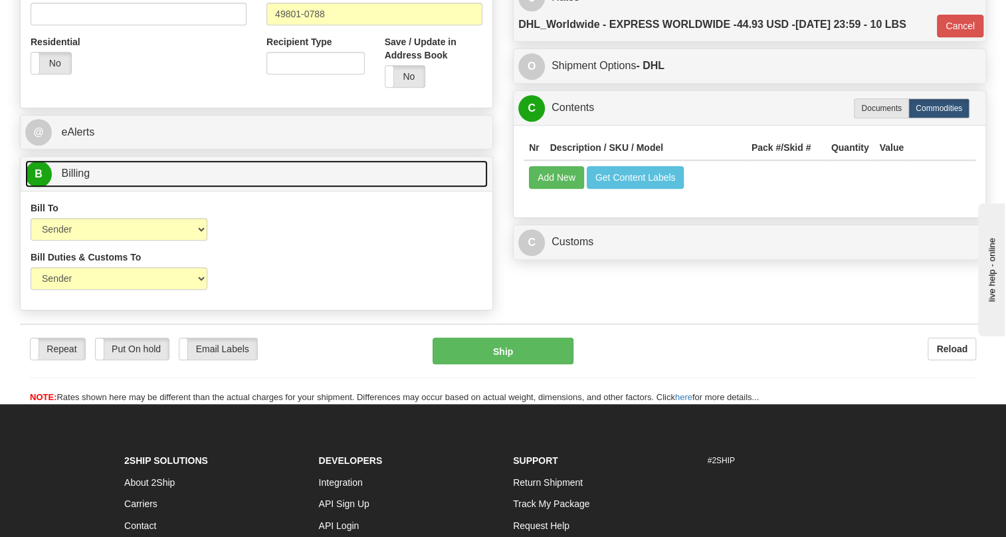
click at [84, 179] on span "Billing" at bounding box center [75, 172] width 29 height 11
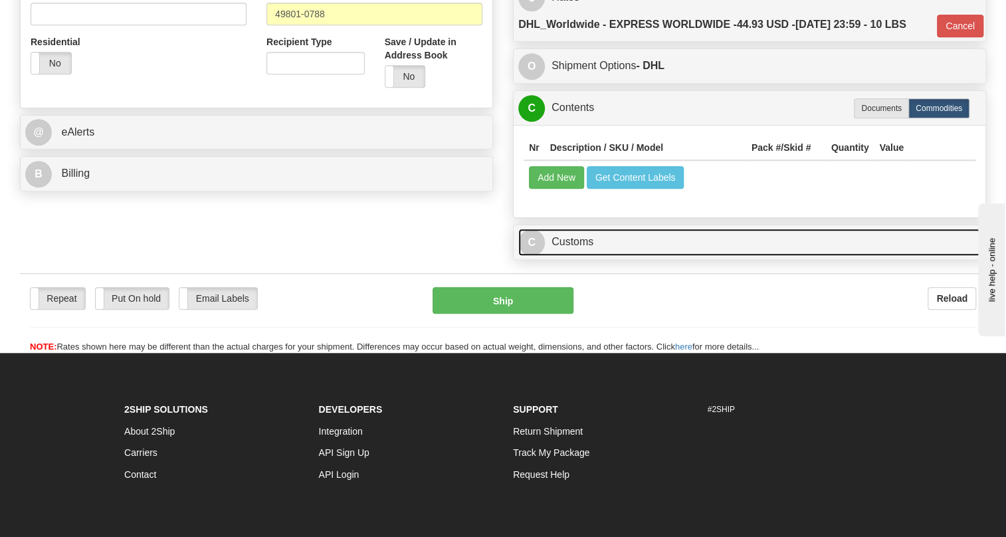
click at [593, 256] on link "C Customs" at bounding box center [749, 242] width 462 height 27
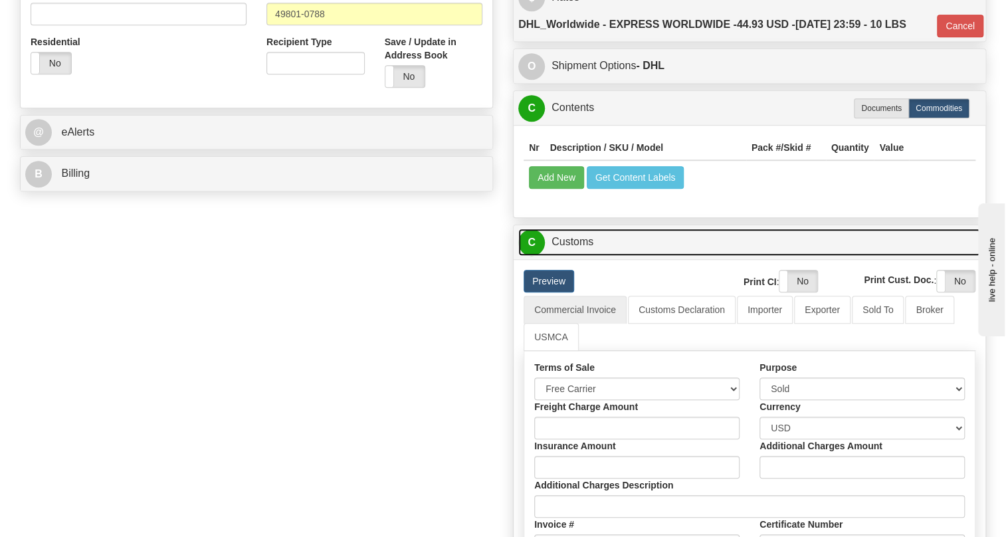
click at [593, 256] on link "C Customs" at bounding box center [749, 242] width 462 height 27
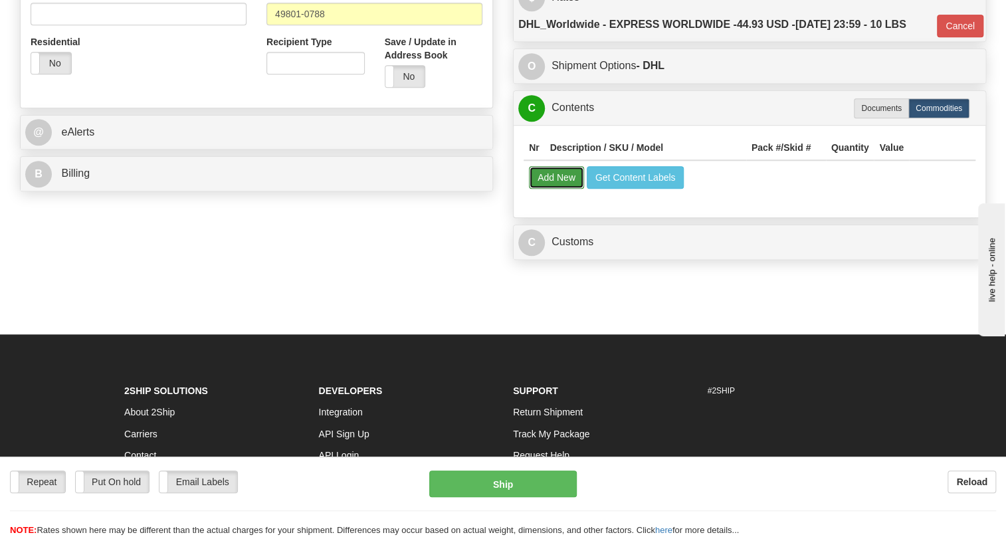
click at [555, 189] on button "Add New" at bounding box center [556, 177] width 55 height 23
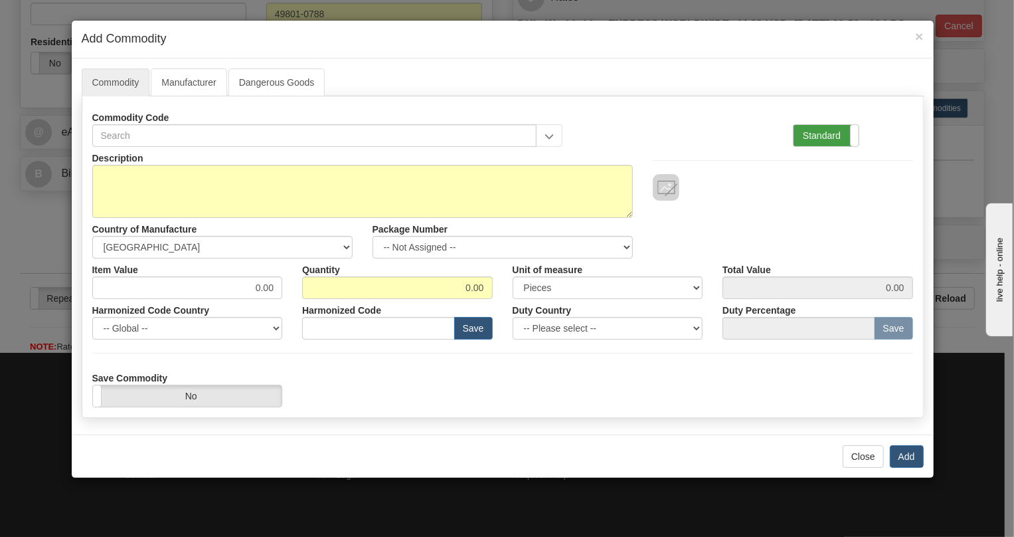
click at [823, 136] on label "Standard" at bounding box center [826, 135] width 65 height 21
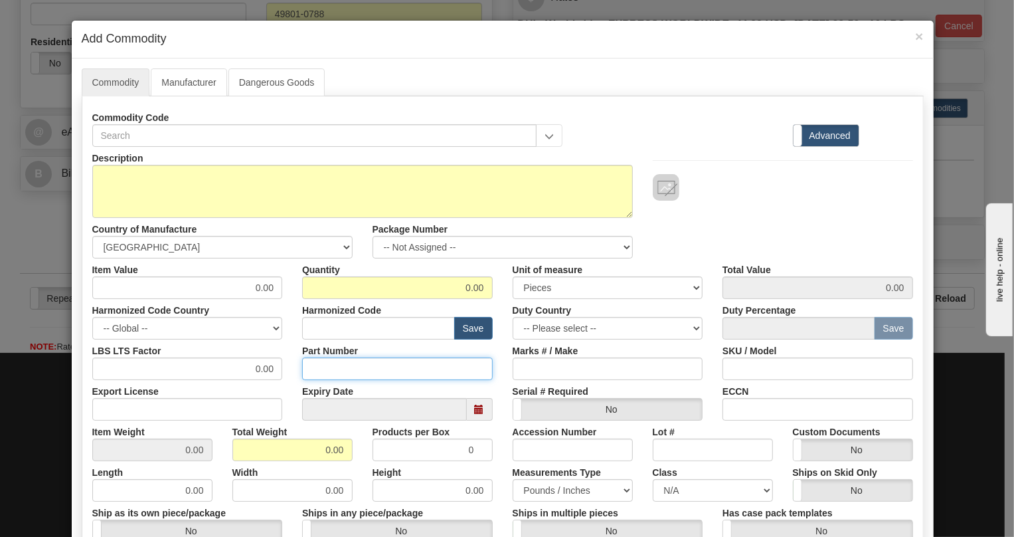
click at [324, 365] on input "Part Number" at bounding box center [397, 368] width 191 height 23
paste input "ED20KISAA3"
type input "ED20KISAA3"
drag, startPoint x: 363, startPoint y: 367, endPoint x: 312, endPoint y: 367, distance: 51.2
click at [312, 367] on input "ED20KISAA3" at bounding box center [397, 368] width 191 height 23
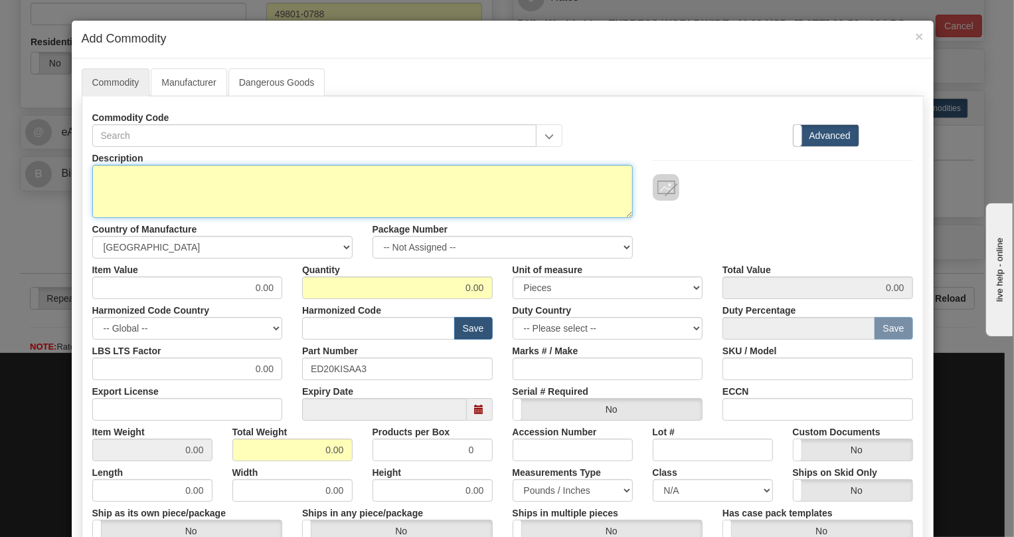
click at [161, 173] on textarea "Description" at bounding box center [362, 191] width 541 height 53
paste textarea "D20KISAA3"
type textarea "D20KISAA3"
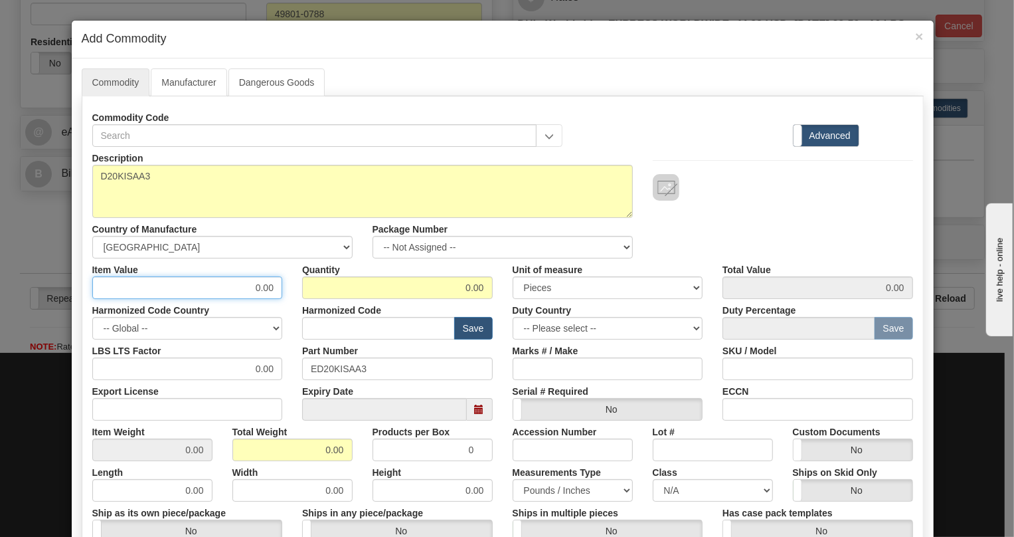
click at [270, 288] on input "0.00" at bounding box center [187, 287] width 191 height 23
paste input "343,12"
click at [260, 294] on input "343,12" at bounding box center [187, 287] width 191 height 23
type input "343.12"
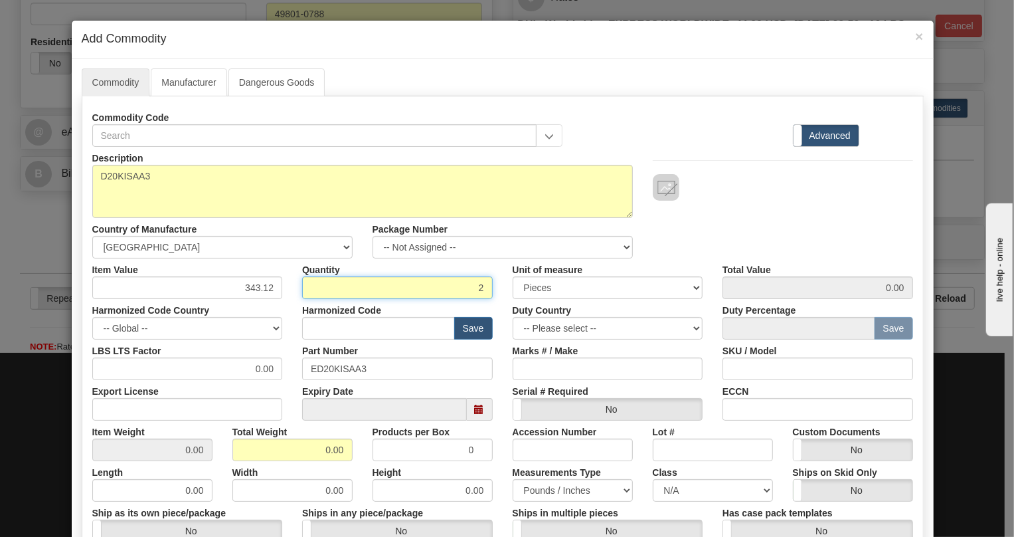
type input "2"
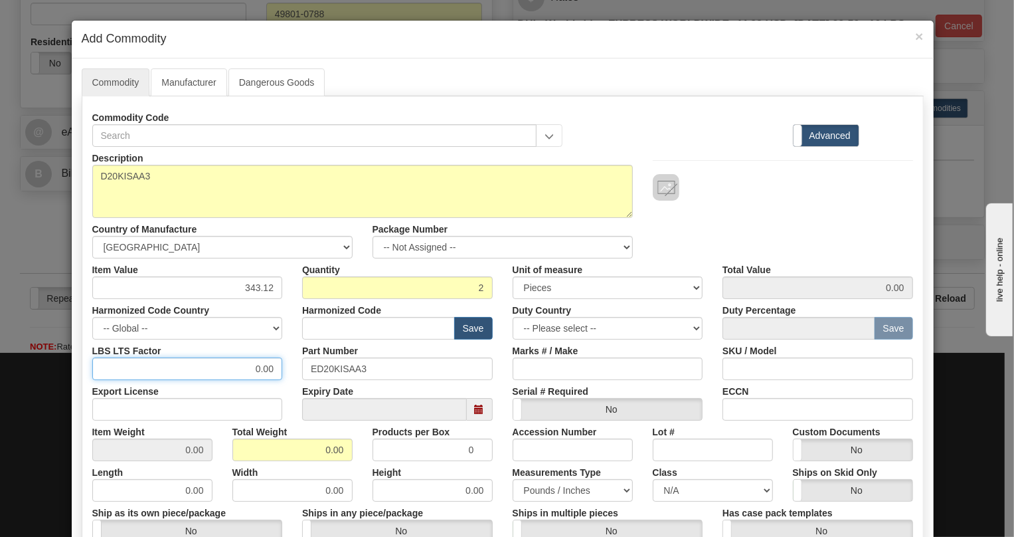
type input "686.24"
click at [248, 372] on input "0.00" at bounding box center [187, 368] width 191 height 23
type input "1.00"
click at [305, 445] on input "0.00" at bounding box center [293, 449] width 120 height 23
type input "1.00"
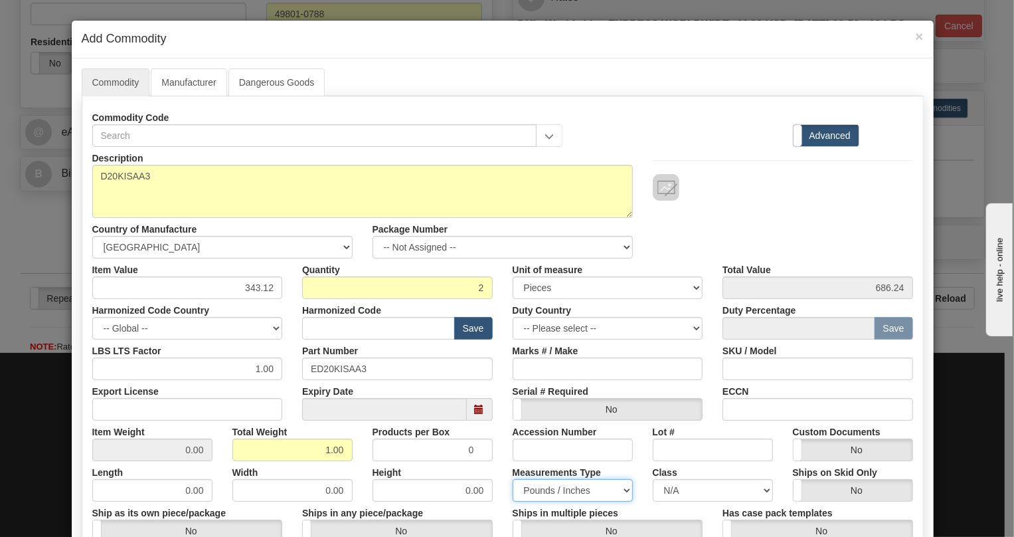
type input "0.5000"
click at [537, 486] on select "Pounds / Inches Kilograms / Centimeters" at bounding box center [573, 490] width 120 height 23
click at [504, 465] on div "Measurements Type Pounds / Inches Kilograms / Centimeters" at bounding box center [573, 481] width 140 height 41
click at [312, 328] on input "text" at bounding box center [378, 328] width 153 height 23
paste input "8517.79.0000"
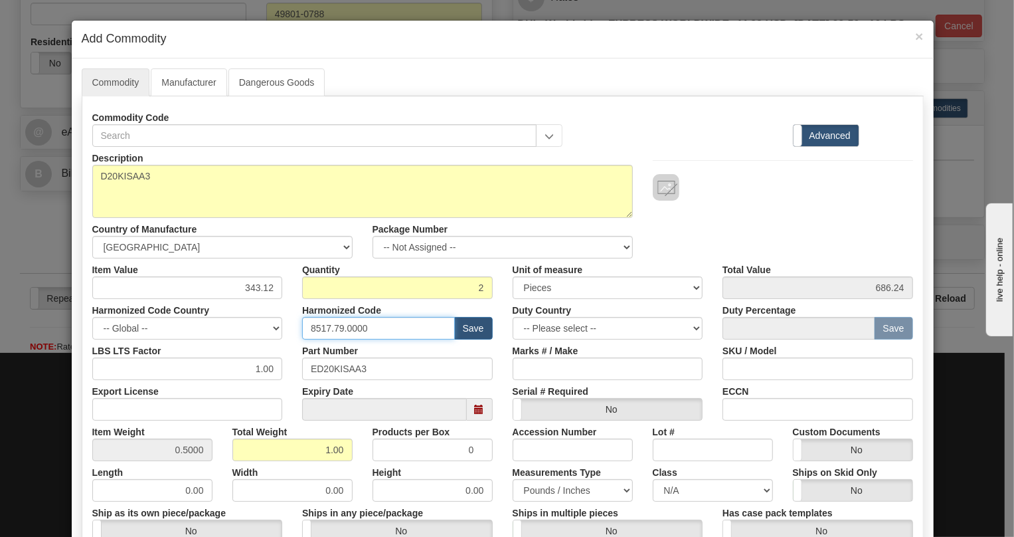
type input "8517.79.0000"
click at [278, 353] on div "LBS LTS Factor 1.00" at bounding box center [187, 359] width 211 height 41
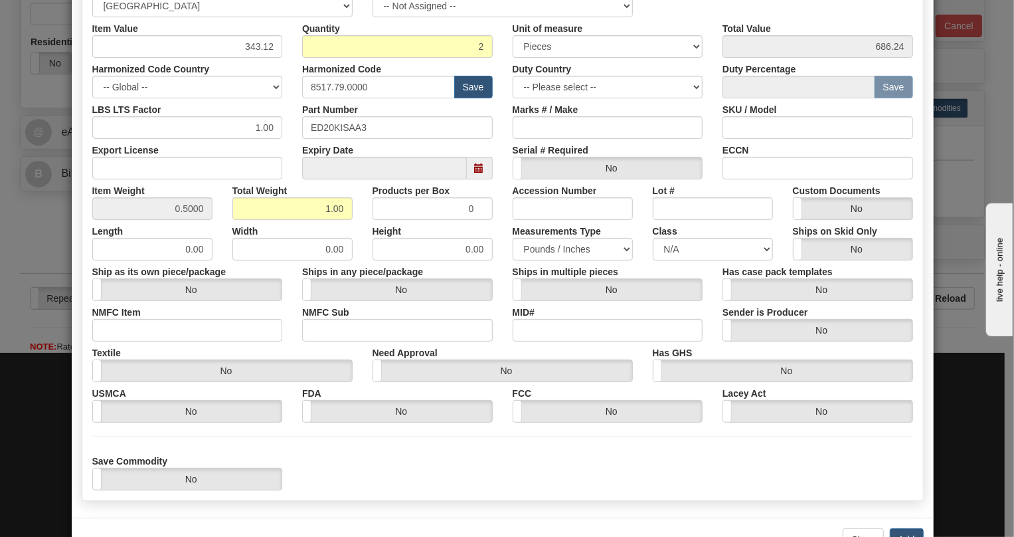
scroll to position [284, 0]
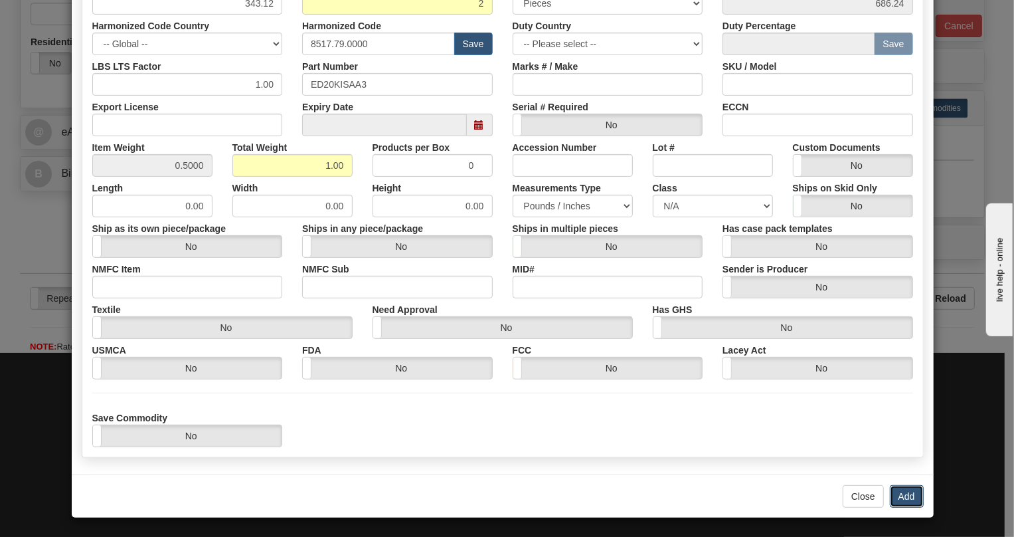
click at [903, 494] on button "Add" at bounding box center [907, 496] width 34 height 23
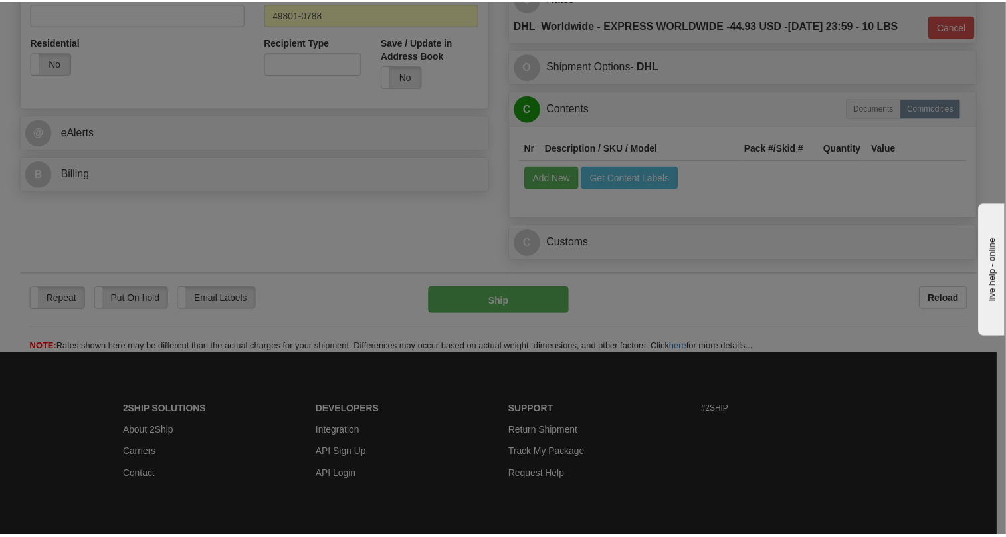
scroll to position [0, 0]
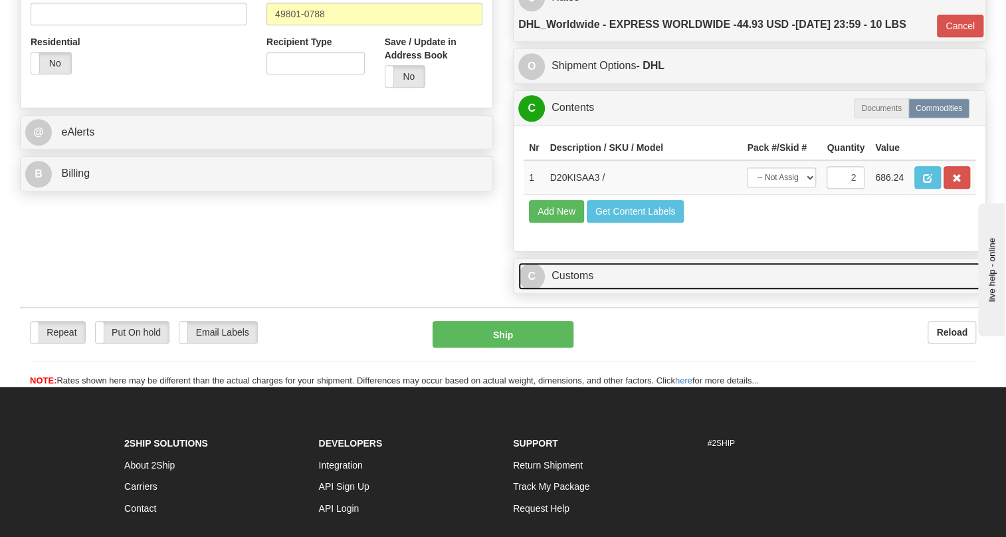
click at [574, 290] on link "C Customs" at bounding box center [749, 275] width 462 height 27
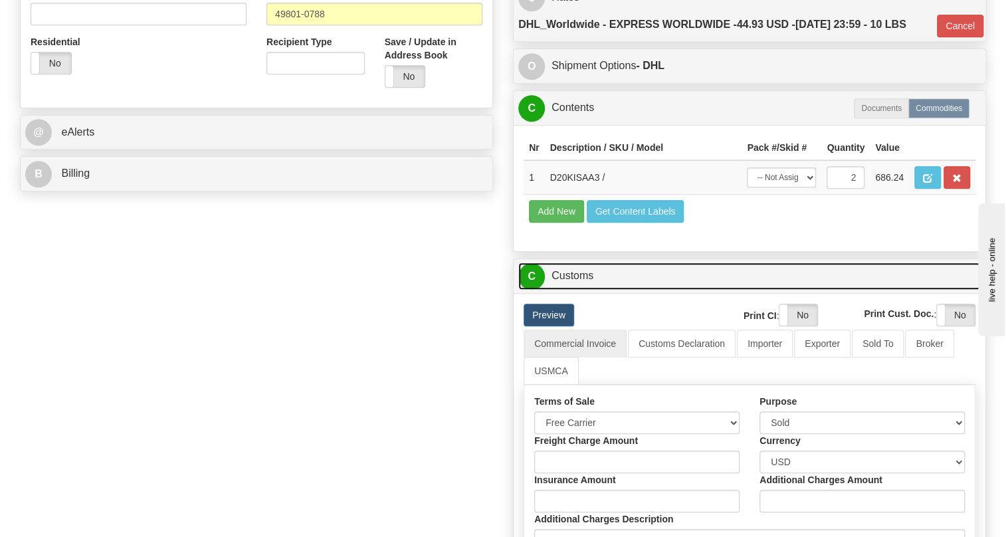
click at [574, 290] on link "C Customs" at bounding box center [749, 275] width 462 height 27
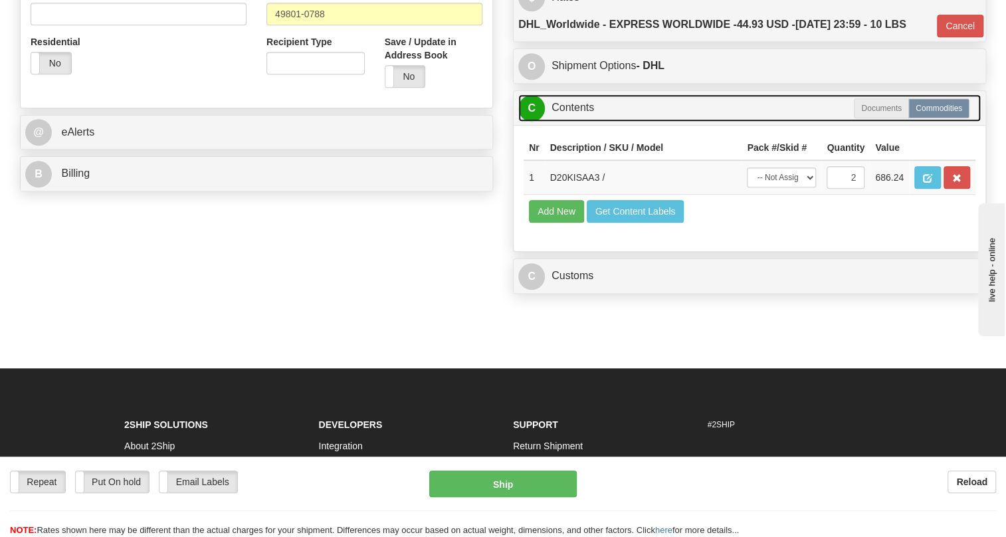
drag, startPoint x: 581, startPoint y: 138, endPoint x: 567, endPoint y: 140, distance: 14.1
click at [581, 122] on link "C Contents" at bounding box center [749, 107] width 462 height 27
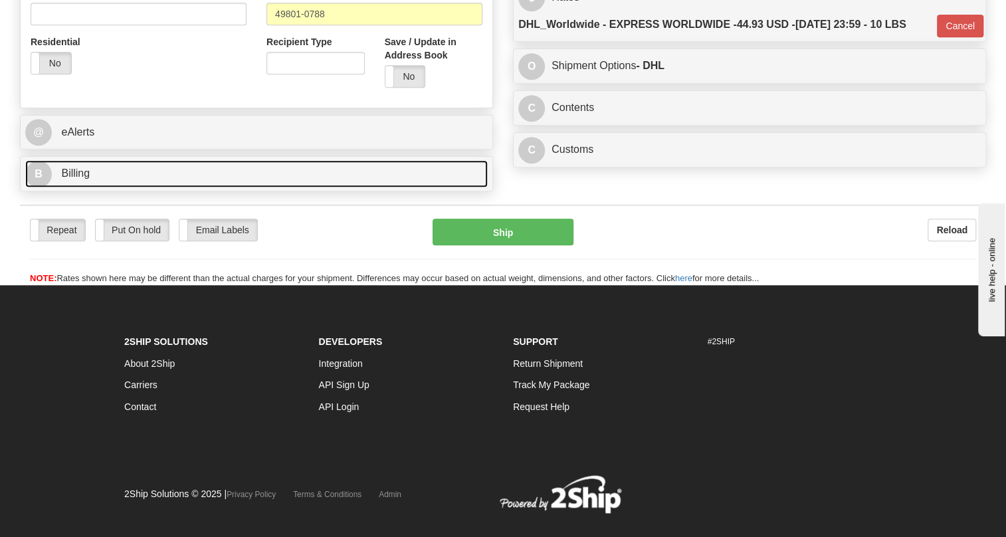
click at [78, 179] on span "Billing" at bounding box center [75, 172] width 29 height 11
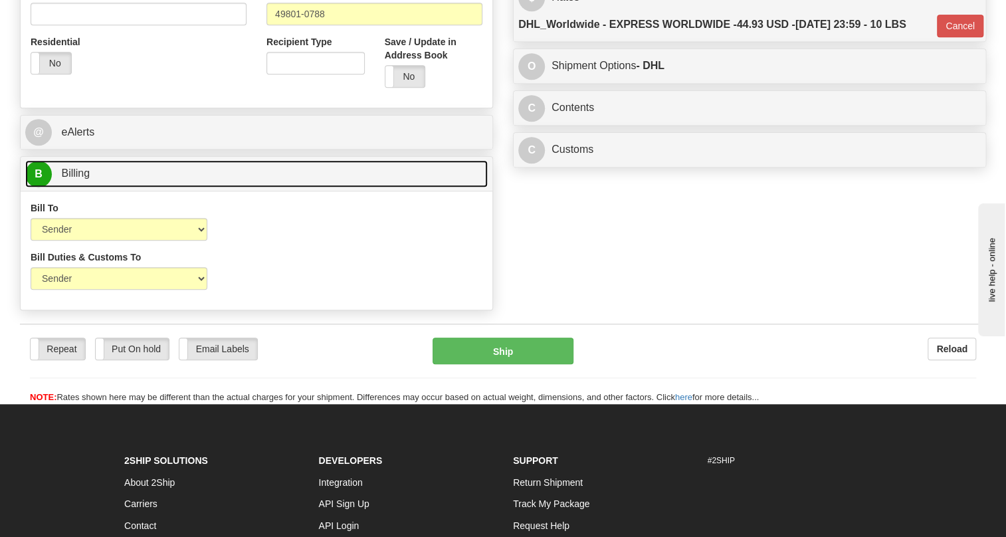
click at [74, 179] on span "Billing" at bounding box center [75, 172] width 29 height 11
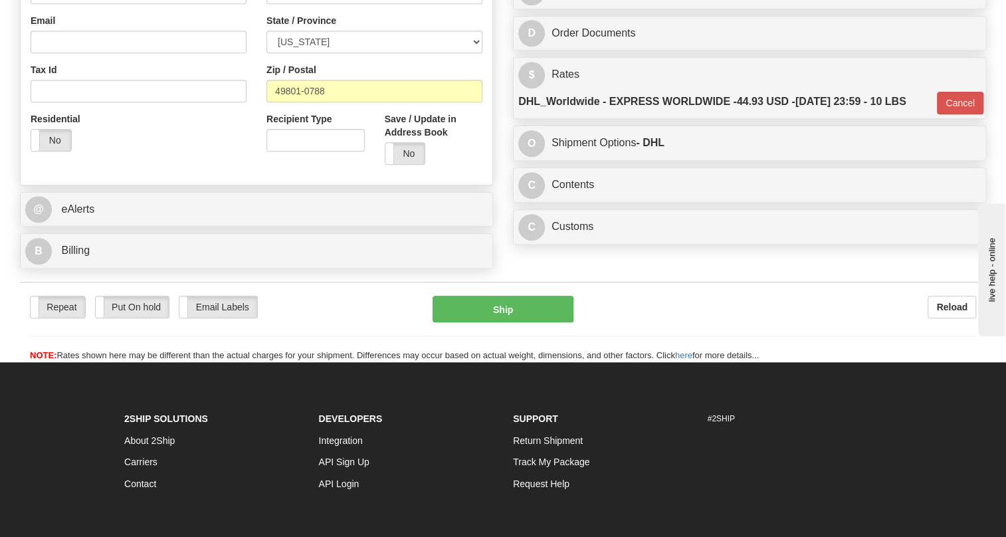
scroll to position [241, 0]
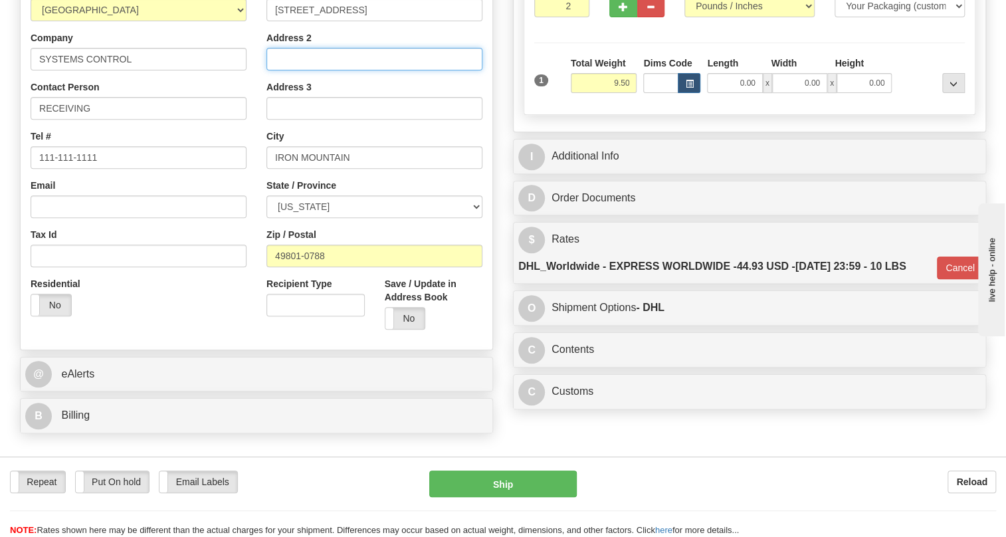
click at [270, 70] on input "Address 2" at bounding box center [374, 59] width 216 height 23
paste input "Attn: Door 62 Panel Receiving/ 437867"
type input "Attn: Door 62 Panel Receiving/ 437867"
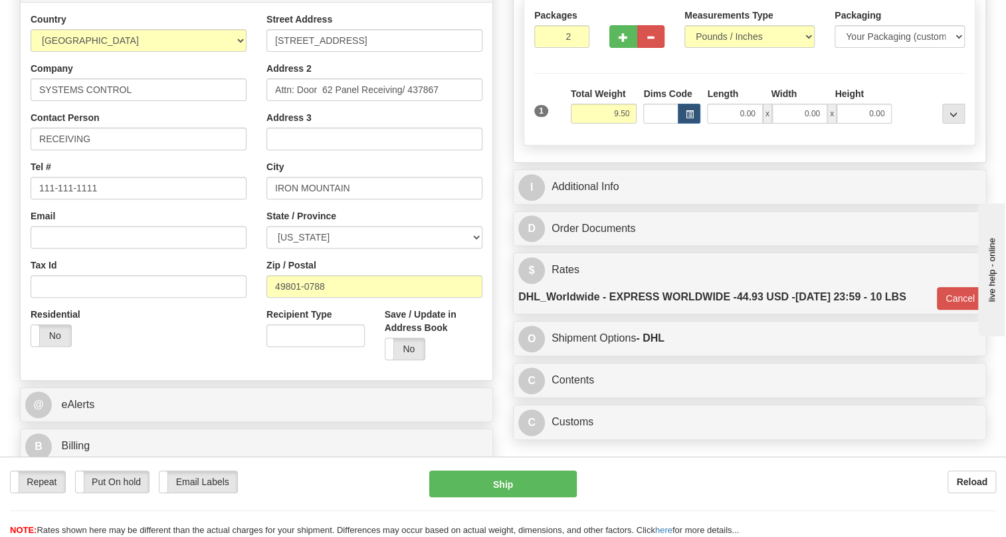
scroll to position [181, 0]
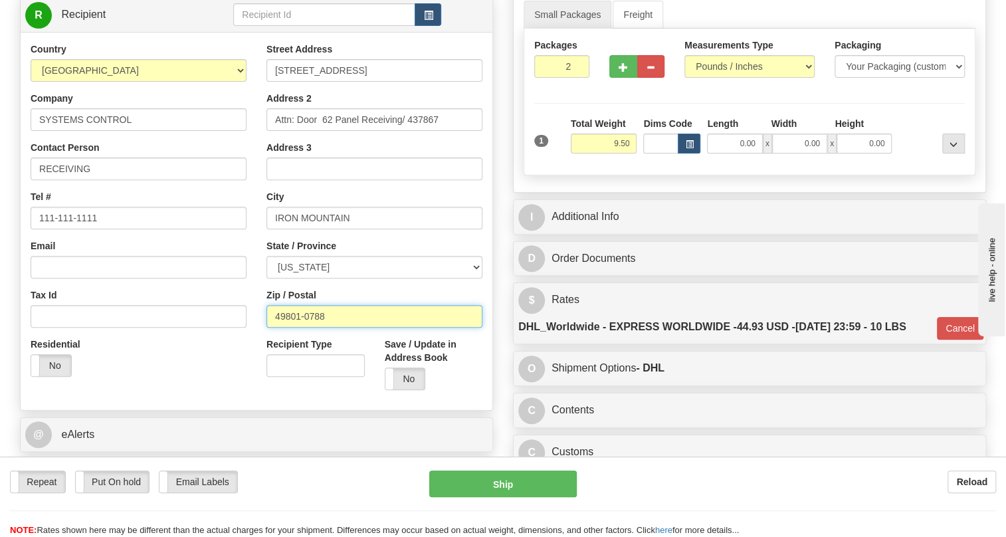
drag, startPoint x: 325, startPoint y: 346, endPoint x: 301, endPoint y: 353, distance: 24.8
click at [301, 328] on input "49801-0788" at bounding box center [374, 316] width 216 height 23
type input "49801"
click at [258, 331] on div "Street Address 3201 E INDUSTRIAL DR Address 2 Attn: Door 62 Panel Receiving/ 43…" at bounding box center [374, 221] width 236 height 357
type input "P"
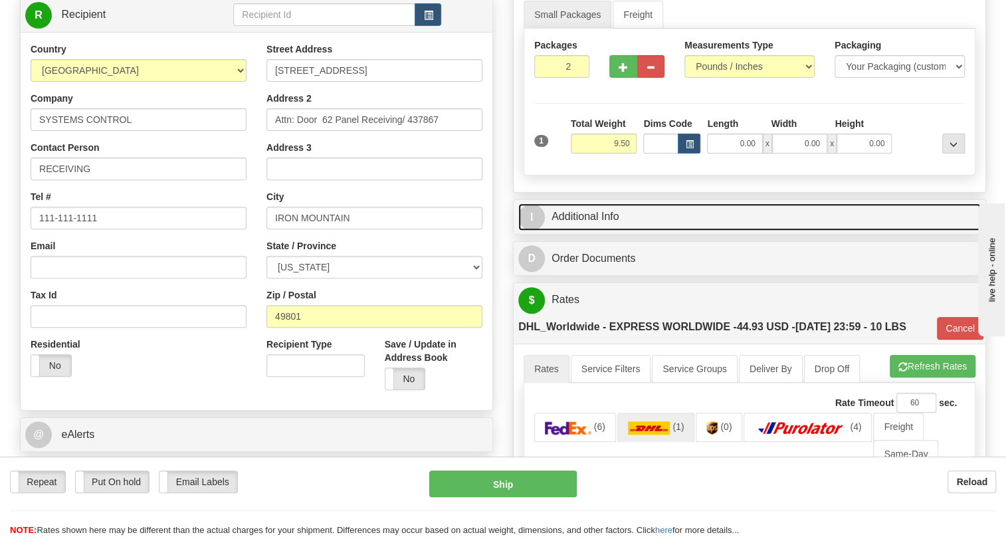
click at [605, 231] on link "I Additional Info" at bounding box center [749, 216] width 462 height 27
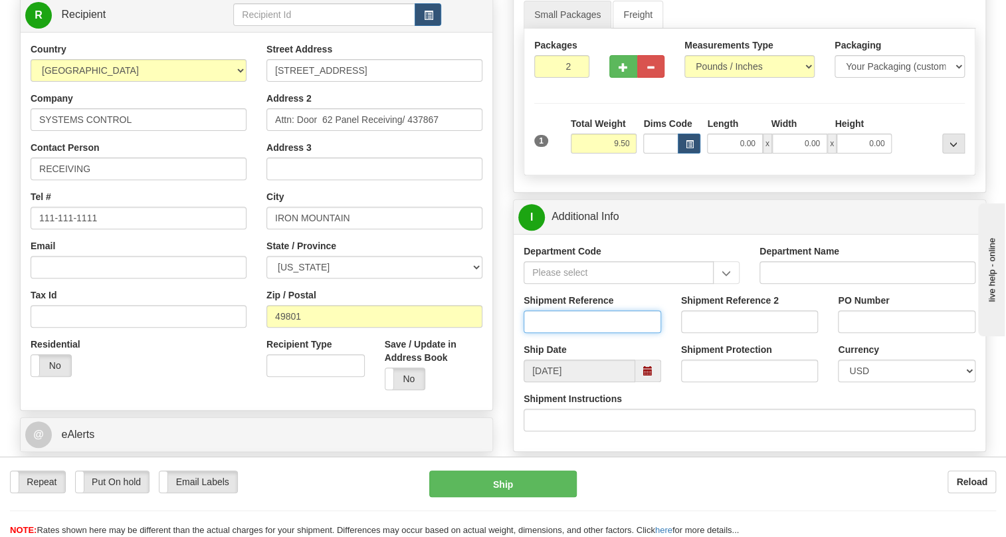
click at [537, 333] on input "Shipment Reference" at bounding box center [592, 321] width 138 height 23
paste input "3501416635OLS9952594 / 534693"
drag, startPoint x: 604, startPoint y: 352, endPoint x: 527, endPoint y: 352, distance: 77.1
click at [527, 333] on input "3501416635OLS9952594 / 534693" at bounding box center [592, 321] width 138 height 23
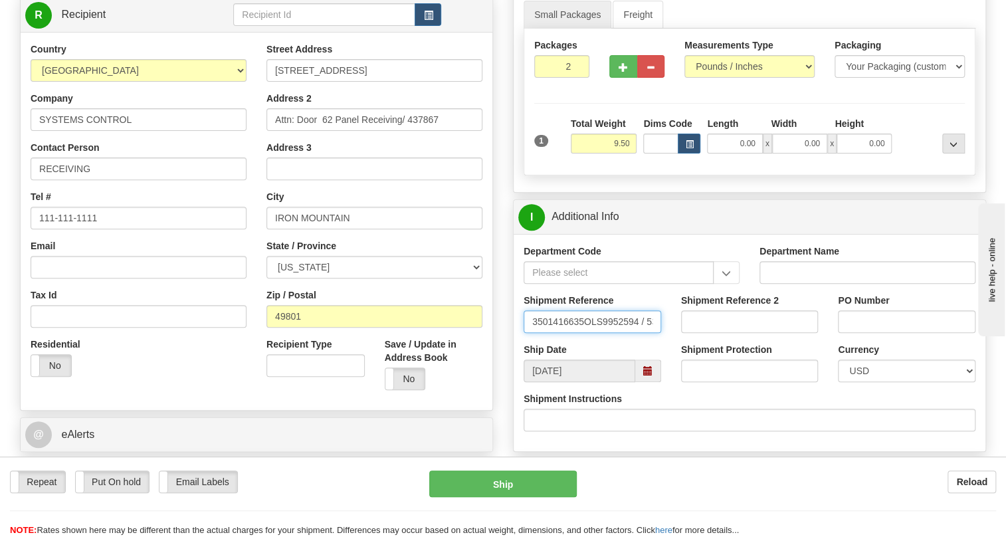
type input "3501416635OLS9952594 / 534693"
click at [854, 333] on input "PO Number" at bounding box center [907, 321] width 138 height 23
paste input "3501416635OLS9952594"
drag, startPoint x: 898, startPoint y: 354, endPoint x: 844, endPoint y: 354, distance: 54.5
click at [844, 333] on input "3501416635OLS9952594" at bounding box center [907, 321] width 138 height 23
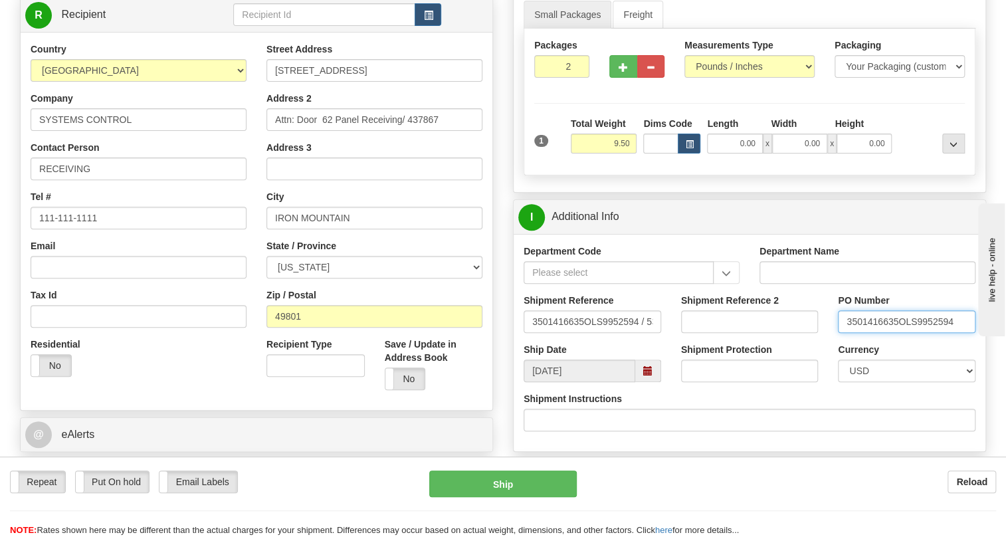
type input "3501416635OLS9952594"
click at [115, 180] on input "RECEIVING" at bounding box center [139, 168] width 216 height 23
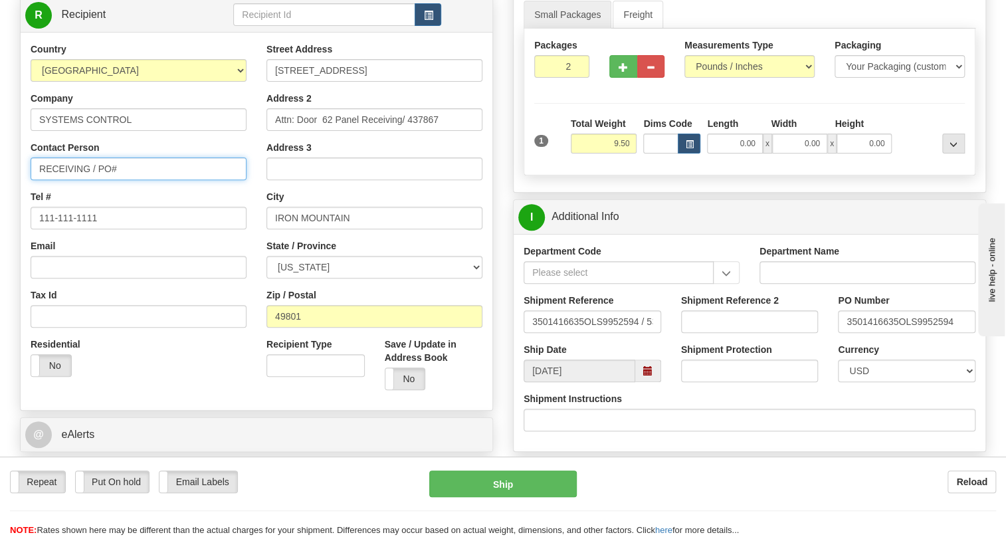
paste input "3501416635"
type input "RECEIVING / PO# 3501416635"
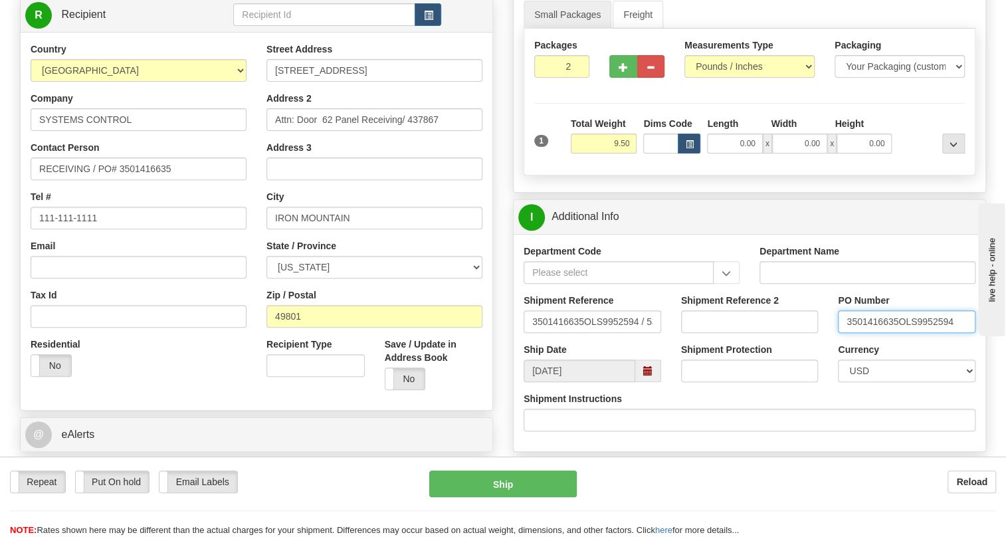
click at [935, 333] on input "3501416635OLS9952594" at bounding box center [907, 321] width 138 height 23
drag, startPoint x: 952, startPoint y: 351, endPoint x: 814, endPoint y: 361, distance: 137.9
click at [814, 343] on div "Shipment Reference 3501416635OLS9952594 / 534693 Shipment Reference 2 PO Number…" at bounding box center [750, 318] width 472 height 49
drag, startPoint x: 531, startPoint y: 350, endPoint x: 688, endPoint y: 347, distance: 156.1
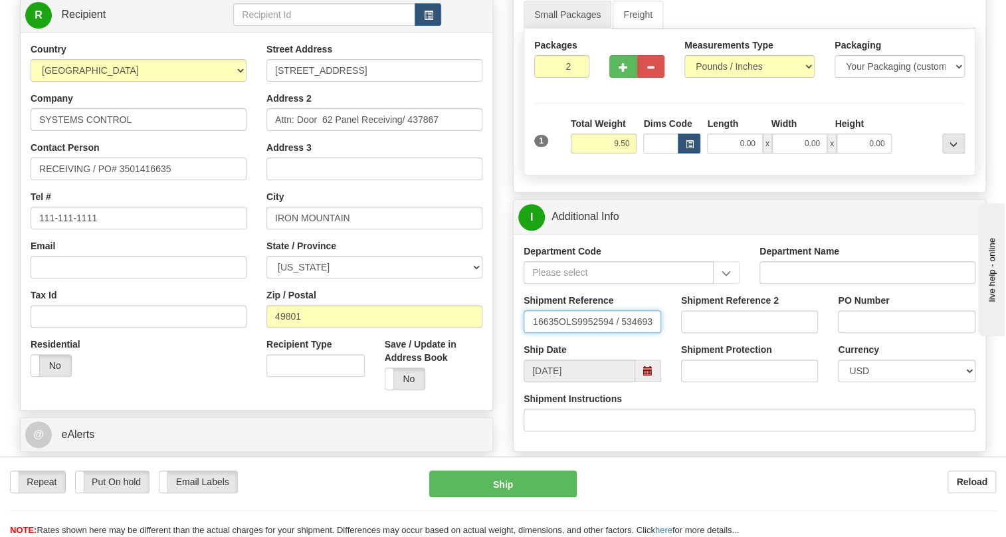
click at [688, 343] on div "Shipment Reference 3501416635OLS9952594 / 534693 Shipment Reference 2 PO Number" at bounding box center [750, 318] width 472 height 49
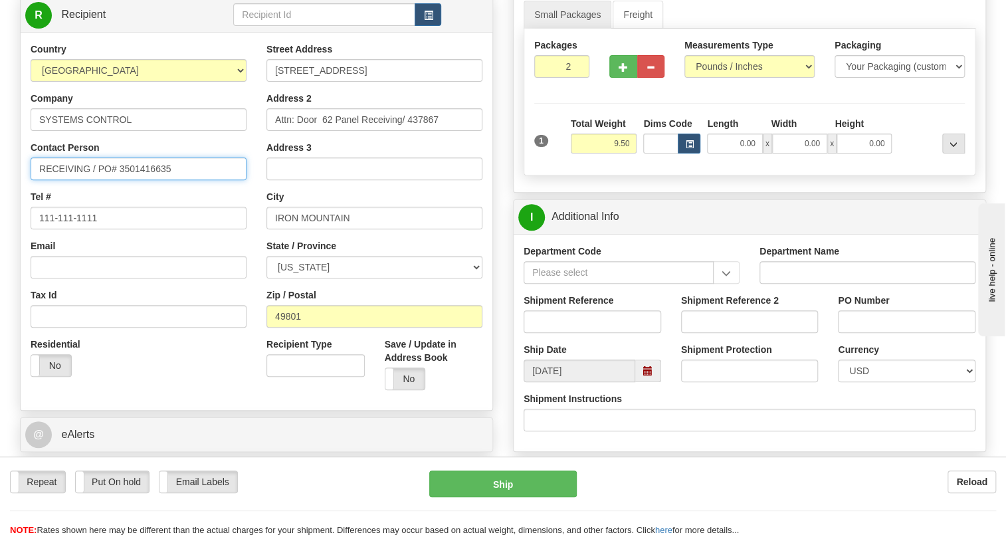
drag, startPoint x: 172, startPoint y: 200, endPoint x: 118, endPoint y: 209, distance: 54.6
click at [118, 180] on input "RECEIVING / PO# 3501416635" at bounding box center [139, 168] width 216 height 23
type input "RECEIVING / PO#"
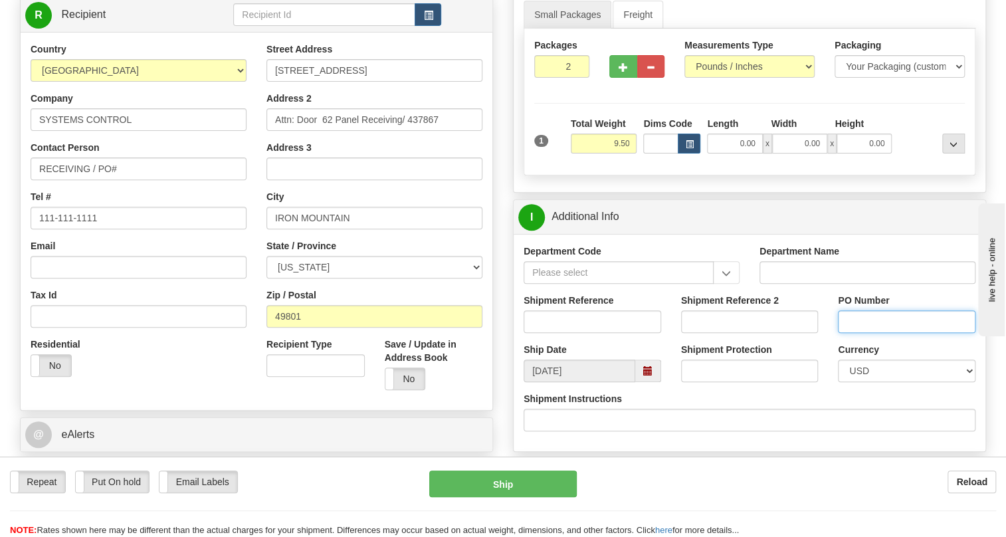
click at [866, 333] on input "PO Number" at bounding box center [907, 321] width 138 height 23
paste input "437867OLS99525662"
type input "437867OLS99525662"
click at [539, 333] on input "Shipment Reference" at bounding box center [592, 321] width 138 height 23
paste input "0537690"
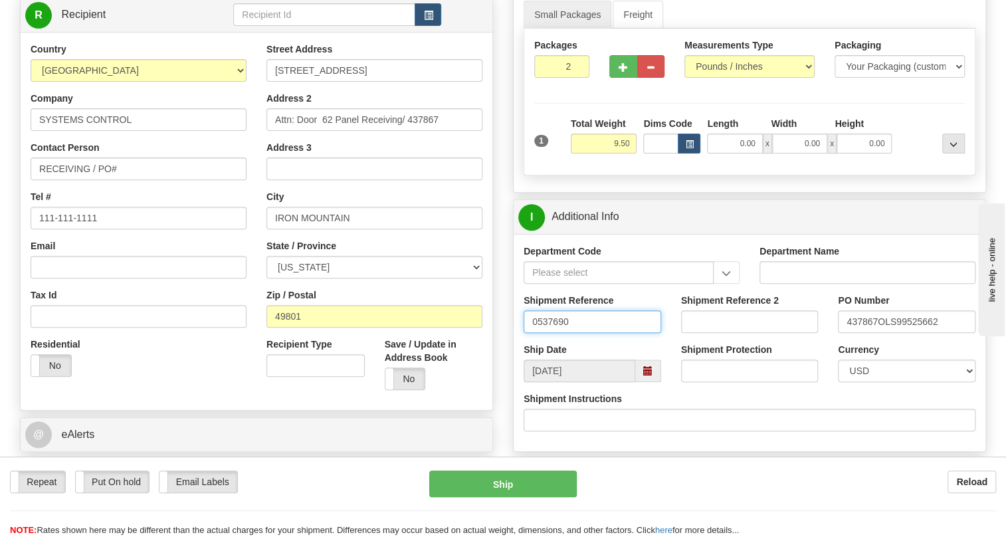
click at [536, 333] on input "0537690" at bounding box center [592, 321] width 138 height 23
click at [573, 333] on input "537690" at bounding box center [592, 321] width 138 height 23
type input "537690/5399005765"
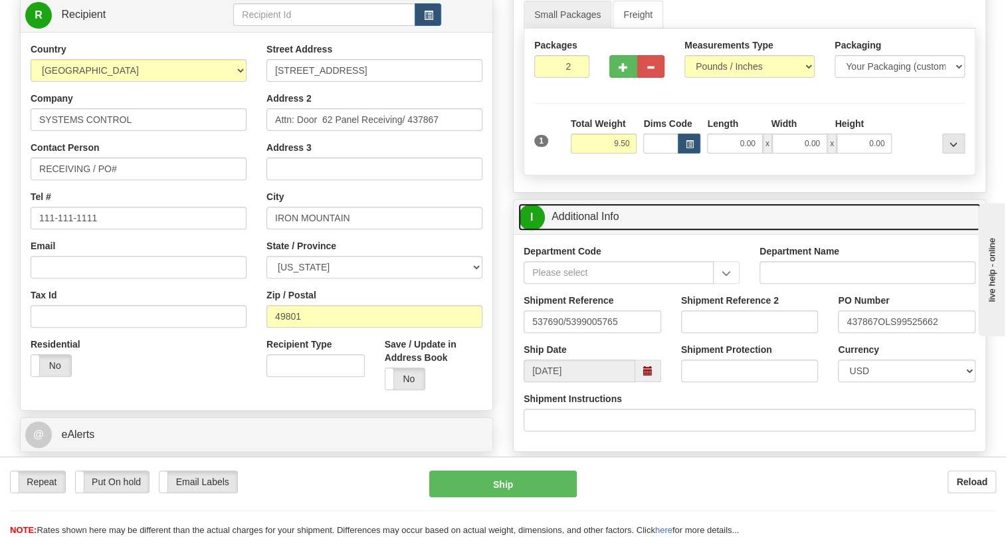
click at [603, 231] on link "I Additional Info" at bounding box center [749, 216] width 462 height 27
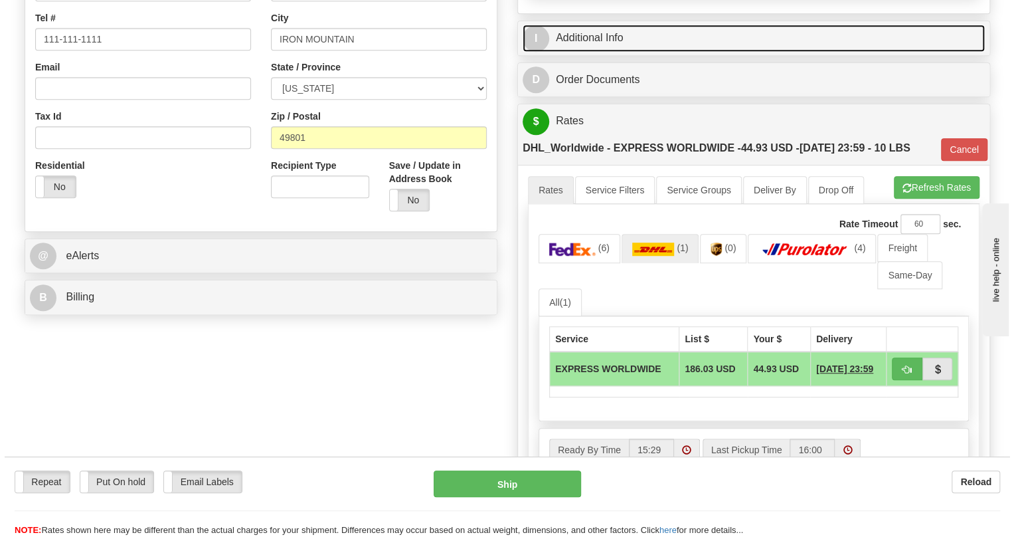
scroll to position [362, 0]
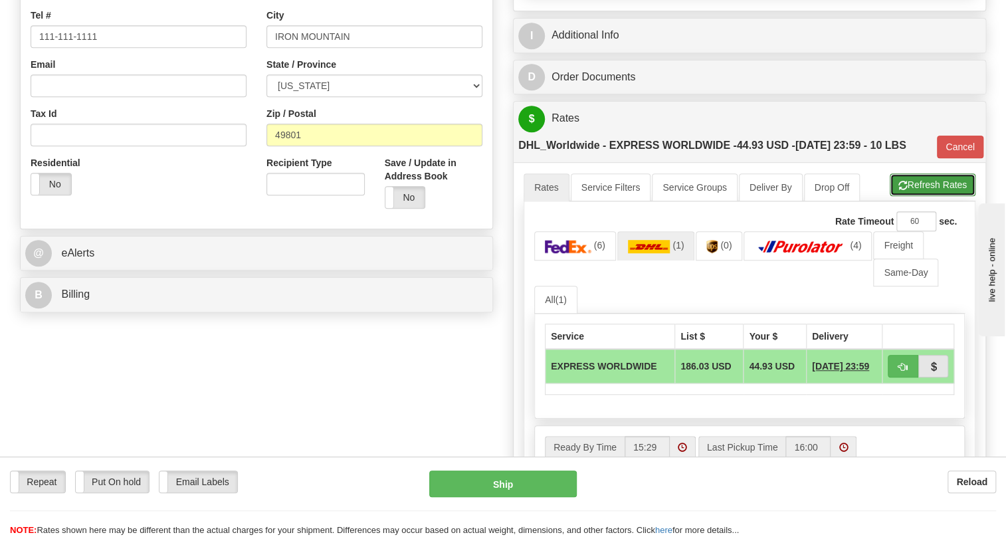
click at [941, 196] on button "Refresh Rates" at bounding box center [933, 184] width 86 height 23
type input "P"
click at [957, 158] on button "Cancel" at bounding box center [960, 147] width 47 height 23
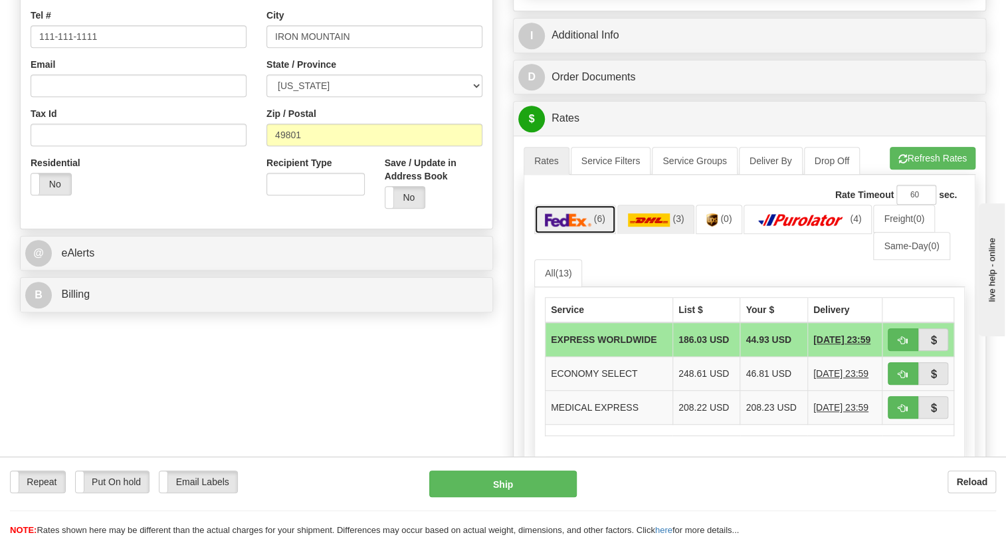
click at [569, 227] on img at bounding box center [568, 219] width 47 height 13
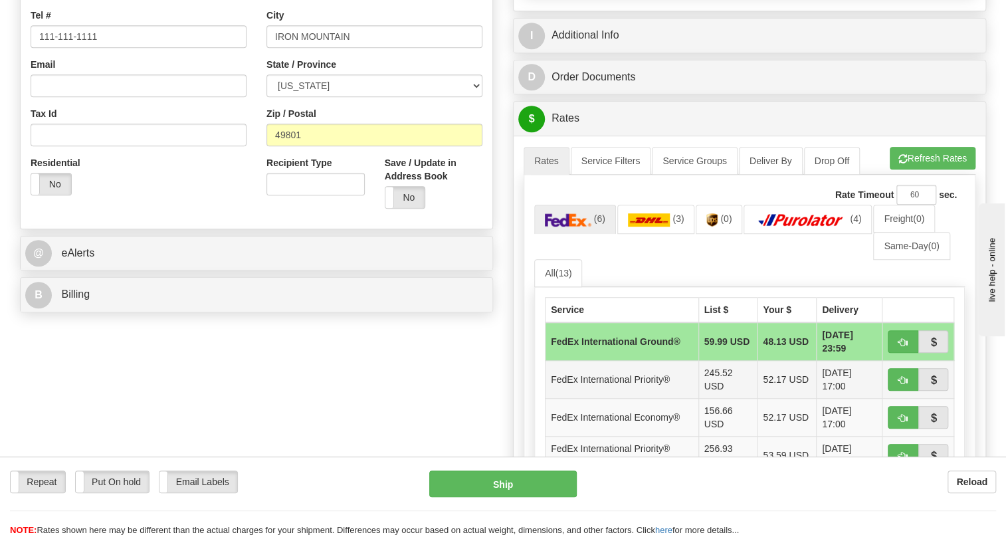
click at [619, 399] on td "FedEx International Priority®" at bounding box center [621, 380] width 153 height 38
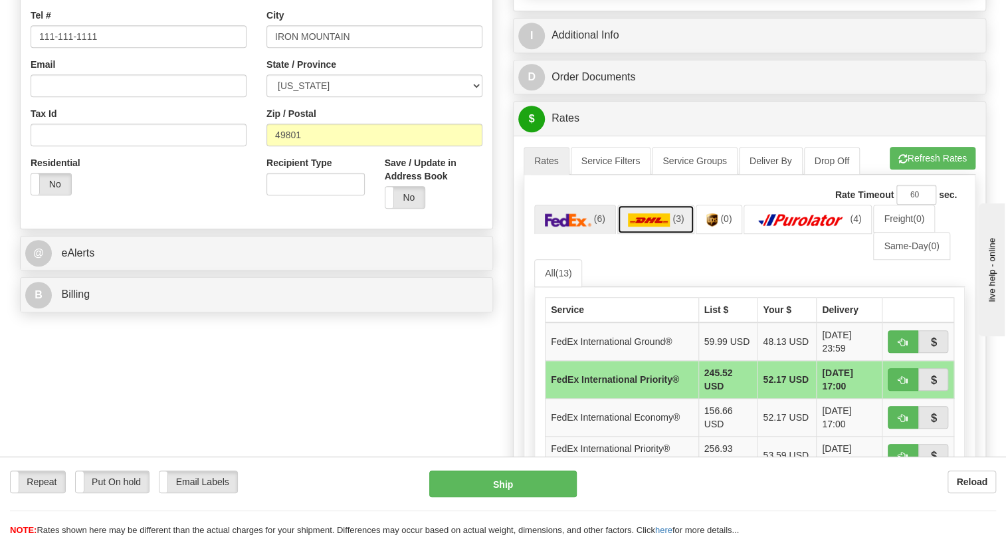
click at [655, 227] on img at bounding box center [649, 219] width 43 height 13
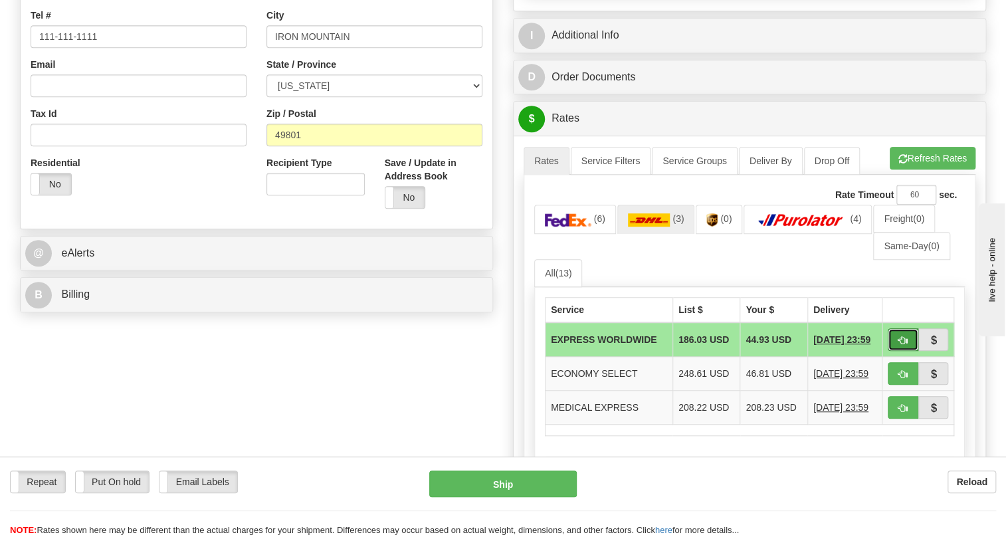
click at [900, 345] on span "button" at bounding box center [902, 340] width 9 height 9
type input "P"
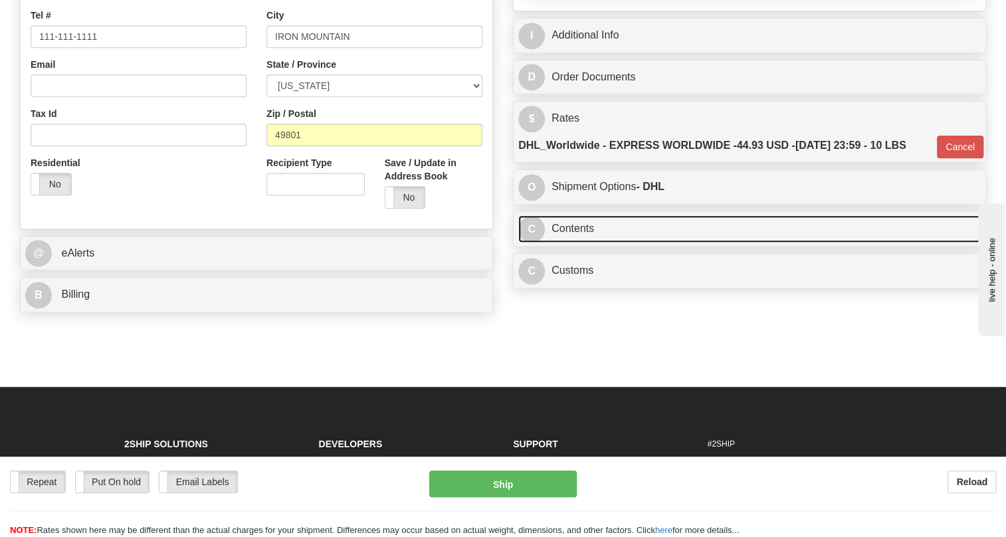
click at [591, 242] on link "C Contents" at bounding box center [749, 228] width 462 height 27
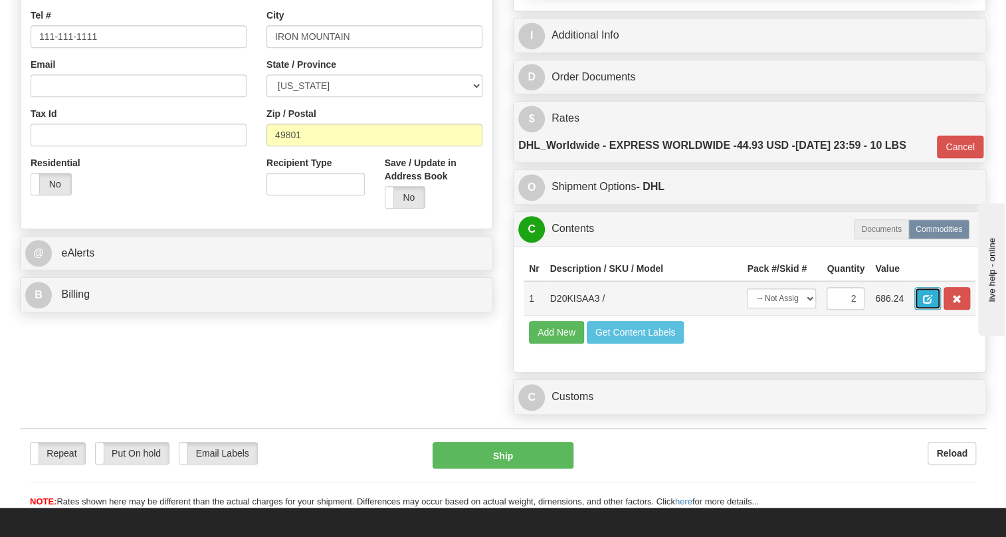
click at [929, 304] on span "button" at bounding box center [927, 299] width 9 height 9
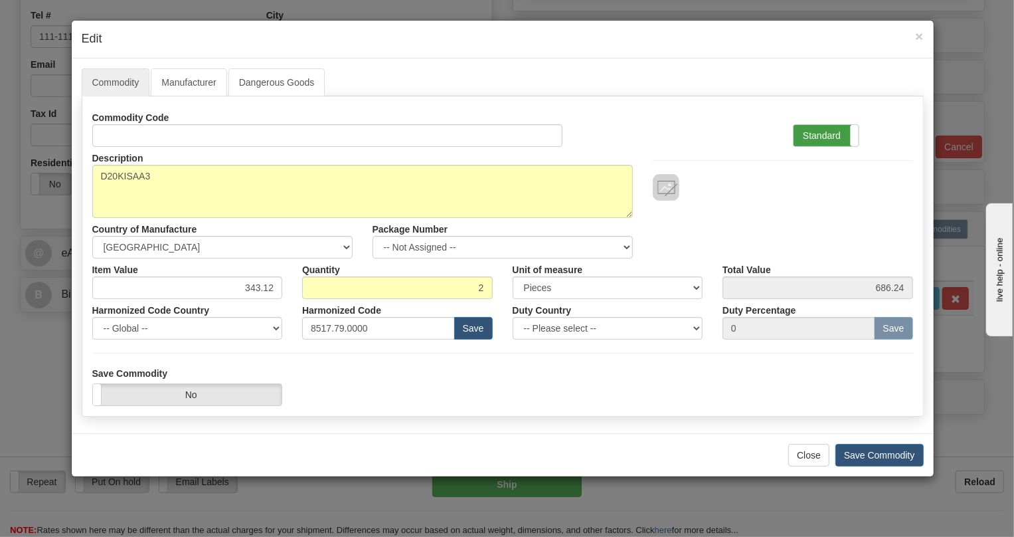
click at [823, 130] on label "Standard" at bounding box center [826, 135] width 65 height 21
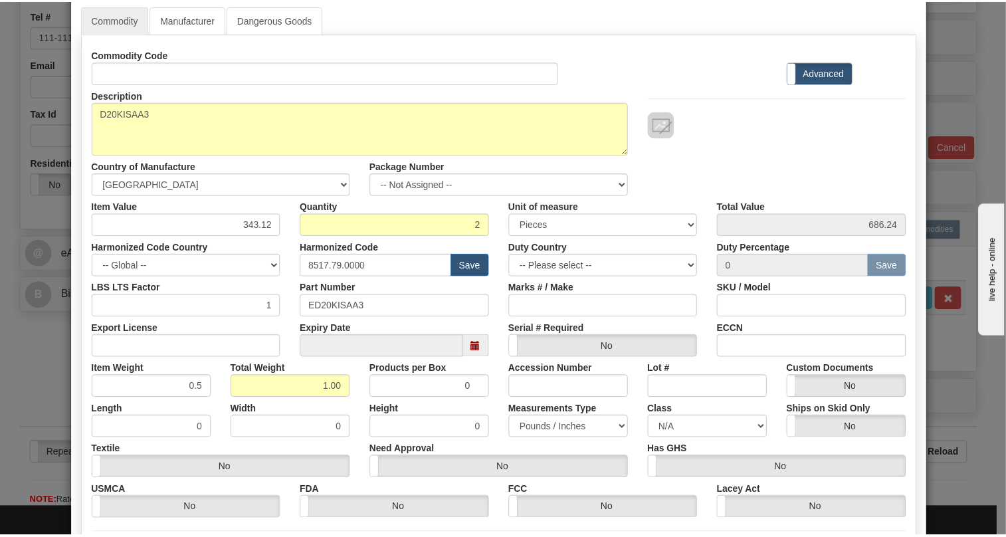
scroll to position [202, 0]
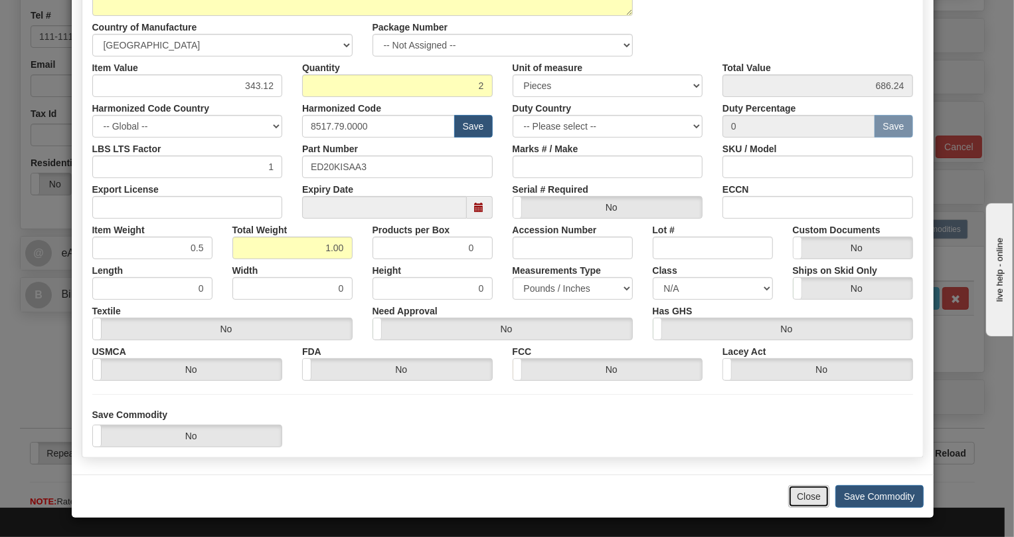
click at [800, 494] on button "Close" at bounding box center [809, 496] width 41 height 23
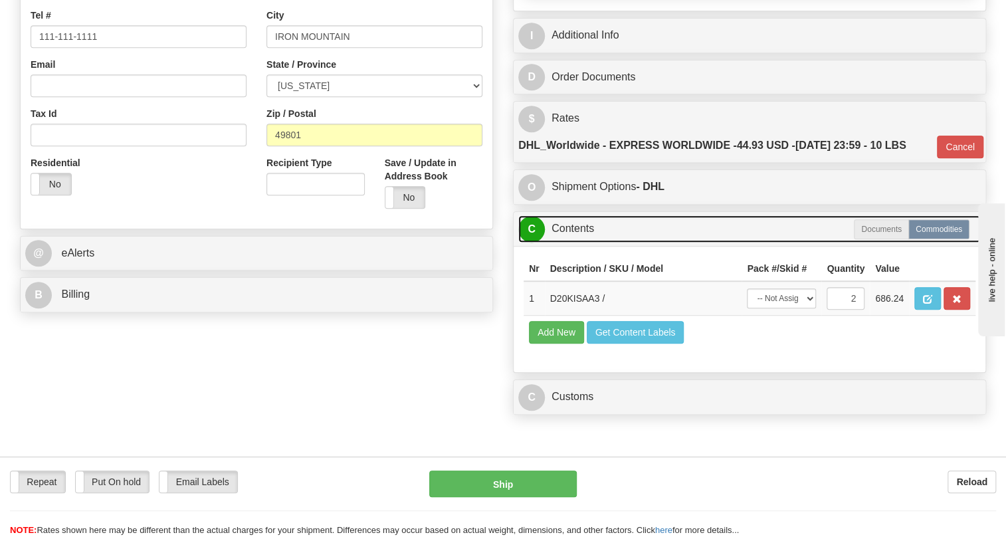
click at [589, 242] on link "C Contents" at bounding box center [749, 228] width 462 height 27
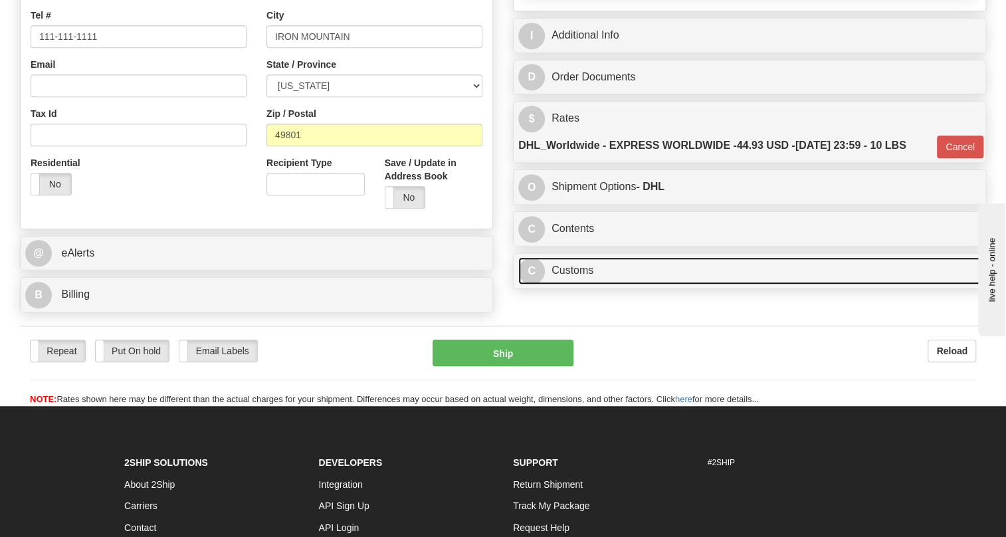
click at [582, 284] on link "C Customs" at bounding box center [749, 270] width 462 height 27
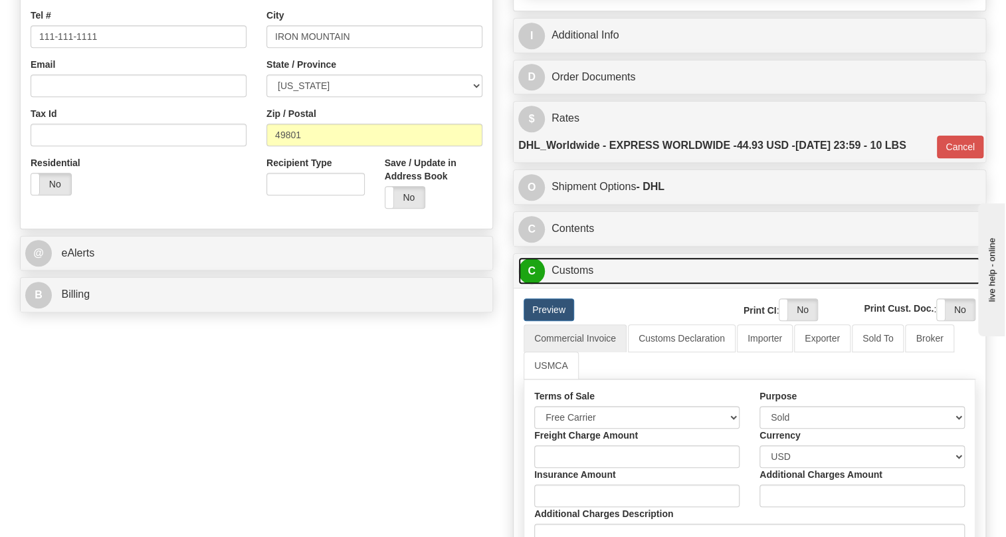
click at [582, 284] on link "C Customs" at bounding box center [749, 270] width 462 height 27
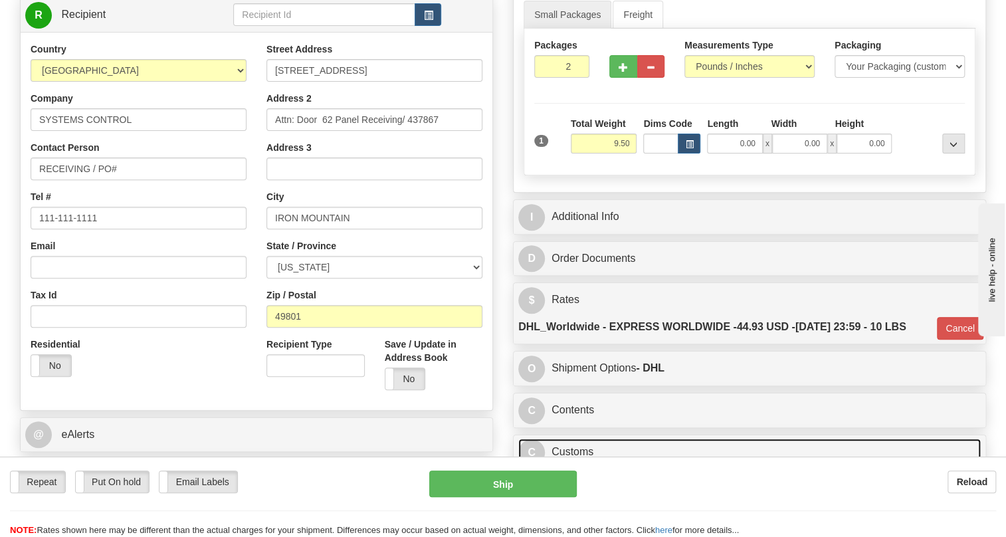
scroll to position [120, 0]
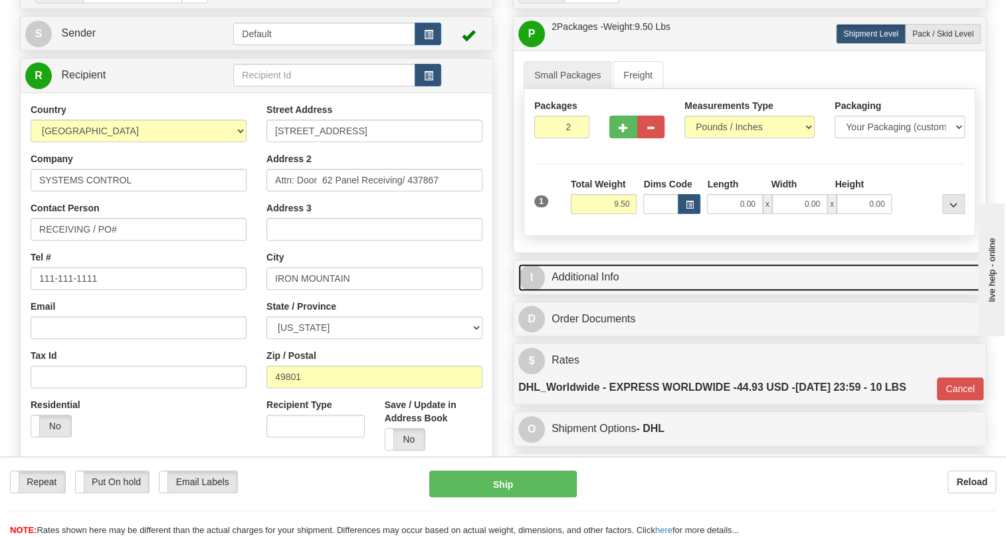
click at [615, 291] on link "I Additional Info" at bounding box center [749, 277] width 462 height 27
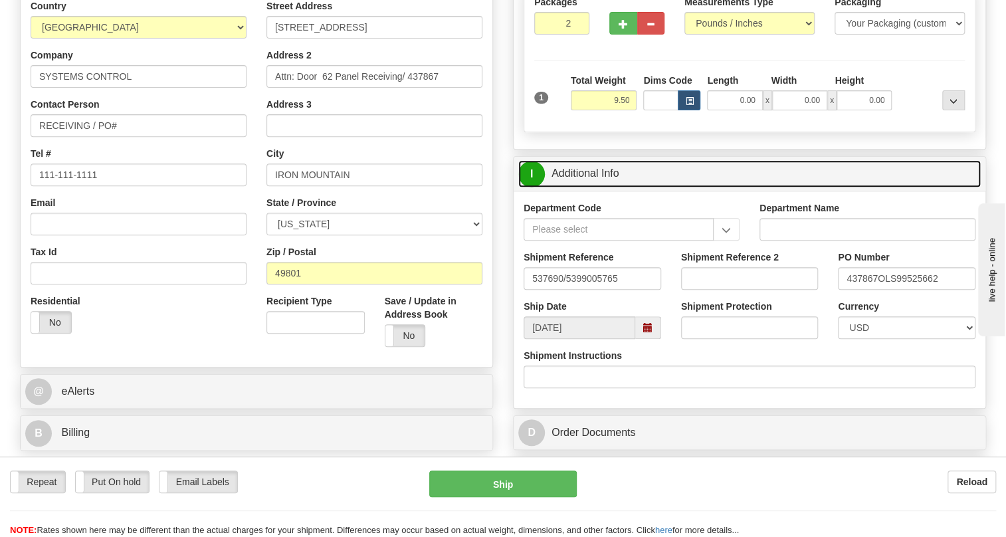
scroll to position [241, 0]
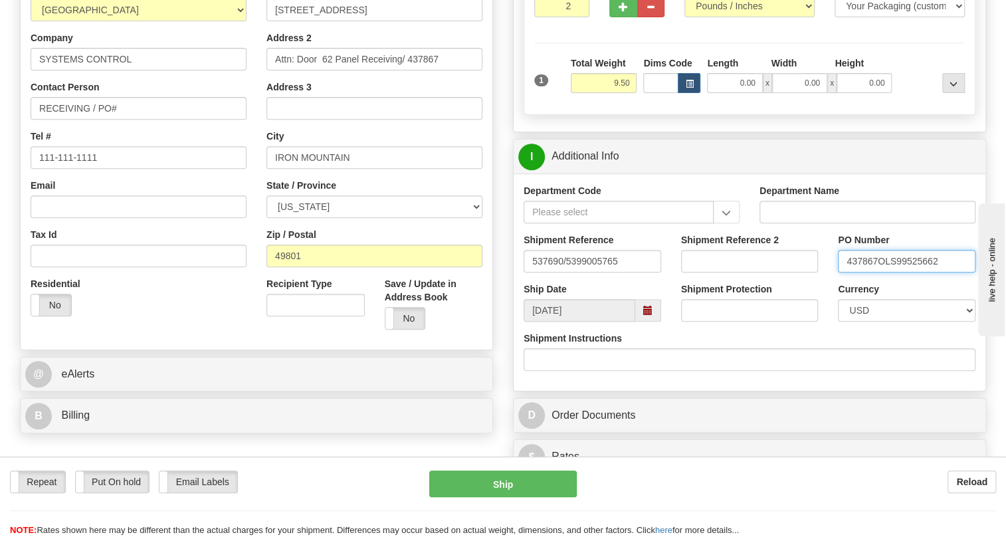
drag, startPoint x: 877, startPoint y: 285, endPoint x: 844, endPoint y: 292, distance: 33.9
click at [844, 272] on input "437867OLS99525662" at bounding box center [907, 261] width 138 height 23
click at [136, 120] on input "RECEIVING / PO#" at bounding box center [139, 108] width 216 height 23
paste input "437867"
type input "RECEIVING / PO# 437867"
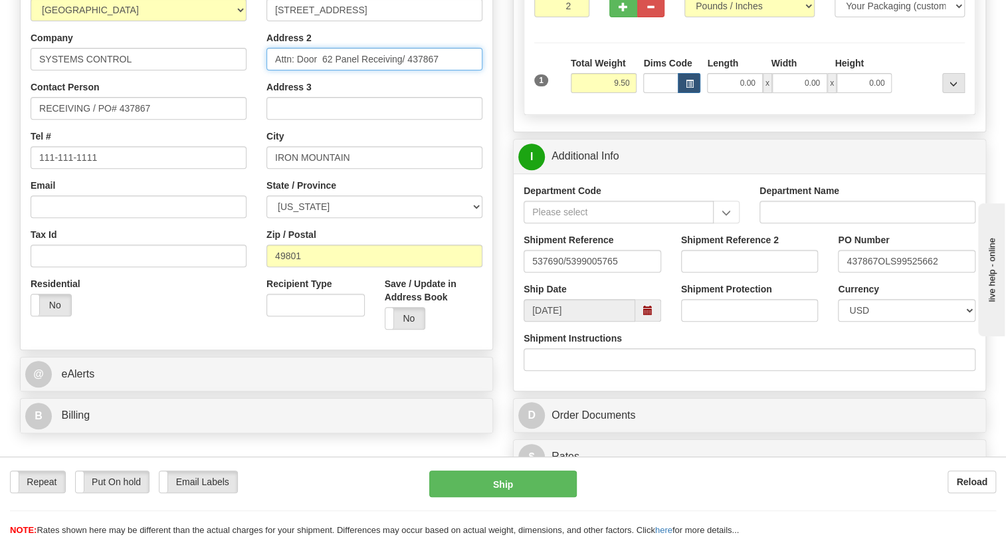
drag, startPoint x: 432, startPoint y: 87, endPoint x: 403, endPoint y: 93, distance: 29.8
click at [403, 70] on input "Attn: Door 62 Panel Receiving/ 437867" at bounding box center [374, 59] width 216 height 23
click at [429, 70] on input "Attn: Door 62 Panel Receiving" at bounding box center [374, 59] width 216 height 23
type input "Attn: Door 62 Panel Receiving"
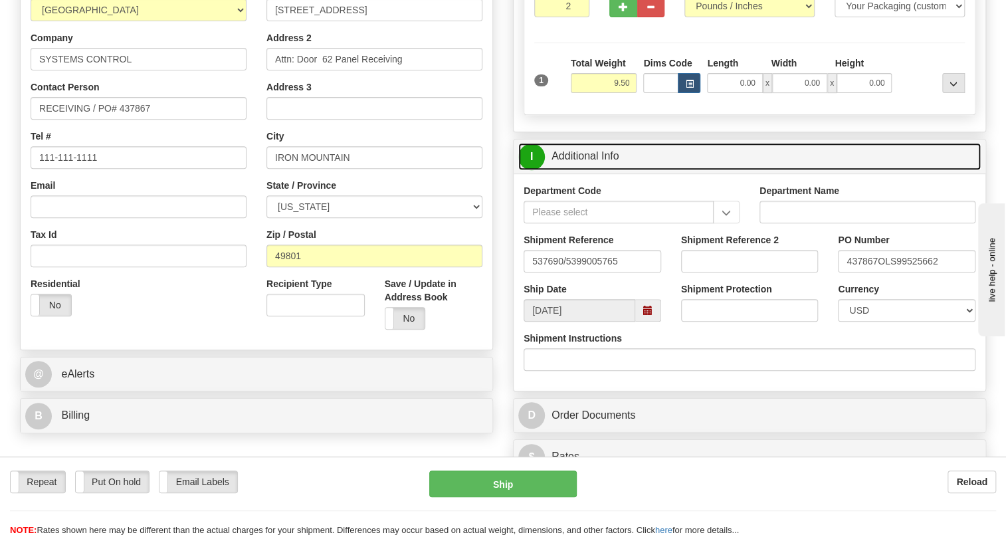
click at [593, 170] on link "I Additional Info" at bounding box center [749, 156] width 462 height 27
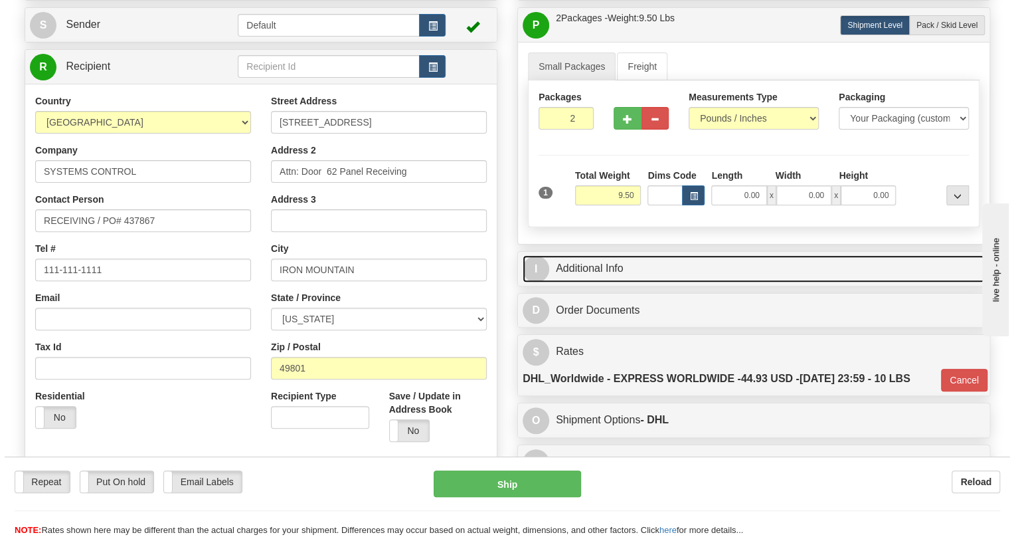
scroll to position [120, 0]
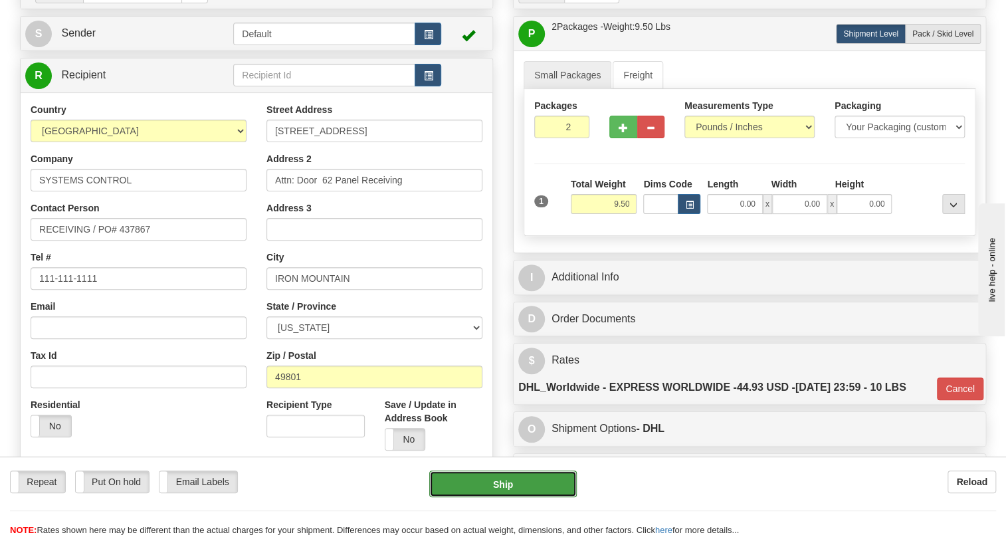
click at [506, 487] on button "Ship" at bounding box center [502, 483] width 147 height 27
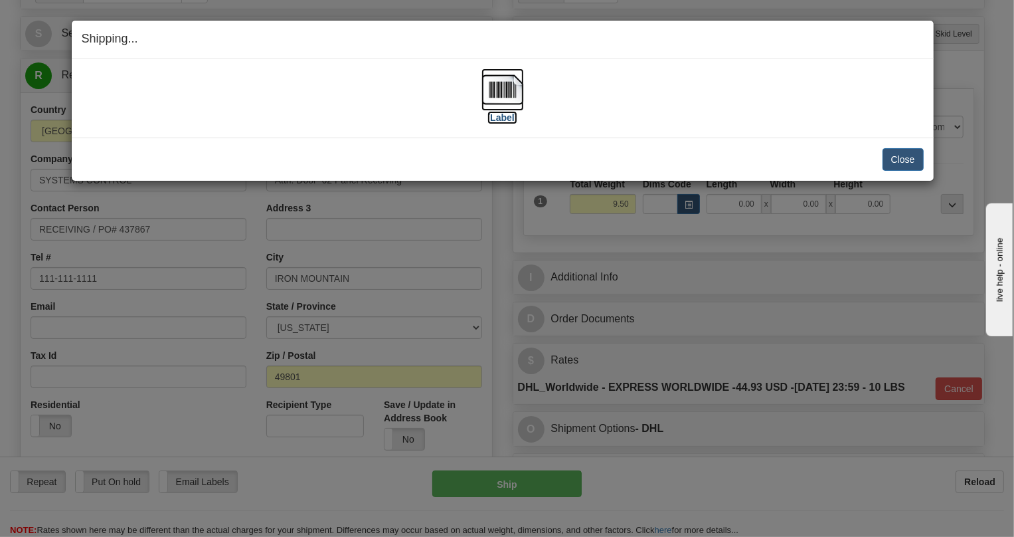
click at [506, 85] on img at bounding box center [503, 89] width 43 height 43
click at [905, 159] on button "Close" at bounding box center [903, 159] width 41 height 23
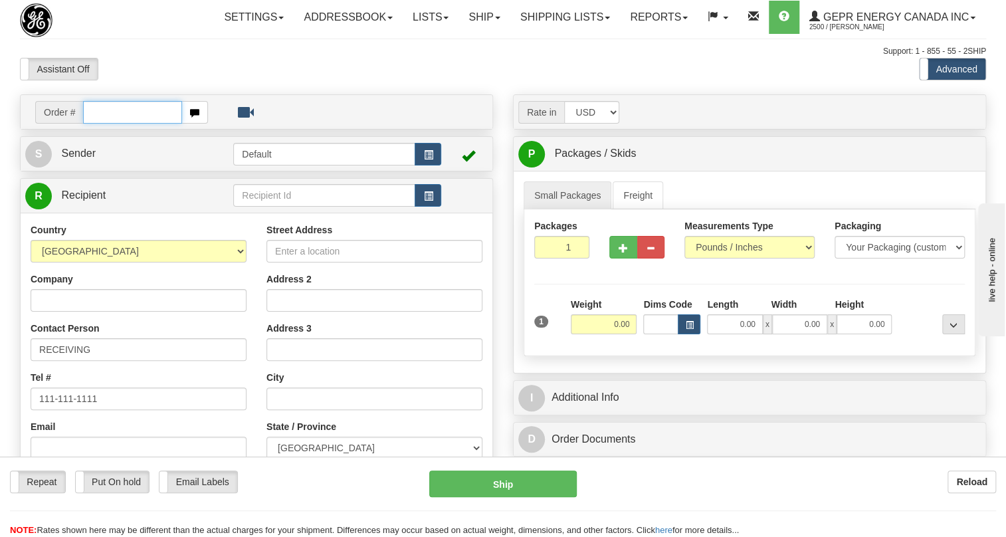
click at [120, 124] on input "text" at bounding box center [132, 112] width 99 height 23
paste input "0086700979"
click at [103, 124] on input "0086700979" at bounding box center [132, 112] width 99 height 23
type input "86700979"
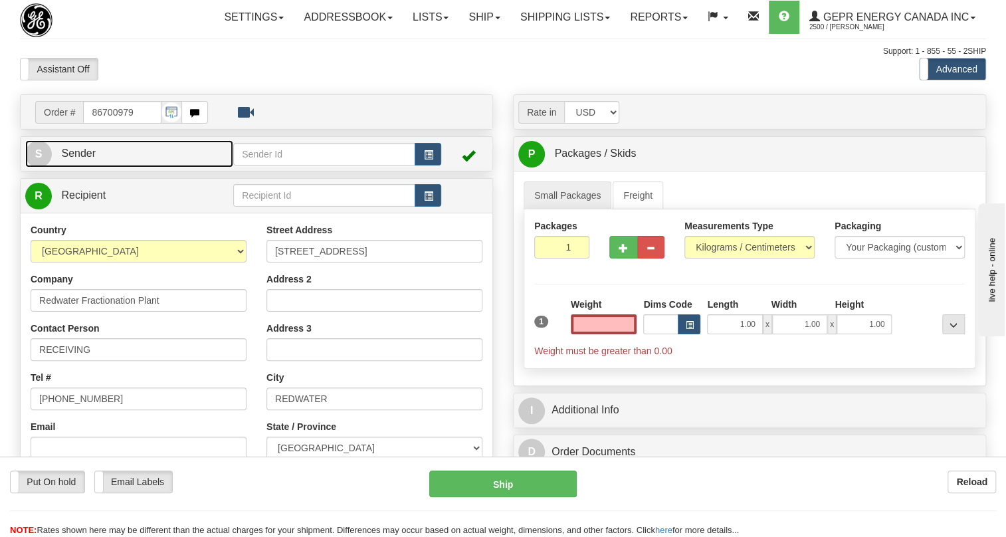
type input "0.00"
click at [80, 167] on link "S Sender" at bounding box center [129, 153] width 208 height 27
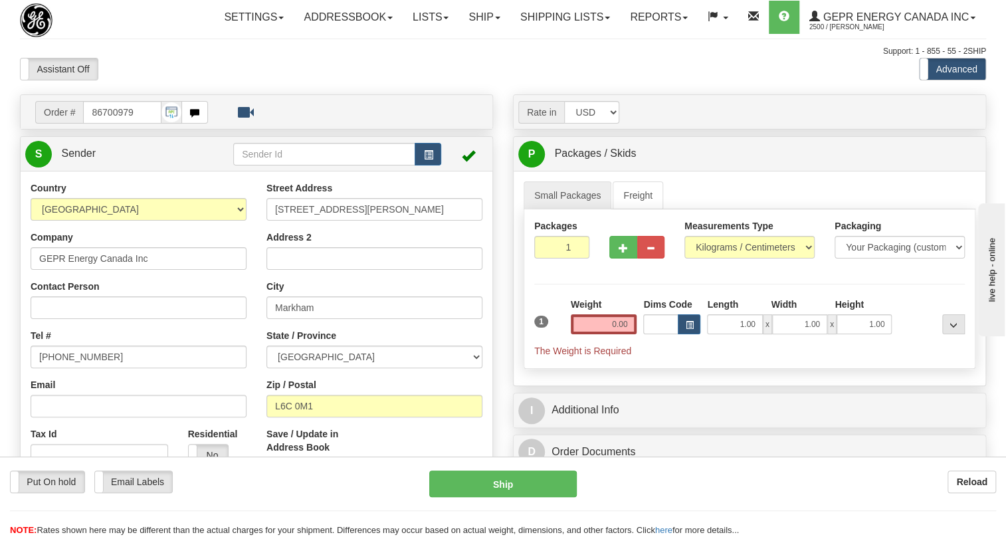
type input "MARKHAM"
click at [78, 368] on input "[PHONE_NUMBER]" at bounding box center [139, 356] width 216 height 23
paste input "[PHONE_NUMBER]"
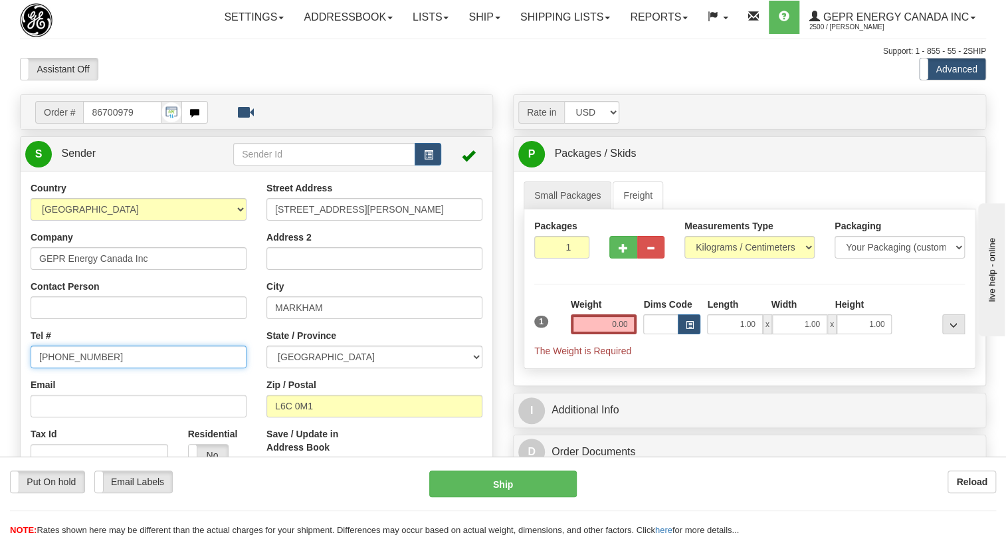
type input "[PHONE_NUMBER]"
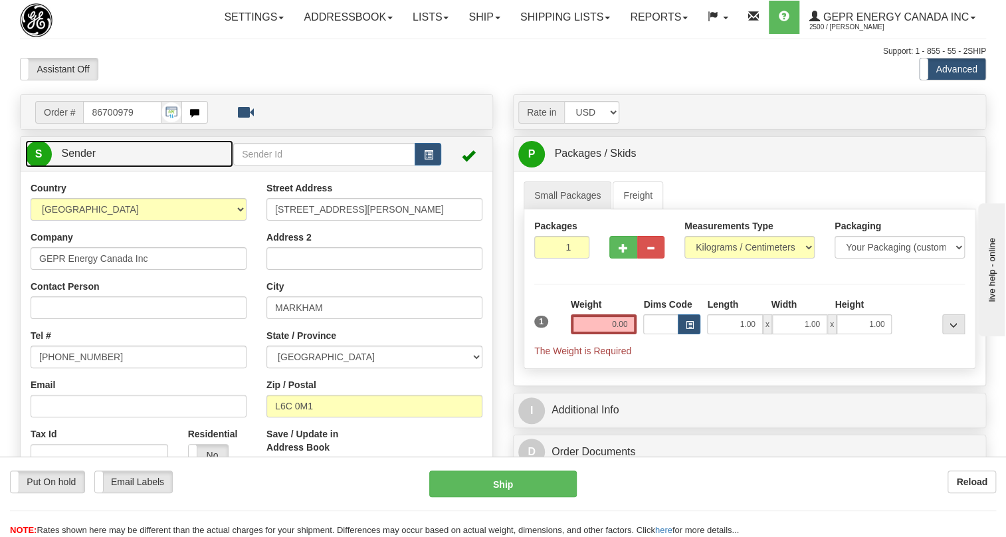
click at [77, 159] on span "Sender" at bounding box center [78, 152] width 35 height 11
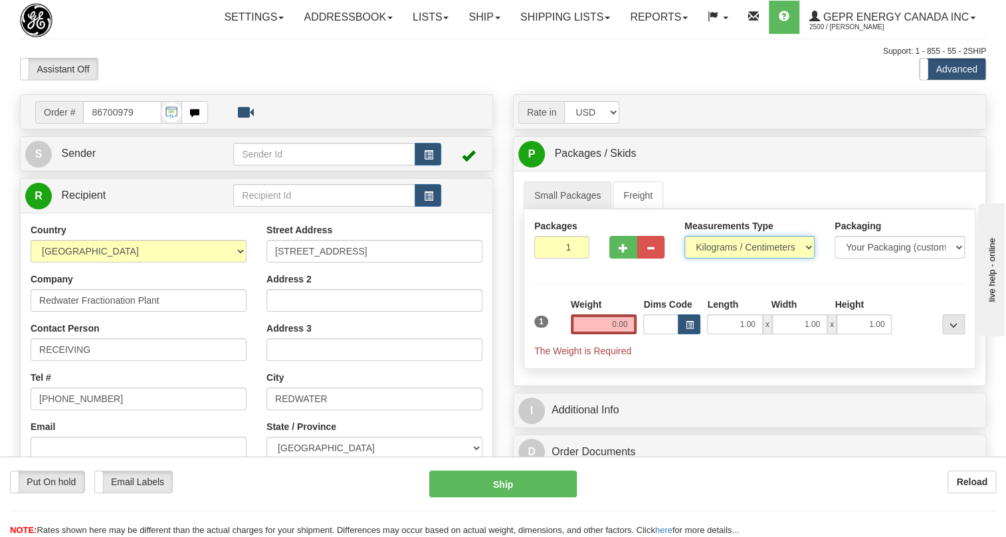
click at [735, 258] on select "Pounds / Inches Kilograms / Centimeters" at bounding box center [749, 247] width 130 height 23
select select "0"
click at [684, 258] on select "Pounds / Inches Kilograms / Centimeters" at bounding box center [749, 247] width 130 height 23
click at [593, 334] on input "0.00" at bounding box center [604, 324] width 66 height 20
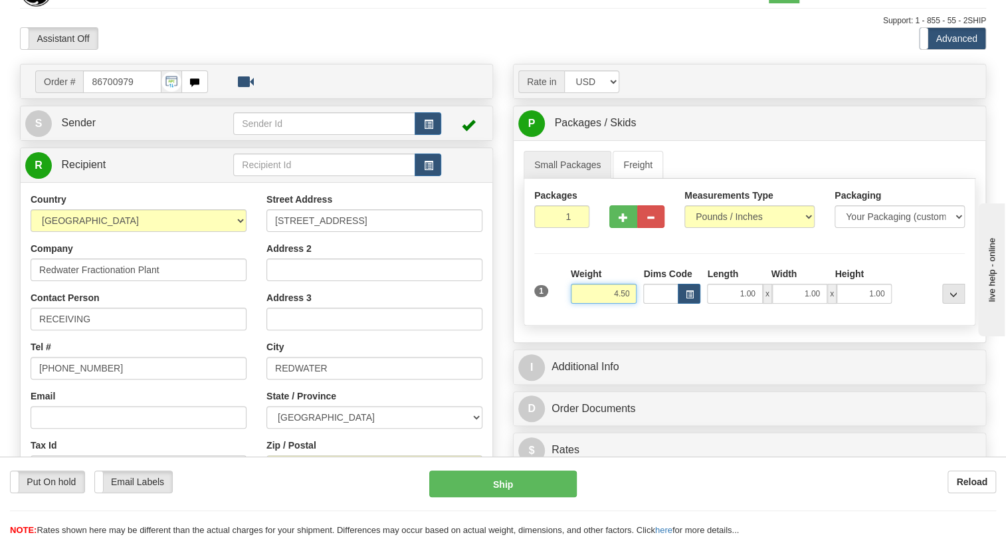
scroll to position [60, 0]
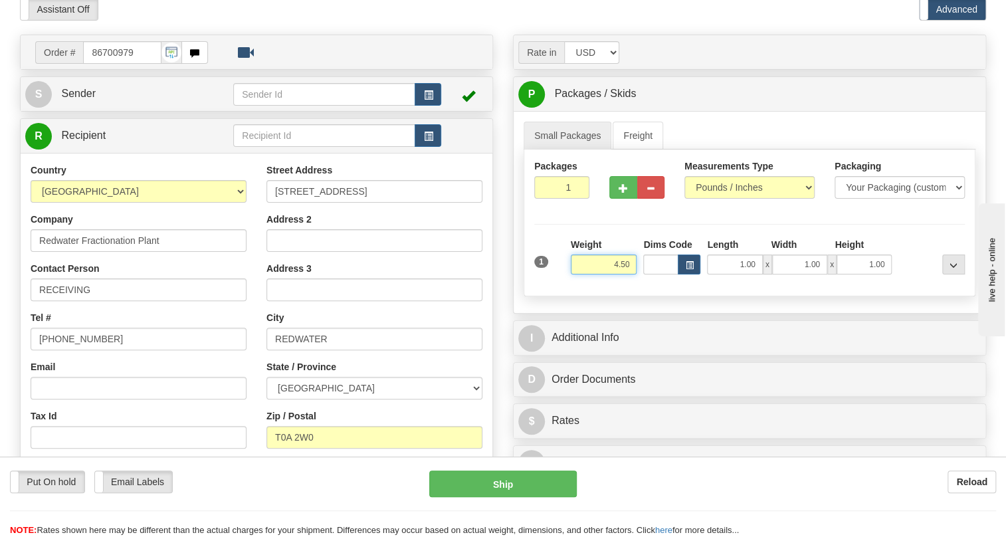
type input "4.50"
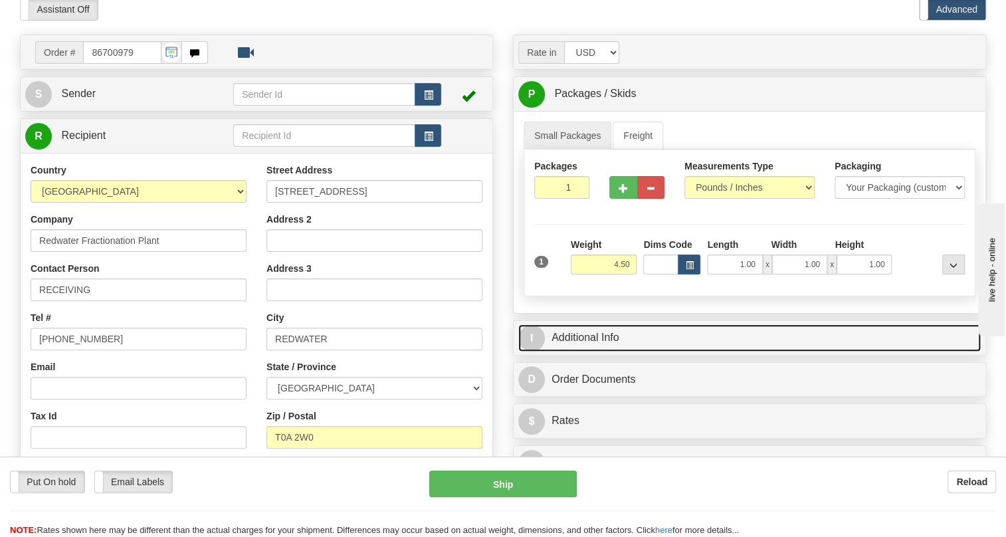
click at [584, 351] on link "I Additional Info" at bounding box center [749, 337] width 462 height 27
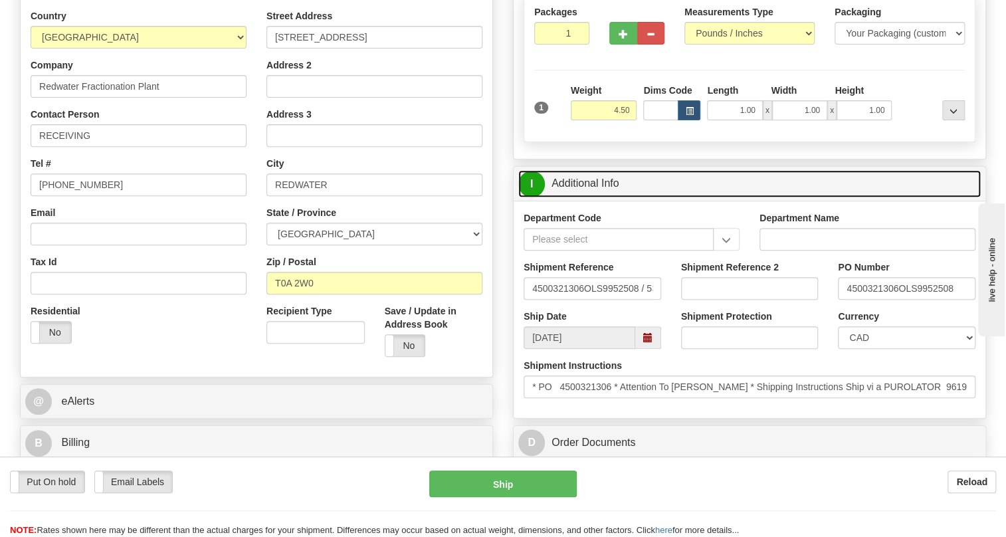
scroll to position [241, 0]
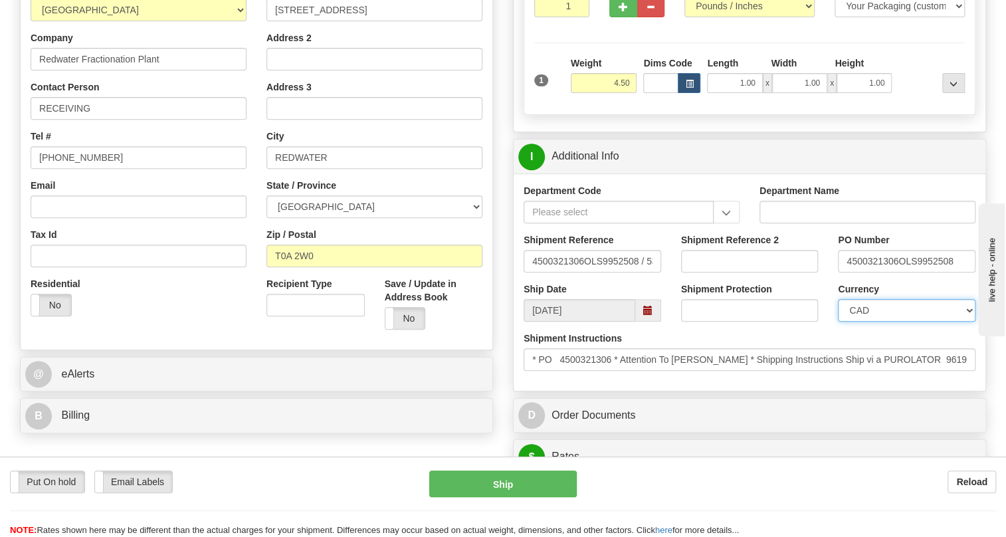
click at [886, 322] on select "CAD USD EUR ZAR RON ANG ARN AUD AUS AWG BBD BFR BGN BHD BMD BND BRC BRL CHP CKZ…" at bounding box center [907, 310] width 138 height 23
select select "1"
click at [838, 322] on select "CAD USD EUR ZAR RON ANG ARN AUD AUS AWG BBD BFR BGN BHD BMD BND BRC BRL CHP CKZ…" at bounding box center [907, 310] width 138 height 23
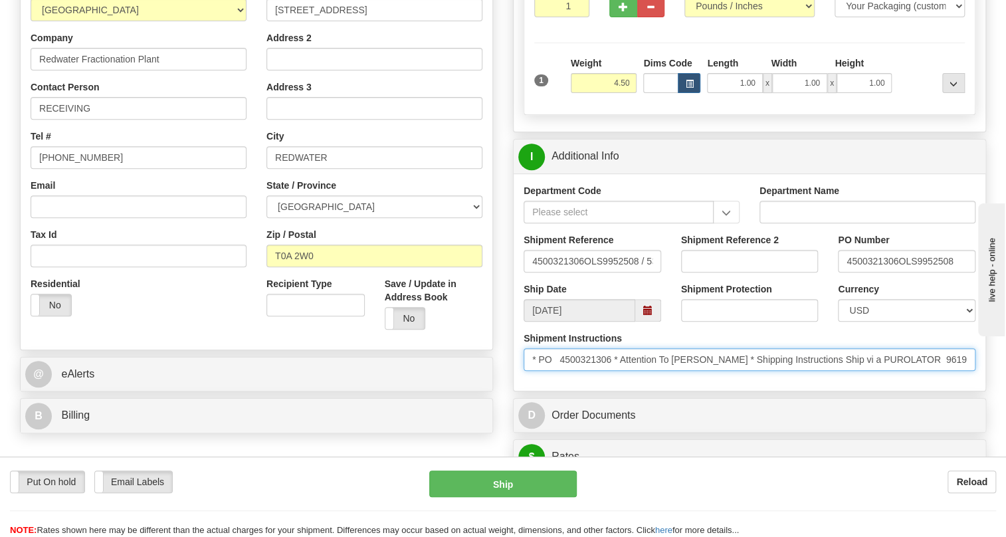
drag, startPoint x: 723, startPoint y: 389, endPoint x: 673, endPoint y: 393, distance: 50.6
click at [673, 371] on input "* PO 4500321306 * Attention To Jogi George * Shipping Instructions Ship vi a PU…" at bounding box center [749, 359] width 452 height 23
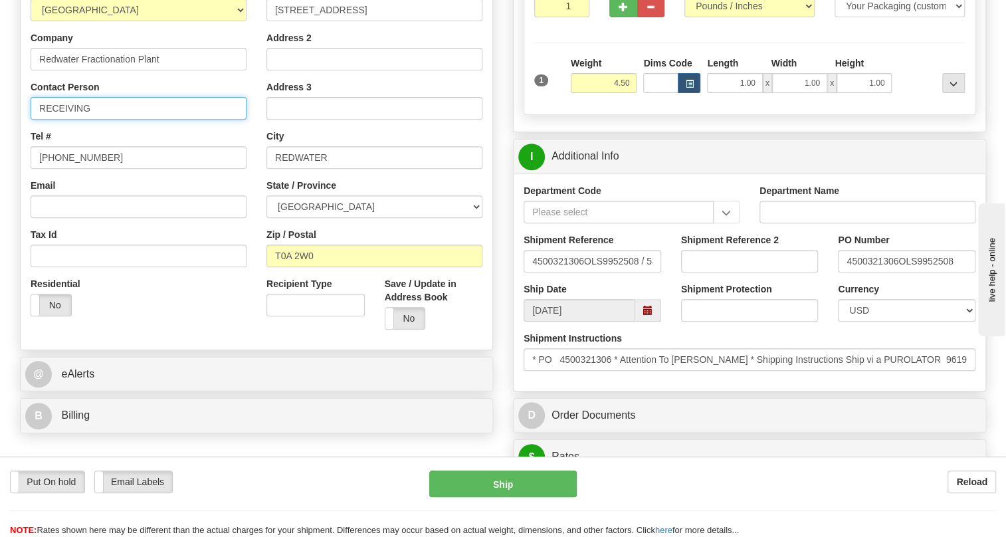
click at [41, 120] on input "RECEIVING" at bounding box center [139, 108] width 216 height 23
paste input "Jogi George"
type input "Attn: to Jogi George / RECEIVING"
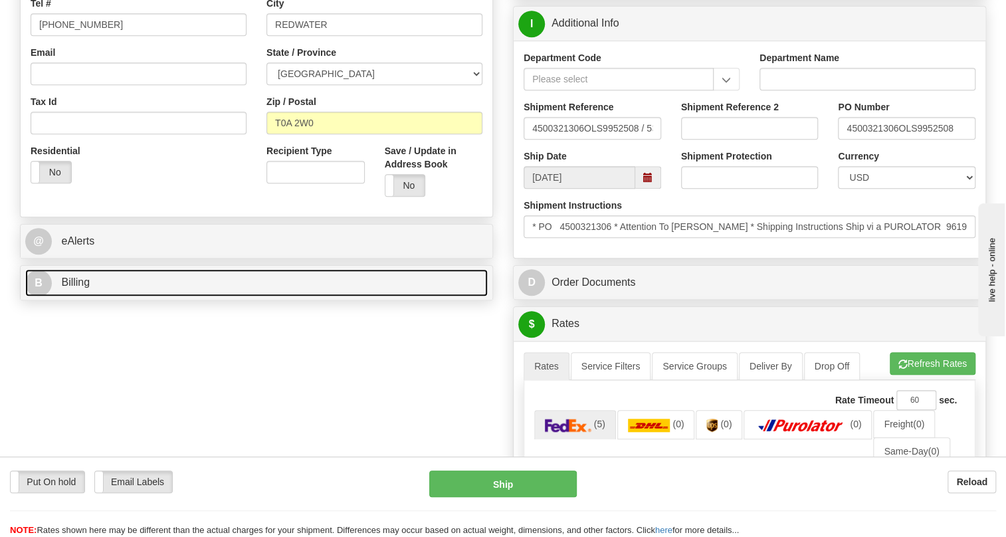
scroll to position [422, 0]
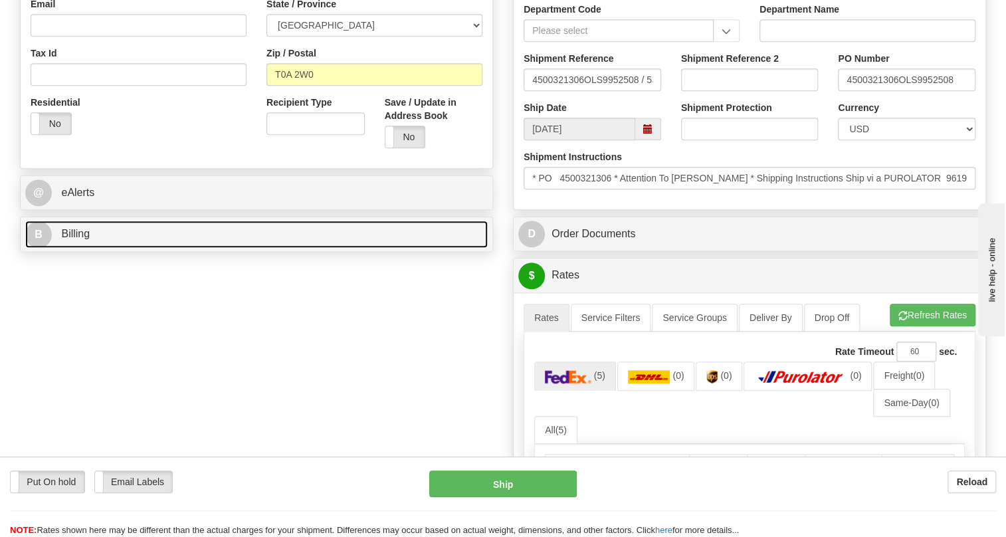
click at [80, 239] on span "Billing" at bounding box center [75, 233] width 29 height 11
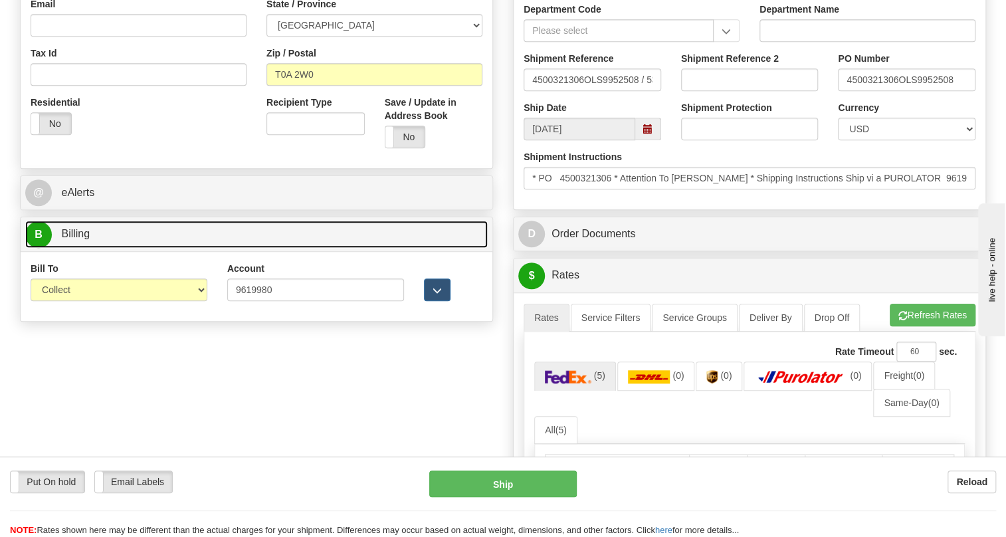
click at [80, 239] on span "Billing" at bounding box center [75, 233] width 29 height 11
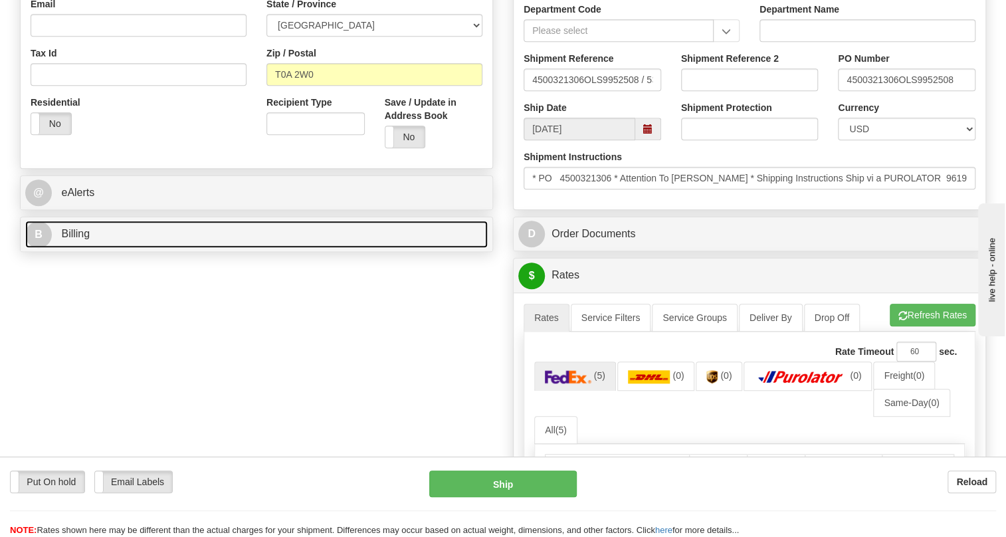
click at [80, 239] on span "Billing" at bounding box center [75, 233] width 29 height 11
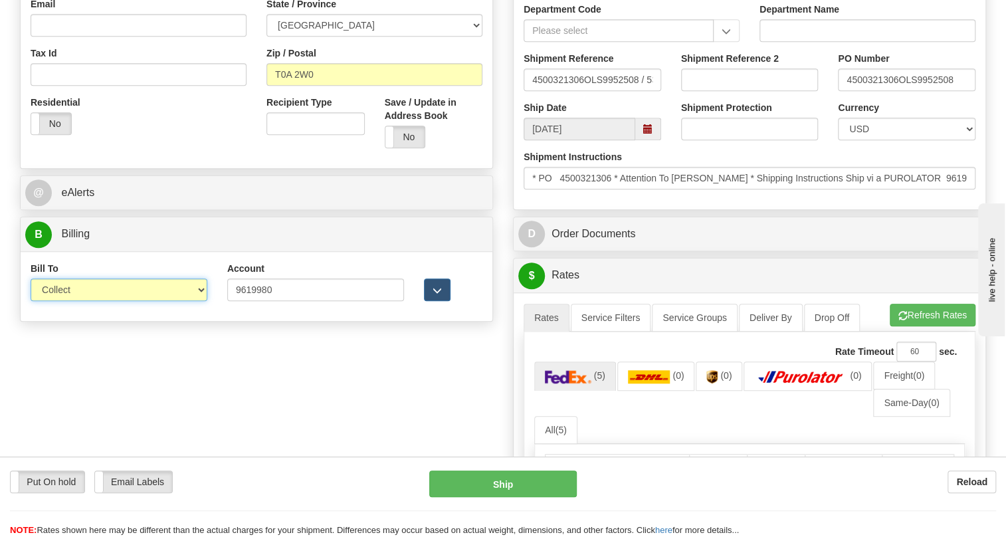
click at [70, 301] on select "Sender Recipient Third Party Collect" at bounding box center [119, 289] width 177 height 23
select select "2"
click at [31, 301] on select "Sender Recipient Third Party Collect" at bounding box center [119, 289] width 177 height 23
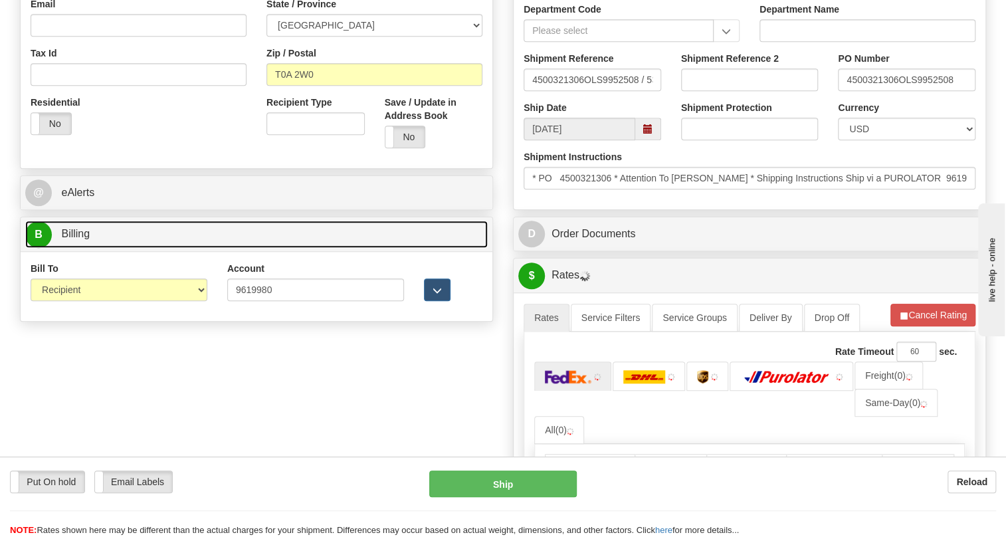
click at [82, 239] on span "Billing" at bounding box center [75, 233] width 29 height 11
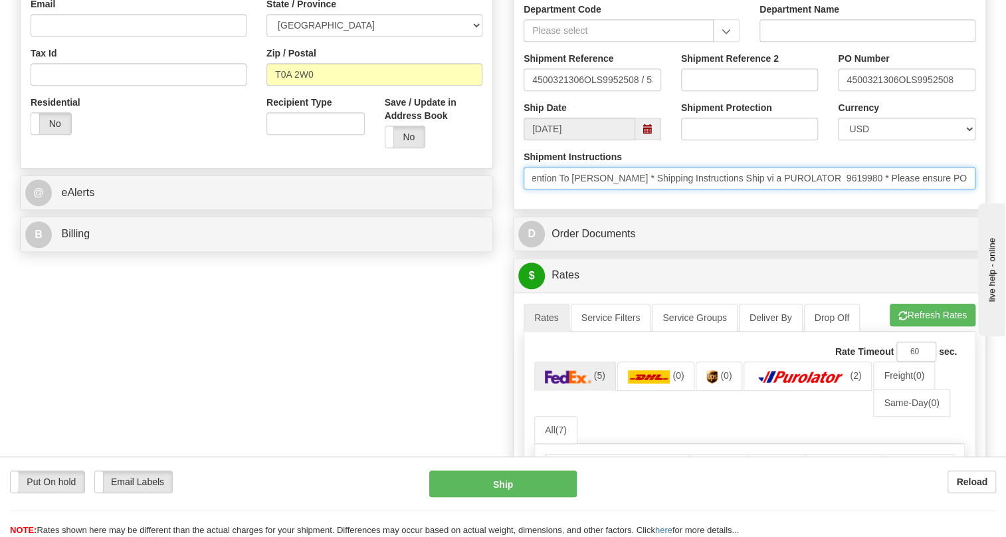
scroll to position [0, 509]
drag, startPoint x: 1849, startPoint y: 545, endPoint x: 1102, endPoint y: 357, distance: 770.1
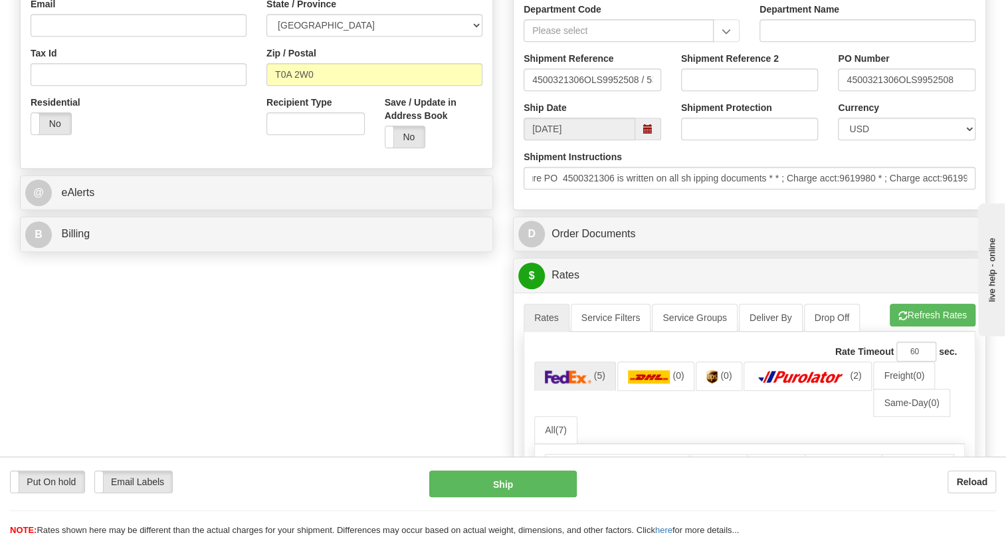
scroll to position [0, 0]
click at [639, 199] on div "Shipment Instructions * PO 4500321306 * Attention To Jogi George * Shipping Ins…" at bounding box center [750, 174] width 472 height 49
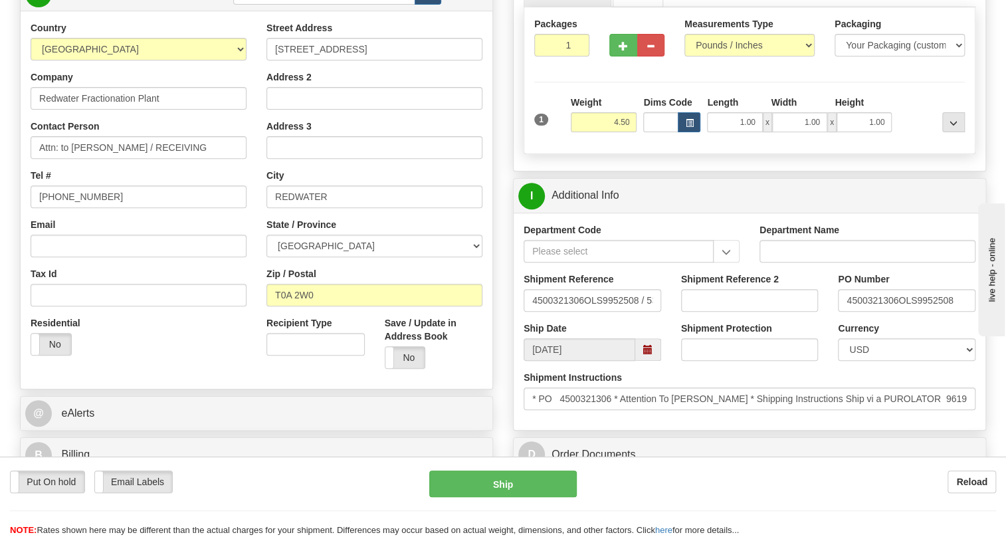
scroll to position [181, 0]
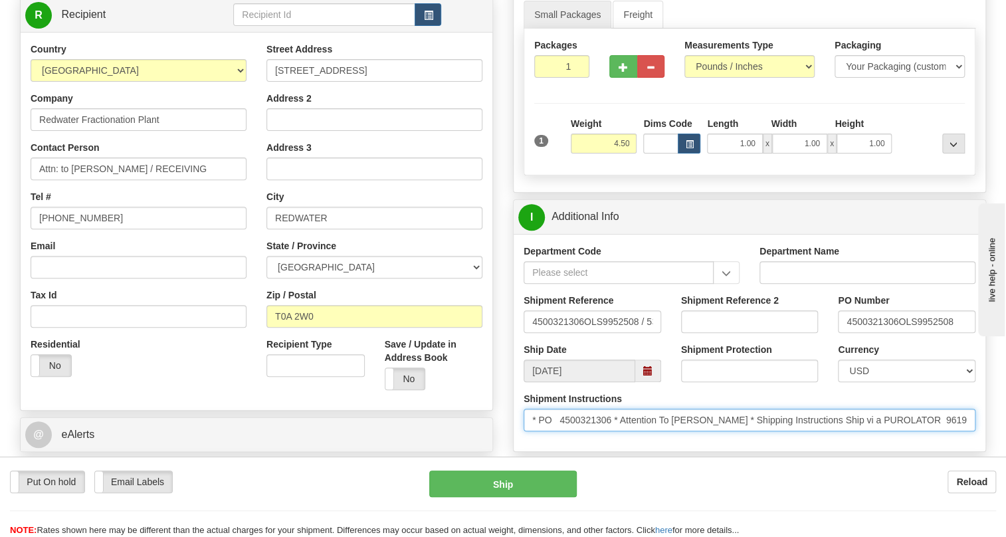
drag, startPoint x: 612, startPoint y: 448, endPoint x: 541, endPoint y: 450, distance: 71.1
click at [541, 431] on input "* PO 4500321306 * Attention To Jogi George * Shipping Instructions Ship vi a PU…" at bounding box center [749, 420] width 452 height 23
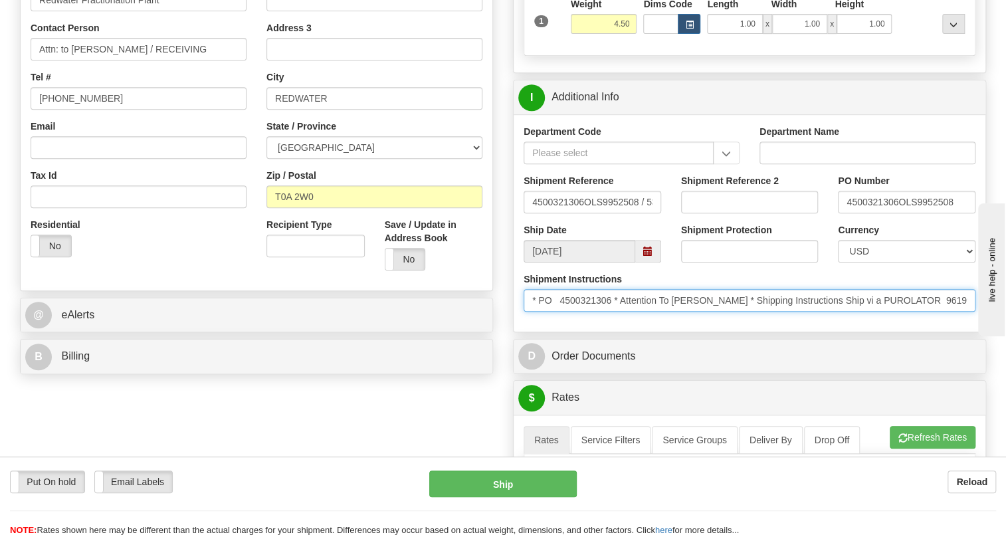
scroll to position [302, 0]
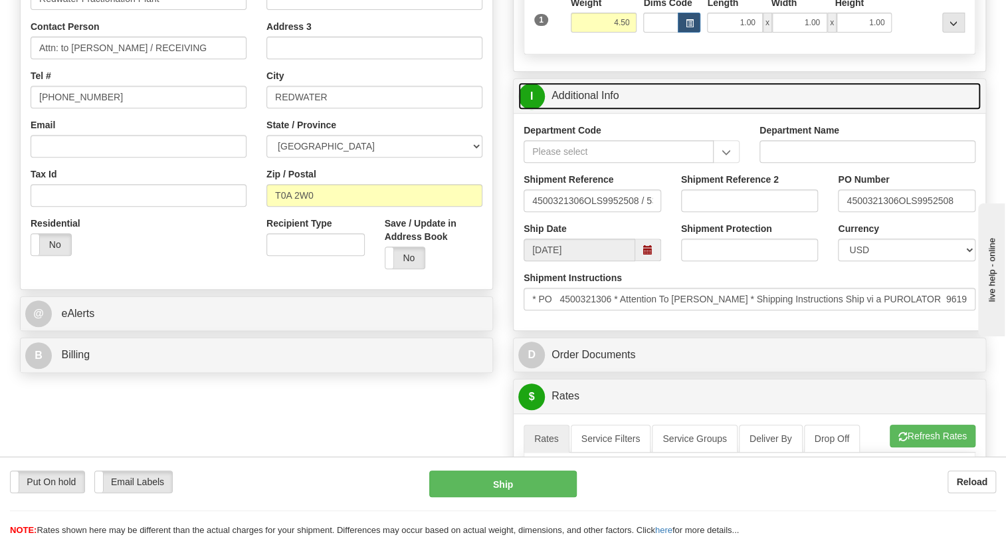
click at [583, 110] on link "I Additional Info" at bounding box center [749, 95] width 462 height 27
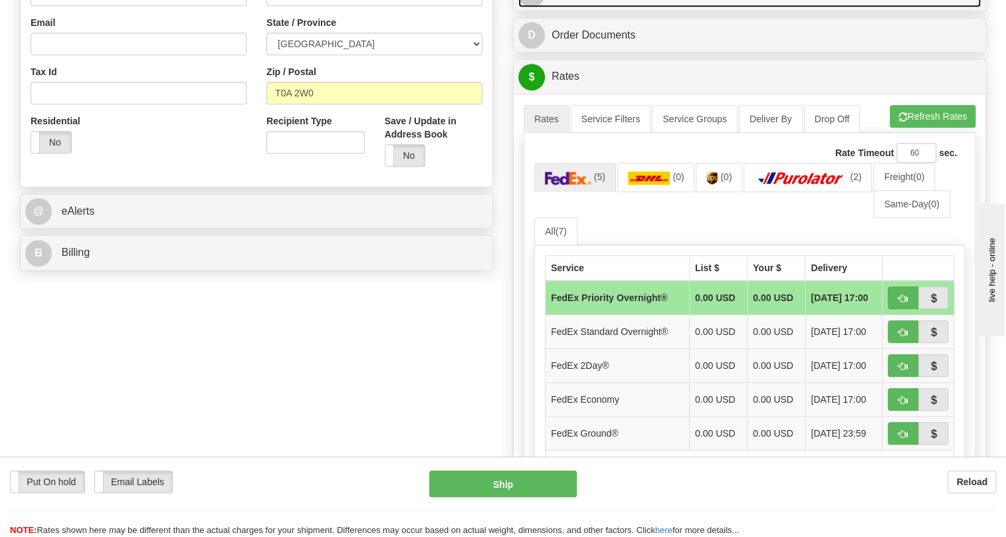
scroll to position [422, 0]
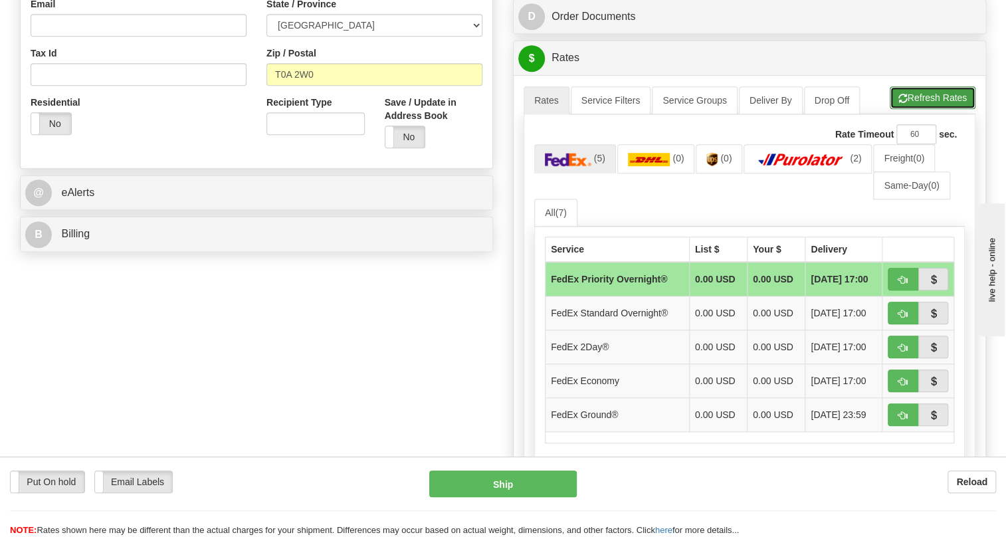
click at [934, 109] on button "Refresh Rates" at bounding box center [933, 97] width 86 height 23
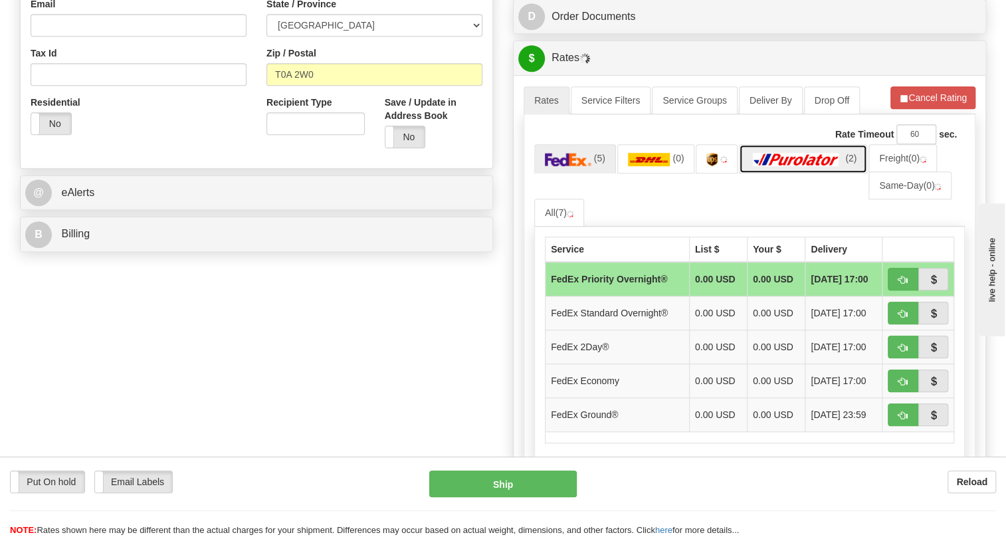
click at [785, 166] on img at bounding box center [795, 159] width 93 height 13
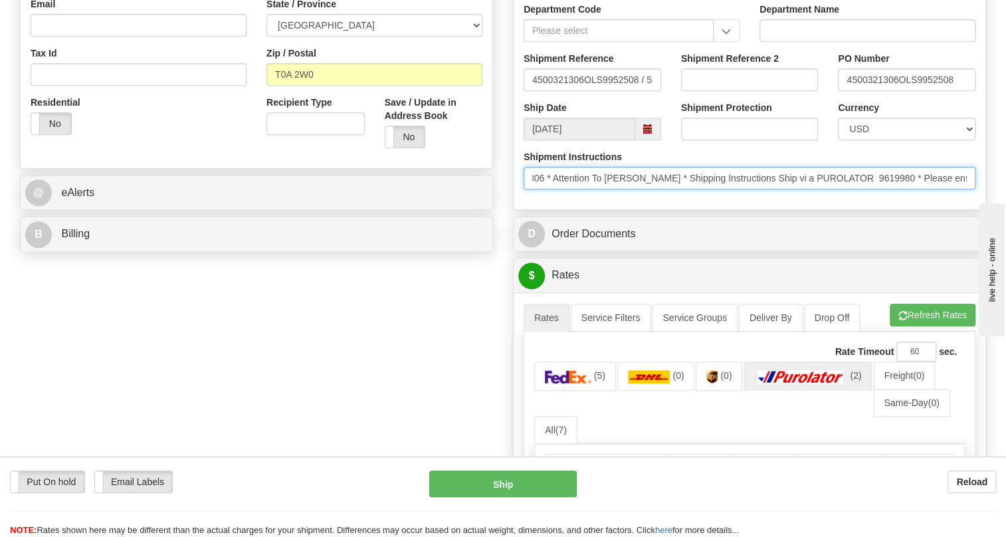
scroll to position [0, 0]
drag, startPoint x: 884, startPoint y: 211, endPoint x: 525, endPoint y: 217, distance: 358.1
click at [525, 189] on input "* PO 4500321306 * Attention To Jogi George * Shipping Instructions Ship vi a PU…" at bounding box center [749, 178] width 452 height 23
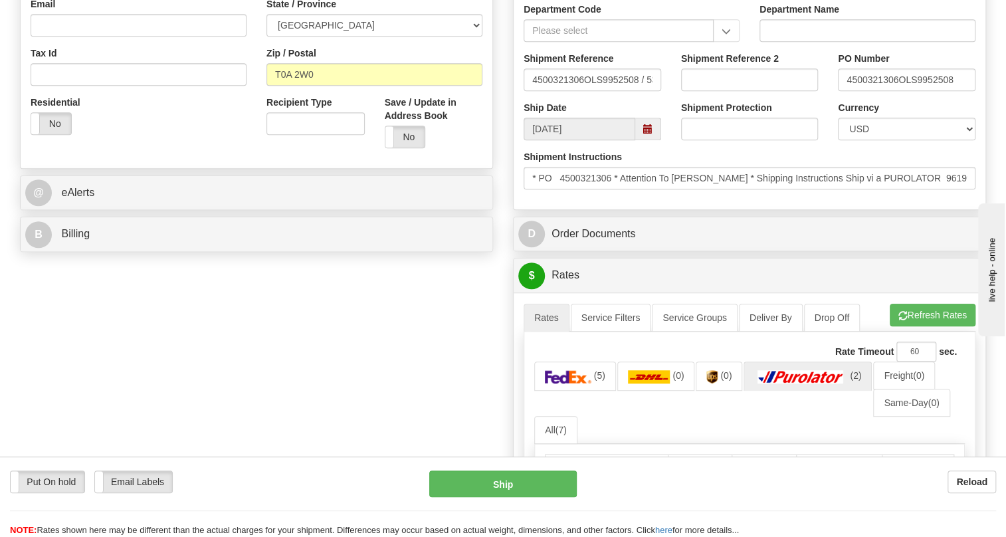
click at [717, 199] on div "Shipment Instructions * PO 4500321306 * Attention To Jogi George * Shipping Ins…" at bounding box center [750, 174] width 472 height 49
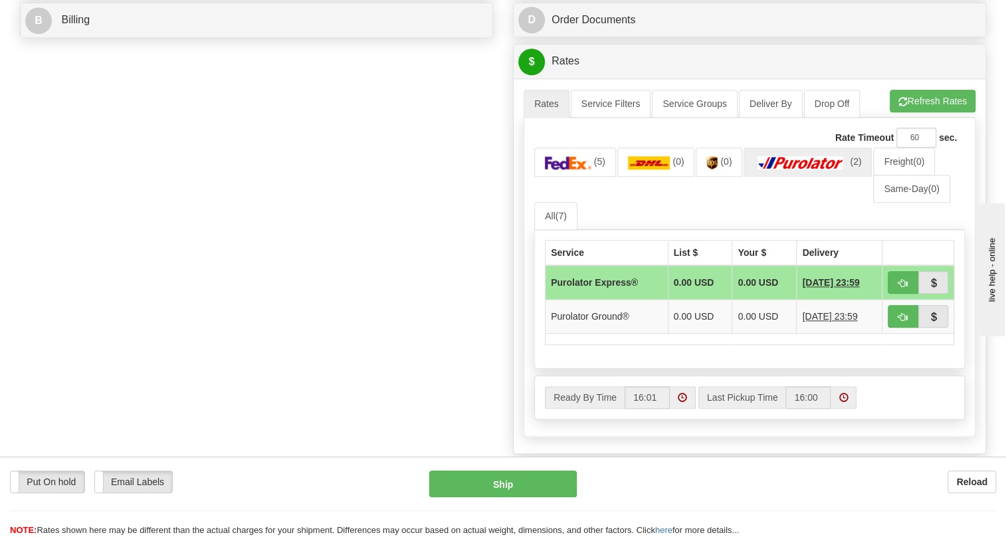
scroll to position [664, 0]
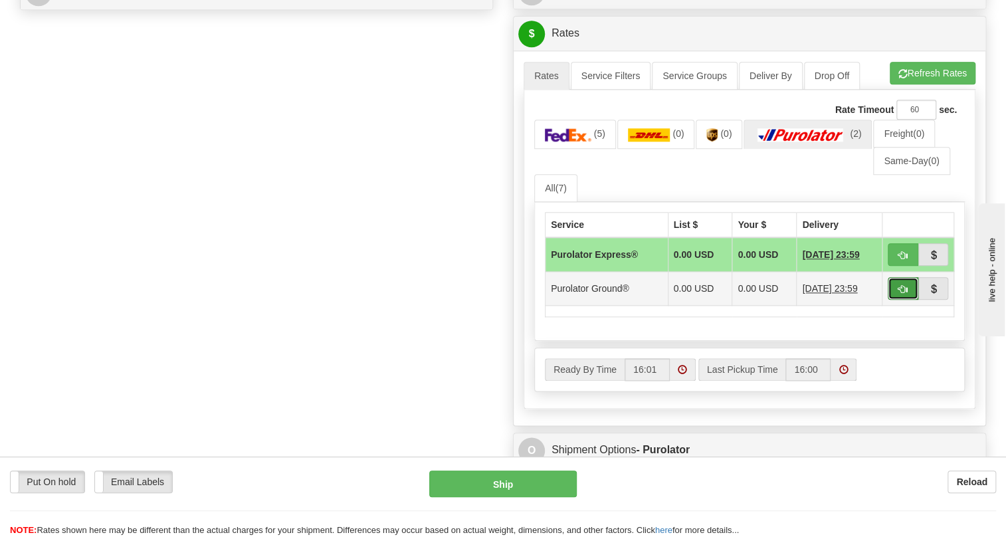
click at [905, 294] on span "button" at bounding box center [902, 289] width 9 height 9
type input "260"
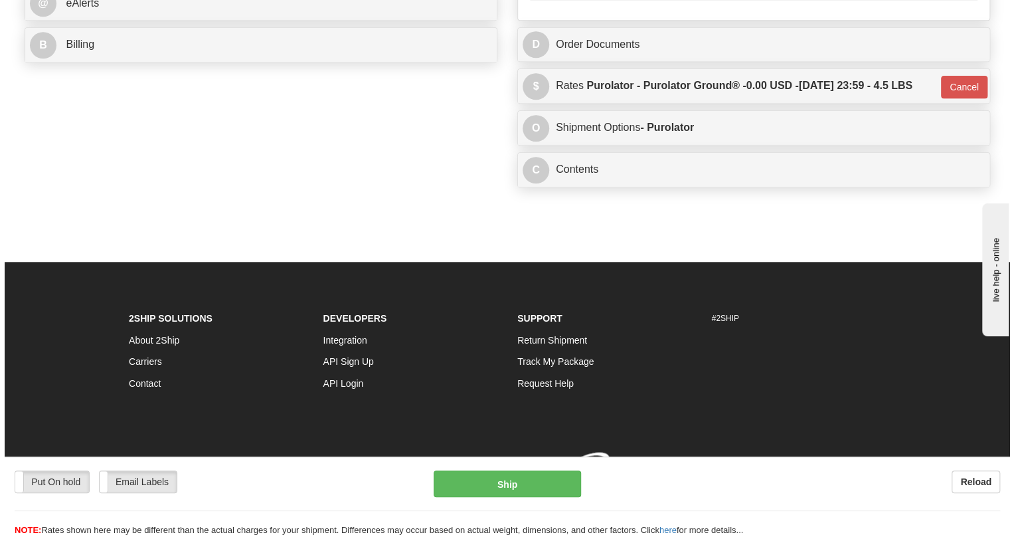
scroll to position [661, 0]
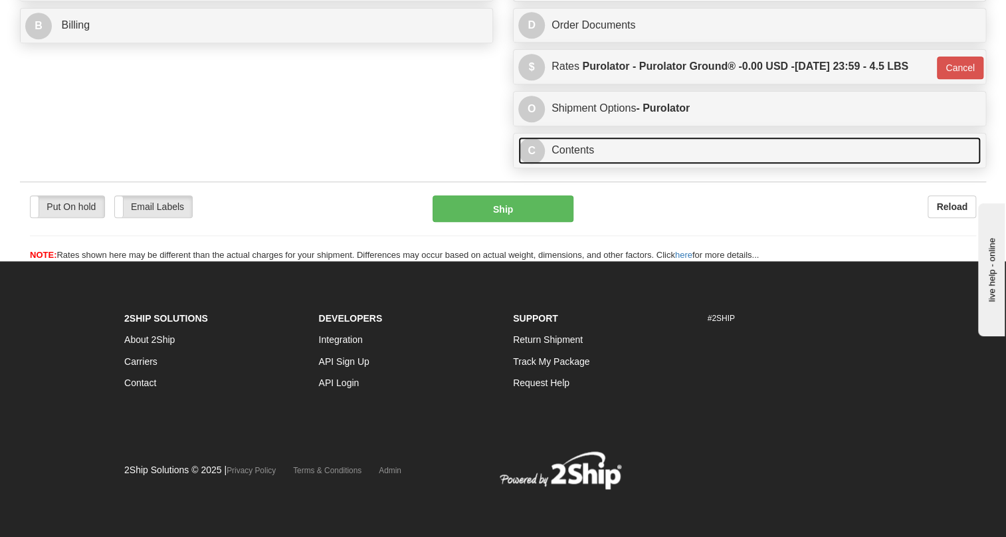
click at [585, 151] on link "C Contents" at bounding box center [749, 150] width 462 height 27
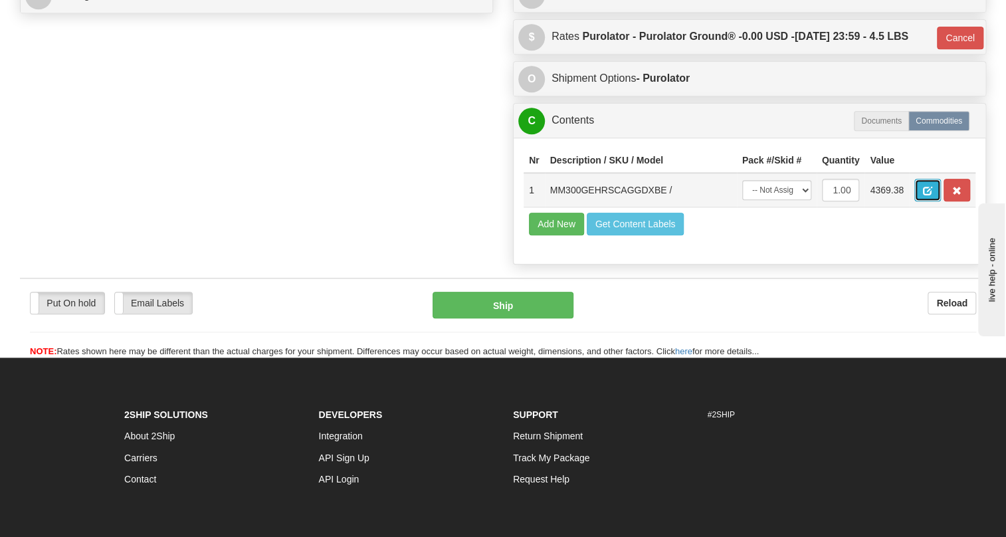
click at [925, 195] on span "button" at bounding box center [927, 191] width 9 height 9
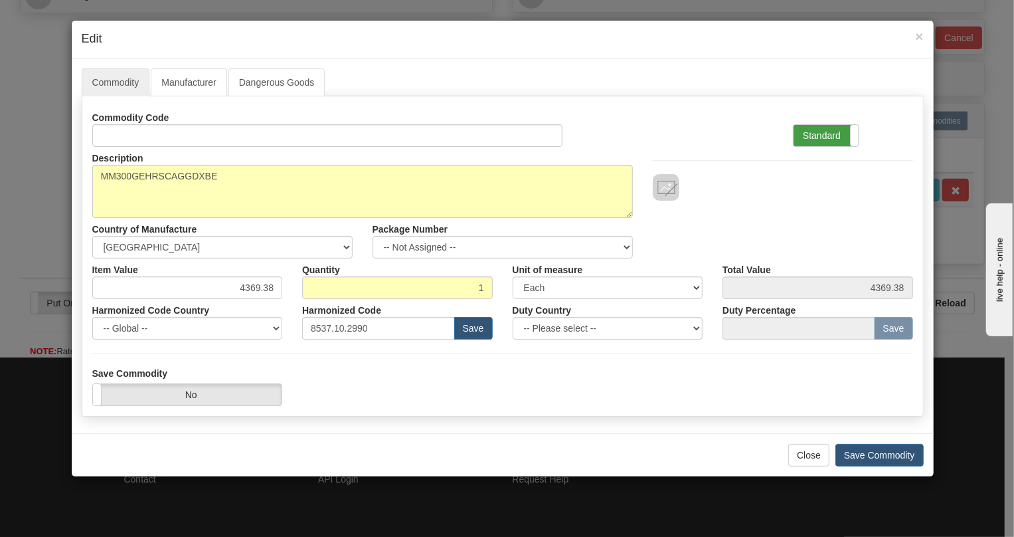
click at [826, 133] on label "Standard" at bounding box center [826, 135] width 65 height 21
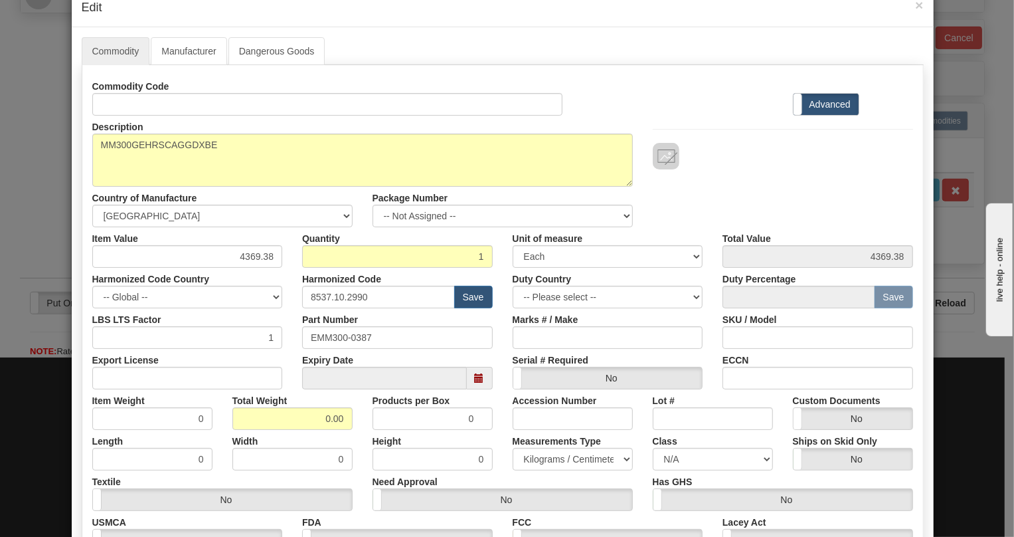
scroll to position [60, 0]
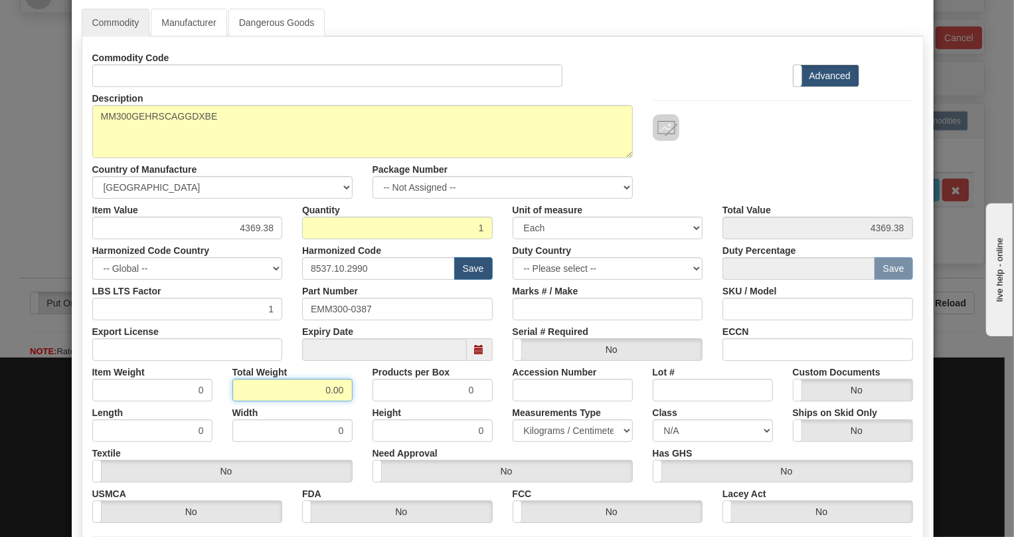
click at [320, 391] on input "0.00" at bounding box center [293, 390] width 120 height 23
type input "1.00"
type input "1.0000"
click at [544, 430] on select "Pounds / Inches Kilograms / Centimeters" at bounding box center [573, 430] width 120 height 23
select select "0"
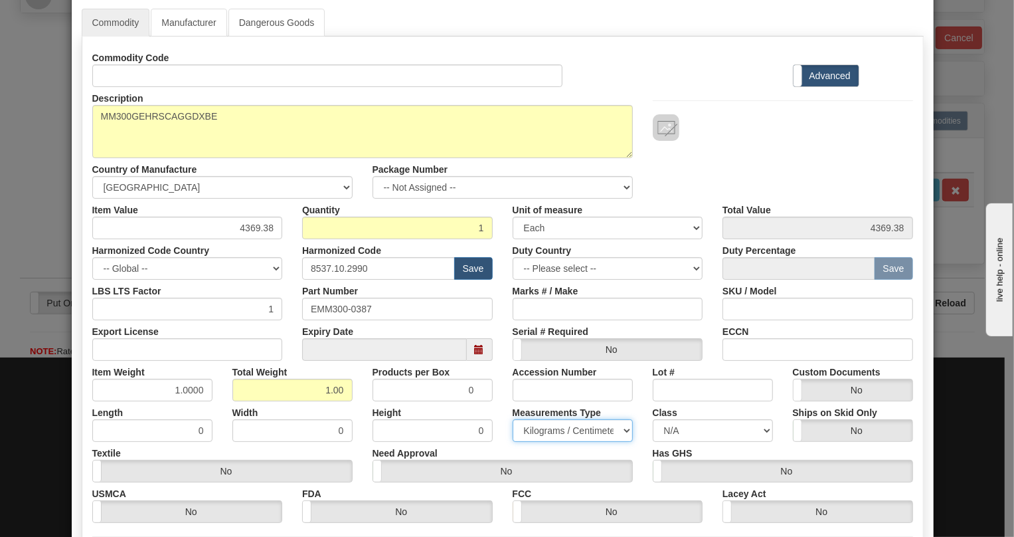
click at [513, 419] on select "Pounds / Inches Kilograms / Centimeters" at bounding box center [573, 430] width 120 height 23
click at [492, 413] on div "Height 0" at bounding box center [433, 421] width 140 height 41
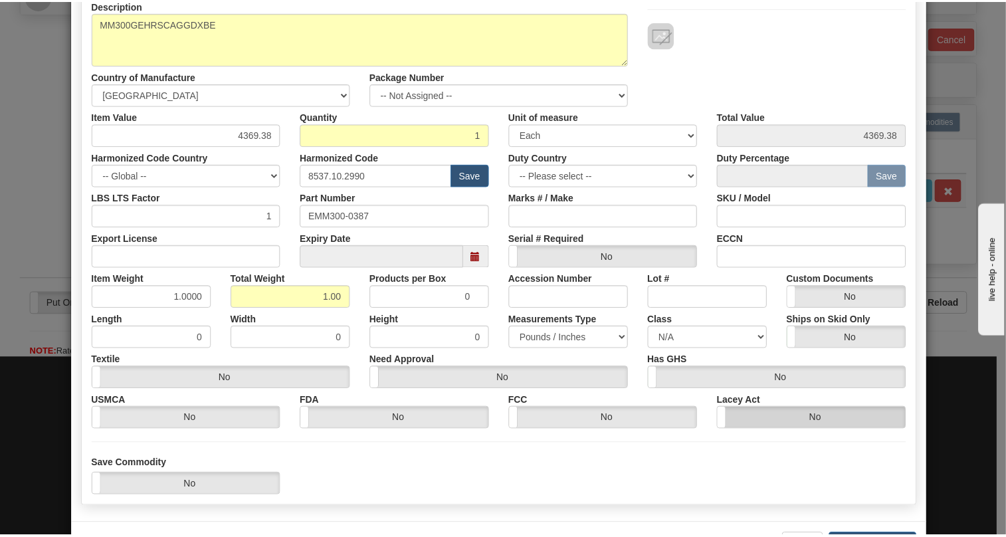
scroll to position [202, 0]
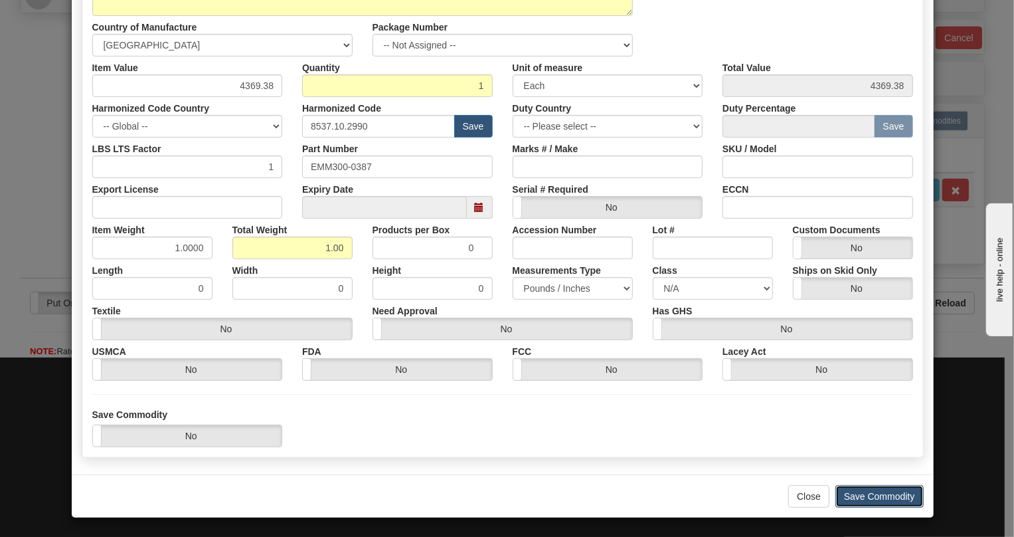
click at [846, 498] on button "Save Commodity" at bounding box center [880, 496] width 88 height 23
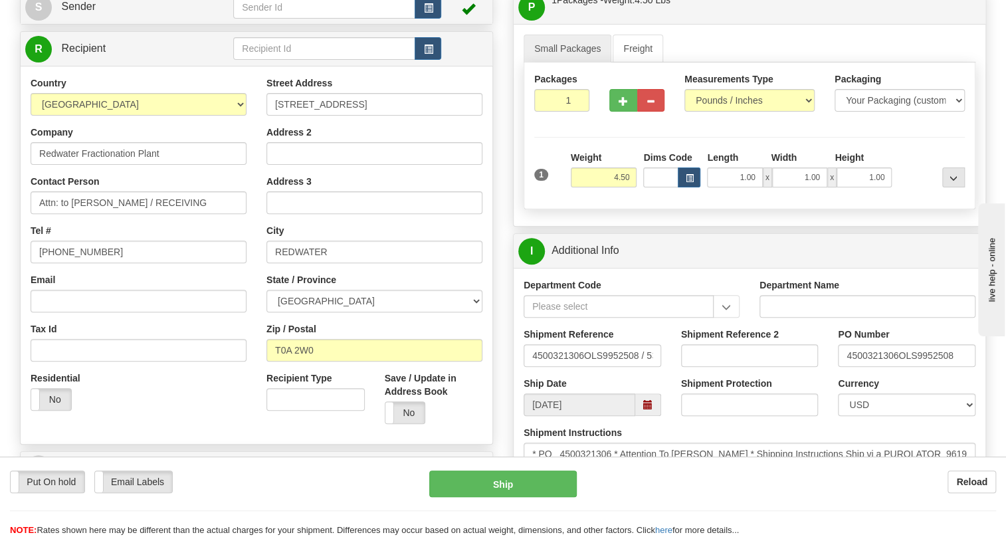
scroll to position [118, 0]
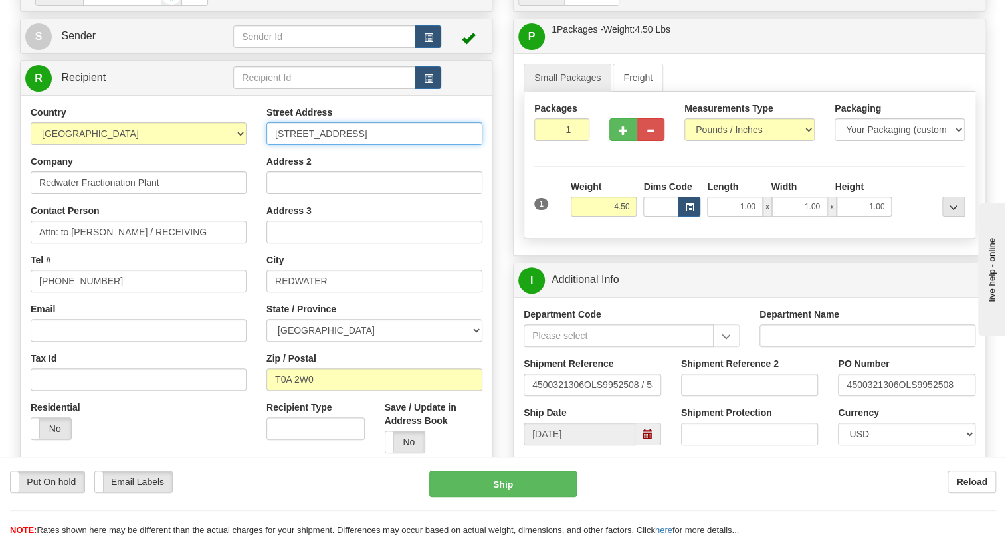
drag, startPoint x: 415, startPoint y: 165, endPoint x: 373, endPoint y: 170, distance: 42.8
click at [373, 145] on input "56116 Range Road 220 Box 459" at bounding box center [374, 133] width 216 height 23
type input "56116 RANGE ROAD 220"
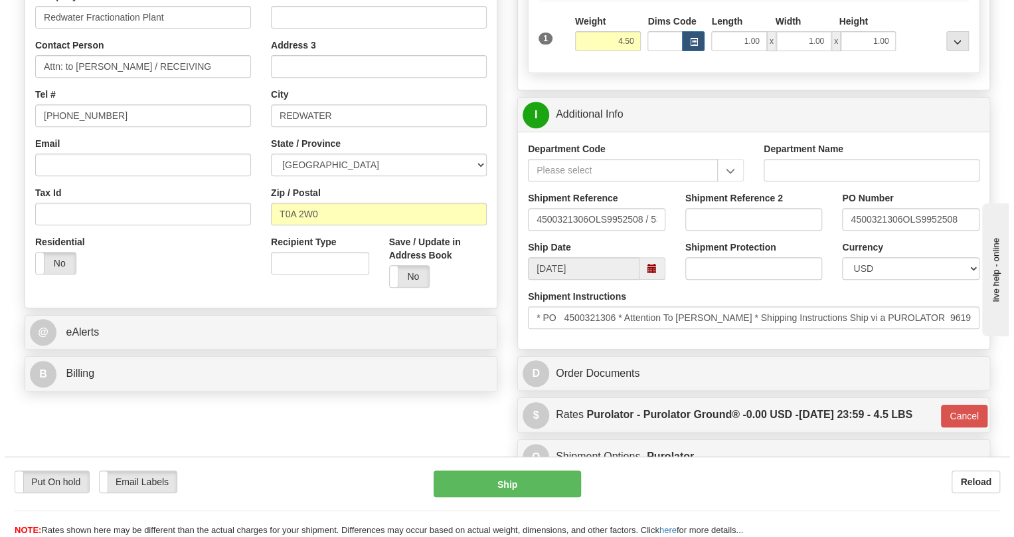
scroll to position [359, 0]
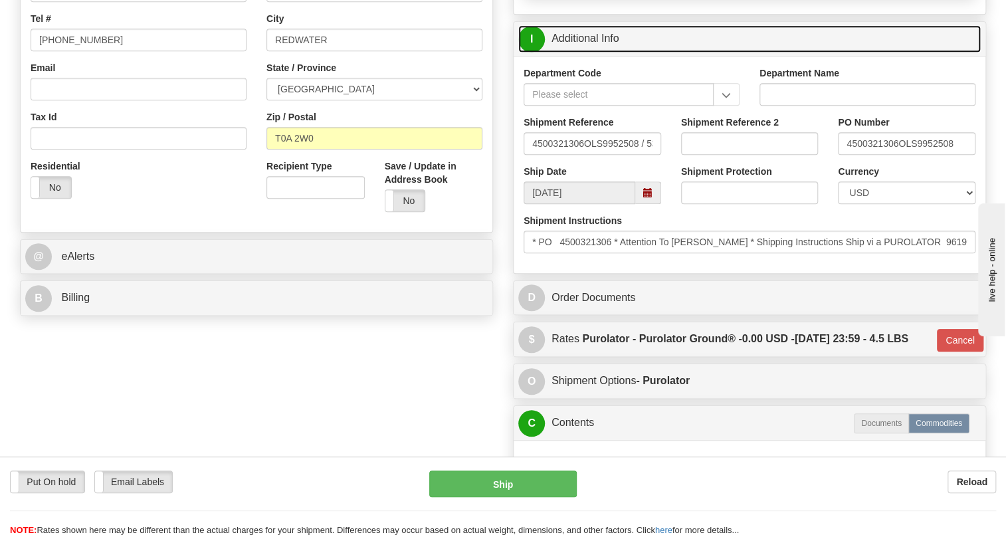
click at [589, 52] on link "I Additional Info" at bounding box center [749, 38] width 462 height 27
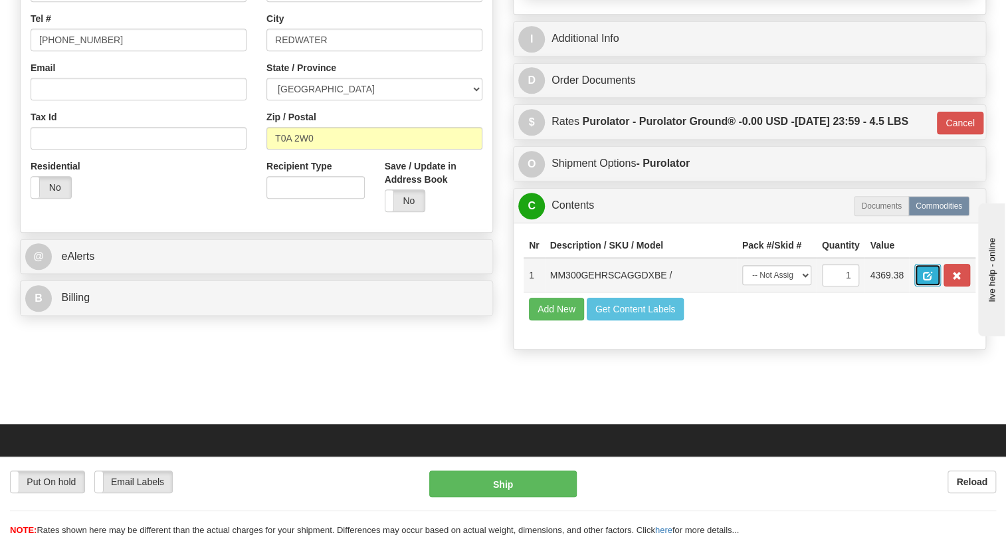
click at [931, 280] on span "button" at bounding box center [927, 276] width 9 height 9
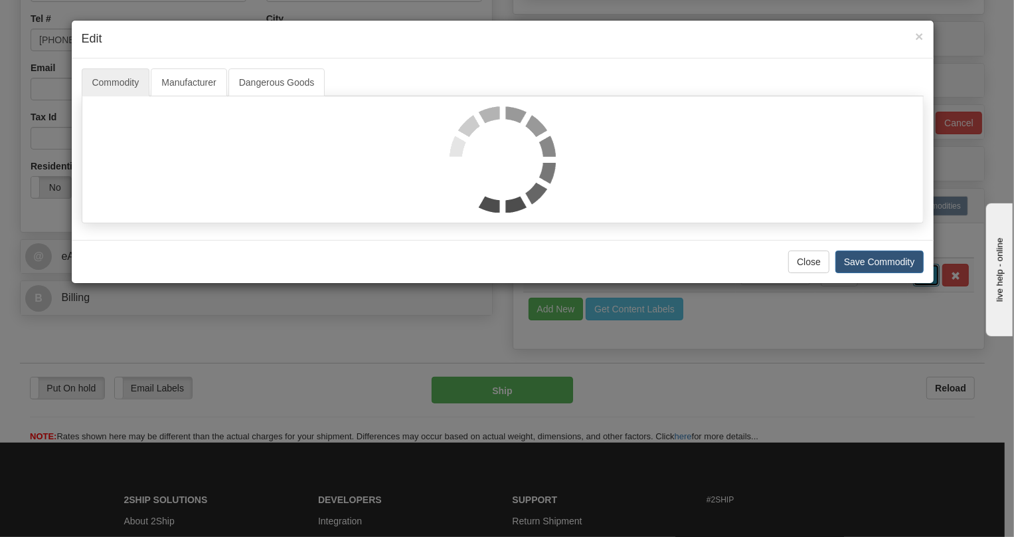
scroll to position [0, 0]
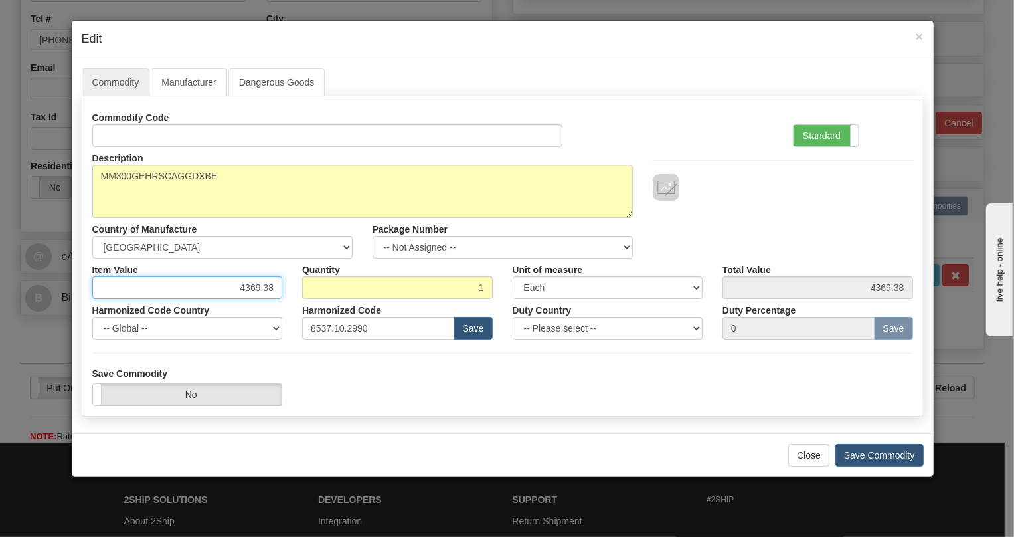
click at [257, 290] on input "4369.38" at bounding box center [187, 287] width 191 height 23
paste input "2.672,12"
click at [246, 292] on input "2.672,12" at bounding box center [187, 287] width 191 height 23
click at [260, 292] on input "2672,12" at bounding box center [187, 287] width 191 height 23
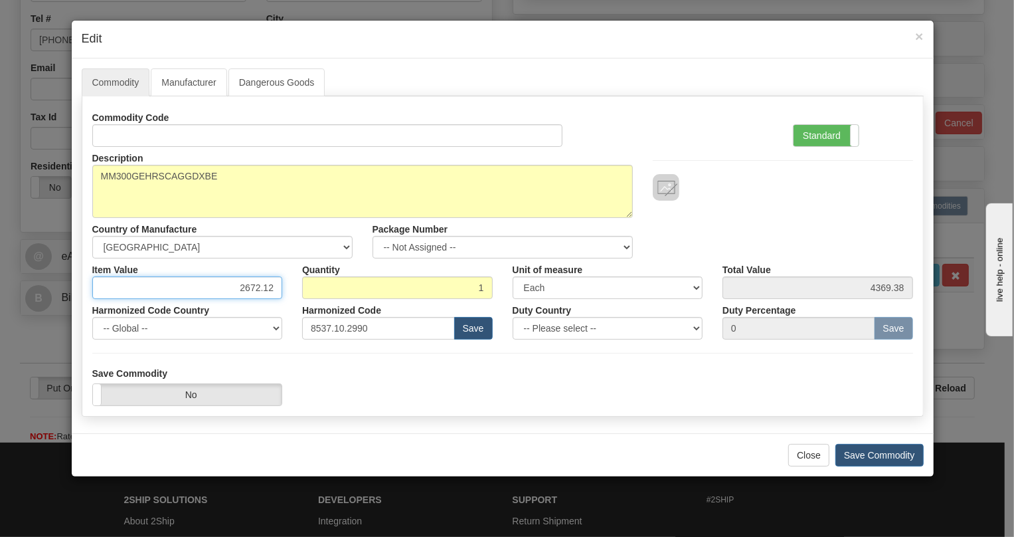
type input "2672.12"
click at [291, 298] on div "Item Value 2672.12" at bounding box center [187, 278] width 211 height 41
click at [814, 125] on label "Standard" at bounding box center [826, 135] width 65 height 21
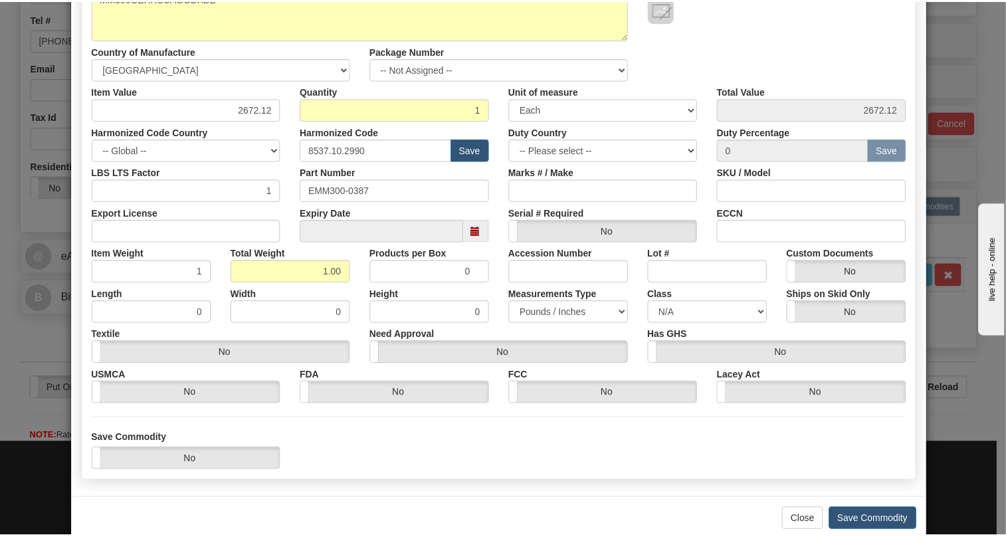
scroll to position [181, 0]
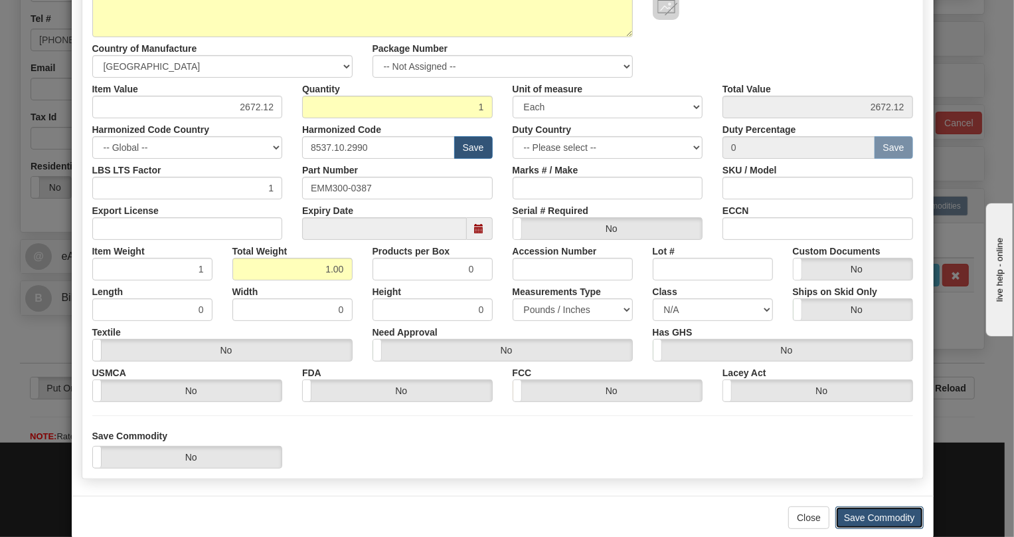
click at [880, 516] on button "Save Commodity" at bounding box center [880, 517] width 88 height 23
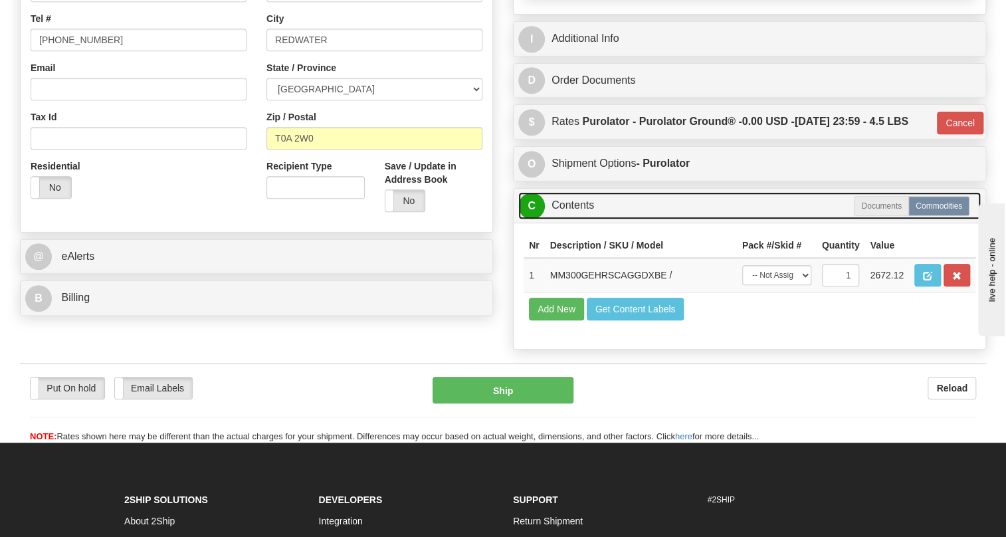
click at [577, 219] on link "C Contents" at bounding box center [749, 205] width 462 height 27
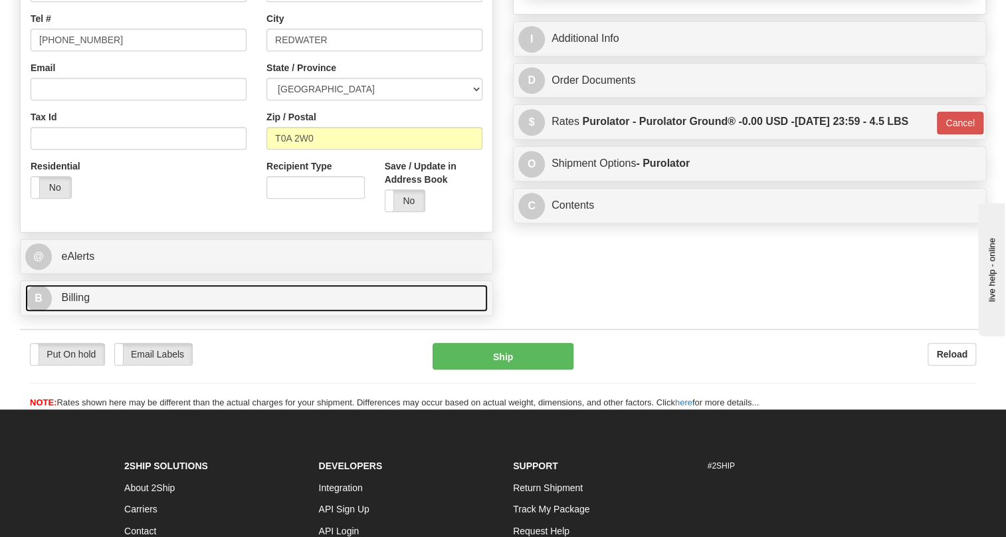
click at [68, 312] on link "B Billing" at bounding box center [256, 297] width 462 height 27
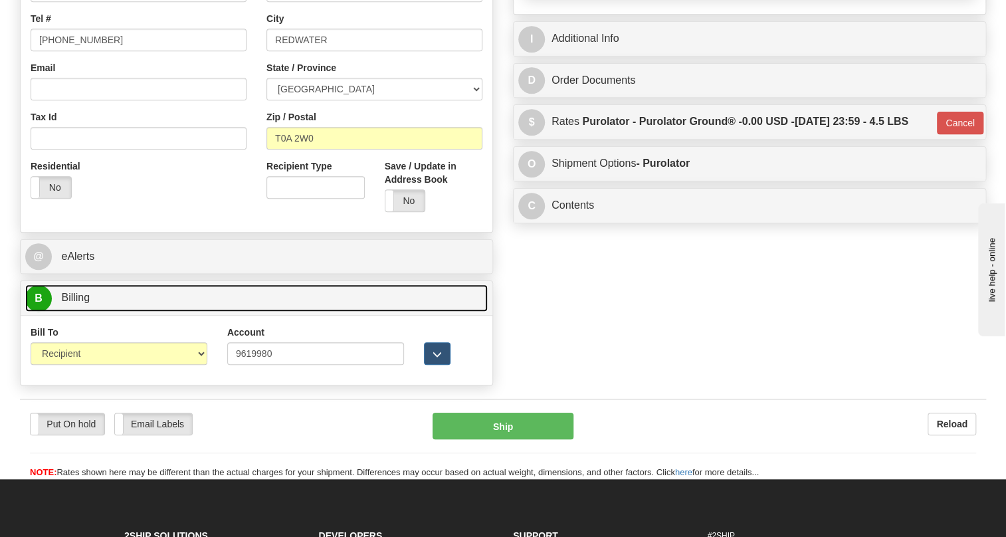
click at [68, 312] on link "B Billing" at bounding box center [256, 297] width 462 height 27
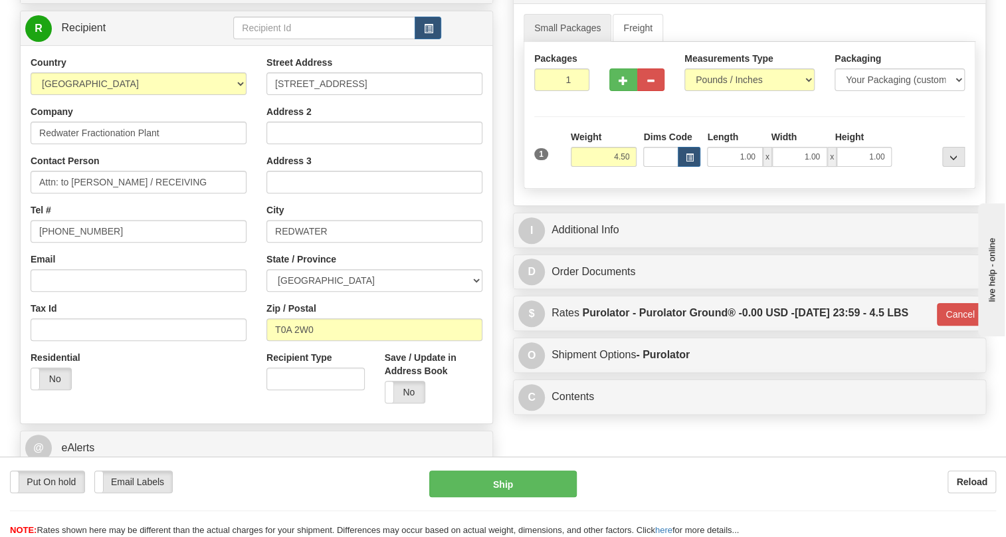
scroll to position [118, 0]
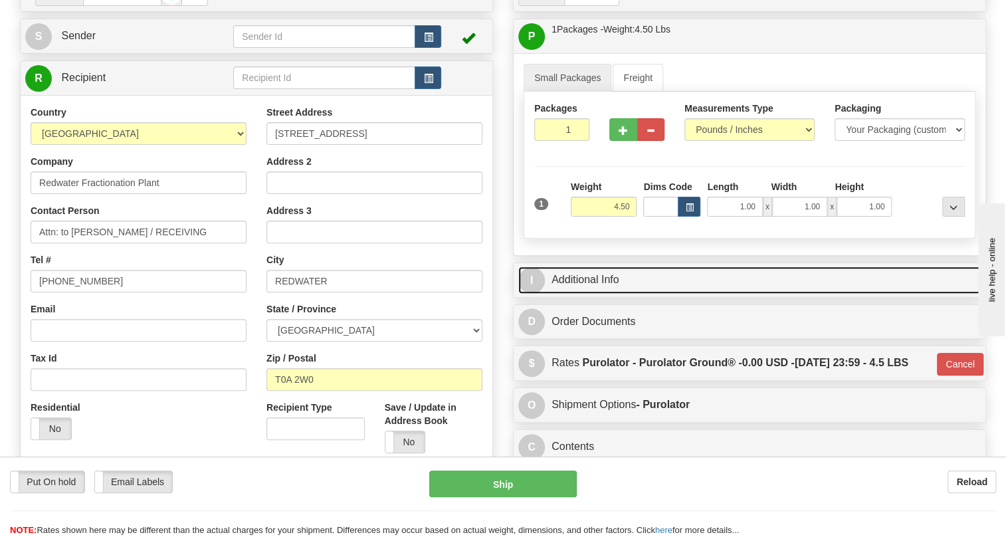
click at [599, 294] on link "I Additional Info" at bounding box center [749, 279] width 462 height 27
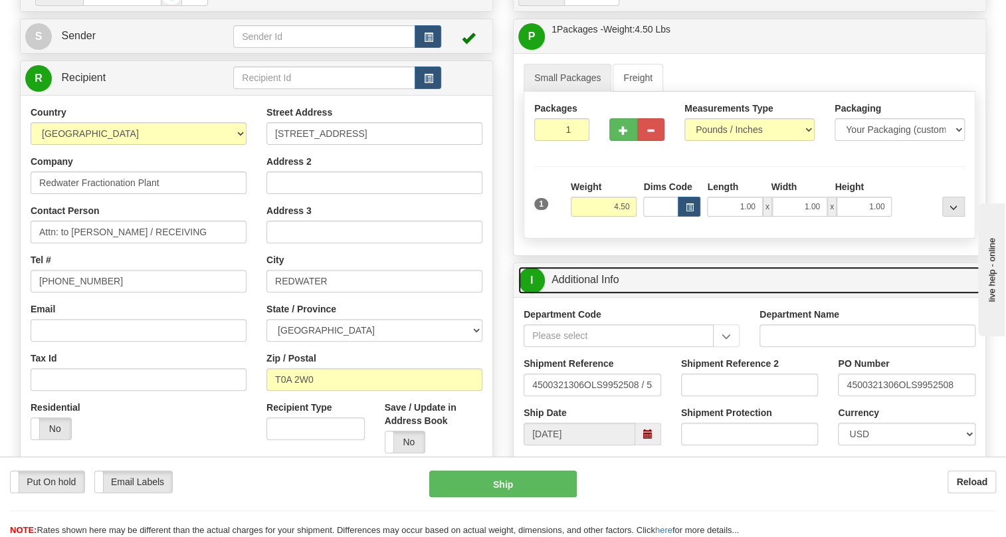
click at [599, 294] on link "I Additional Info" at bounding box center [749, 279] width 462 height 27
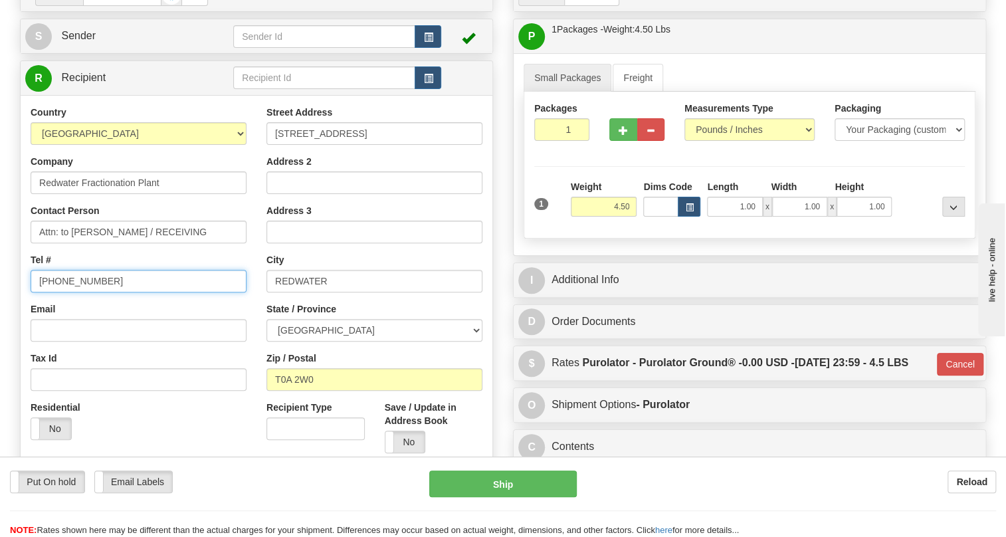
click at [89, 292] on input "[PHONE_NUMBER]" at bounding box center [139, 281] width 216 height 23
paste input "403-312-8163"
type input "403-312-8163"
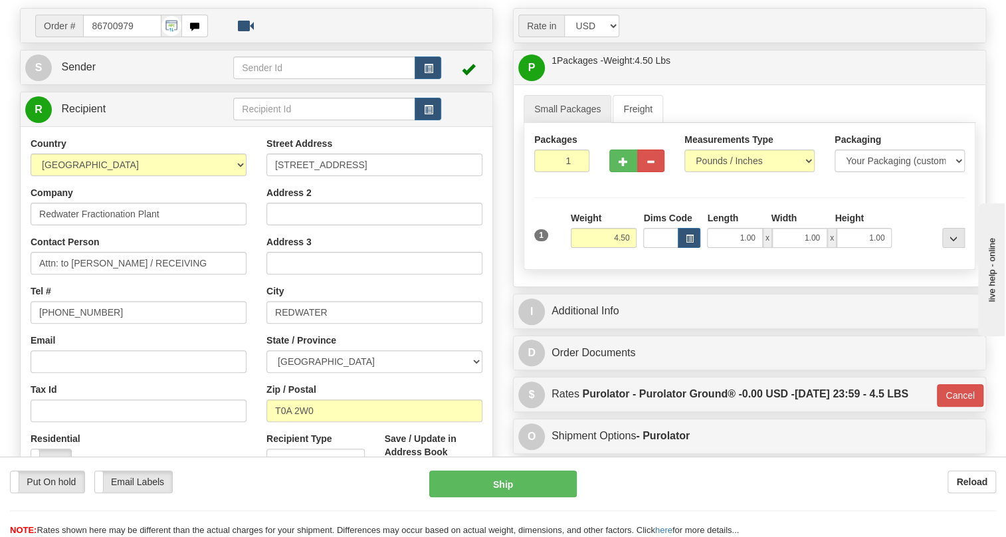
scroll to position [57, 0]
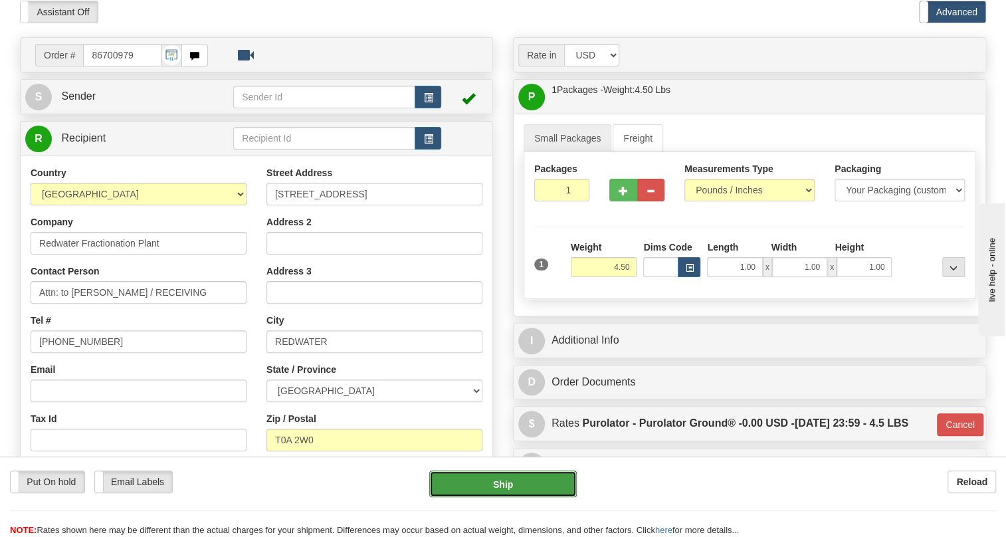
click at [502, 485] on button "Ship" at bounding box center [502, 483] width 147 height 27
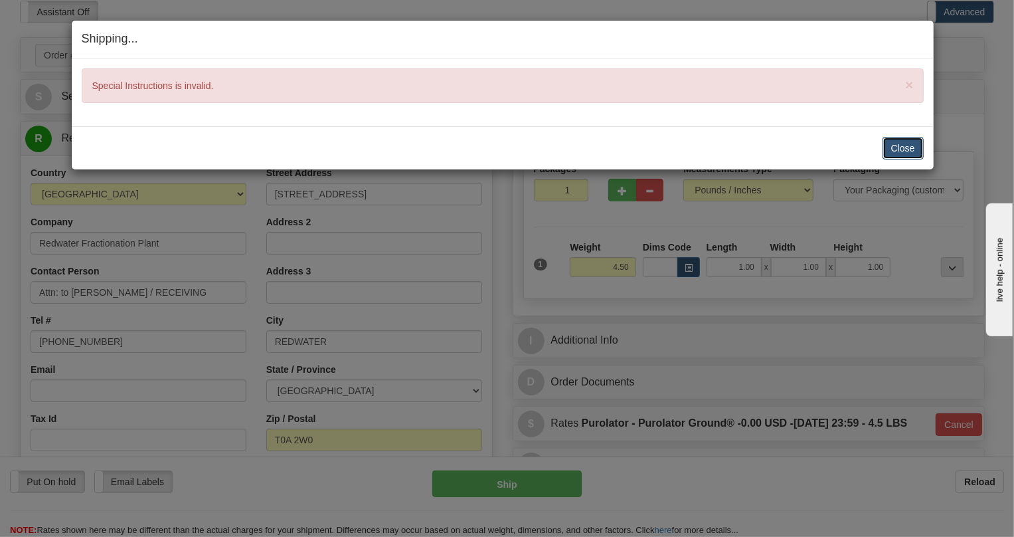
click at [916, 147] on button "Close" at bounding box center [903, 148] width 41 height 23
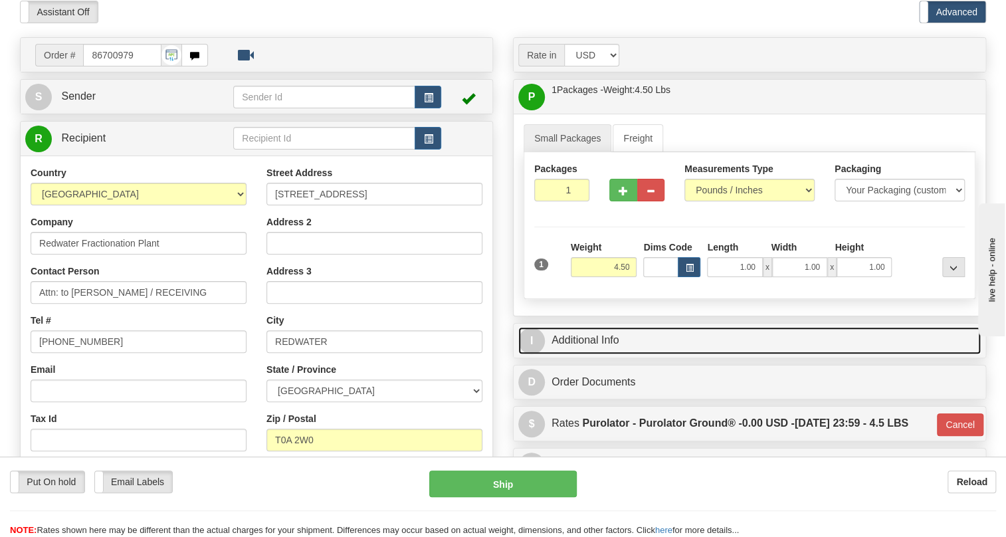
click at [597, 354] on link "I Additional Info" at bounding box center [749, 340] width 462 height 27
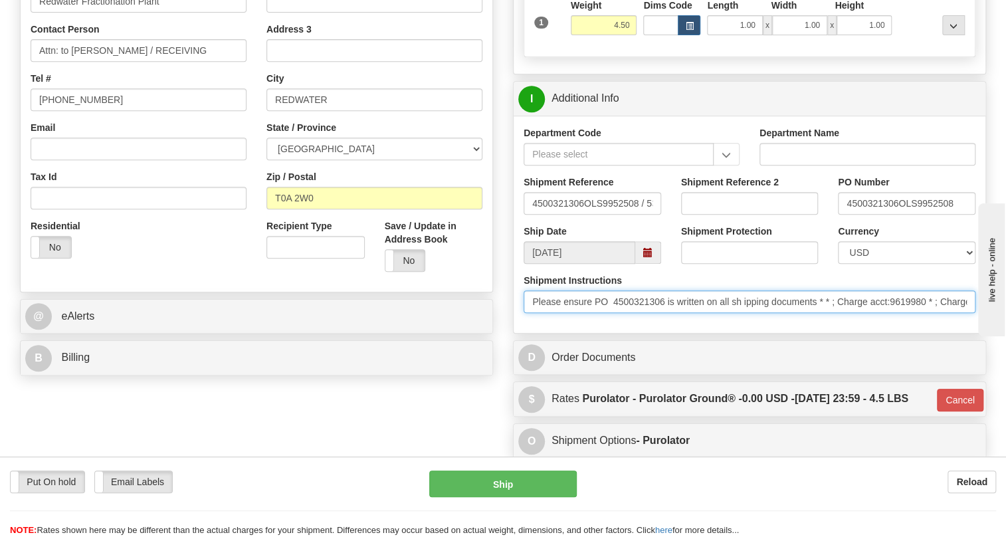
scroll to position [0, 509]
drag, startPoint x: 527, startPoint y: 333, endPoint x: 993, endPoint y: 343, distance: 466.4
click at [993, 343] on div "Rate in Account Currency ARN AWG AUD AUS BHD BBD BFR BMD BRC BRL GBP UKL BND BG…" at bounding box center [749, 150] width 493 height 711
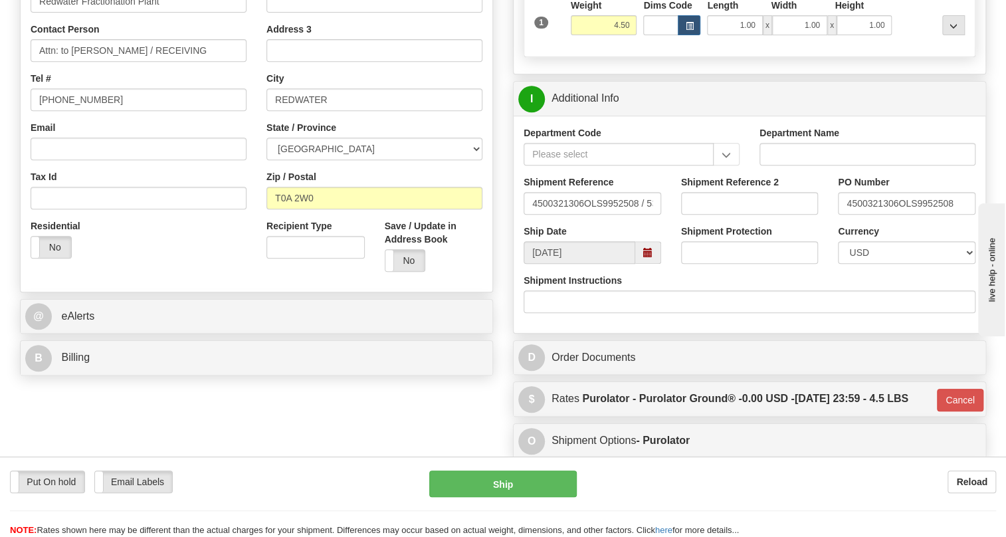
click at [542, 323] on div "Shipment Instructions" at bounding box center [750, 298] width 472 height 49
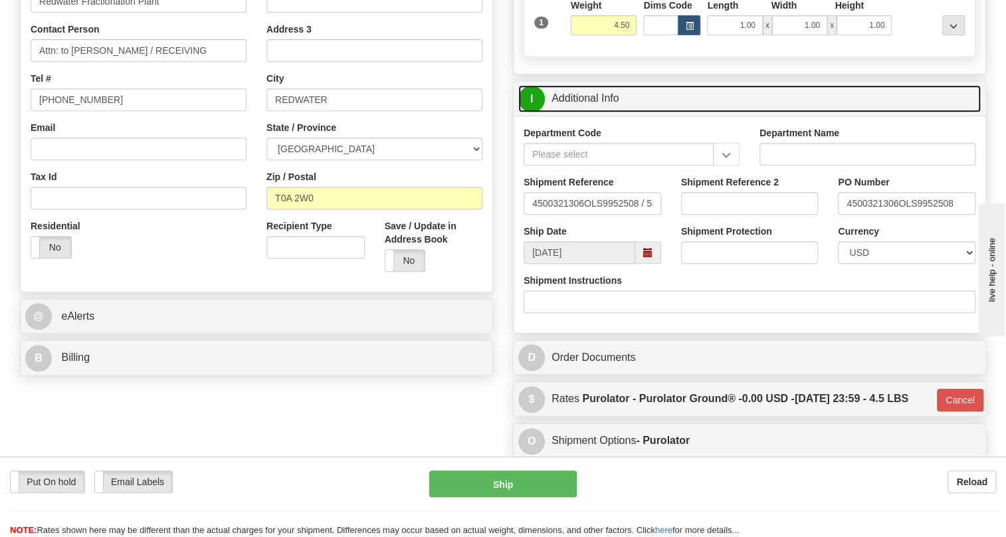
click at [591, 112] on link "I Additional Info" at bounding box center [749, 98] width 462 height 27
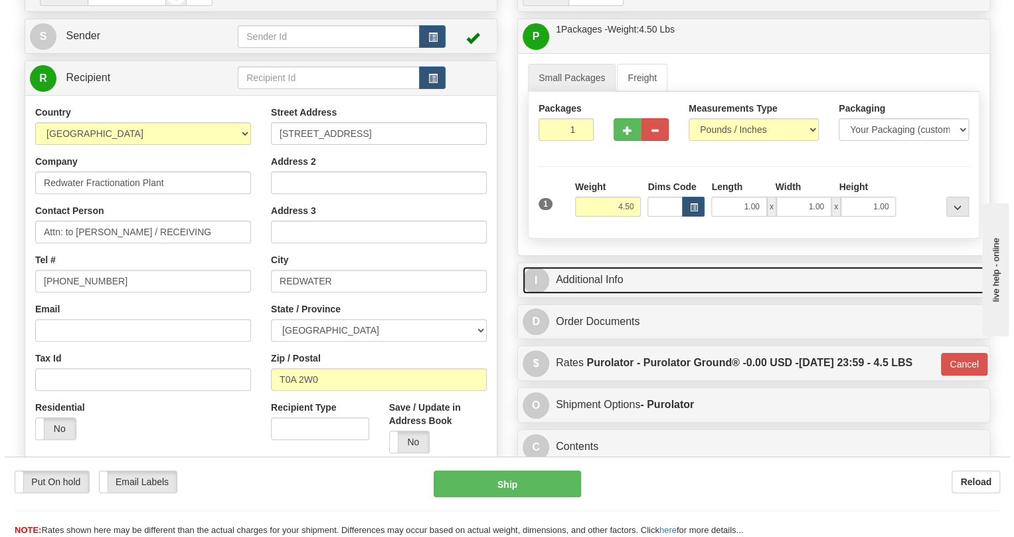
scroll to position [57, 0]
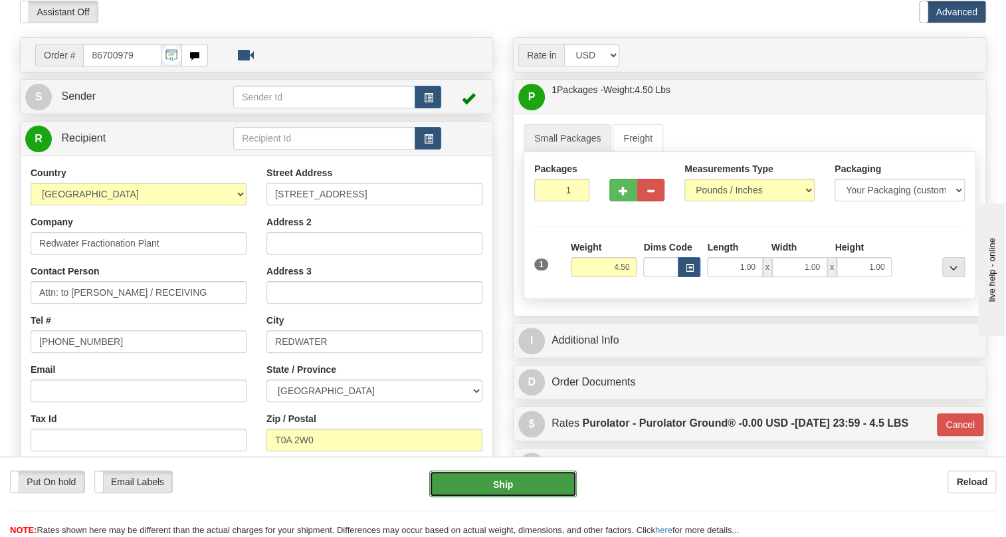
click at [509, 484] on button "Ship" at bounding box center [502, 483] width 147 height 27
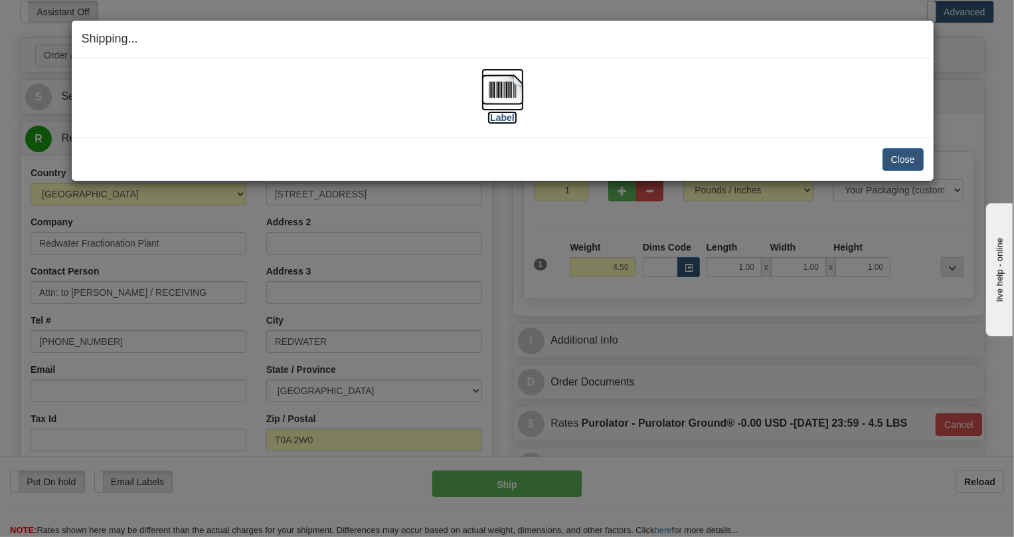
click at [510, 89] on img at bounding box center [503, 89] width 43 height 43
click at [903, 158] on button "Close" at bounding box center [903, 159] width 41 height 23
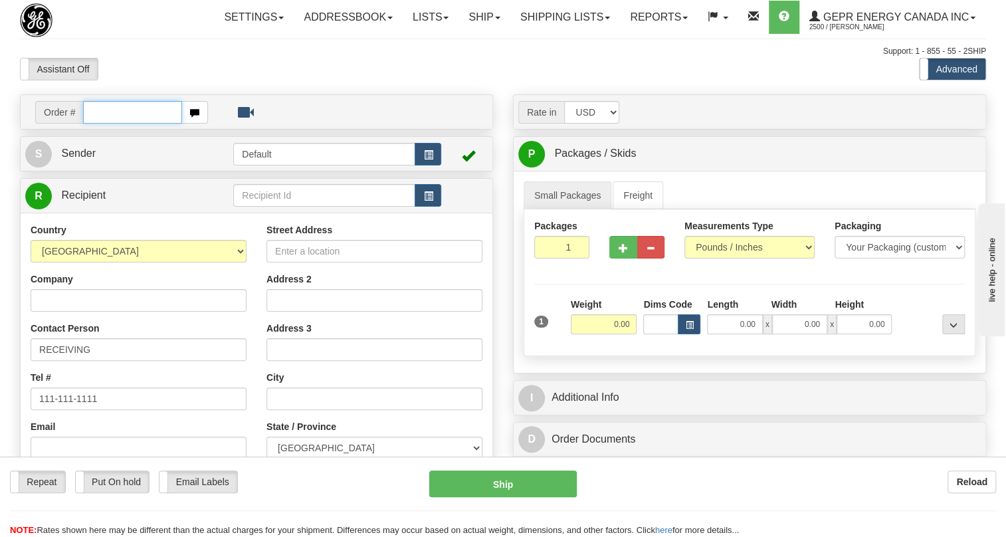
click at [90, 124] on input "text" at bounding box center [132, 112] width 99 height 23
paste input "0086700868"
click at [101, 124] on input "0086700868" at bounding box center [132, 112] width 99 height 23
type input "86700868"
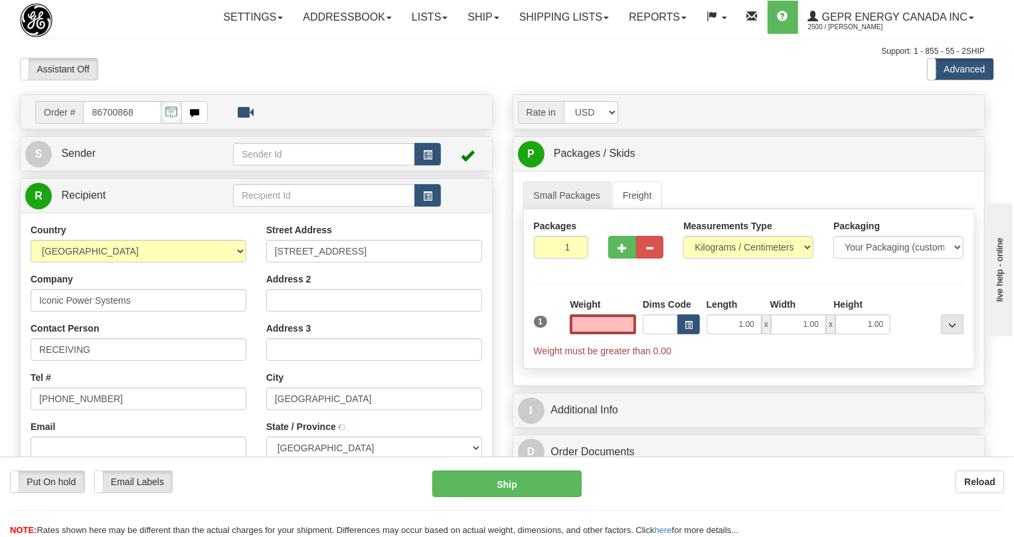
type input "[GEOGRAPHIC_DATA]"
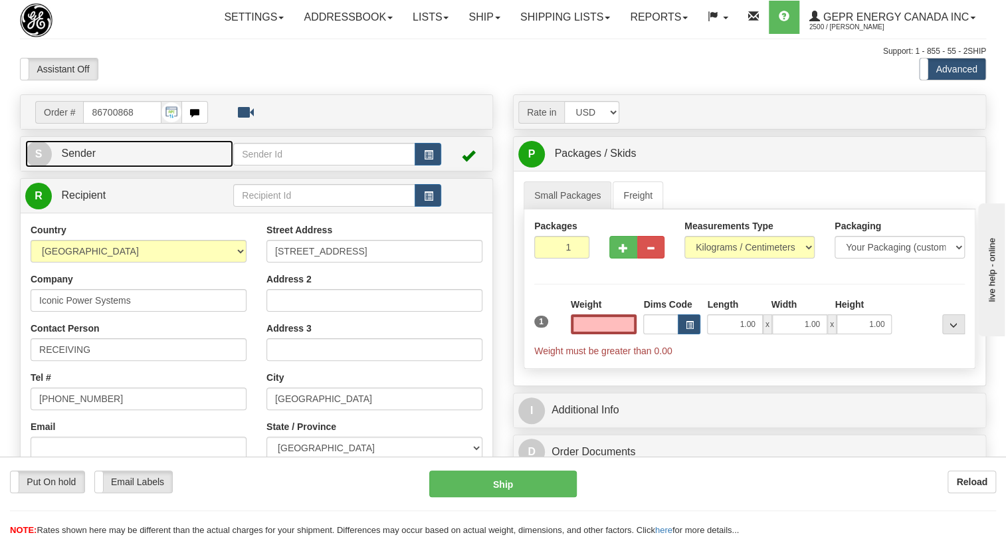
type input "0.00"
drag, startPoint x: 86, startPoint y: 183, endPoint x: 21, endPoint y: 199, distance: 66.2
click at [86, 159] on span "Sender" at bounding box center [78, 152] width 35 height 11
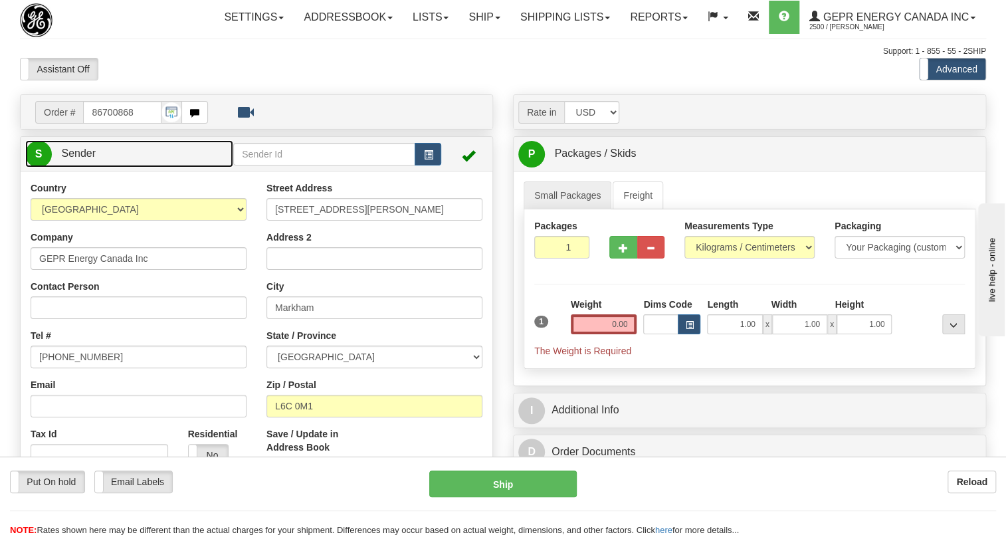
type input "MARKHAM"
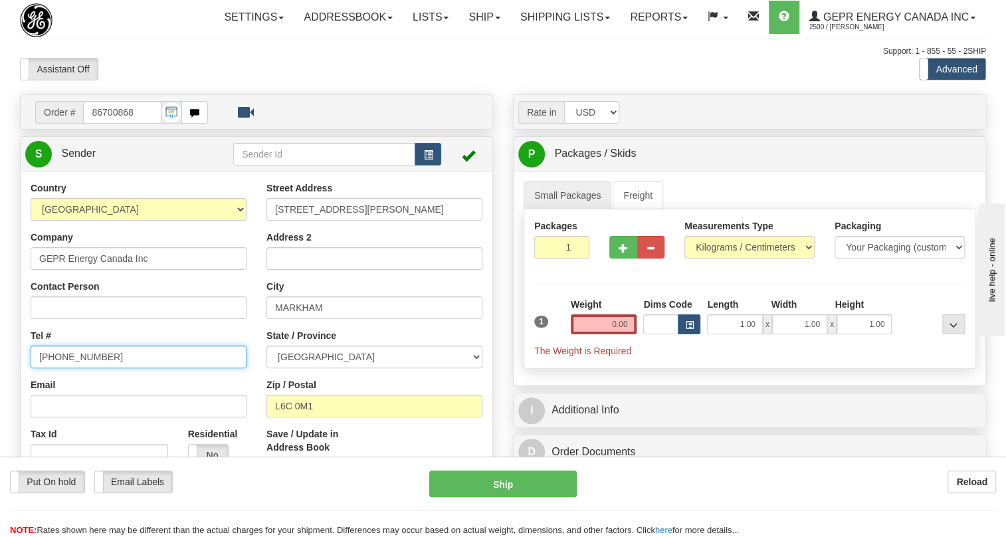
click at [84, 368] on input "(779)7960565" at bounding box center [139, 356] width 216 height 23
paste input "905-927-5013"
type input "905-927-5013"
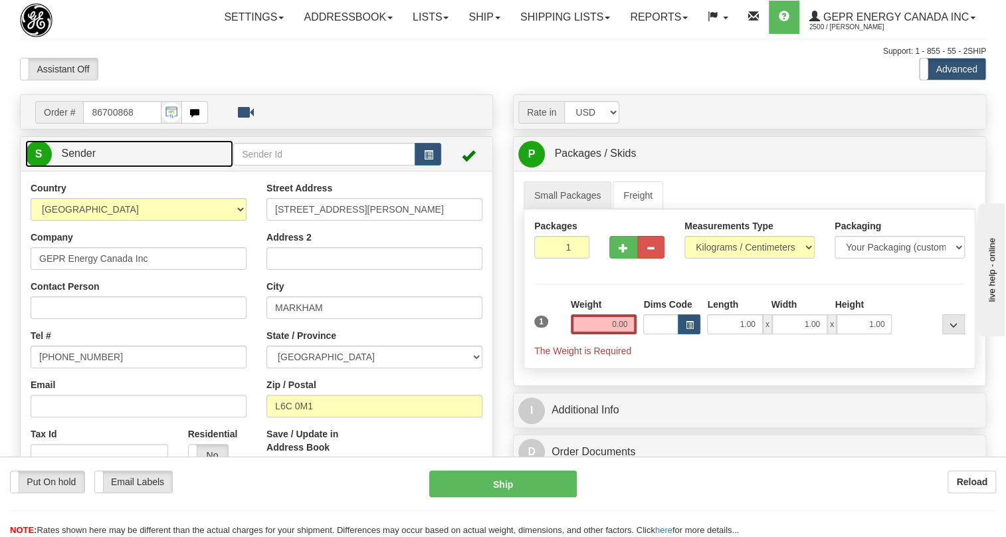
click at [80, 159] on span "Sender" at bounding box center [78, 152] width 35 height 11
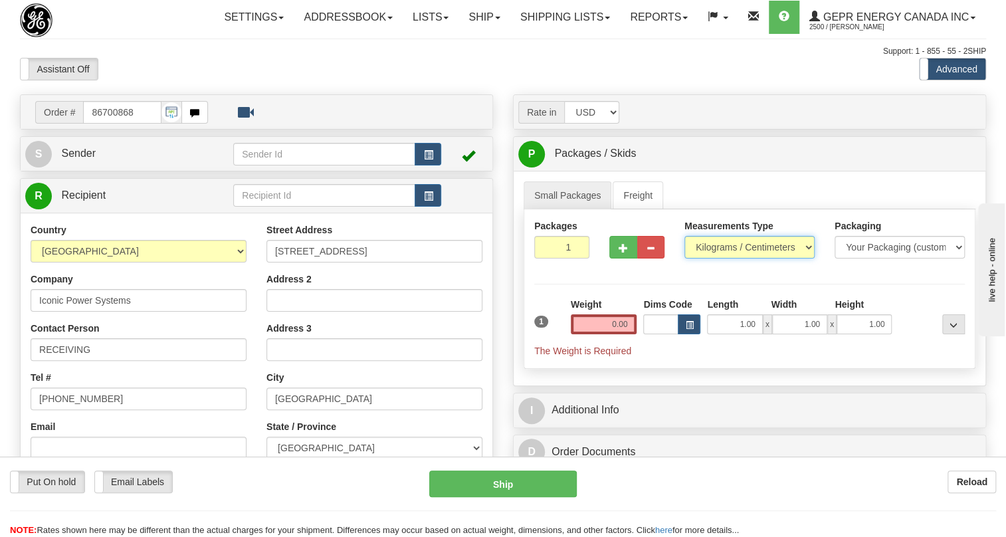
click at [721, 258] on select "Pounds / Inches Kilograms / Centimeters" at bounding box center [749, 247] width 130 height 23
select select "0"
click at [684, 258] on select "Pounds / Inches Kilograms / Centimeters" at bounding box center [749, 247] width 130 height 23
click at [608, 334] on input "0.00" at bounding box center [604, 324] width 66 height 20
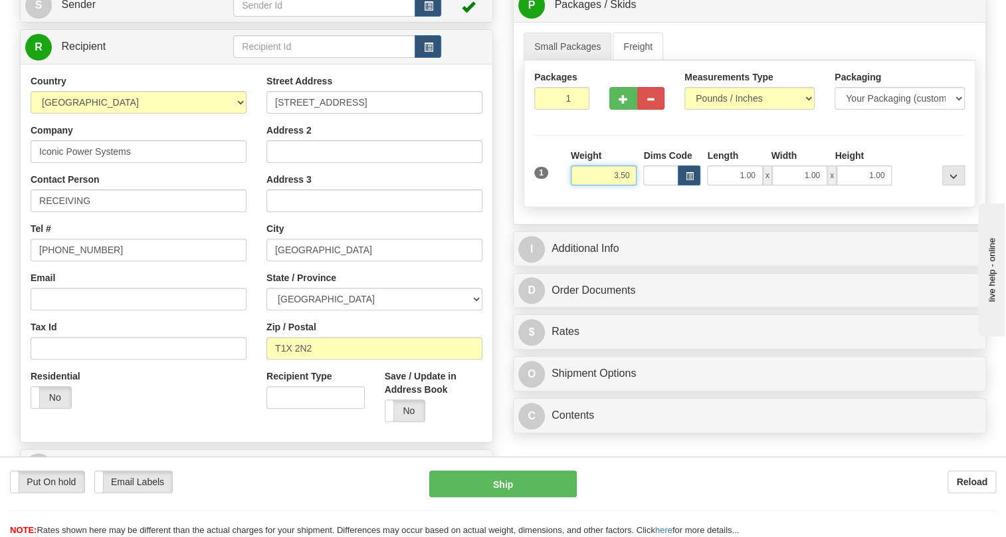
scroll to position [181, 0]
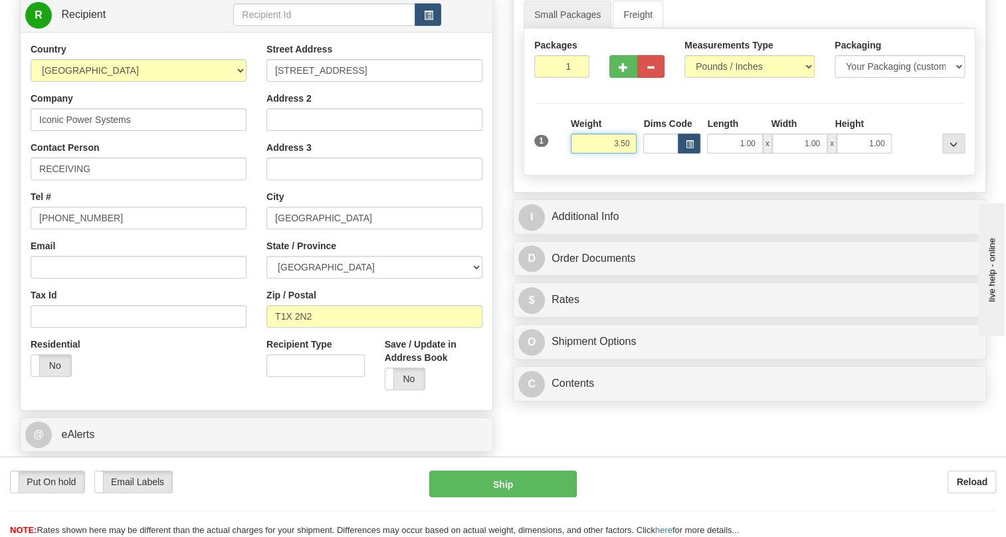
type input "3.50"
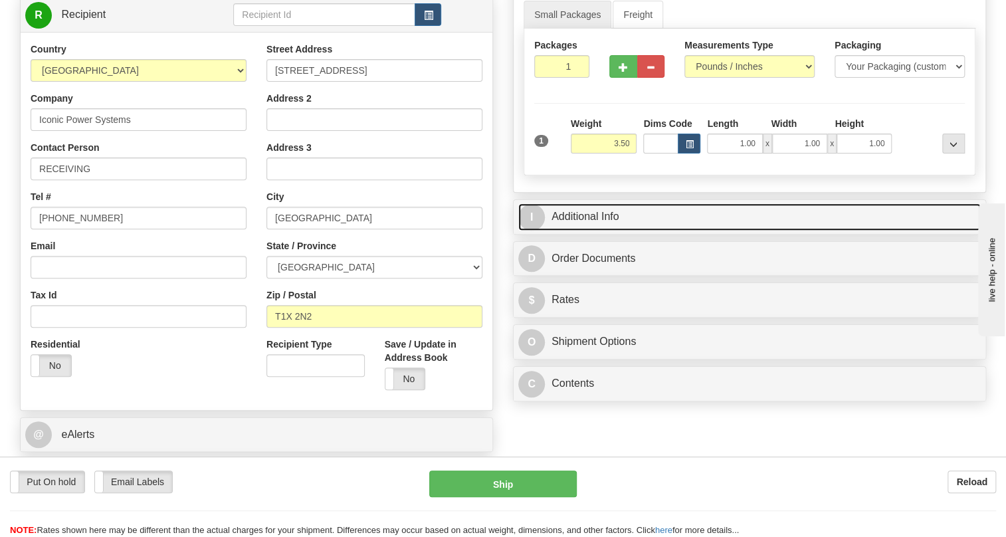
click at [593, 231] on link "I Additional Info" at bounding box center [749, 216] width 462 height 27
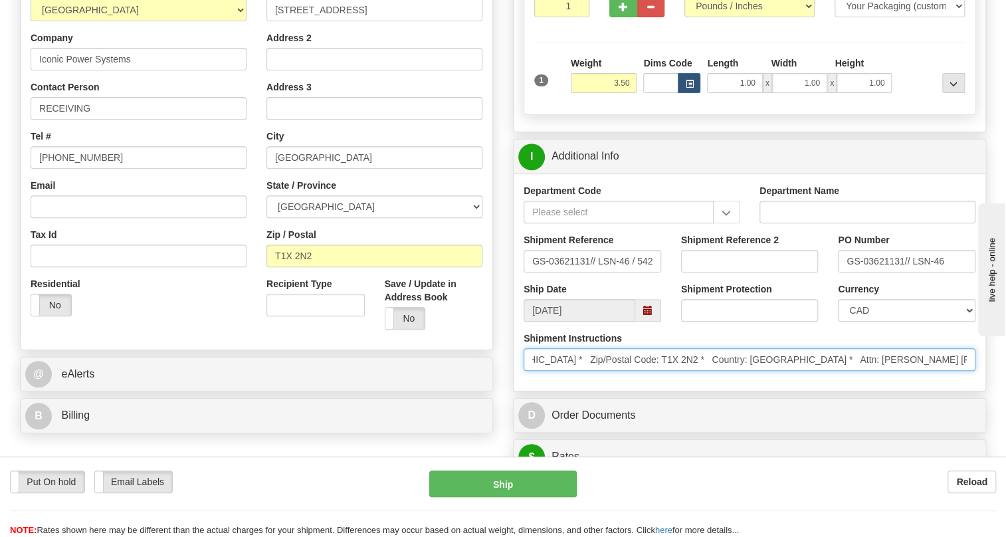
scroll to position [0, 523]
drag, startPoint x: 941, startPoint y: 389, endPoint x: 951, endPoint y: 389, distance: 10.0
click at [951, 371] on input "* Bill-to Address: * Company Name: Iconic Power System * Street Address: 505 Ca…" at bounding box center [749, 359] width 452 height 23
click at [971, 371] on input "* Bill-to Address: * Company Name: Iconic Power System * Street Address: 505 Ca…" at bounding box center [749, 359] width 452 height 23
click at [970, 371] on input "* Bill-to Address: * Company Name: Iconic Power System * Street Address: 505 Ca…" at bounding box center [749, 359] width 452 height 23
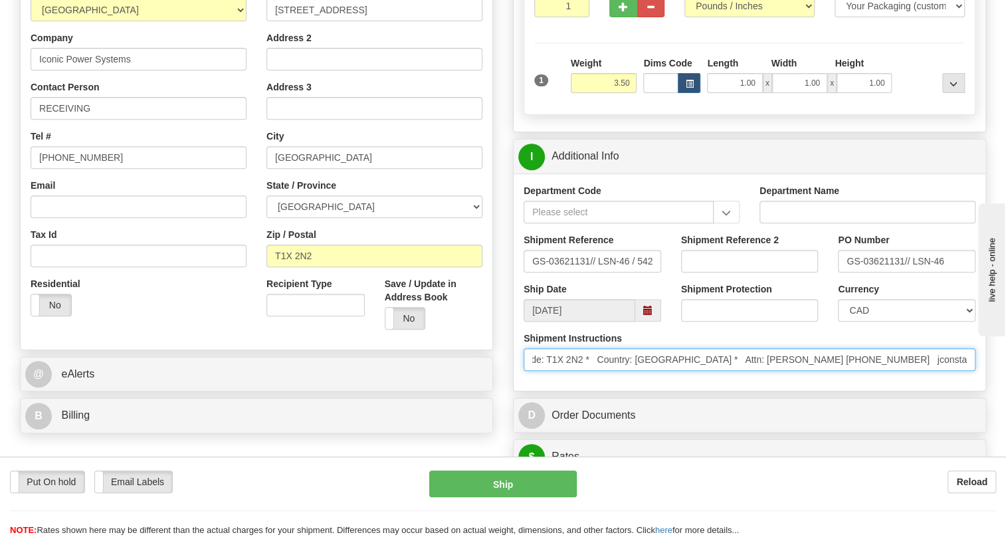
scroll to position [0, 625]
drag, startPoint x: 965, startPoint y: 387, endPoint x: 990, endPoint y: 388, distance: 24.6
click at [990, 388] on div "Rate in Account Currency ARN AWG AUD AUS BHD BBD BFR BMD BRC BRL GBP UKL BND BG…" at bounding box center [749, 447] width 493 height 1188
click at [926, 371] on input "* Bill-to Address: * Company Name: Iconic Power System * Street Address: 505 Ca…" at bounding box center [749, 359] width 452 height 23
click at [931, 371] on input "* Bill-to Address: * Company Name: Iconic Power System * Street Address: 505 Ca…" at bounding box center [749, 359] width 452 height 23
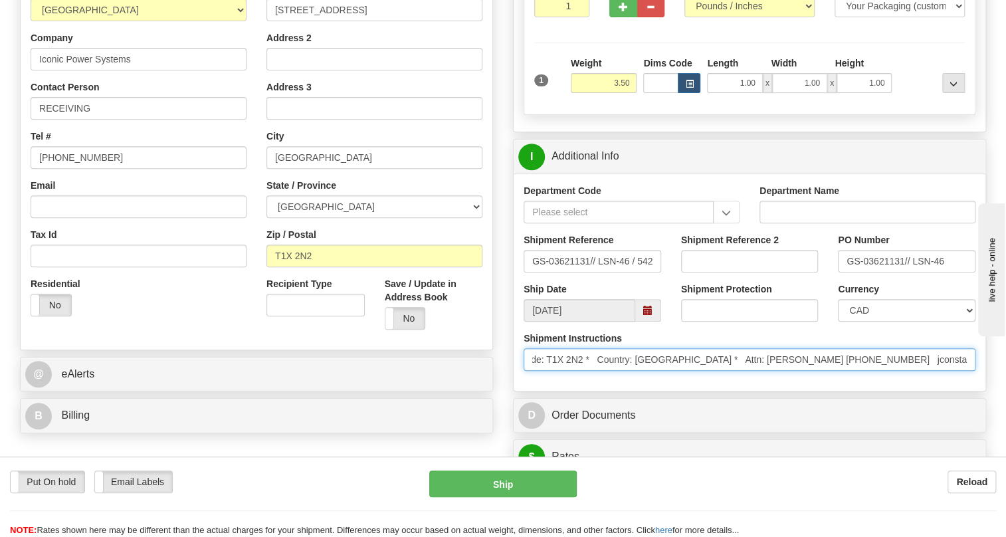
drag, startPoint x: 931, startPoint y: 389, endPoint x: 764, endPoint y: 392, distance: 166.8
click at [764, 371] on input "* Bill-to Address: * Company Name: Iconic Power System * Street Address: 505 Ca…" at bounding box center [749, 359] width 452 height 23
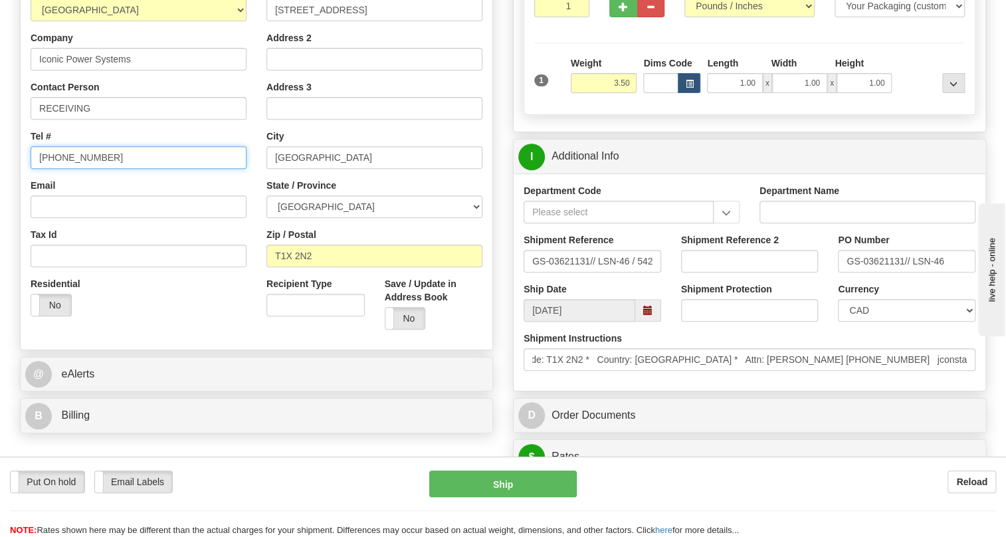
scroll to position [0, 0]
click at [73, 169] on input "(779)7960565" at bounding box center [139, 157] width 216 height 23
paste input "Attn: Juliana Constantino 403-540-4895"
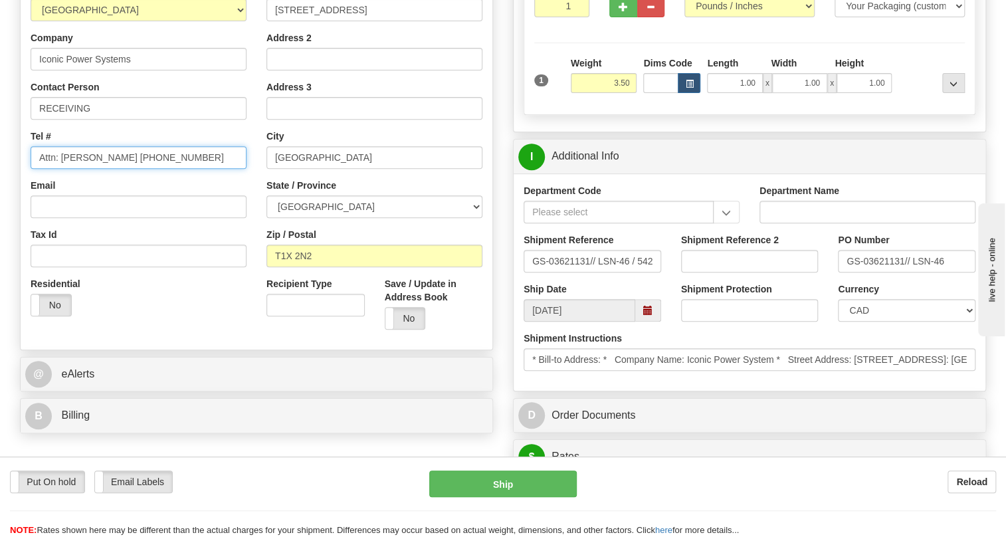
drag, startPoint x: 147, startPoint y: 187, endPoint x: 39, endPoint y: 193, distance: 107.8
click at [39, 169] on input "Attn: Juliana Constantino 403-540-4895" at bounding box center [139, 157] width 216 height 23
type input "403-540-4895"
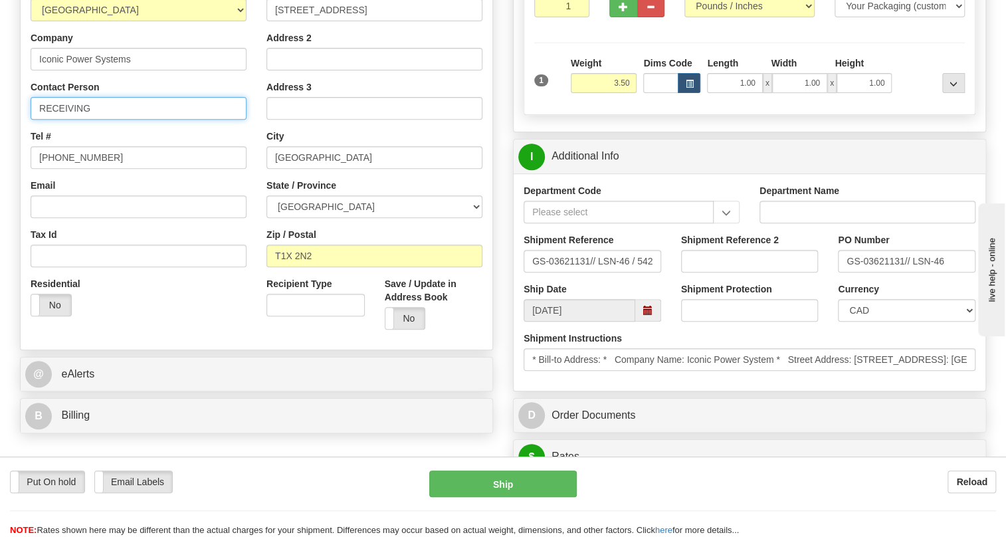
click at [41, 120] on input "RECEIVING" at bounding box center [139, 108] width 216 height 23
paste input "Attn: Juliana Constantino"
click at [145, 120] on input "Attn: Juliana Constantino / RECEIVING" at bounding box center [139, 108] width 216 height 23
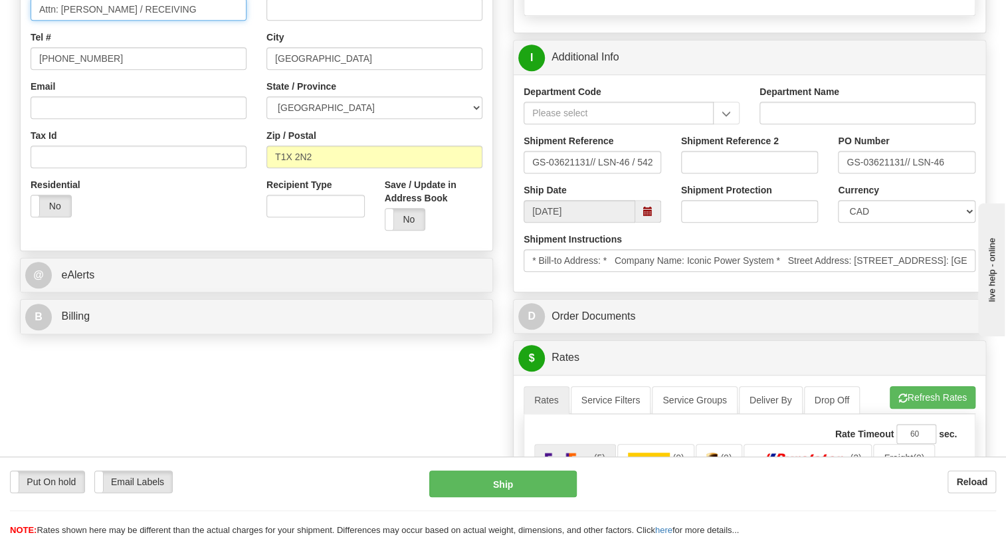
scroll to position [362, 0]
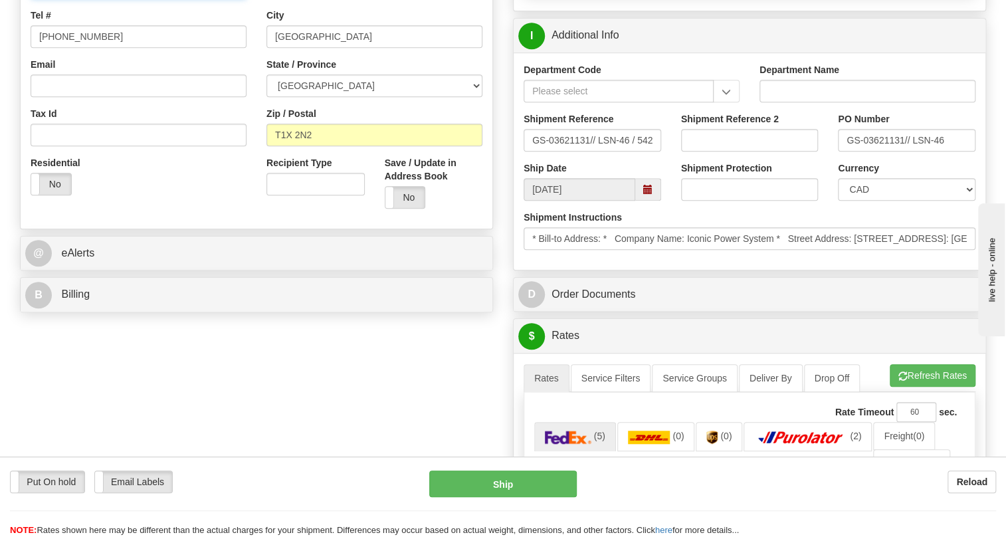
type input "Attn: Juliana Constantino / RECEIVING"
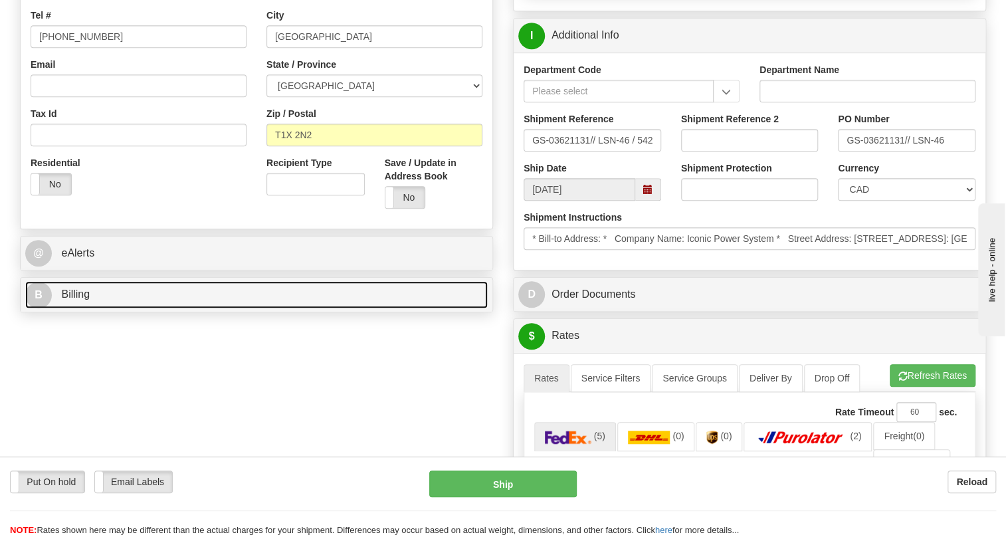
click at [77, 300] on span "Billing" at bounding box center [75, 293] width 29 height 11
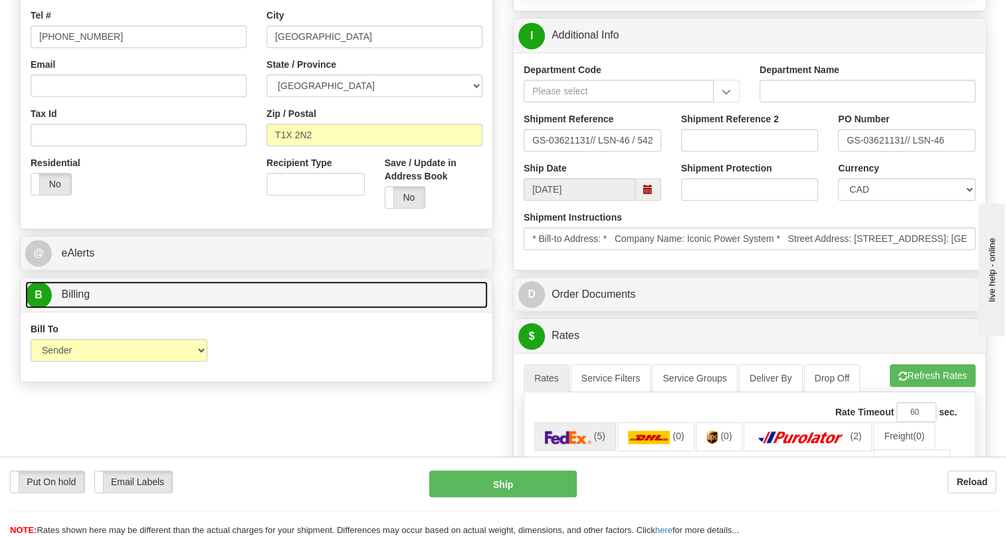
click at [67, 300] on span "Billing" at bounding box center [75, 293] width 29 height 11
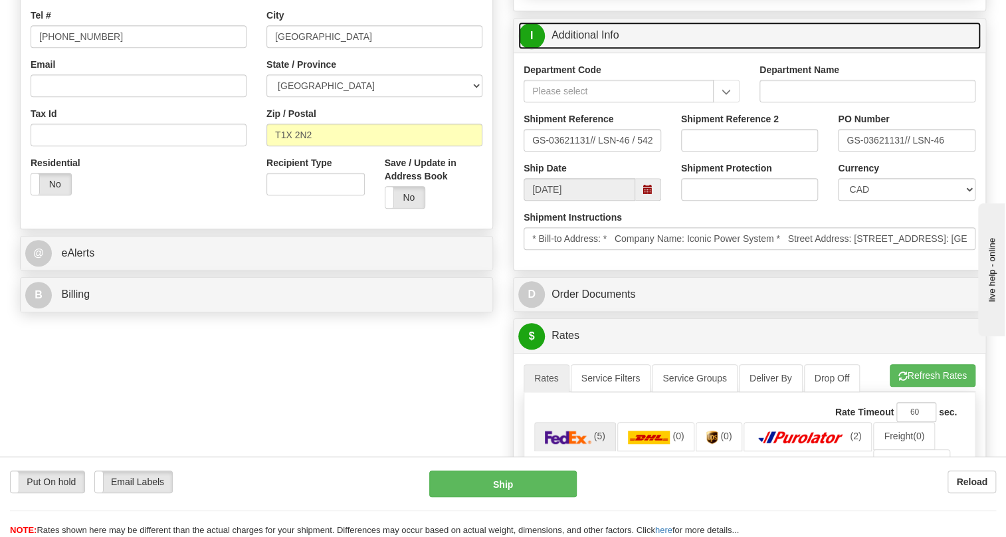
click at [577, 49] on link "I Additional Info" at bounding box center [749, 35] width 462 height 27
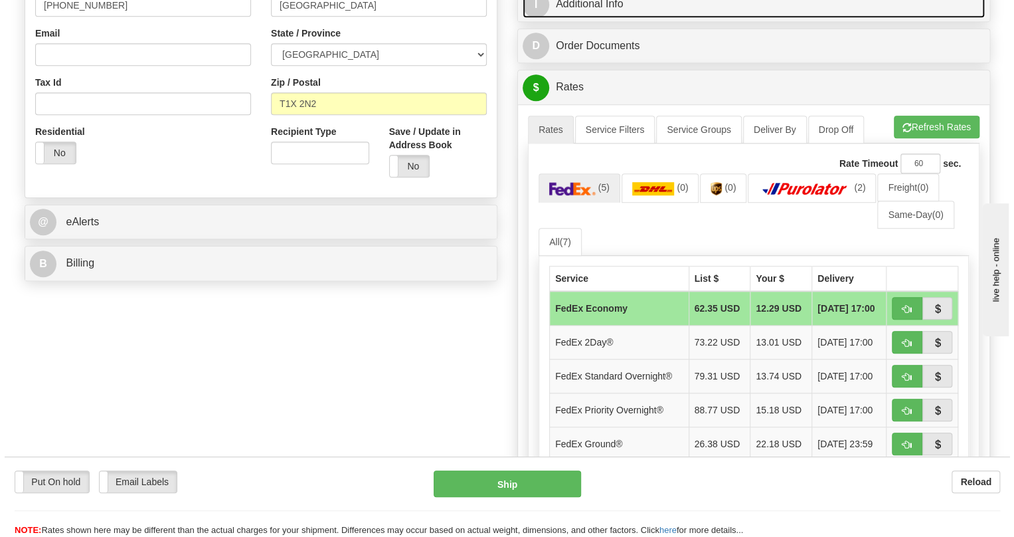
scroll to position [422, 0]
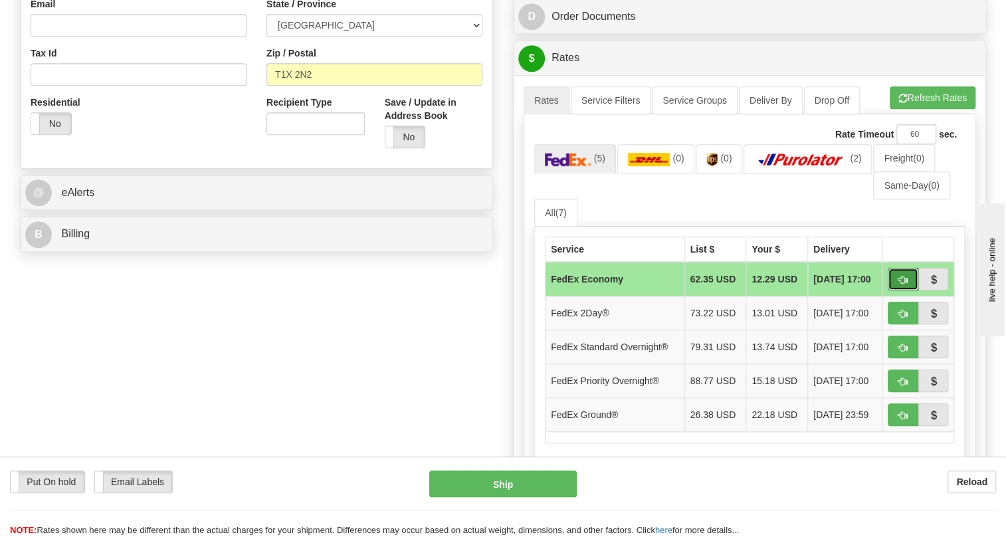
click at [898, 284] on span "button" at bounding box center [902, 280] width 9 height 9
type input "20"
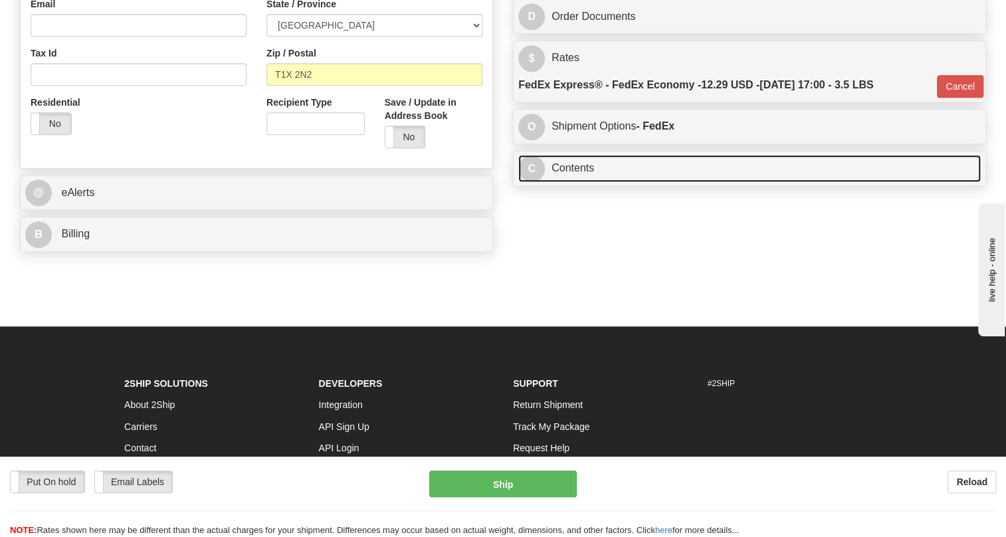
click at [585, 182] on link "C Contents" at bounding box center [749, 168] width 462 height 27
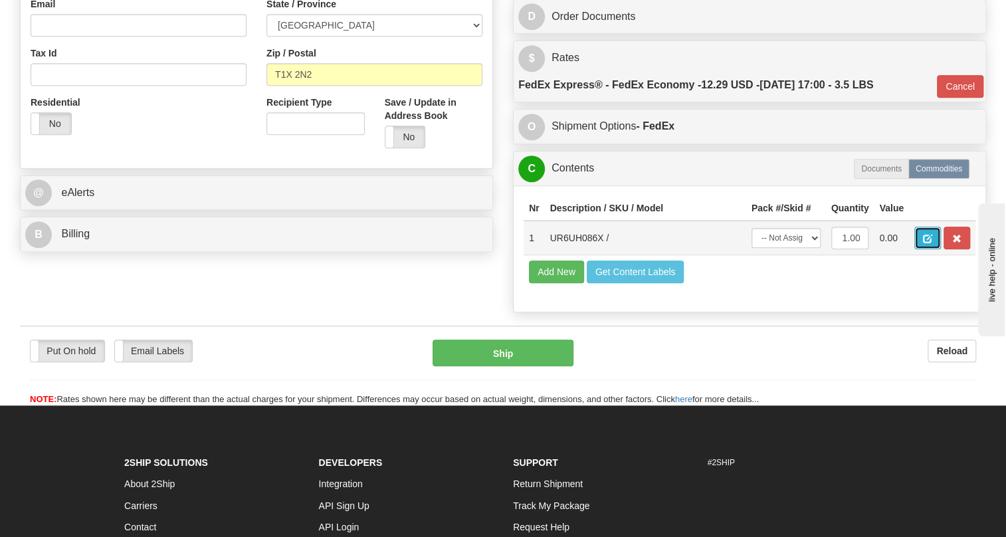
click at [930, 243] on span "button" at bounding box center [927, 238] width 9 height 9
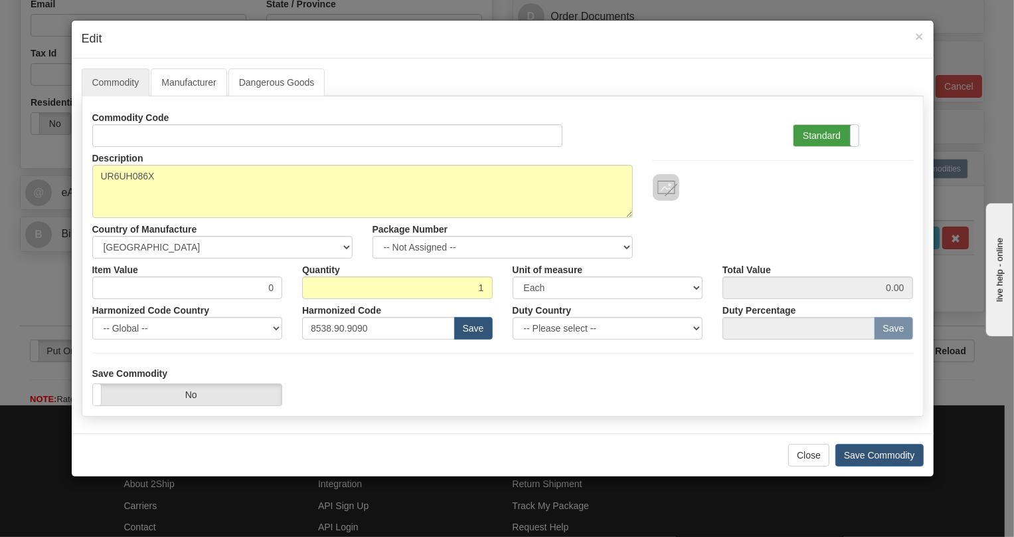
click at [804, 134] on label "Standard" at bounding box center [826, 135] width 65 height 21
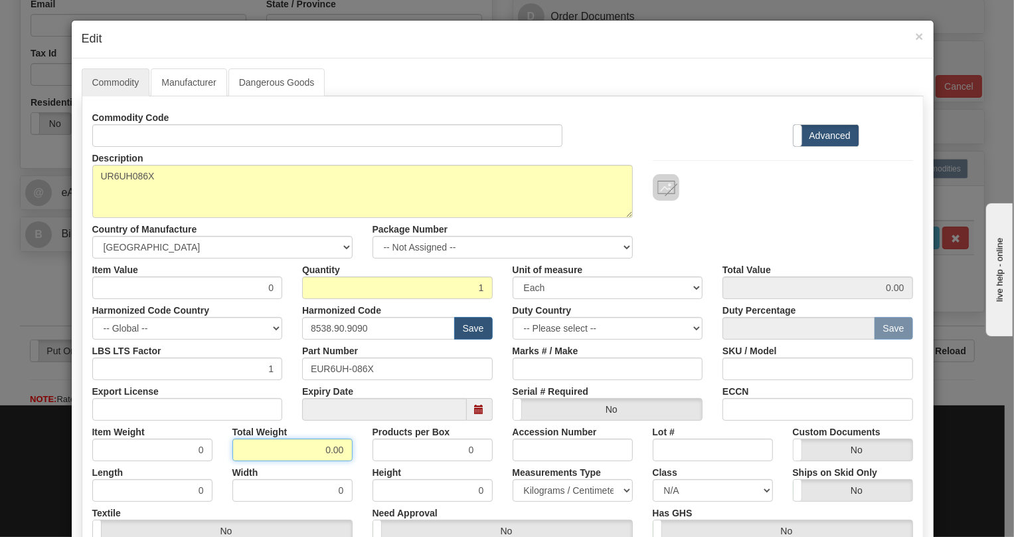
click at [313, 448] on input "0.00" at bounding box center [293, 449] width 120 height 23
type input "1.00"
type input "1.0000"
click at [536, 486] on select "Pounds / Inches Kilograms / Centimeters" at bounding box center [573, 490] width 120 height 23
select select "0"
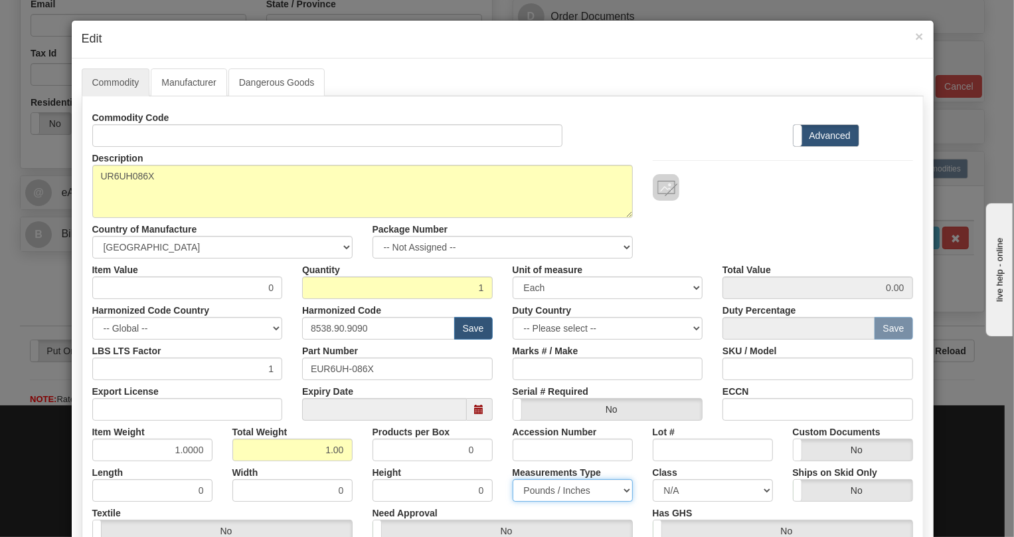
click at [513, 479] on select "Pounds / Inches Kilograms / Centimeters" at bounding box center [573, 490] width 120 height 23
click at [503, 448] on div "Accession Number" at bounding box center [573, 441] width 140 height 41
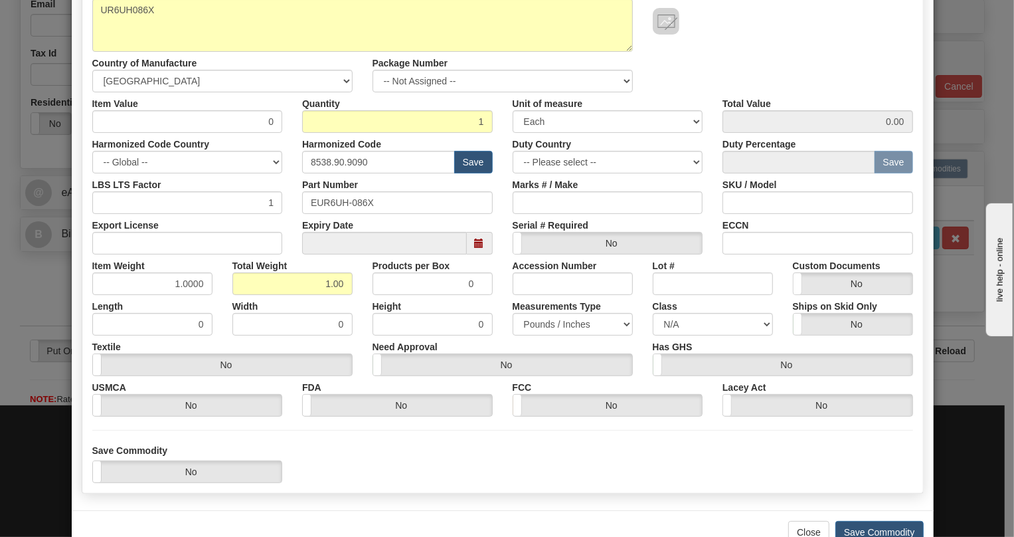
scroll to position [181, 0]
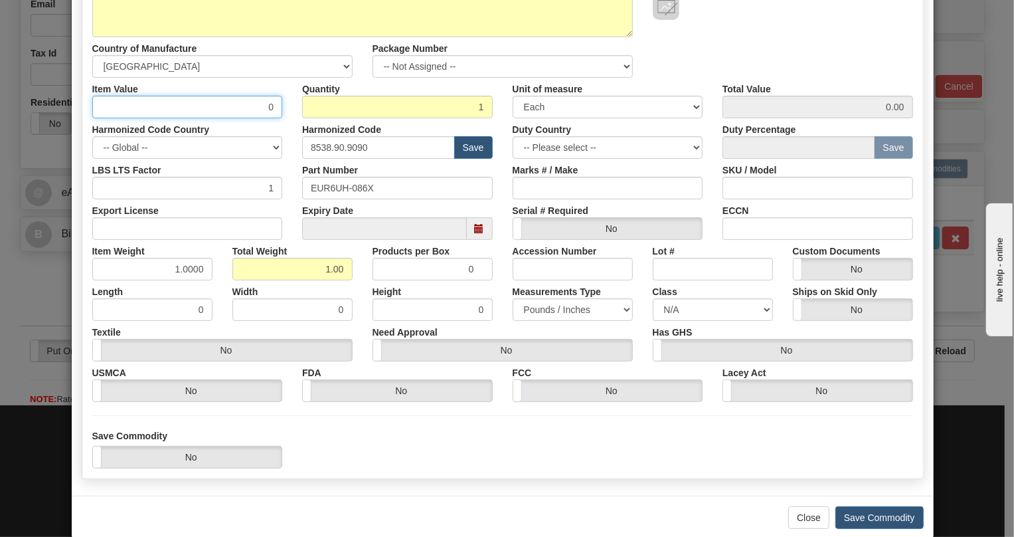
click at [259, 108] on input "0" at bounding box center [187, 107] width 191 height 23
paste input "410,21"
click at [258, 112] on input "410,21" at bounding box center [187, 107] width 191 height 23
type input "410.21"
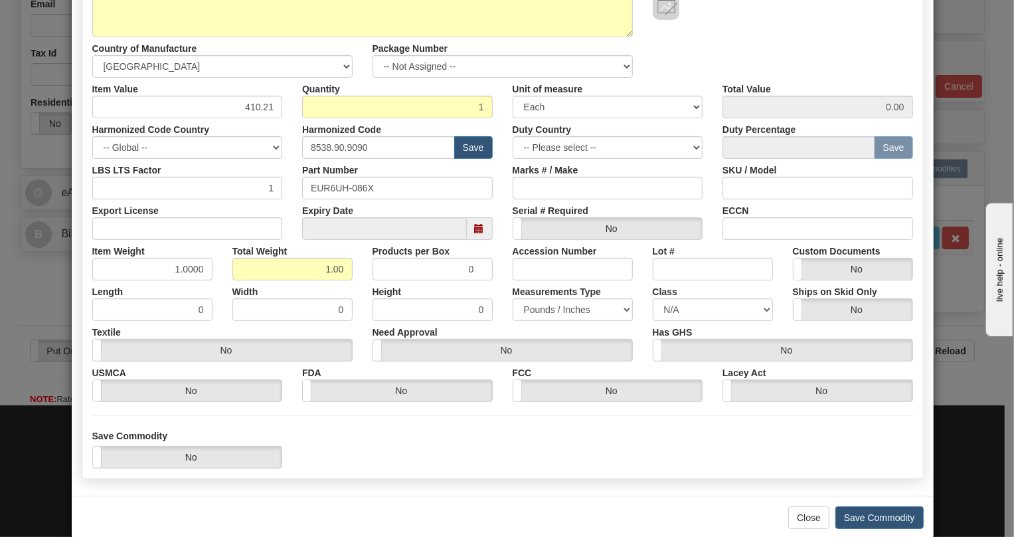
type input "410.21"
click at [292, 159] on div "Part Number EUR6UH-086X" at bounding box center [397, 179] width 211 height 41
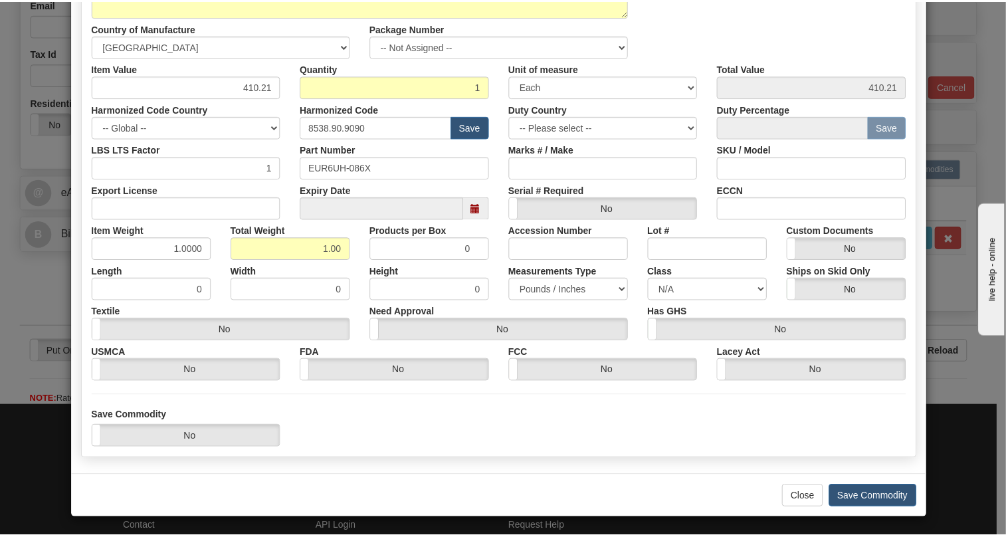
scroll to position [202, 0]
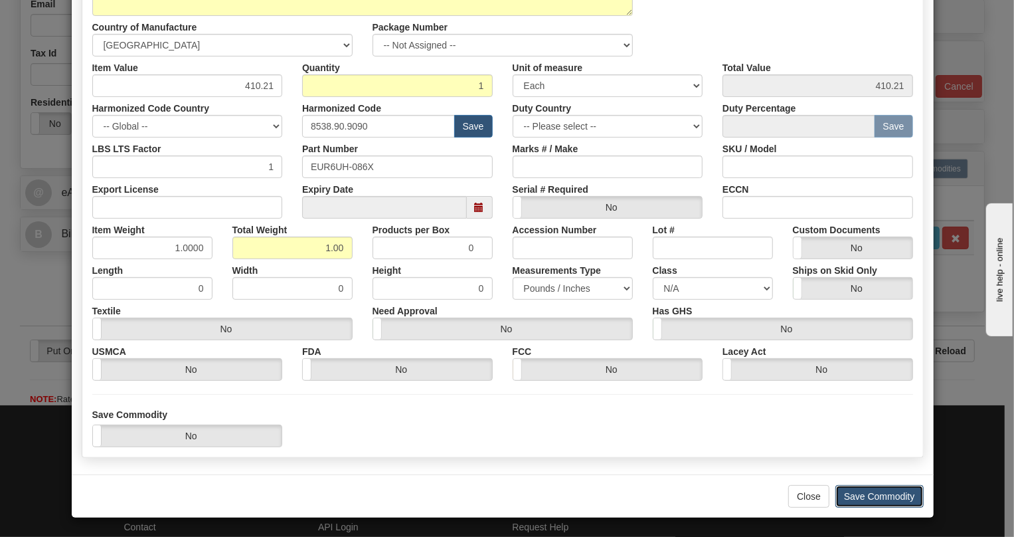
click at [874, 494] on button "Save Commodity" at bounding box center [880, 496] width 88 height 23
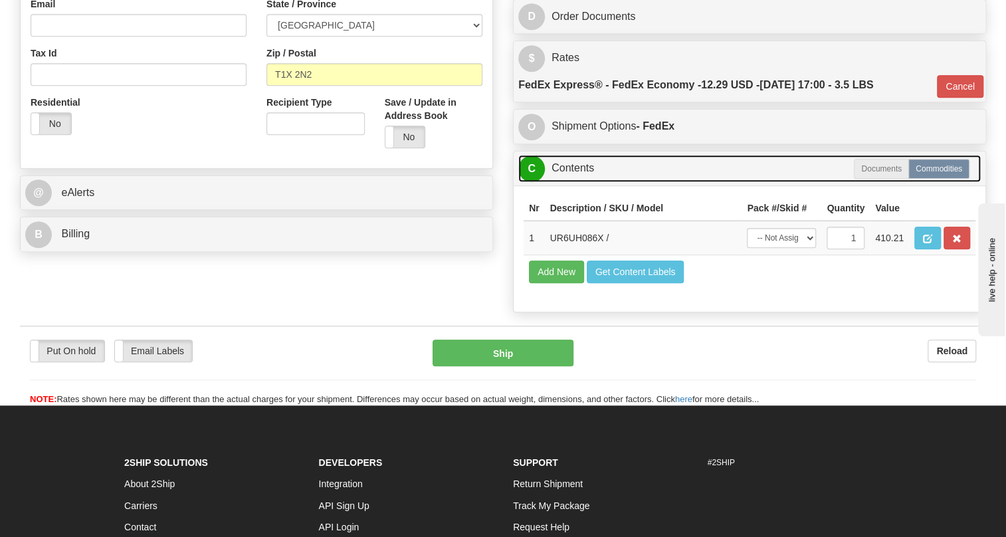
click at [577, 182] on link "C Contents" at bounding box center [749, 168] width 462 height 27
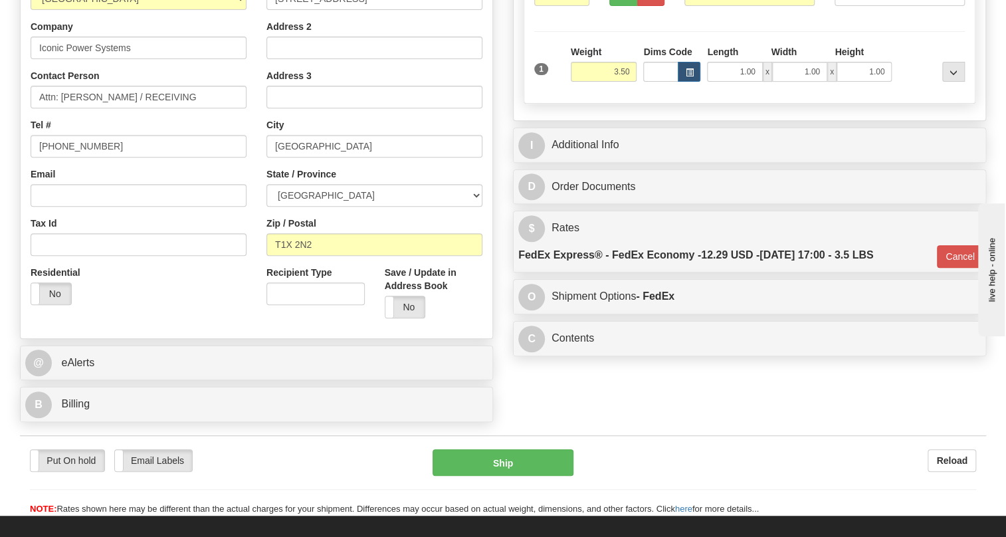
scroll to position [241, 0]
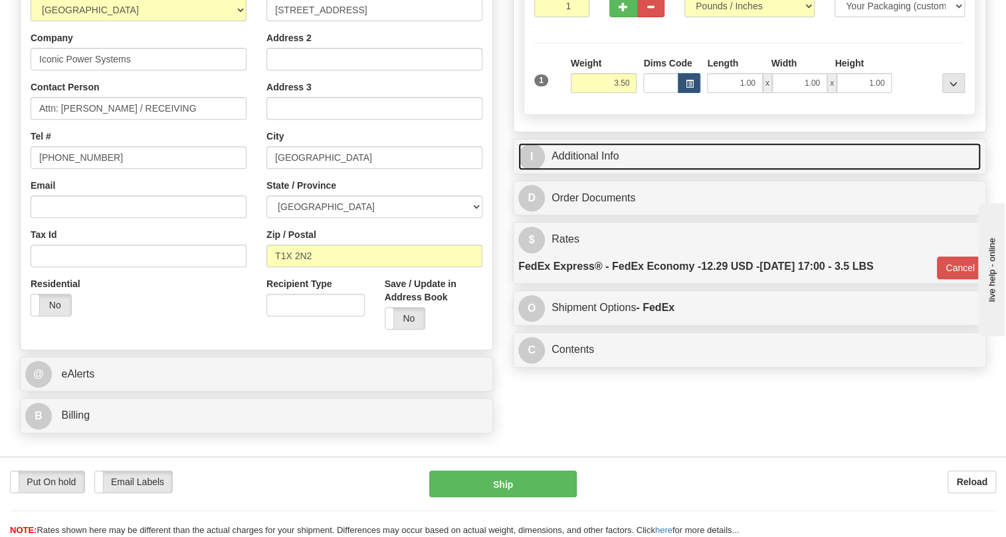
click at [594, 170] on link "I Additional Info" at bounding box center [749, 156] width 462 height 27
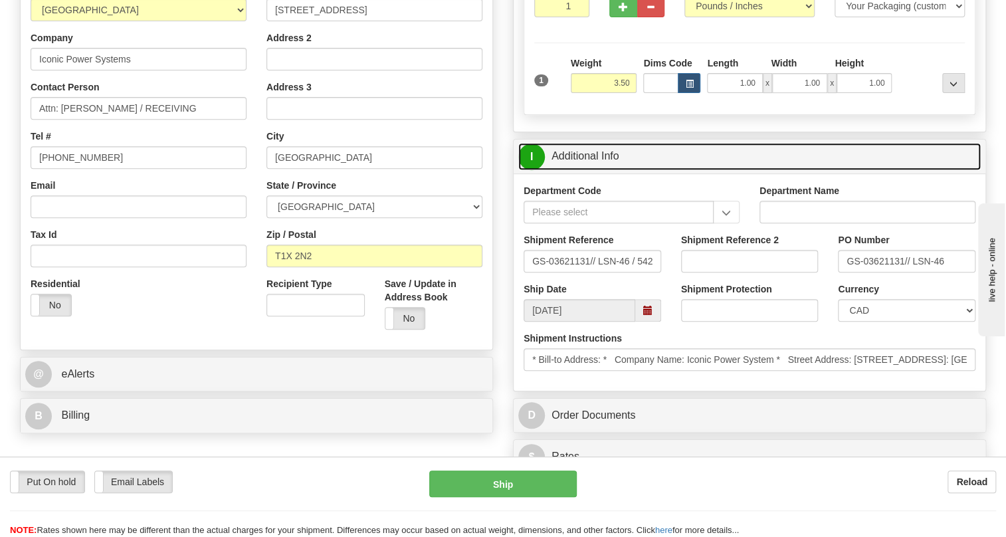
click at [594, 170] on link "I Additional Info" at bounding box center [749, 156] width 462 height 27
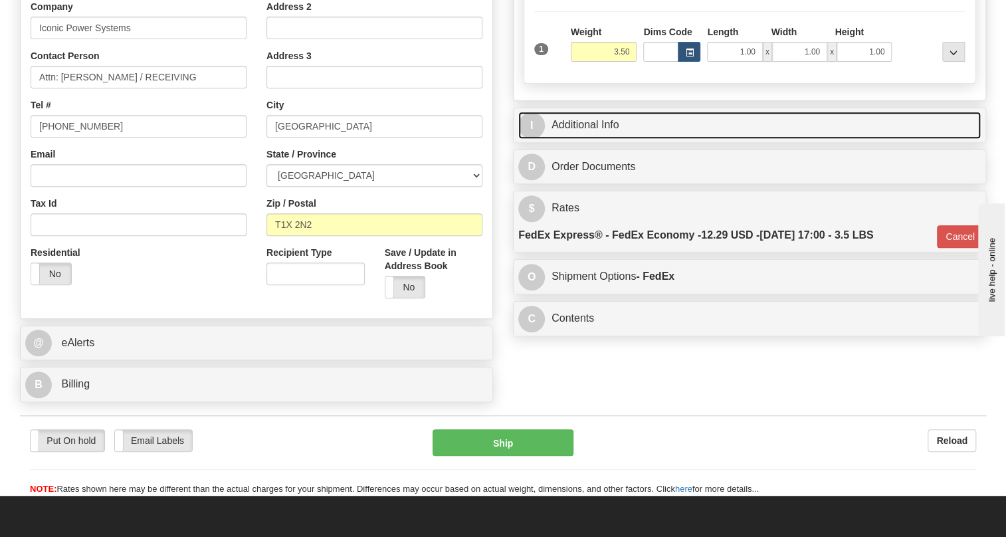
scroll to position [302, 0]
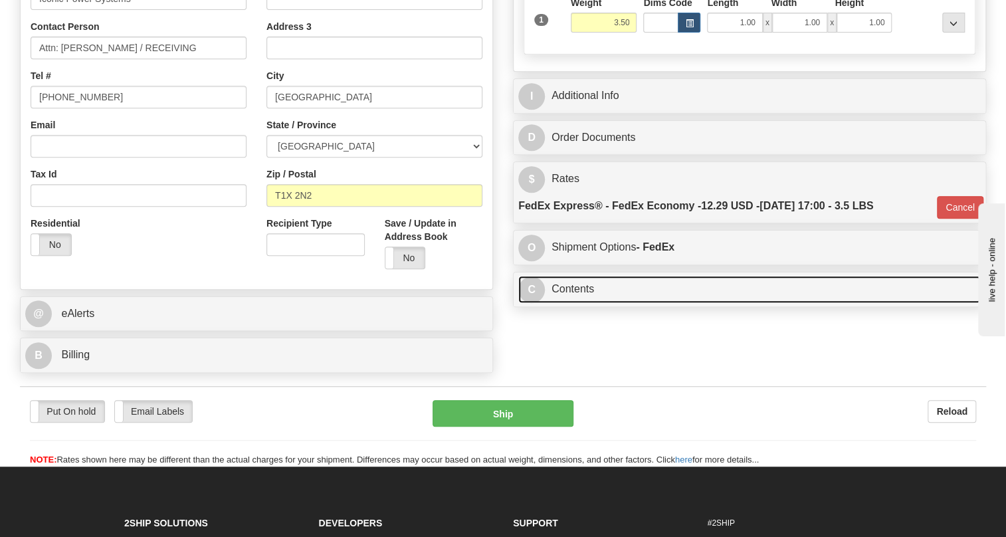
click at [584, 303] on link "C Contents" at bounding box center [749, 289] width 462 height 27
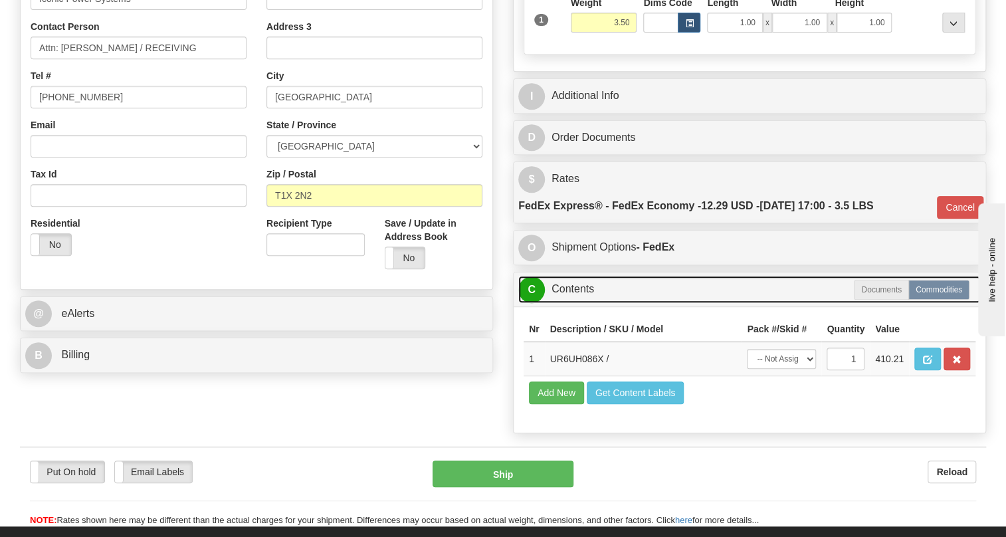
click at [575, 303] on link "C Contents" at bounding box center [749, 289] width 462 height 27
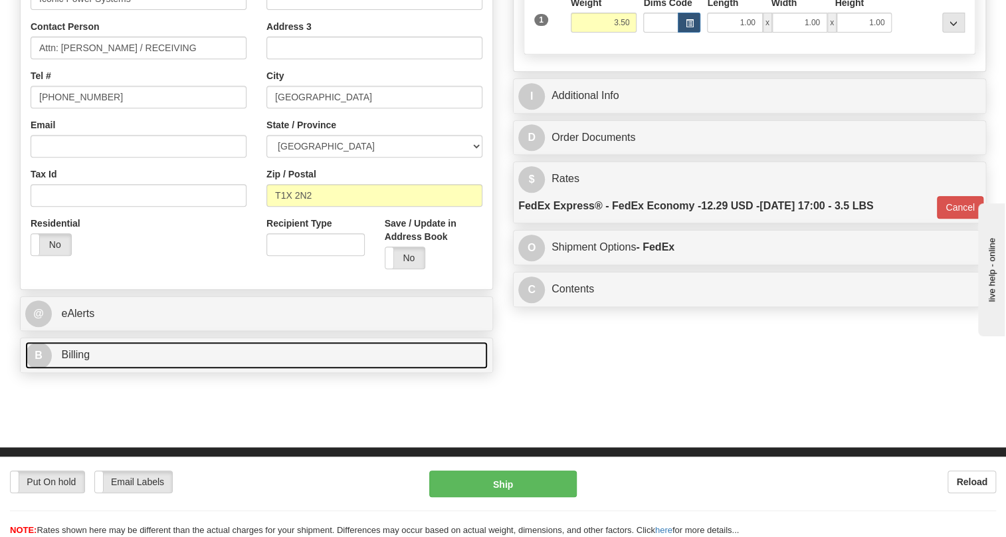
click at [79, 360] on span "Billing" at bounding box center [75, 354] width 29 height 11
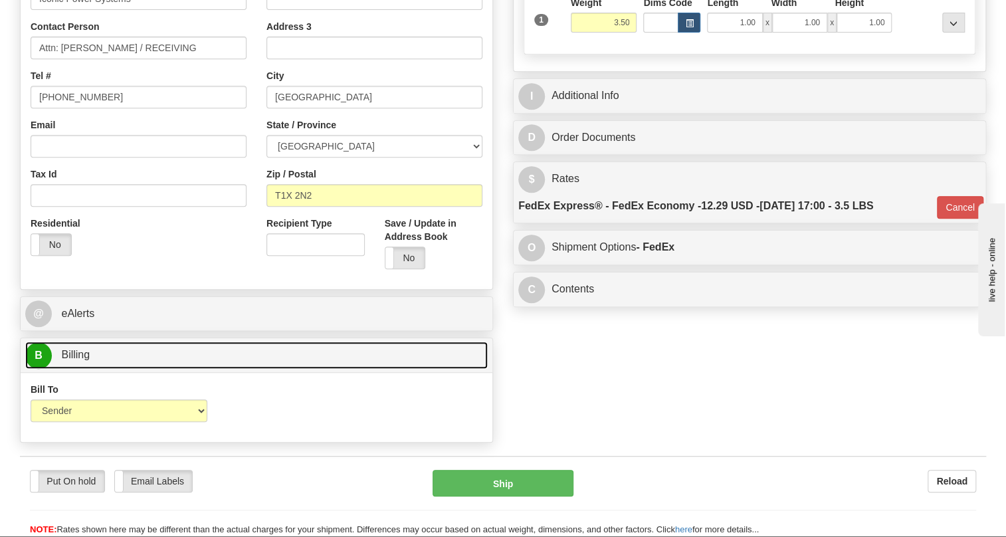
click at [79, 360] on span "Billing" at bounding box center [75, 354] width 29 height 11
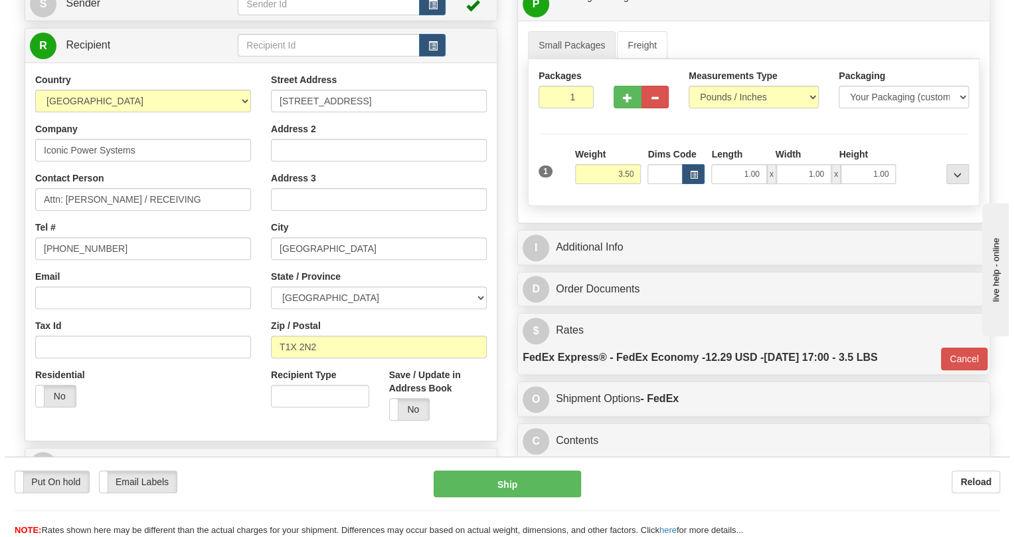
scroll to position [120, 0]
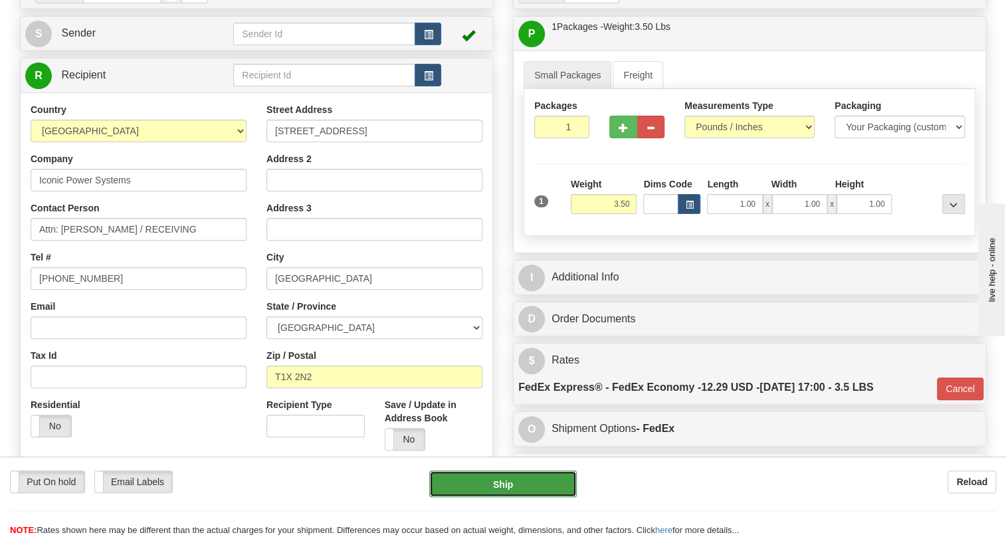
click at [504, 486] on button "Ship" at bounding box center [502, 483] width 147 height 27
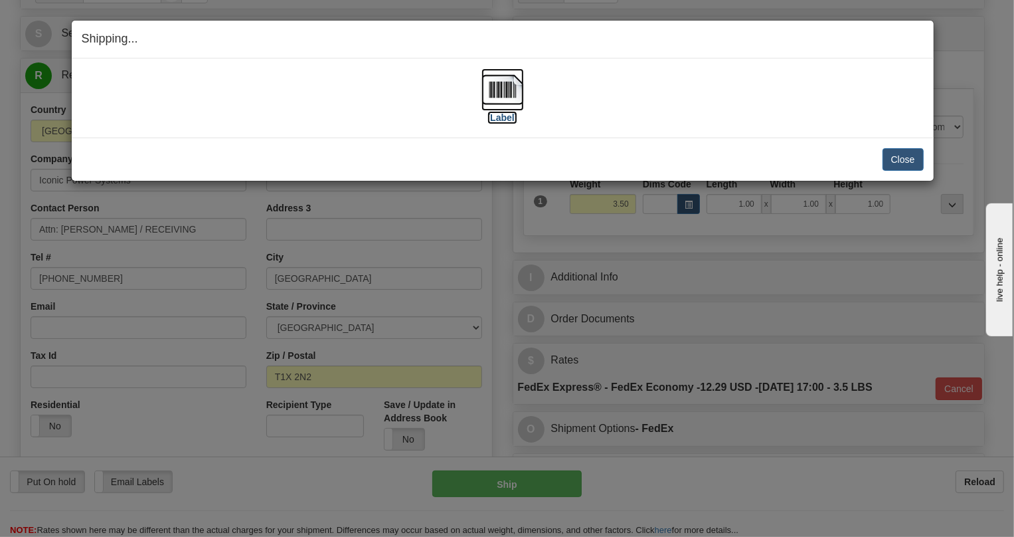
click at [506, 90] on img at bounding box center [503, 89] width 43 height 43
click at [909, 159] on button "Close" at bounding box center [903, 159] width 41 height 23
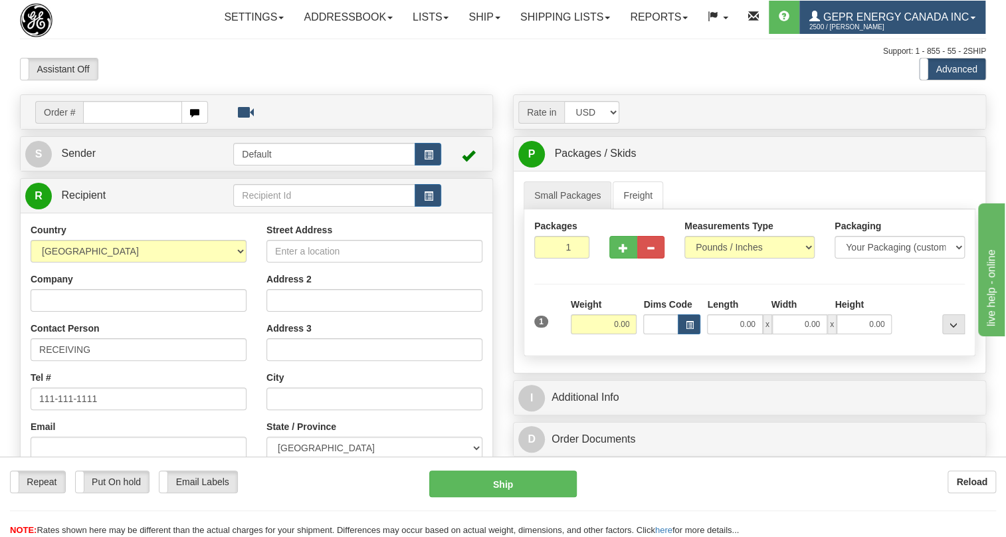
click at [820, 23] on span "GEPR Energy Canada Inc" at bounding box center [894, 16] width 149 height 11
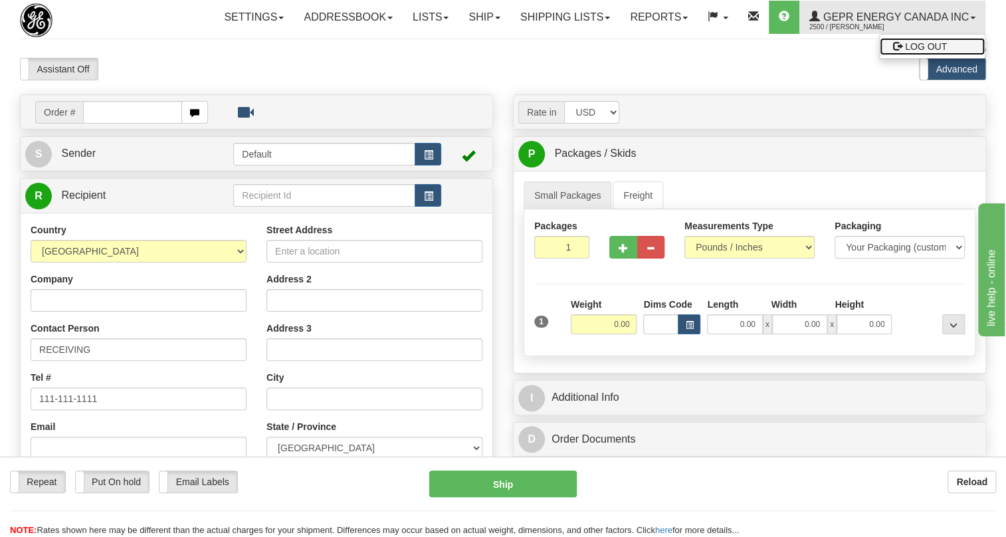
click at [905, 52] on span "LOG OUT" at bounding box center [926, 46] width 42 height 11
